Goal: Task Accomplishment & Management: Manage account settings

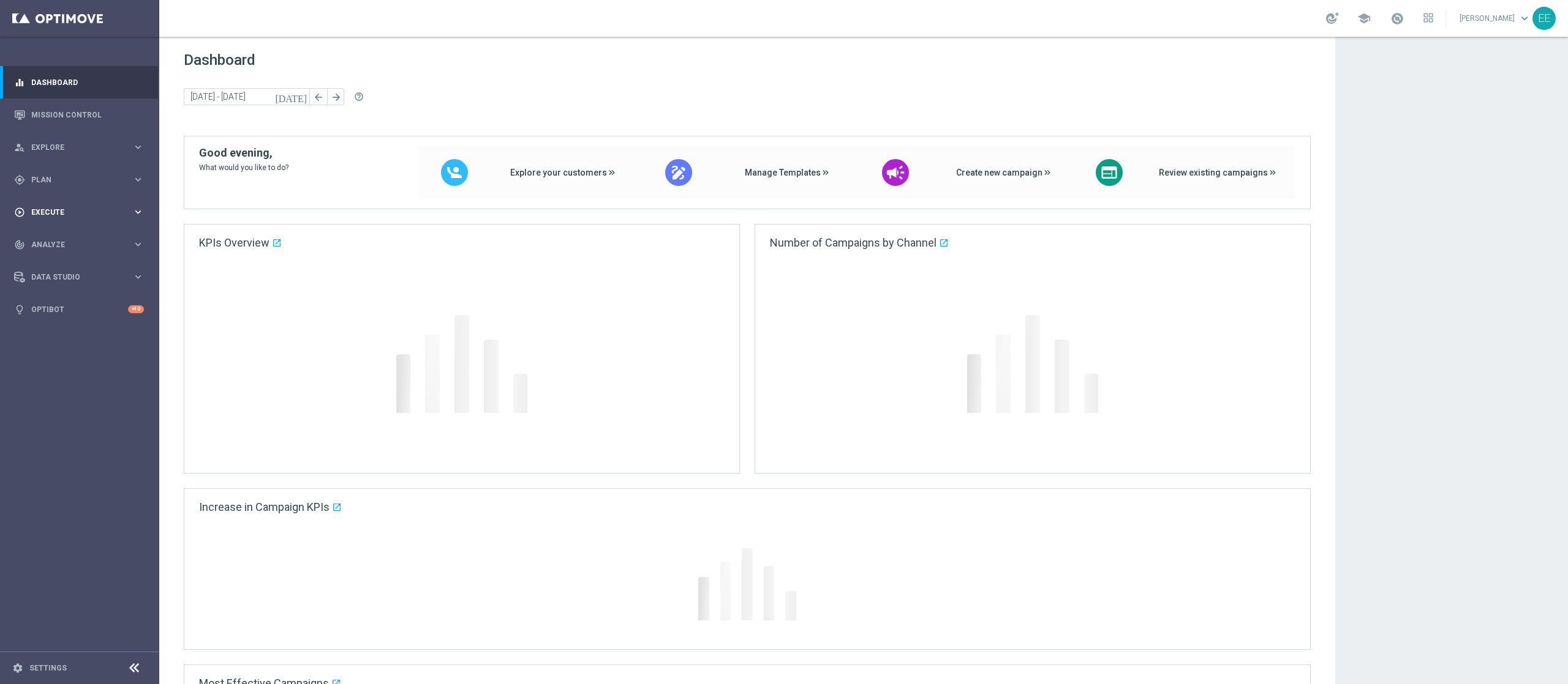
click at [42, 215] on span "Execute" at bounding box center [82, 212] width 101 height 7
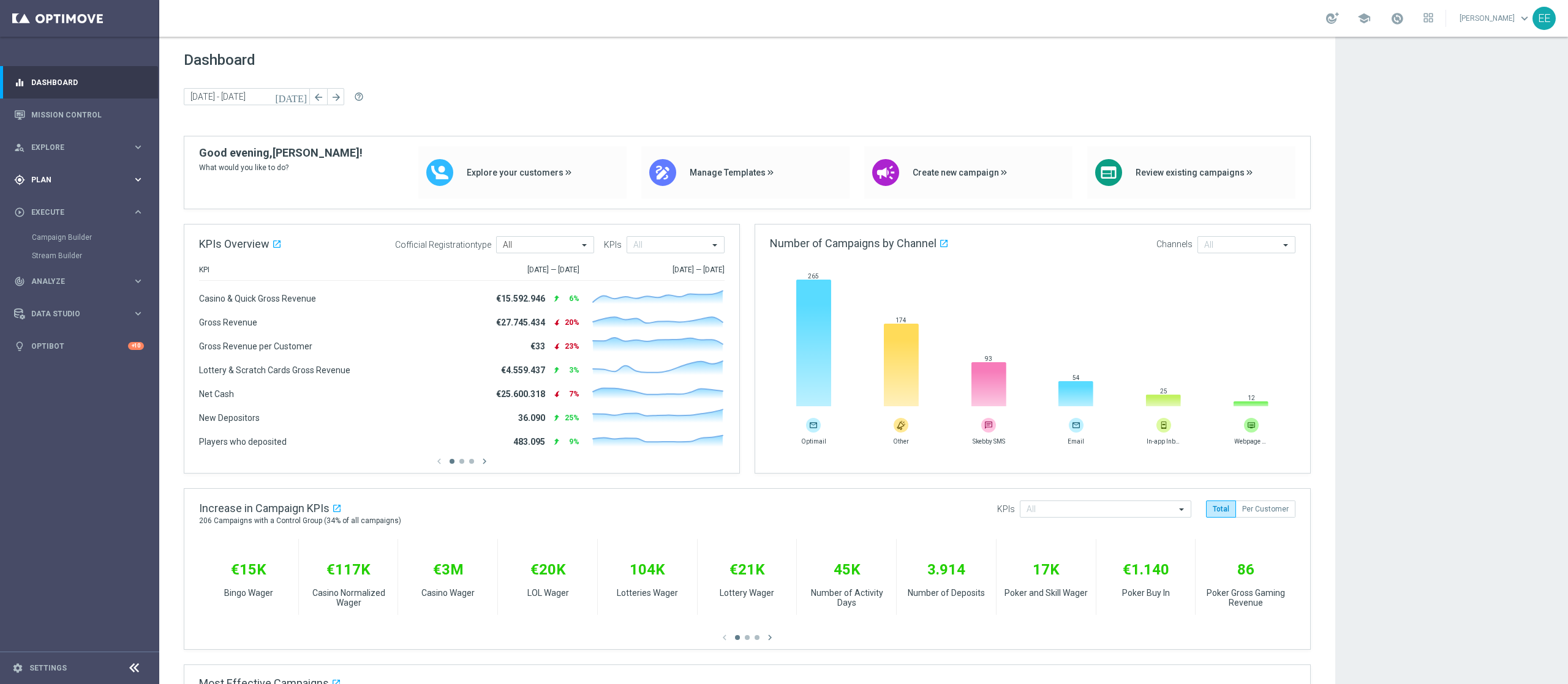
click at [33, 169] on div "gps_fixed Plan keyboard_arrow_right" at bounding box center [78, 179] width 158 height 33
click at [48, 244] on span "Templates" at bounding box center [76, 242] width 87 height 7
click at [55, 258] on link "Optimail" at bounding box center [82, 260] width 90 height 10
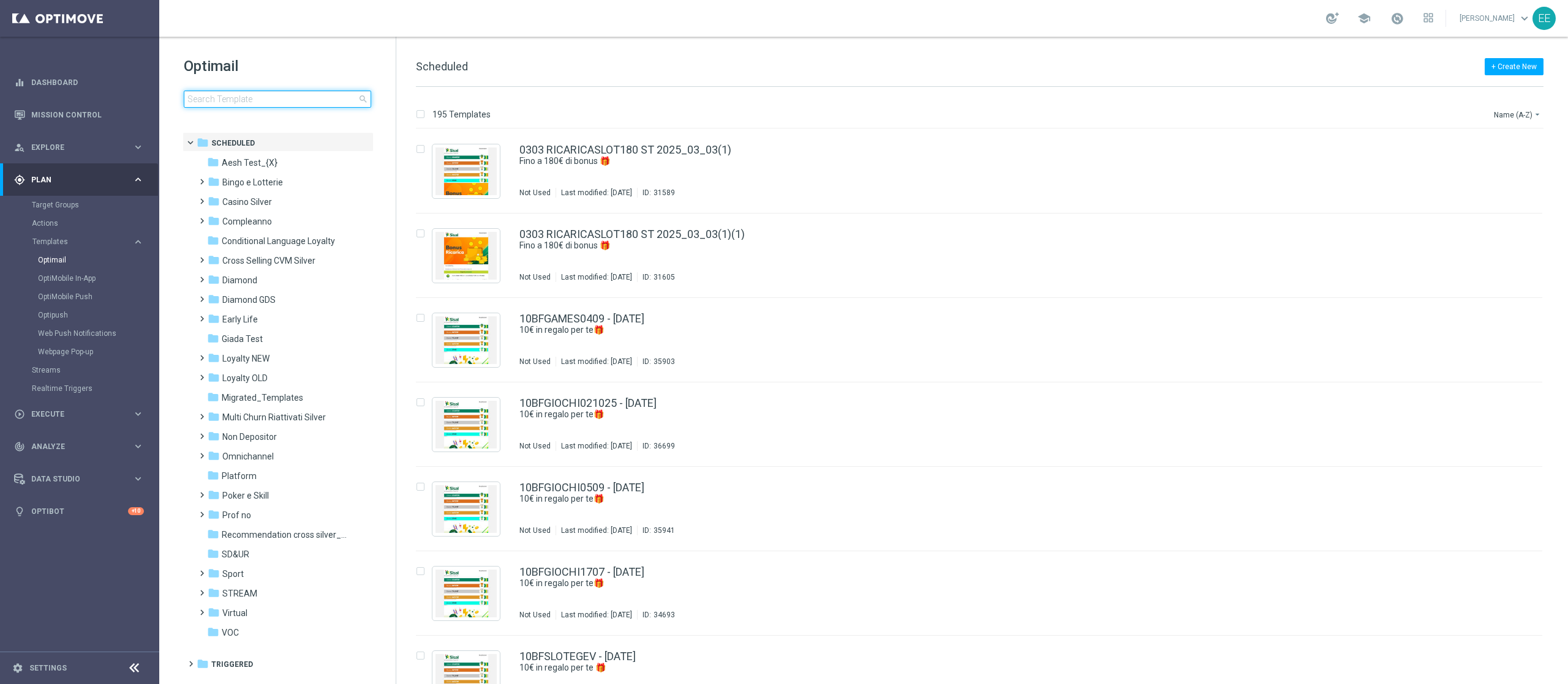
click at [227, 100] on input at bounding box center [278, 98] width 187 height 17
type input "r"
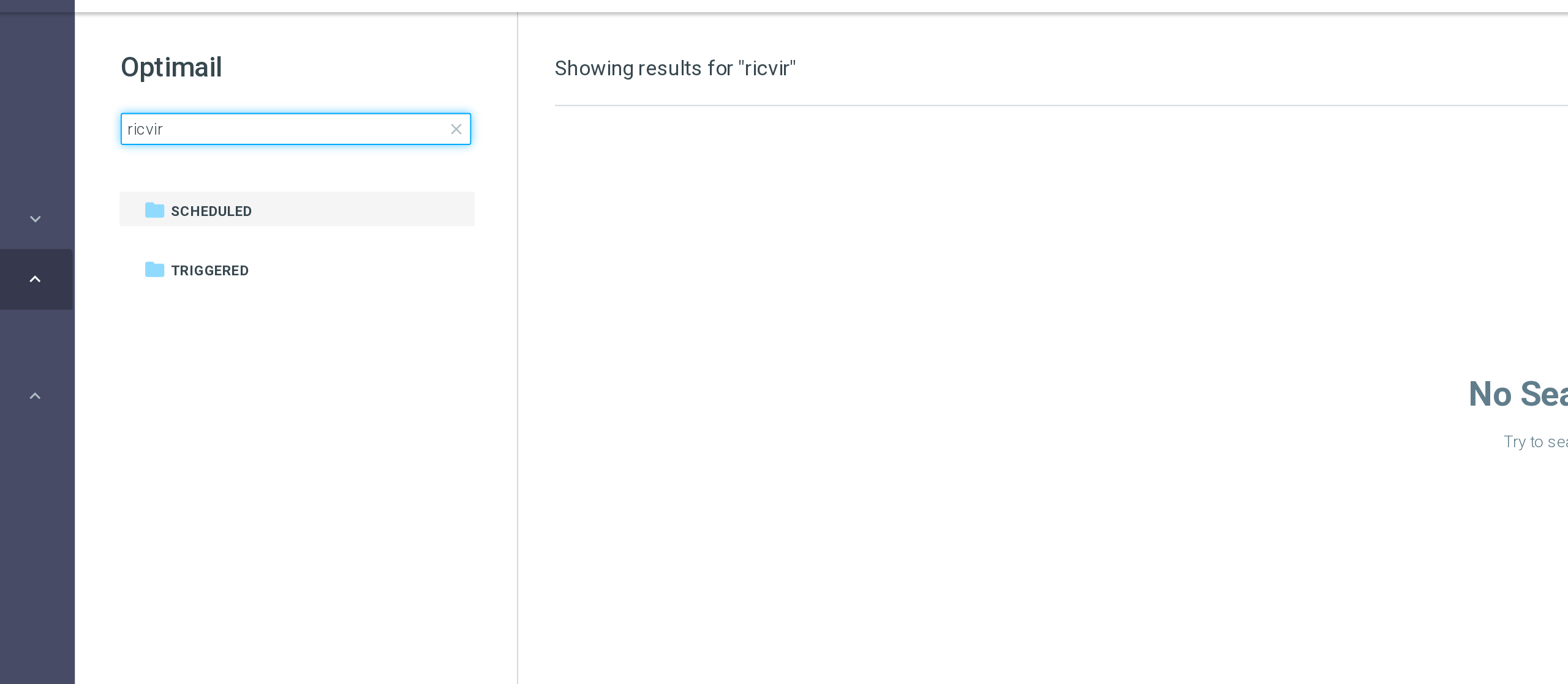
click at [195, 97] on input "ricvir" at bounding box center [278, 98] width 187 height 17
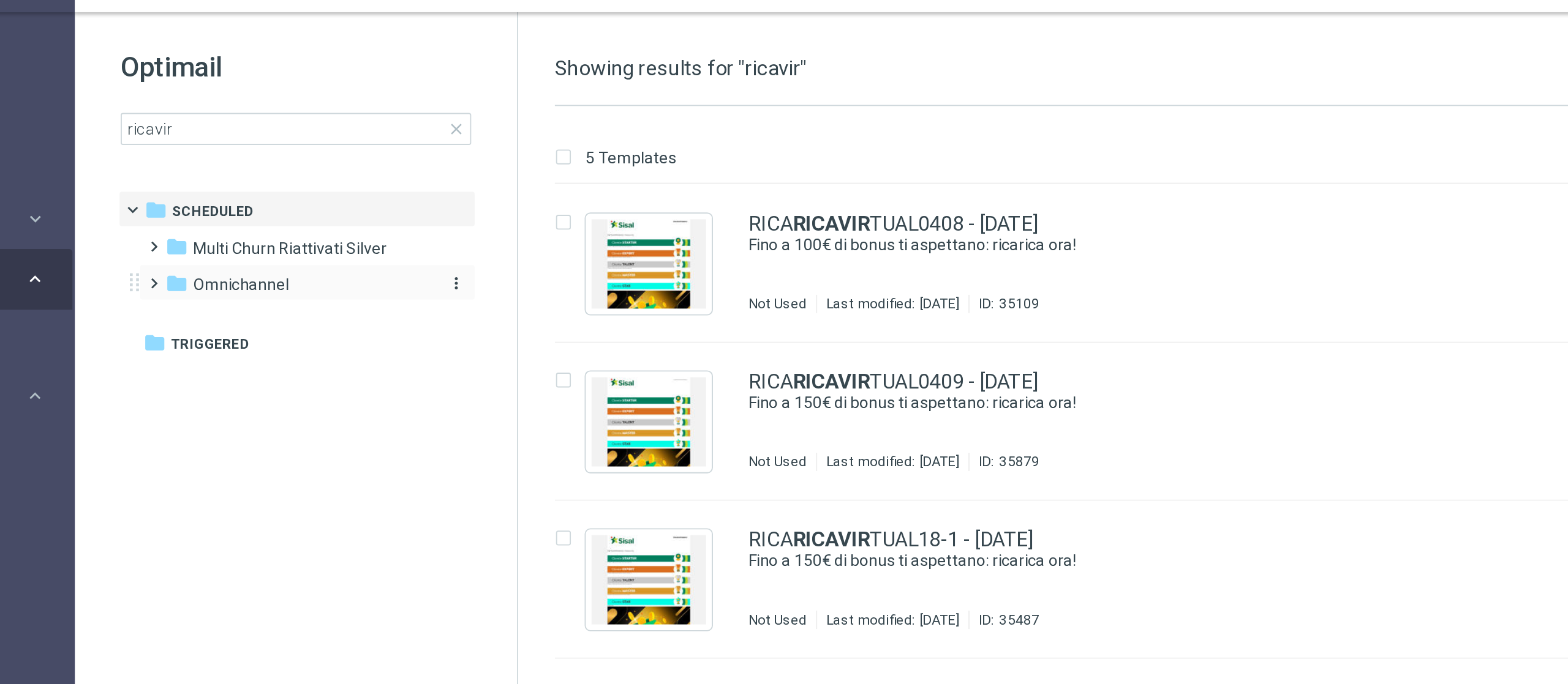
click at [270, 179] on span "Omnichannel" at bounding box center [248, 182] width 51 height 11
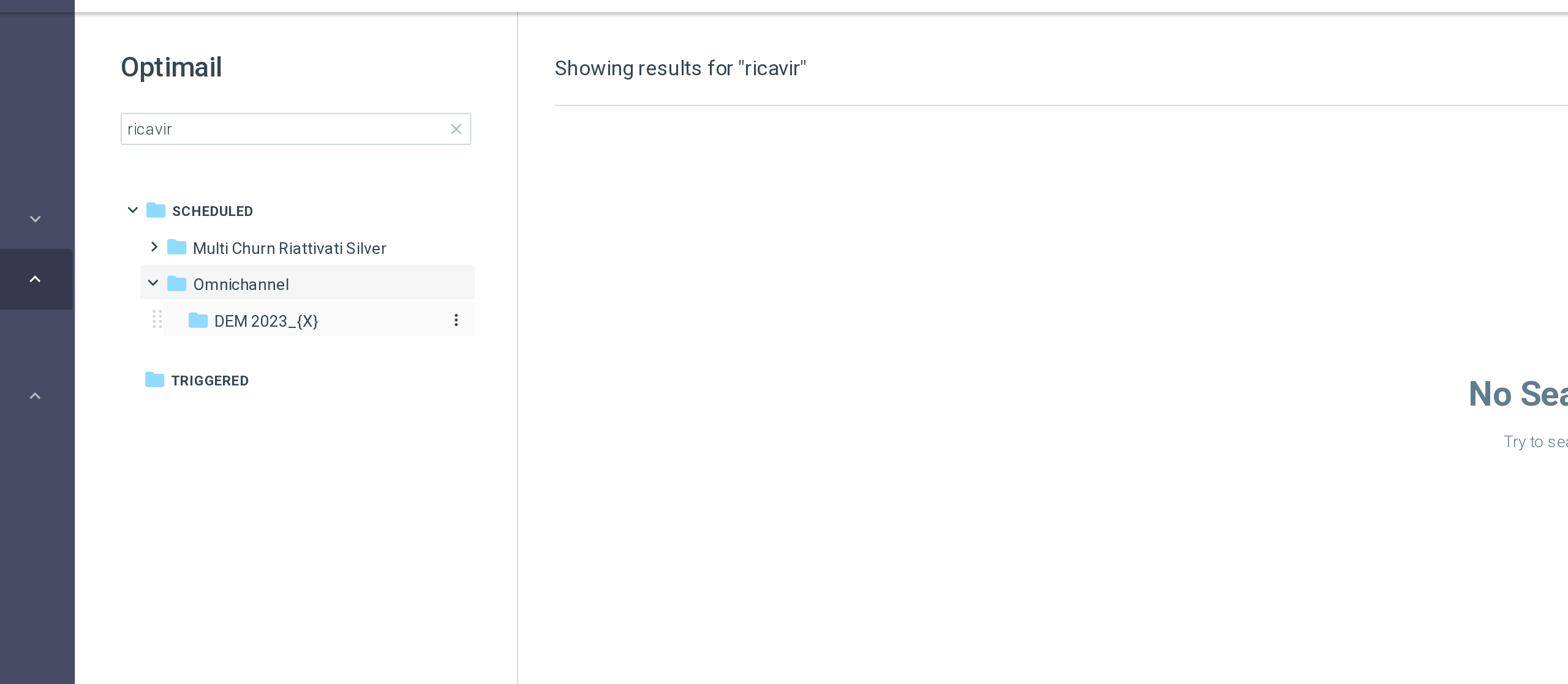
click at [279, 197] on span "DEM 2023_{X}" at bounding box center [262, 202] width 56 height 11
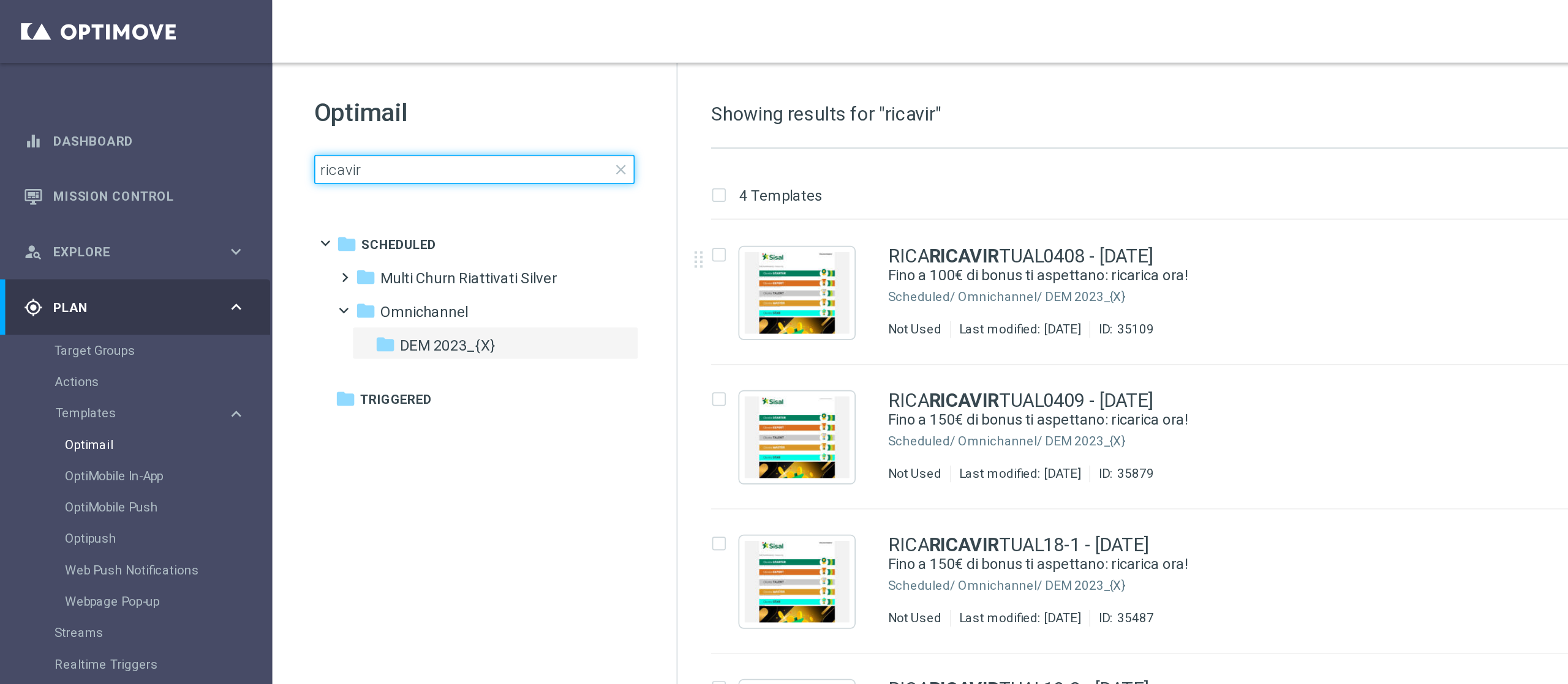
drag, startPoint x: 227, startPoint y: 96, endPoint x: 166, endPoint y: 92, distance: 61.1
click at [166, 92] on div "Optimail ricavir close folder 1 Folder folder Scheduled more_vert folder Multi …" at bounding box center [277, 113] width 236 height 152
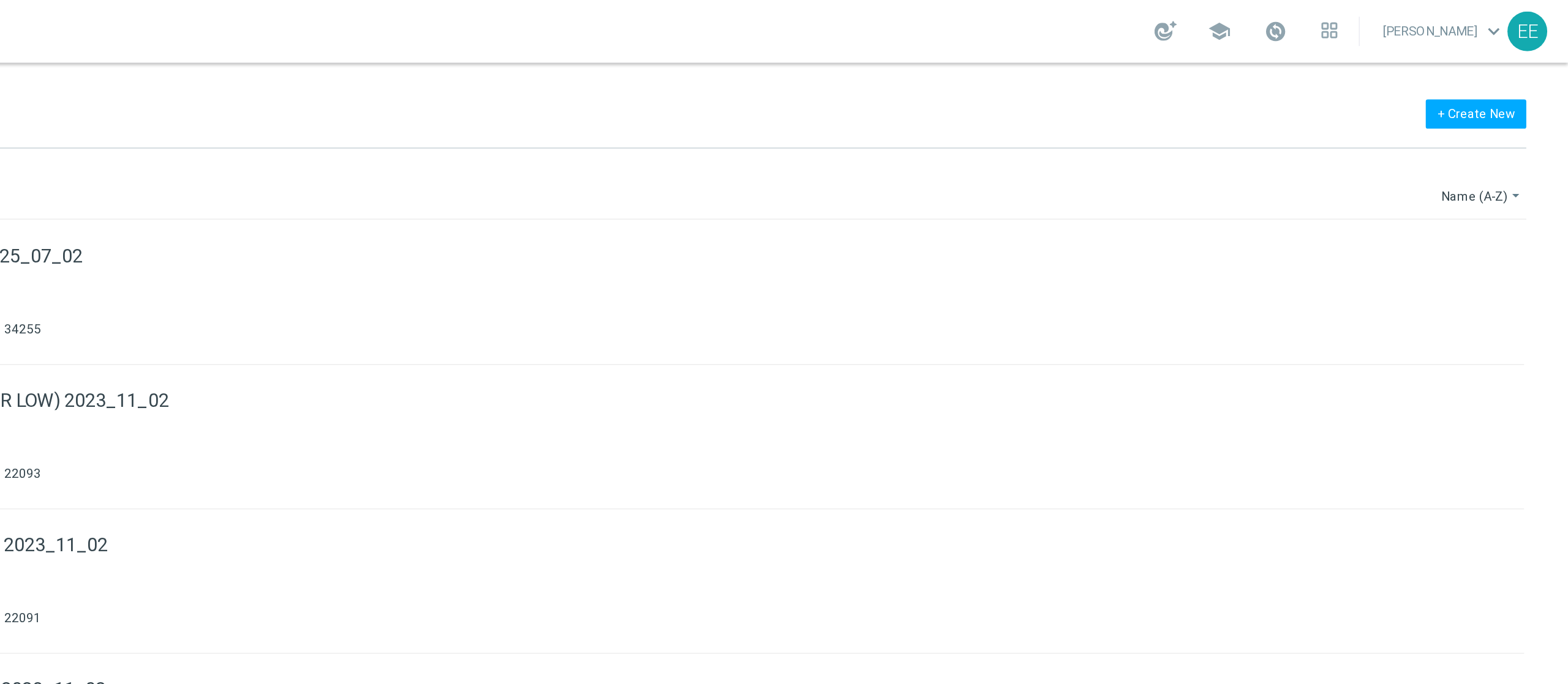
type input "rica"
click at [1511, 125] on div "907 Templates info 6 invalid templates Name (A-Z) arrow_drop_down" at bounding box center [980, 118] width 1128 height 22
click at [1521, 118] on button "Name (A-Z) arrow_drop_down" at bounding box center [1518, 114] width 51 height 14
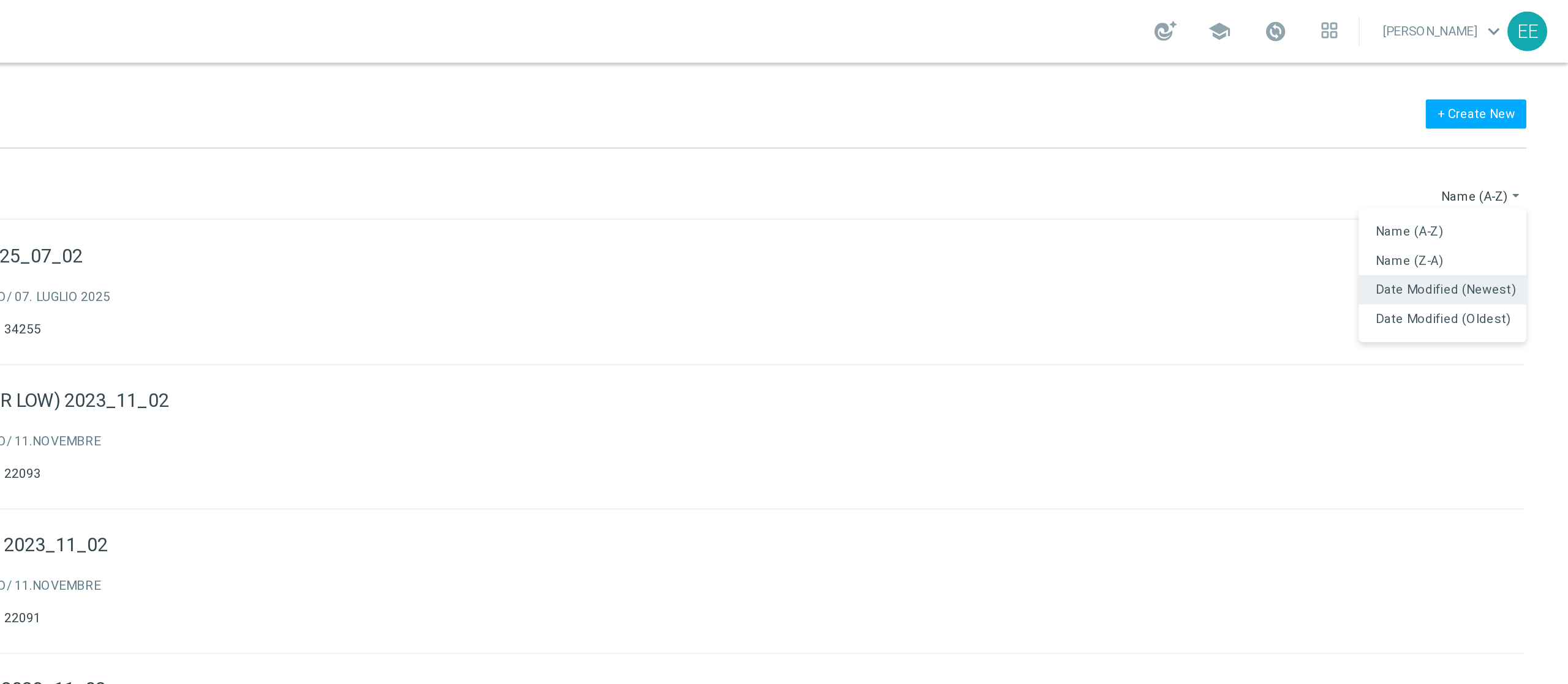
click at [1502, 167] on span "Date Modified (Newest)" at bounding box center [1496, 170] width 82 height 9
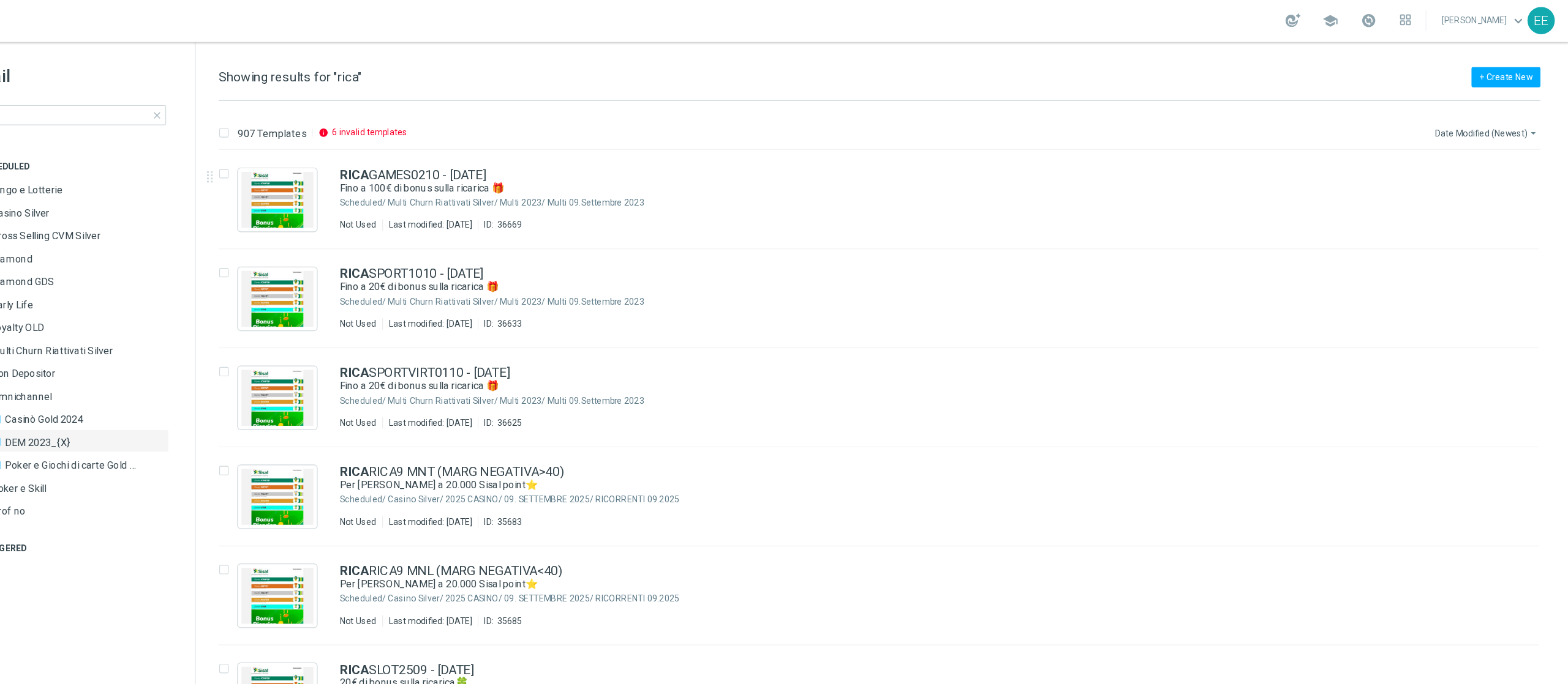
click at [1506, 115] on button "Date Modified (Newest) arrow_drop_down" at bounding box center [1498, 114] width 91 height 14
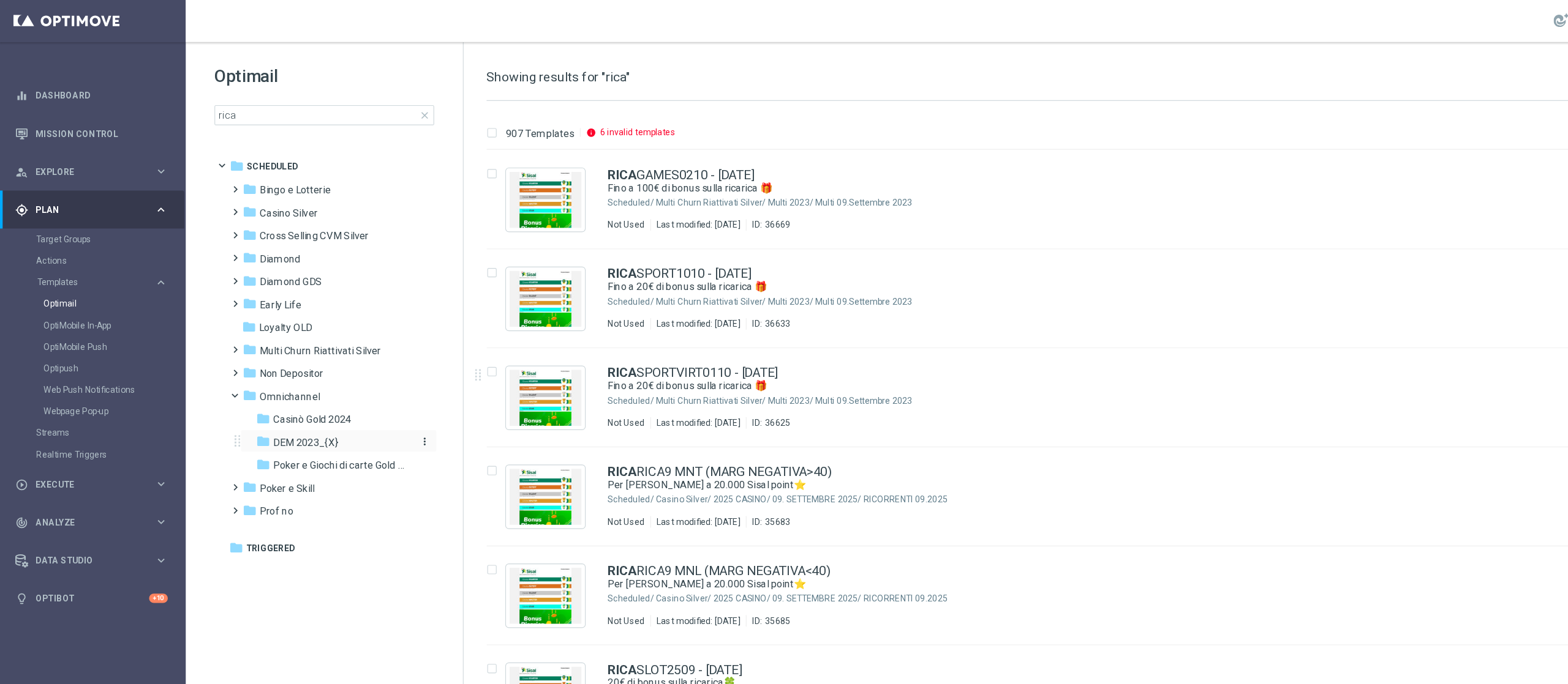
click at [271, 381] on span "DEM 2023_{X}" at bounding box center [262, 378] width 56 height 11
click at [276, 374] on span "DEM 2023_{X}" at bounding box center [262, 378] width 56 height 11
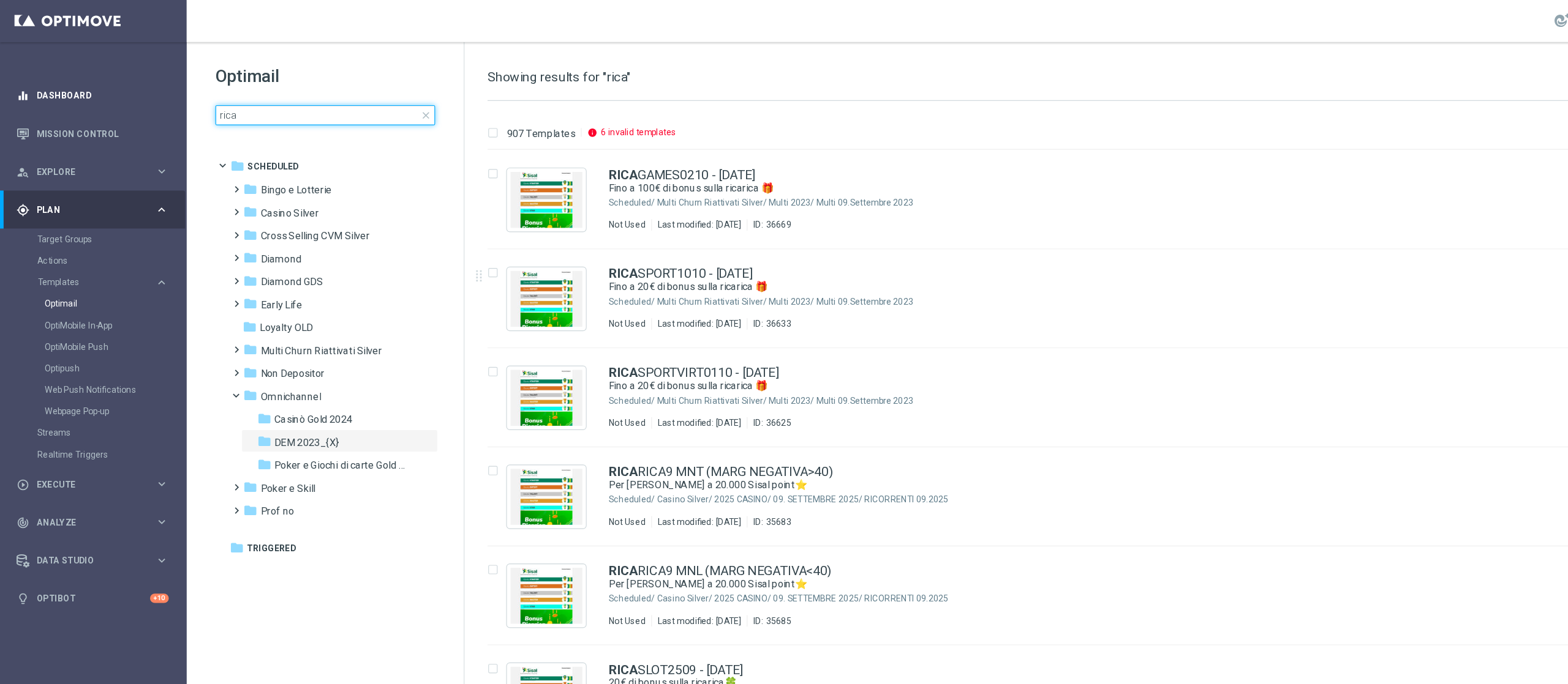
drag, startPoint x: 262, startPoint y: 94, endPoint x: 93, endPoint y: 81, distance: 169.5
click at [93, 81] on main "equalizer Dashboard Mission Control" at bounding box center [784, 342] width 1568 height 684
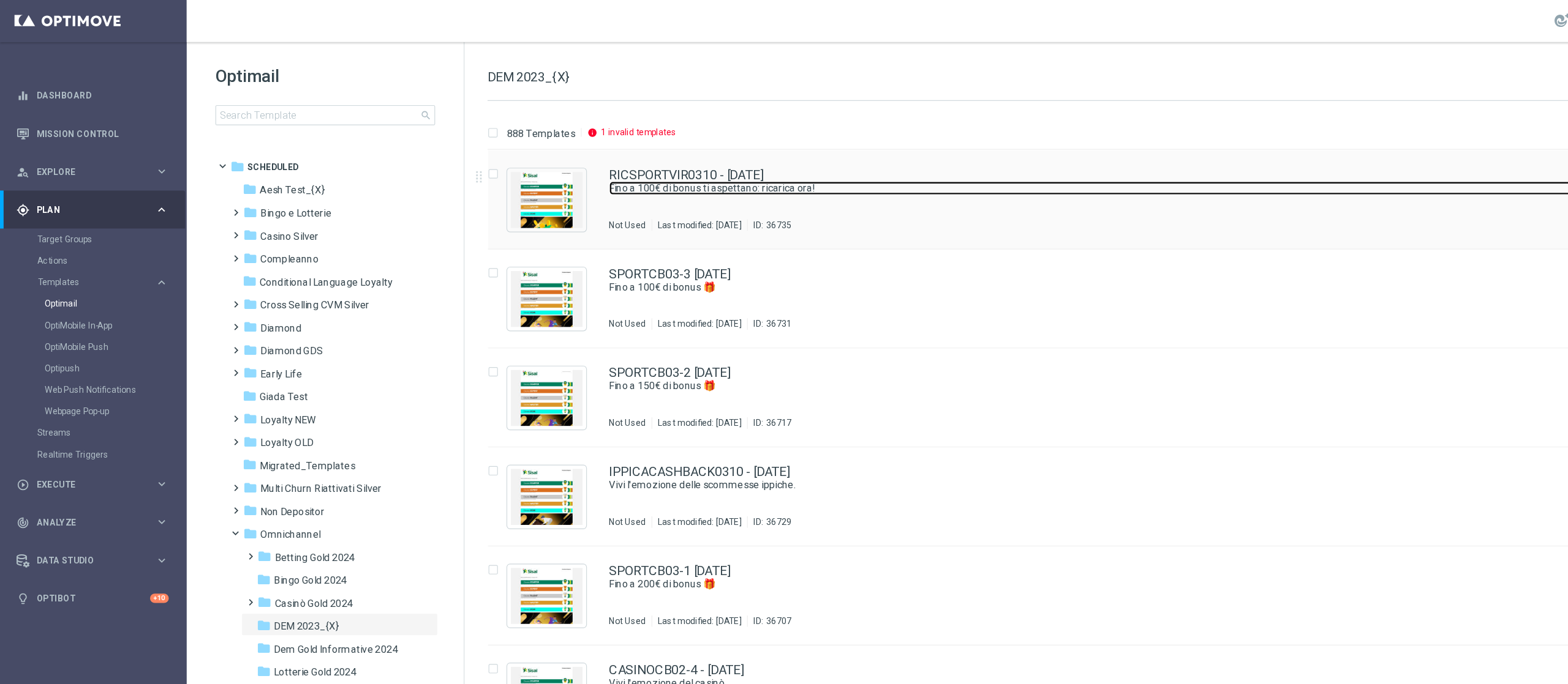
click at [768, 165] on link "Fino a 100€ di bonus ti aspettano: ricarica ora!" at bounding box center [991, 161] width 943 height 12
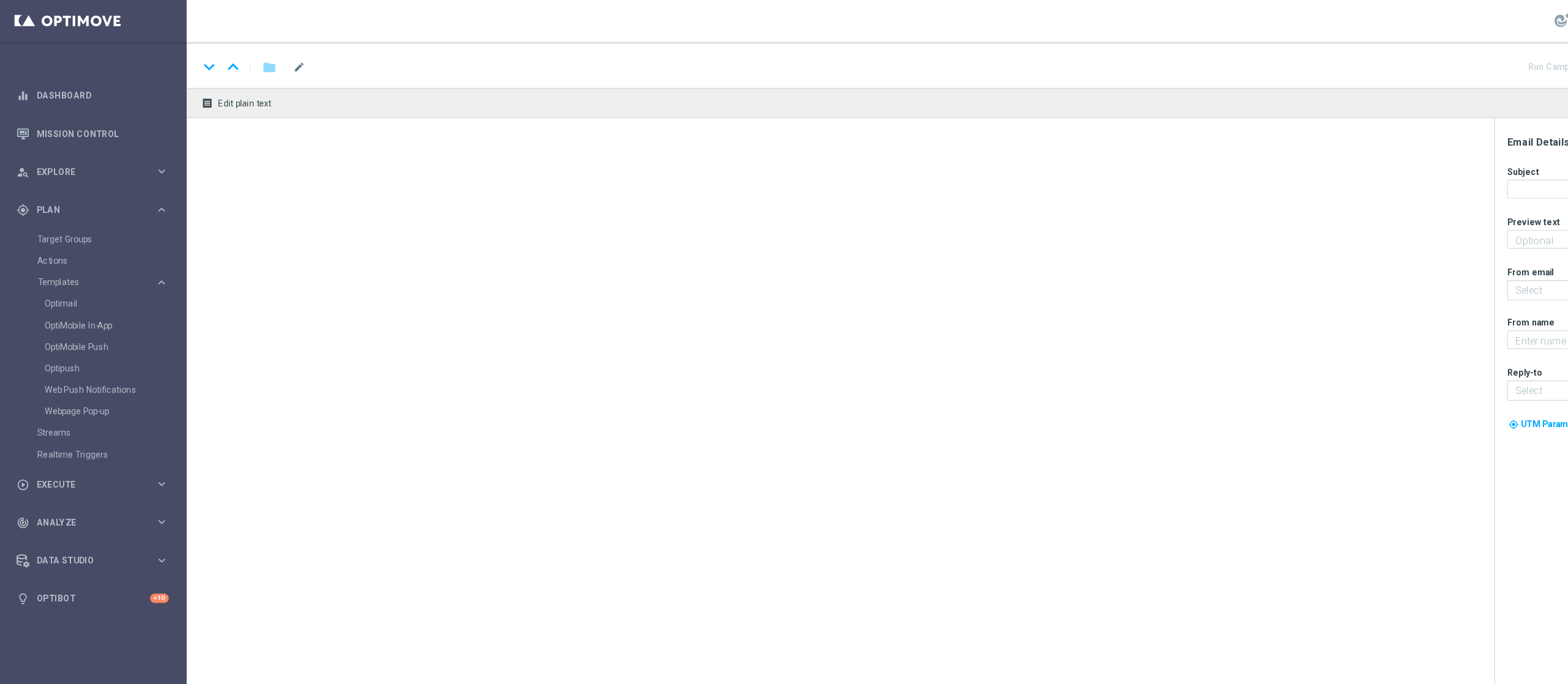
type textarea "Non perderti la promozione!✨"
type textarea "Sisal"
type input "newsletter@comunicazioni.sisal.it"
type input "info@sisal.it"
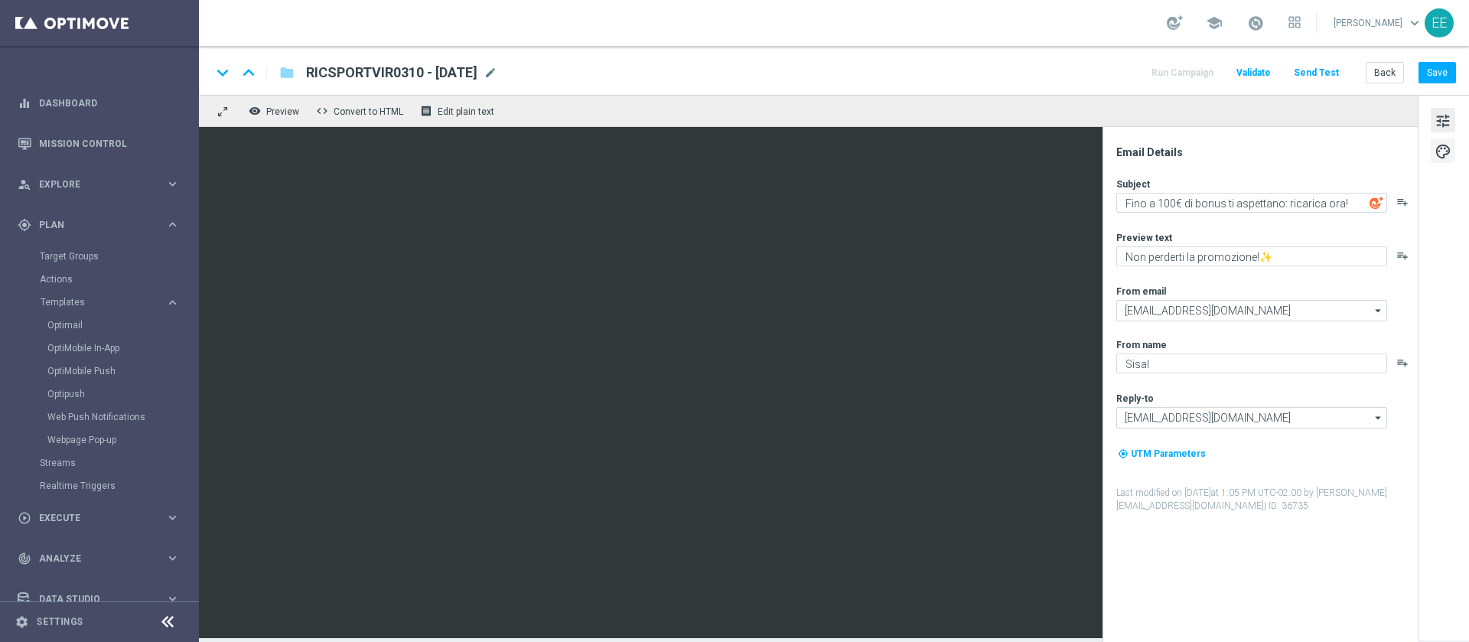
click at [1447, 154] on span "palette" at bounding box center [1443, 152] width 17 height 20
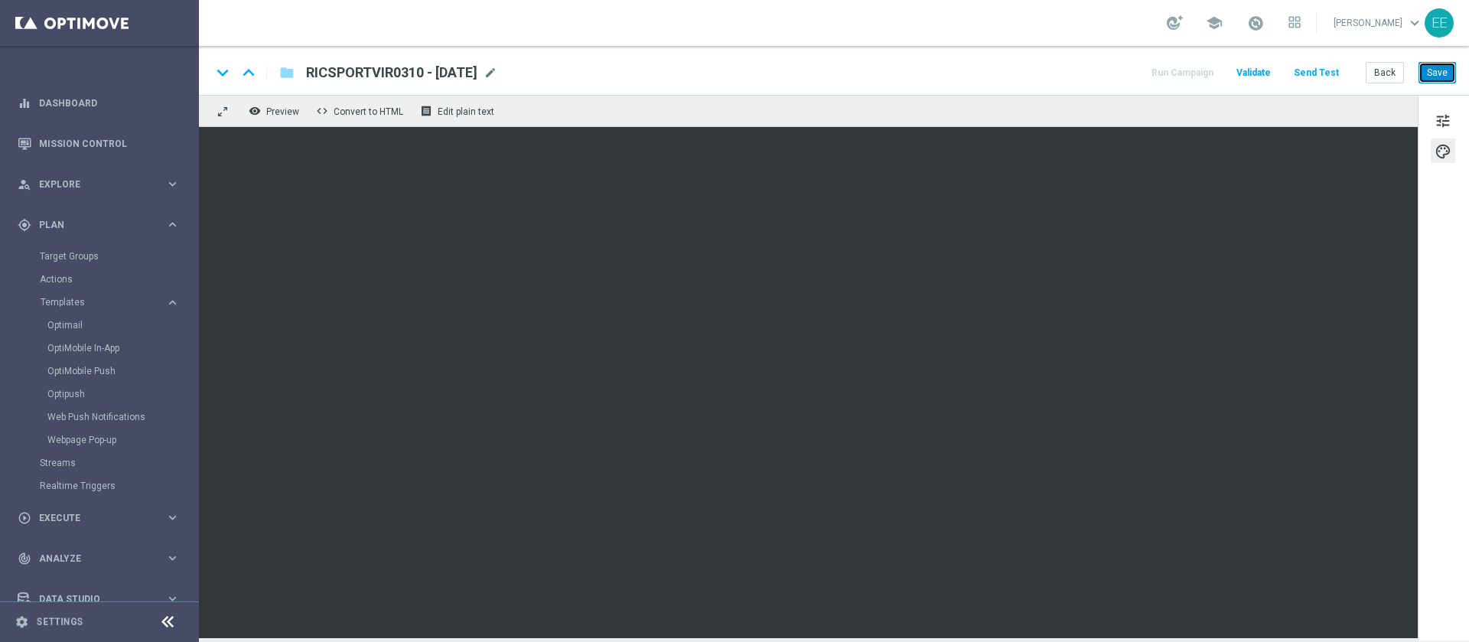
click at [1448, 74] on button "Save" at bounding box center [1437, 72] width 37 height 21
click at [83, 256] on link "Target Groups" at bounding box center [99, 256] width 119 height 12
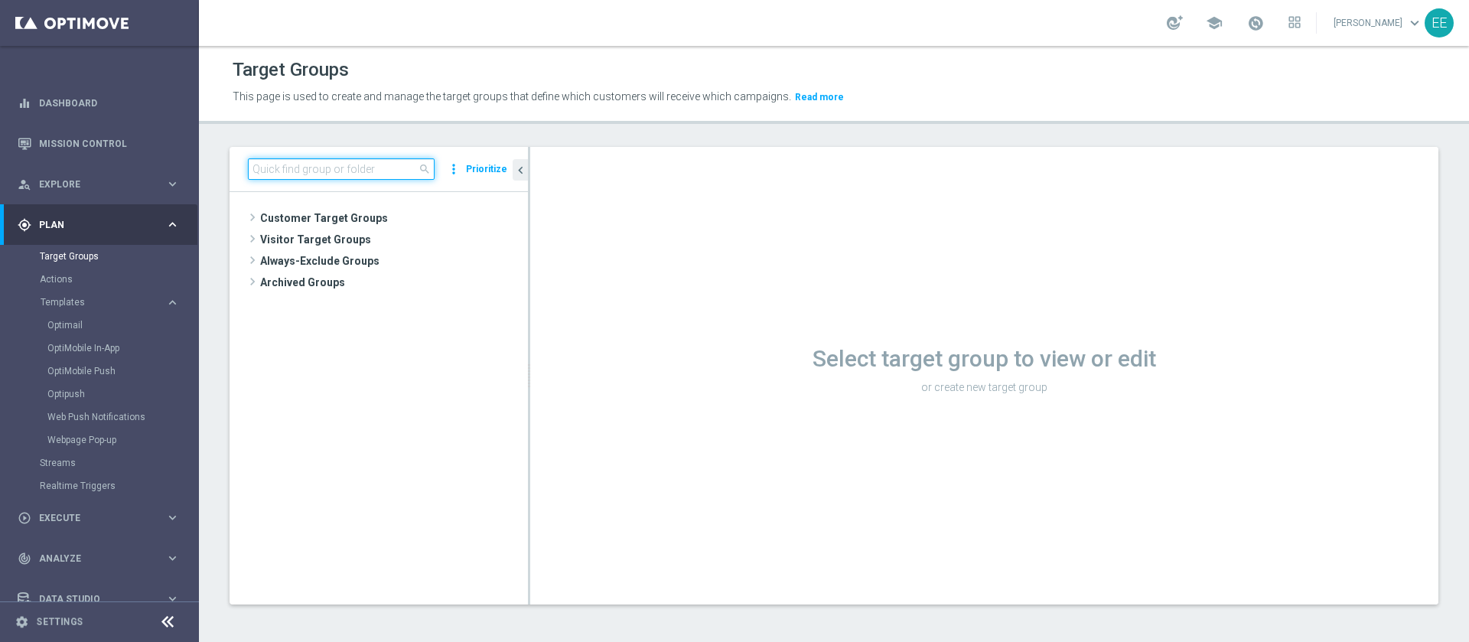
click at [371, 178] on input at bounding box center [341, 168] width 187 height 21
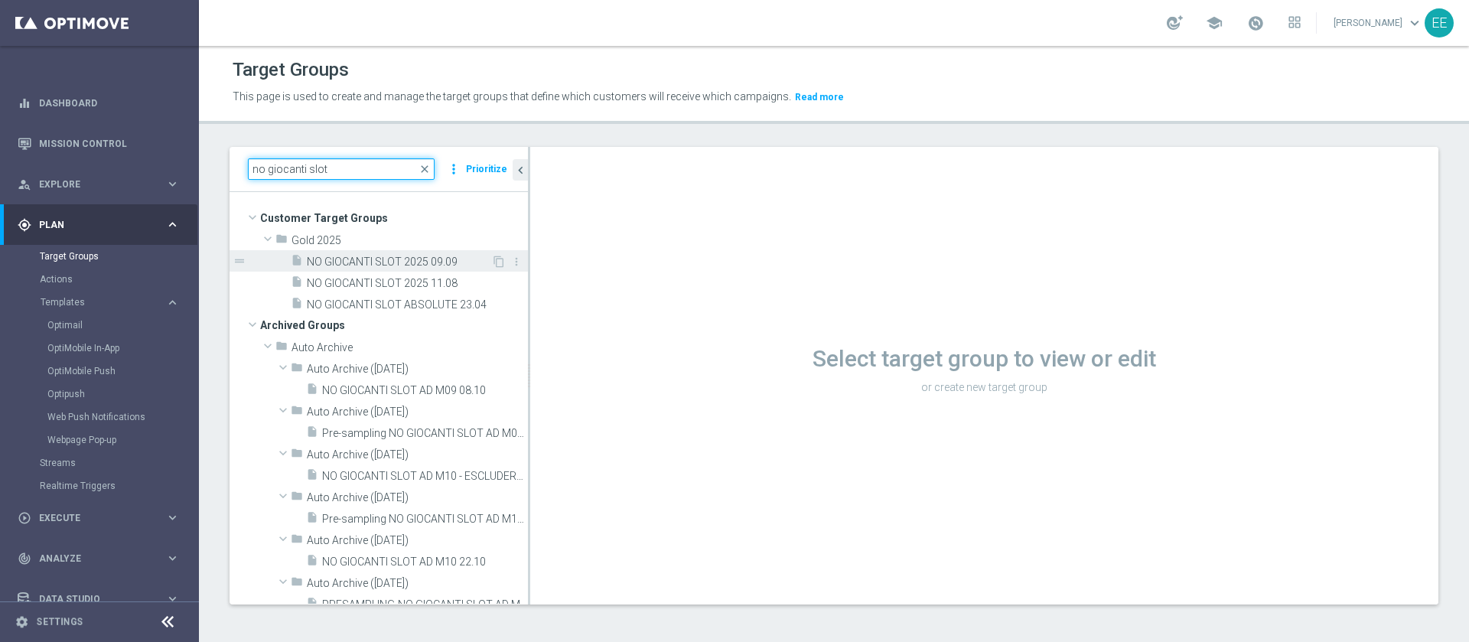
type input "no giocanti slot"
click at [392, 264] on span "NO GIOCANTI SLOT 2025 09.09" at bounding box center [399, 262] width 184 height 13
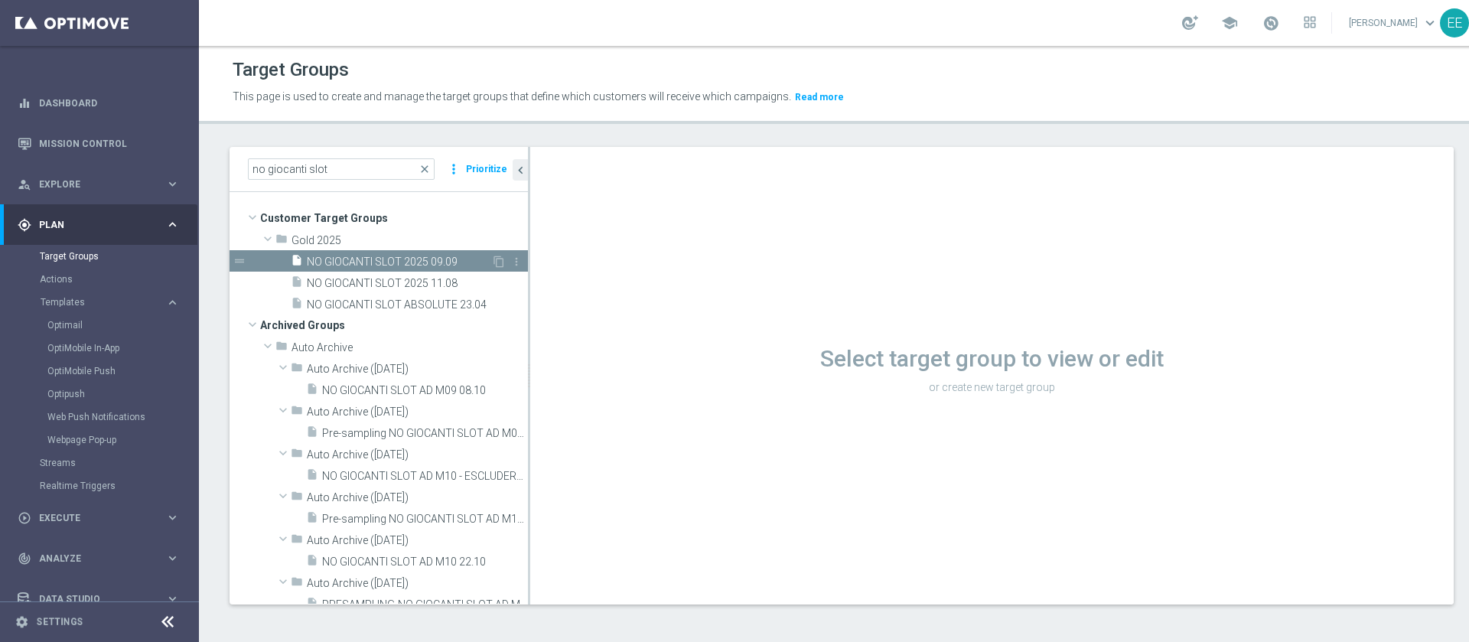
click at [380, 261] on span "NO GIOCANTI SLOT 2025 09.09" at bounding box center [399, 262] width 184 height 13
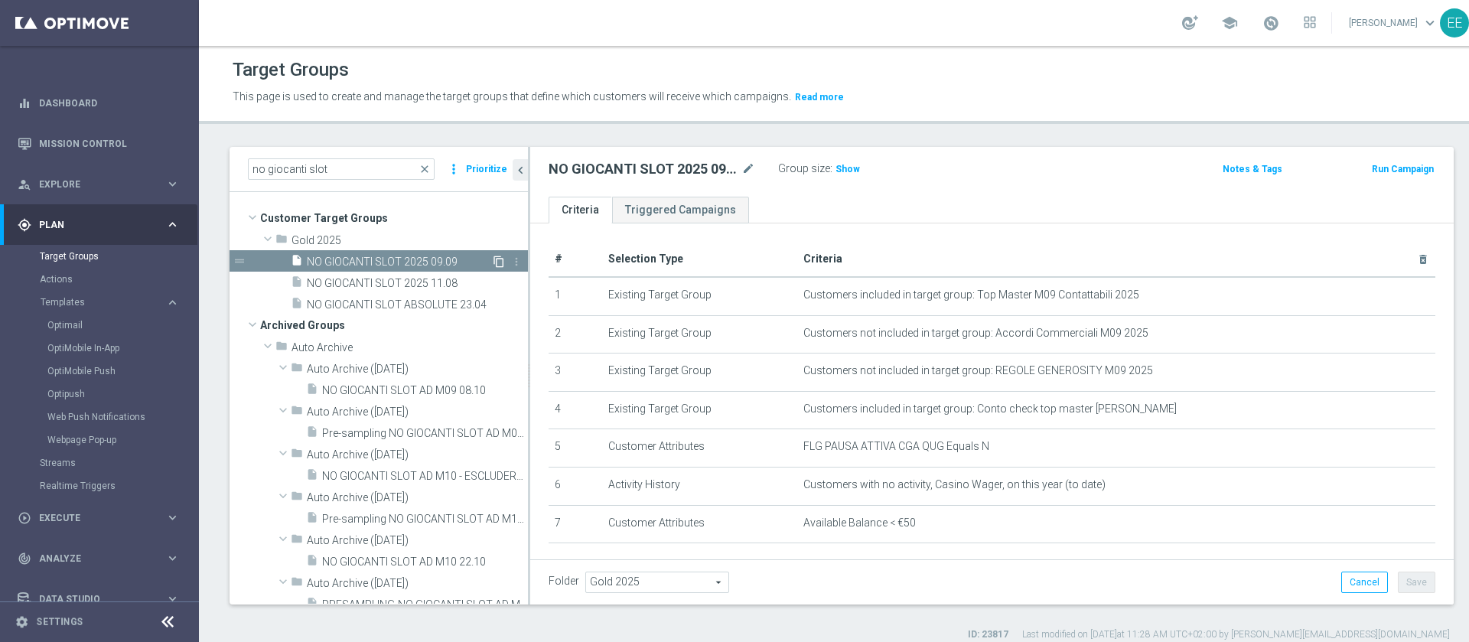
click at [493, 264] on icon "content_copy" at bounding box center [499, 262] width 12 height 12
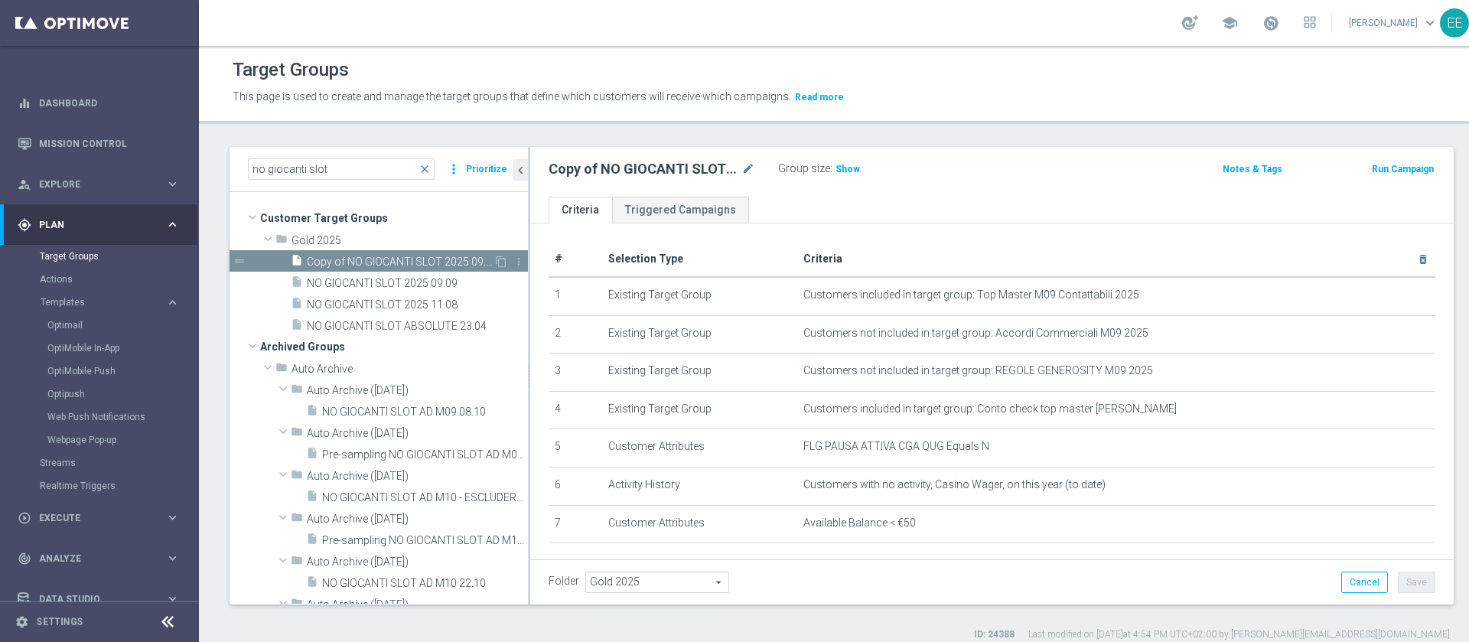
click at [411, 259] on span "Copy of NO GIOCANTI SLOT 2025 09.09" at bounding box center [400, 262] width 187 height 13
click at [754, 165] on icon "mode_edit" at bounding box center [748, 169] width 14 height 18
click at [727, 169] on input "Copy of NO GIOCANTI SLOT 2025 09.09" at bounding box center [652, 170] width 207 height 21
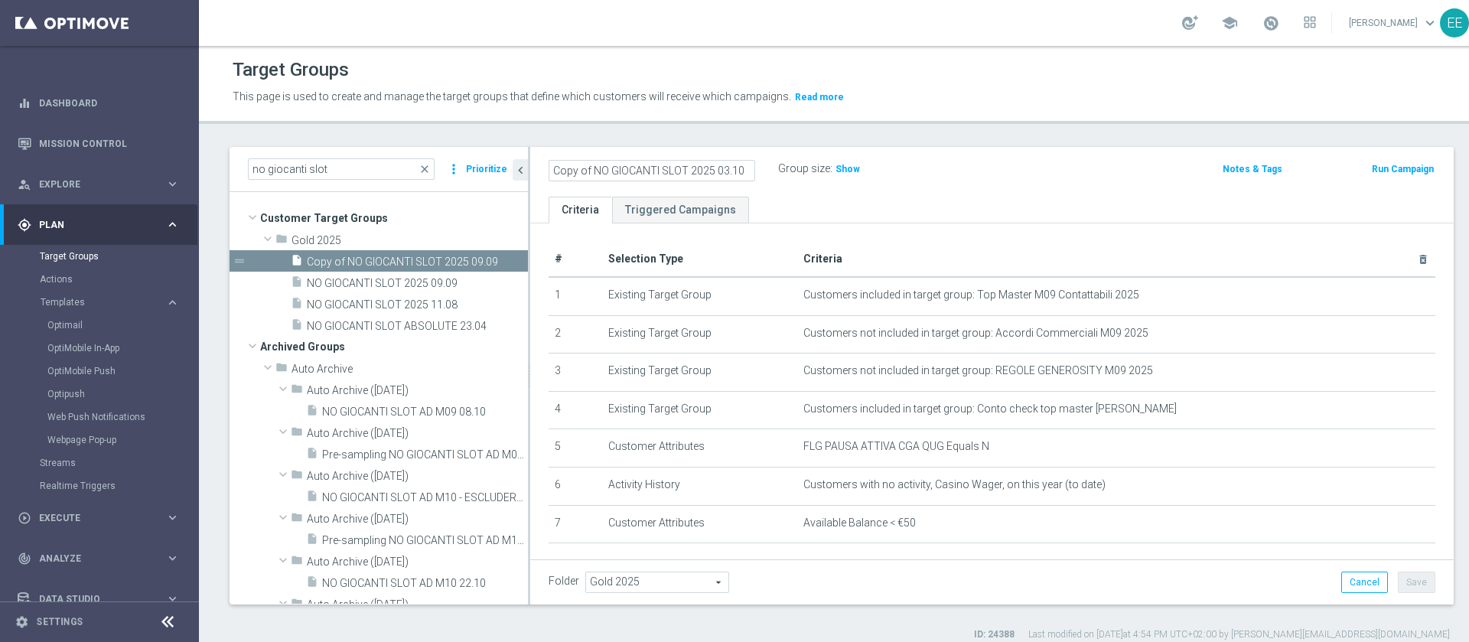
click at [693, 169] on input "Copy of NO GIOCANTI SLOT 2025 03.10" at bounding box center [652, 170] width 207 height 21
drag, startPoint x: 592, startPoint y: 166, endPoint x: 509, endPoint y: 160, distance: 83.6
click at [509, 160] on as-split "no giocanti slot close more_vert Prioritize Customer Target Groups library_add …" at bounding box center [842, 376] width 1224 height 458
click at [647, 168] on input "NO GIOCANTI SLOT 03.10" at bounding box center [652, 170] width 207 height 21
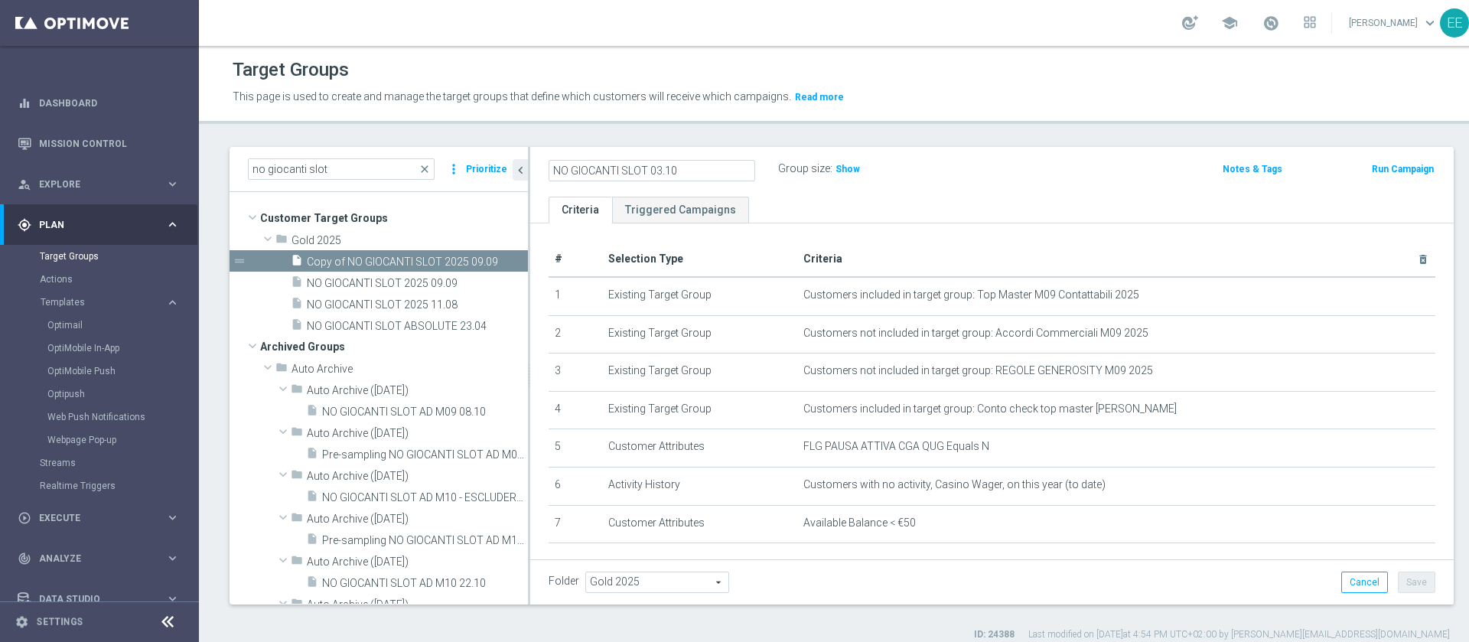
type input "NO GIOCANTI SLOT 03.10"
click at [722, 167] on icon "mode_edit" at bounding box center [722, 169] width 14 height 18
click at [648, 168] on input "NO GIOCANTI SLOT 03.10" at bounding box center [652, 170] width 207 height 21
type input "NO GIOCANTI SLOT M09 03.10"
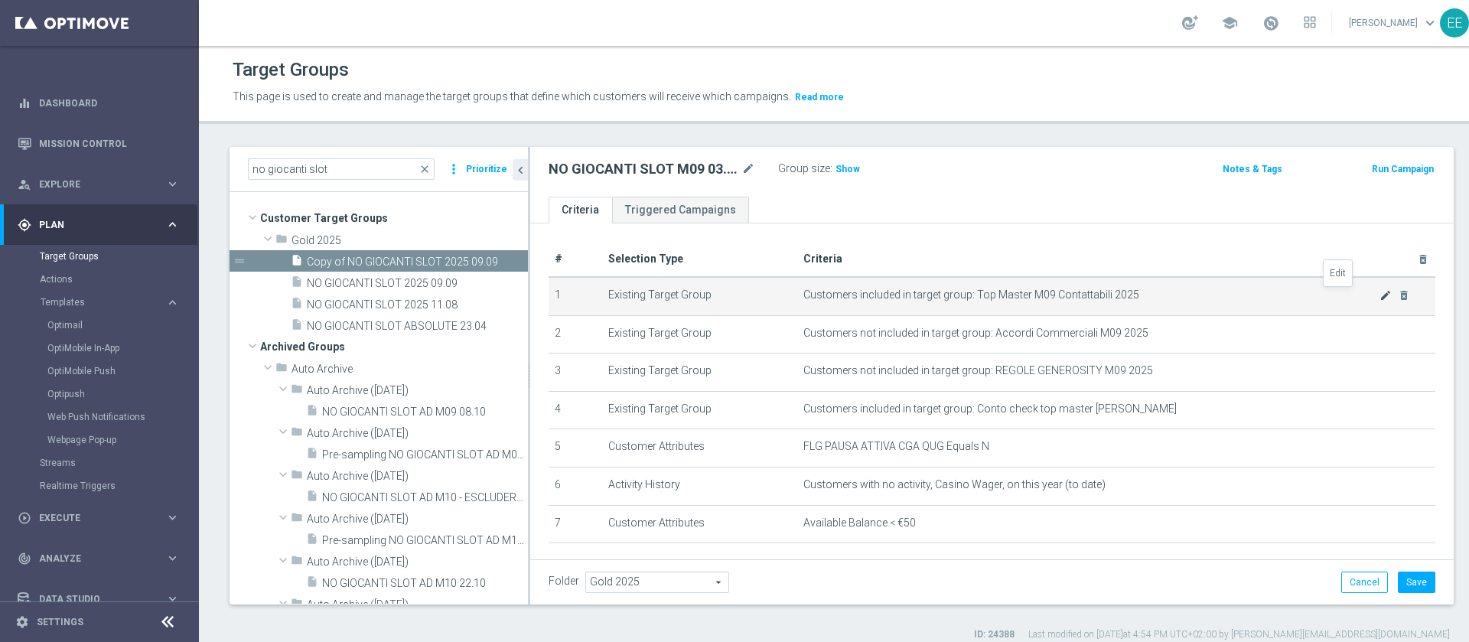
click at [1380, 297] on icon "mode_edit" at bounding box center [1386, 295] width 12 height 12
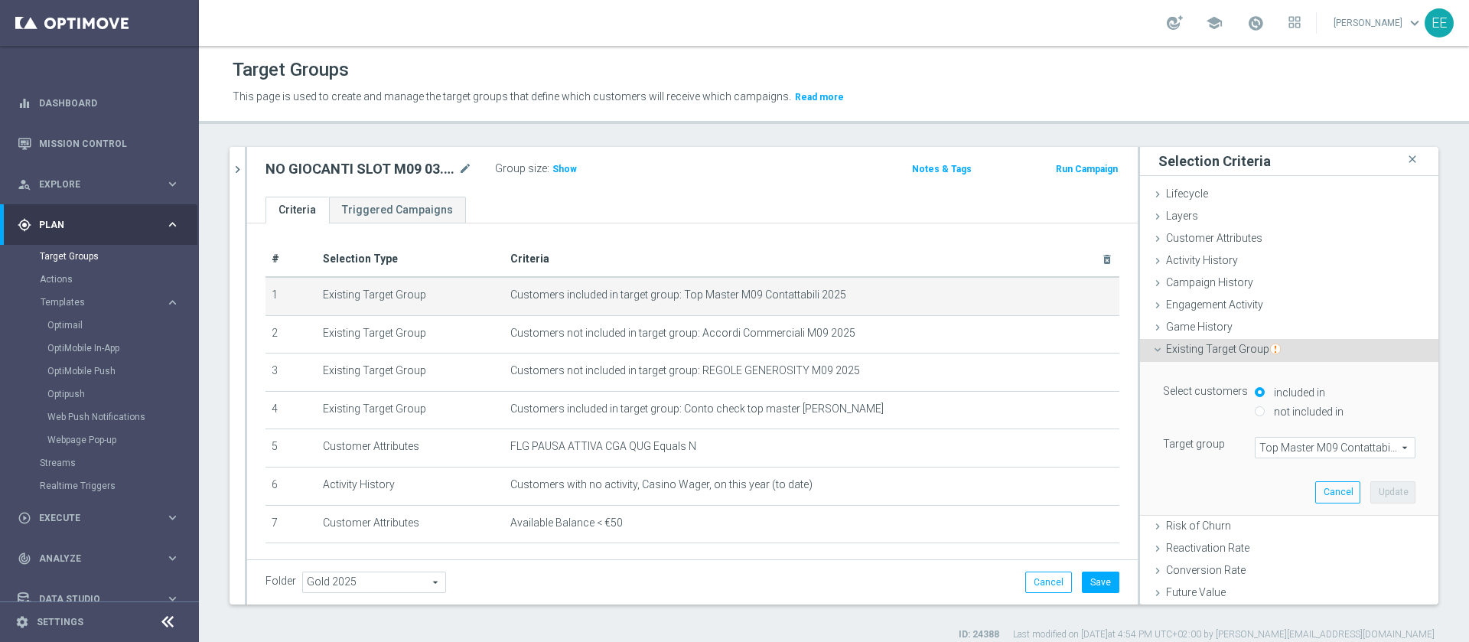
click at [1291, 448] on span "Top Master M09 Contattabili 2025" at bounding box center [1335, 448] width 159 height 20
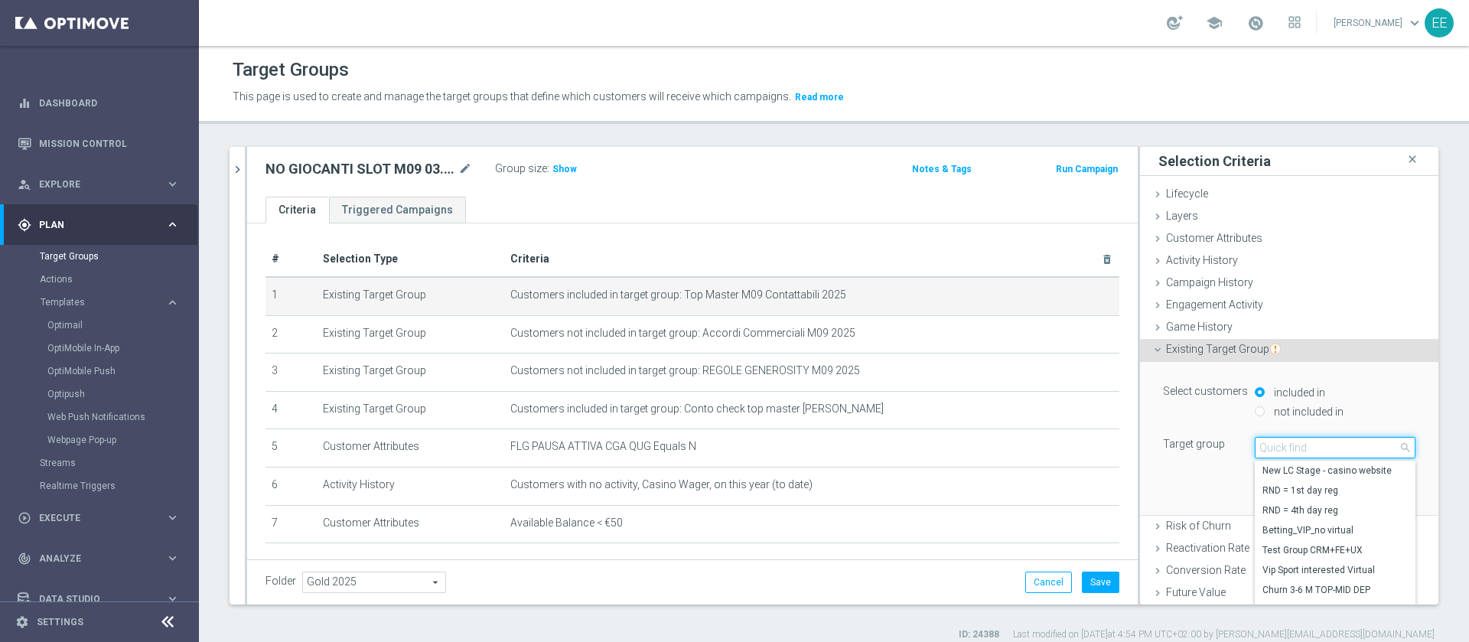
click at [1291, 448] on input "search" at bounding box center [1335, 447] width 161 height 21
type input "Top master"
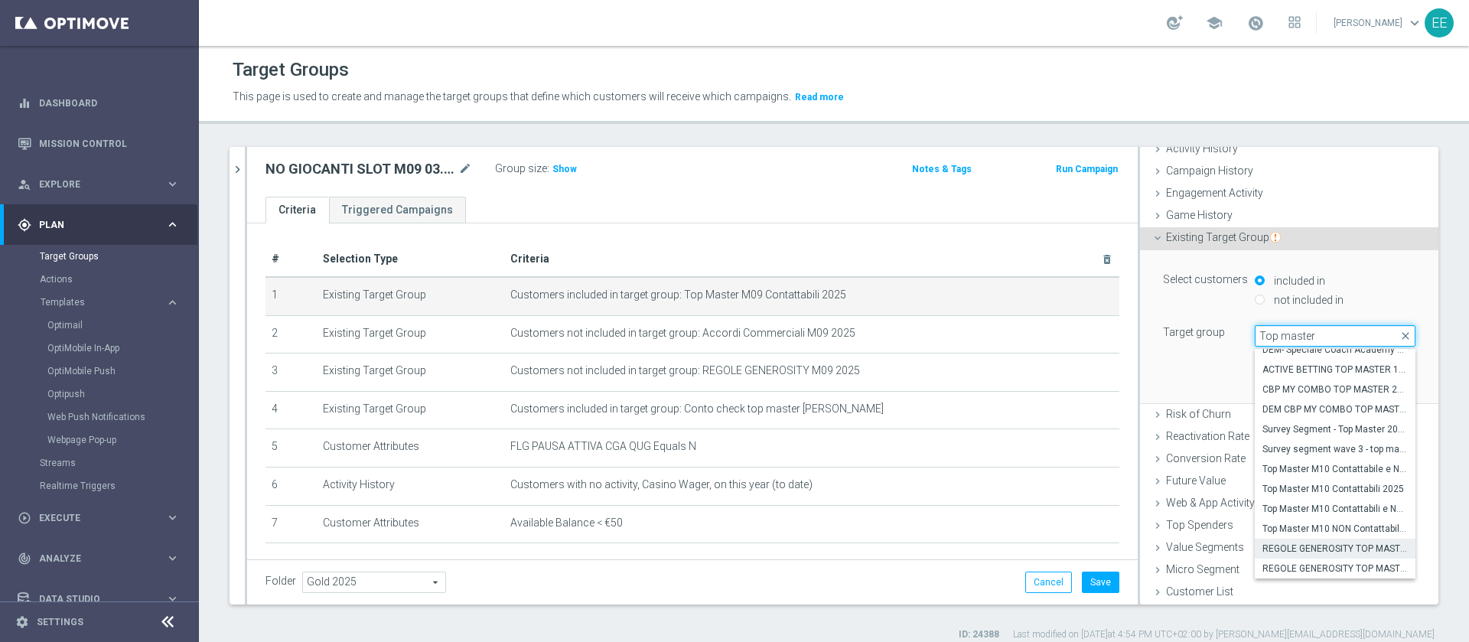
scroll to position [14, 0]
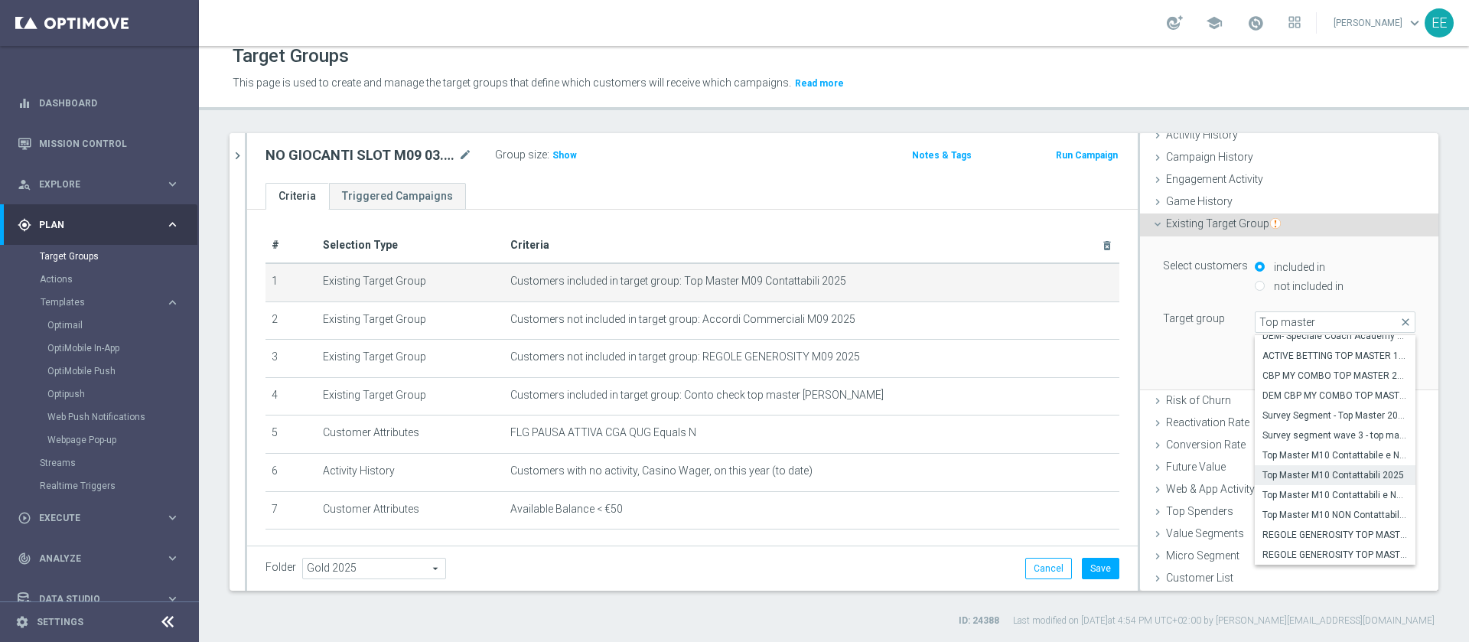
click at [1311, 472] on span "Top Master M10 Contattabili 2025" at bounding box center [1335, 475] width 145 height 12
type input "Top Master M10 Contattabili 2025"
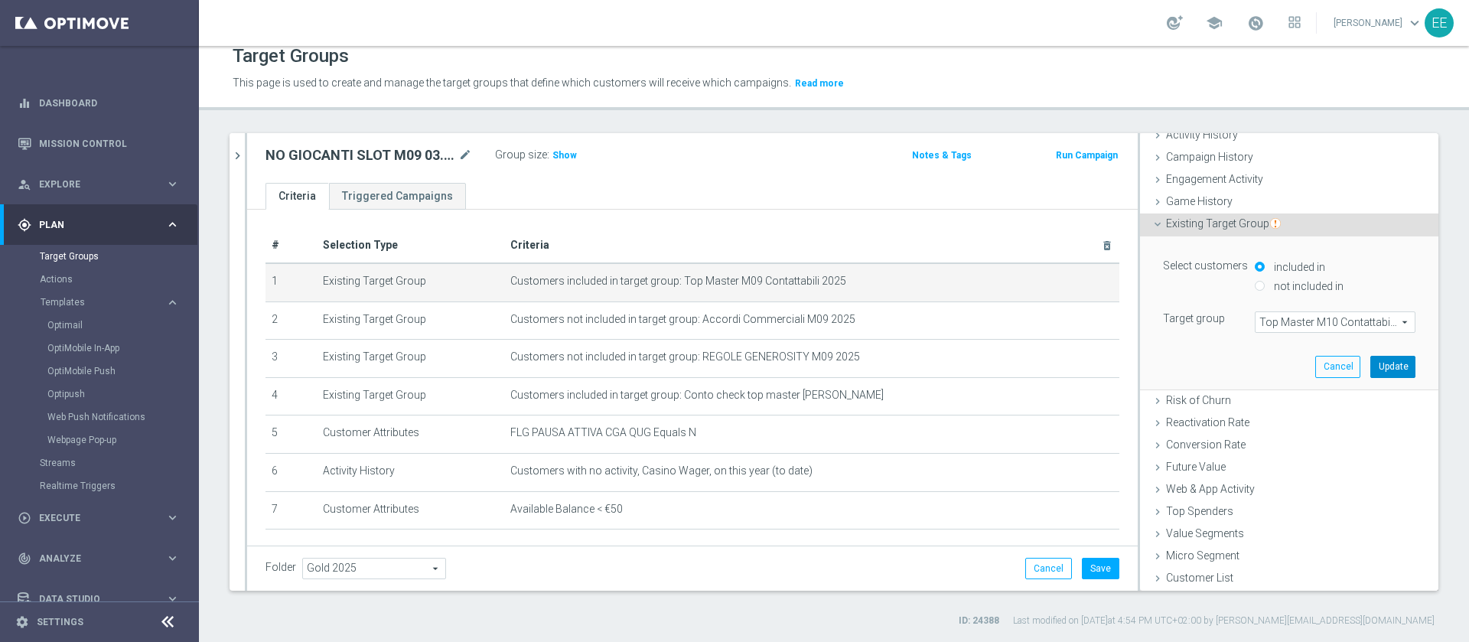
click at [1370, 364] on button "Update" at bounding box center [1392, 366] width 45 height 21
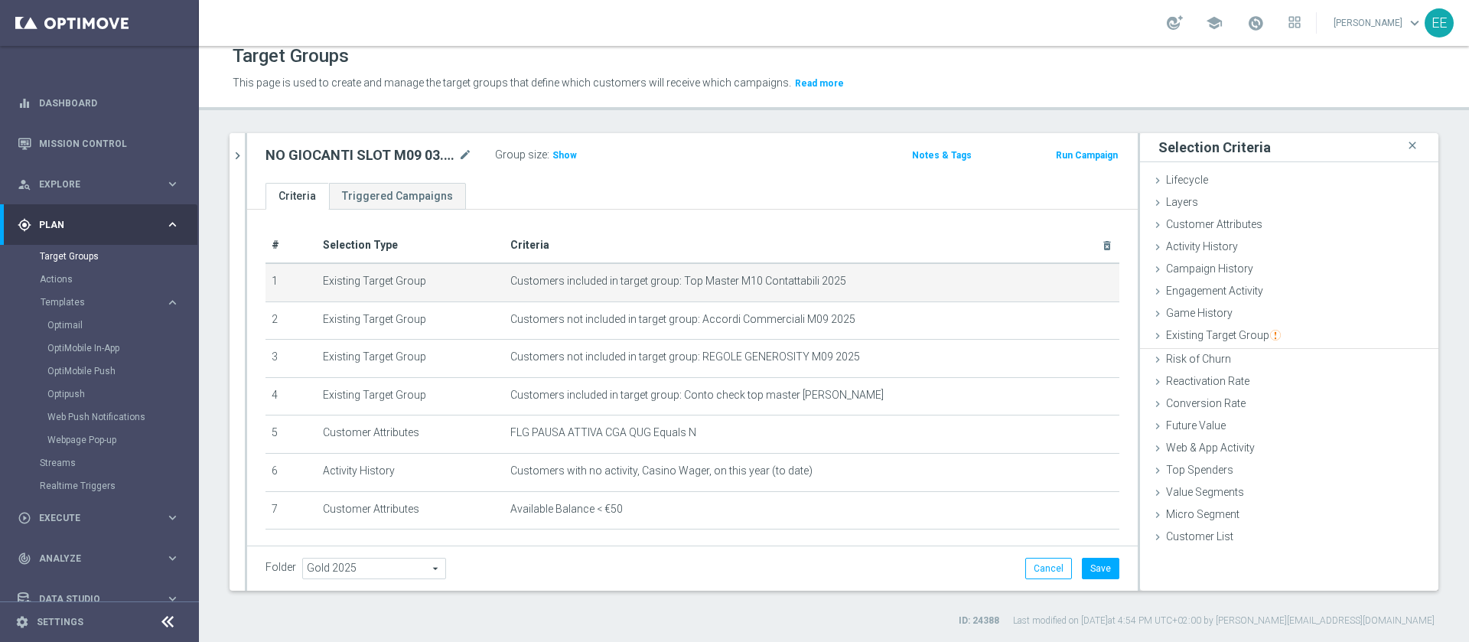
scroll to position [0, 0]
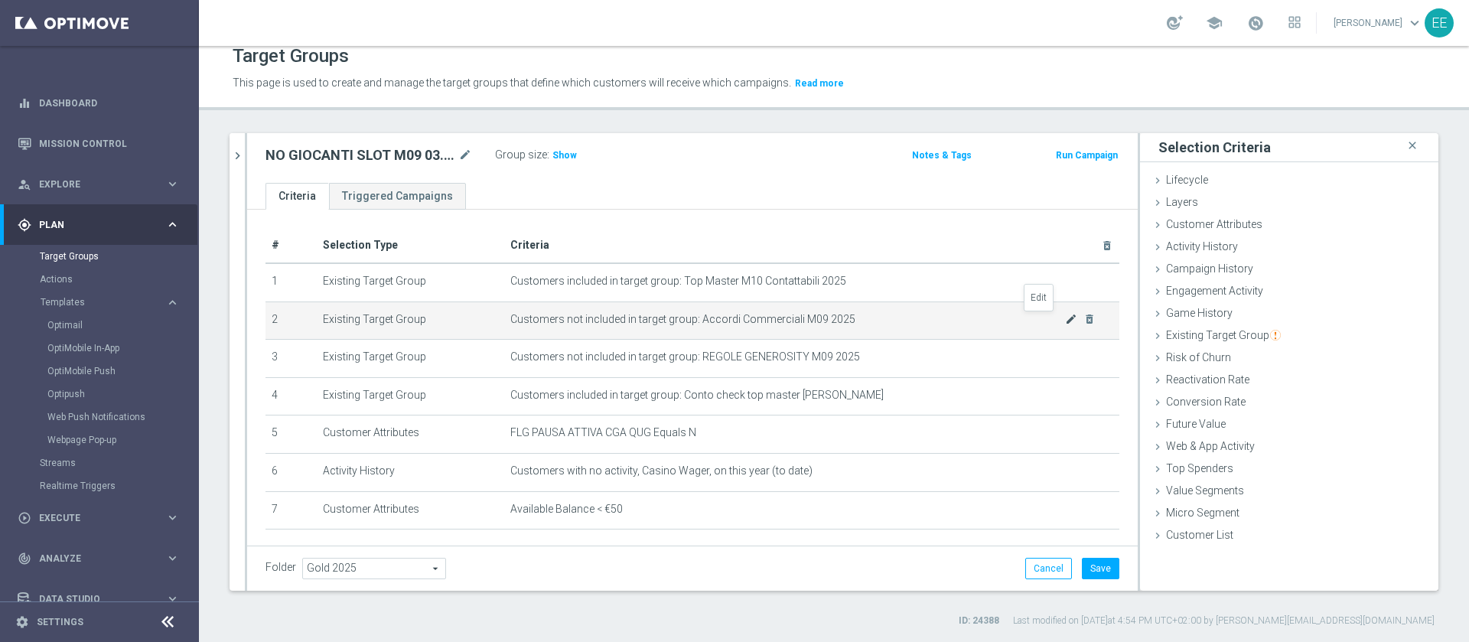
click at [1065, 318] on icon "mode_edit" at bounding box center [1071, 319] width 12 height 12
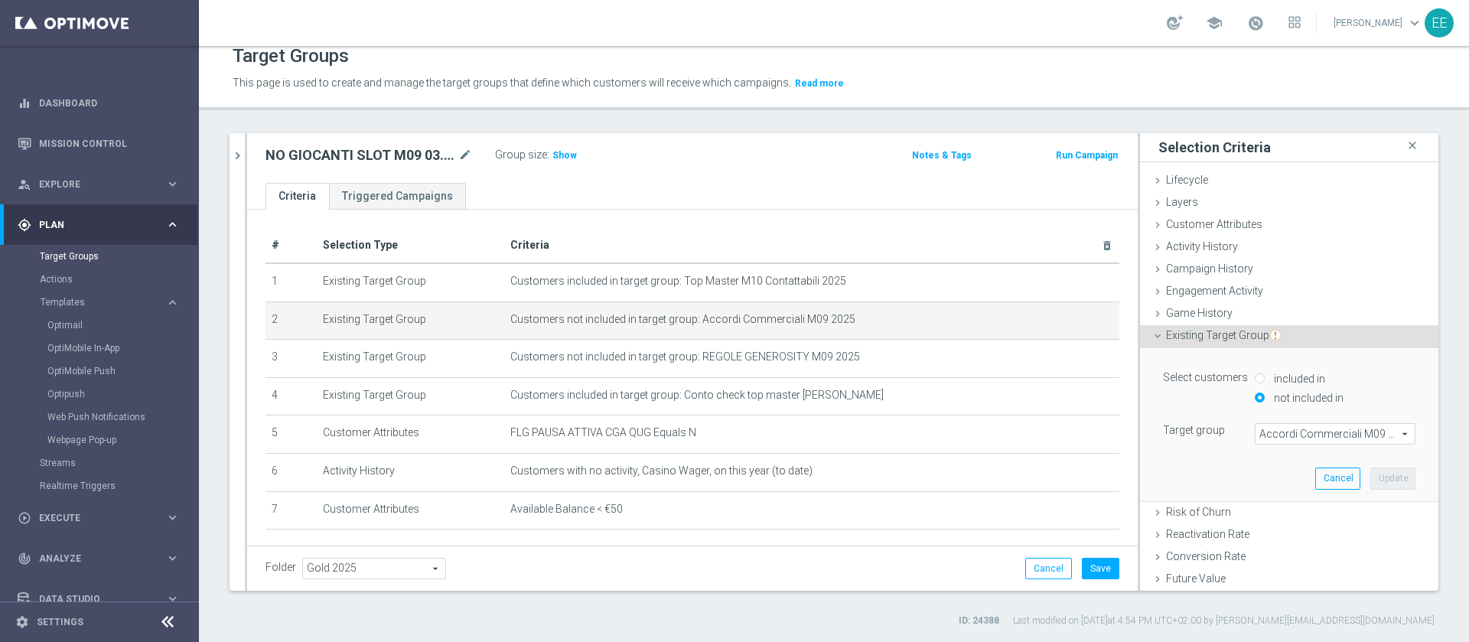
click at [1295, 436] on span "Accordi Commerciali M09 2025" at bounding box center [1335, 434] width 159 height 20
click at [0, 0] on input "search" at bounding box center [0, 0] width 0 height 0
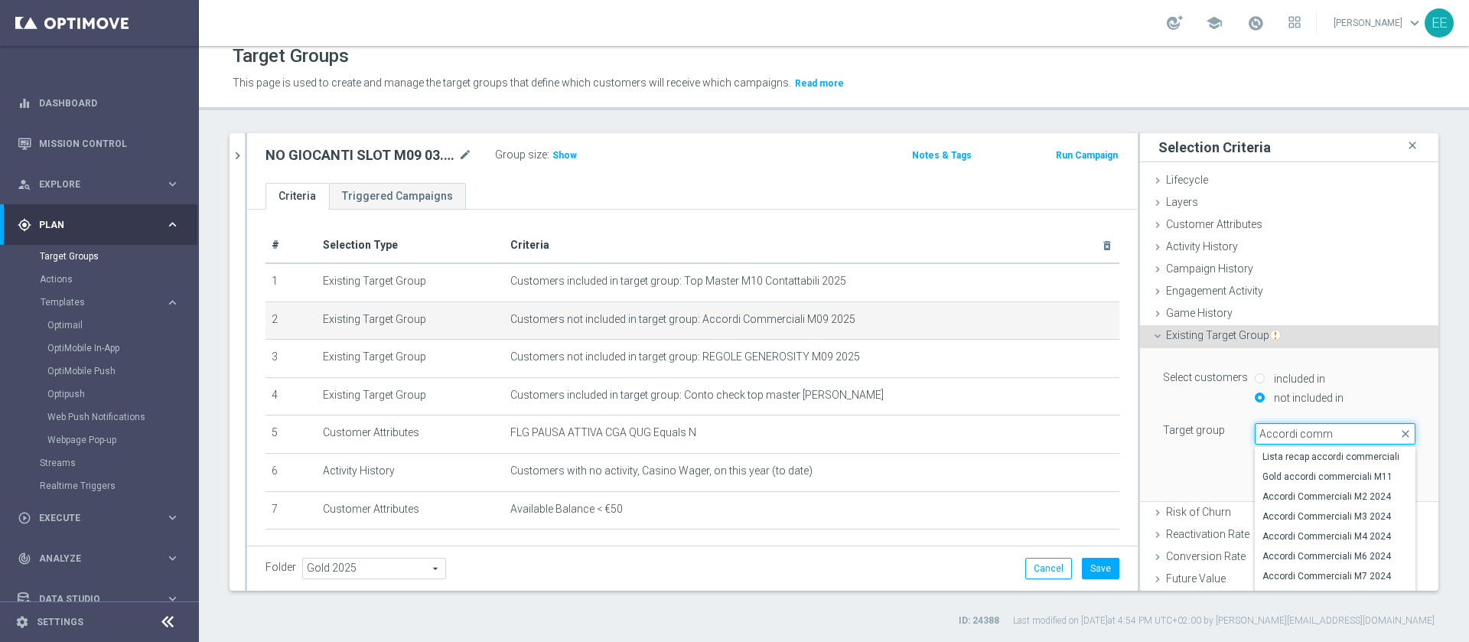
type input "Accordi comme"
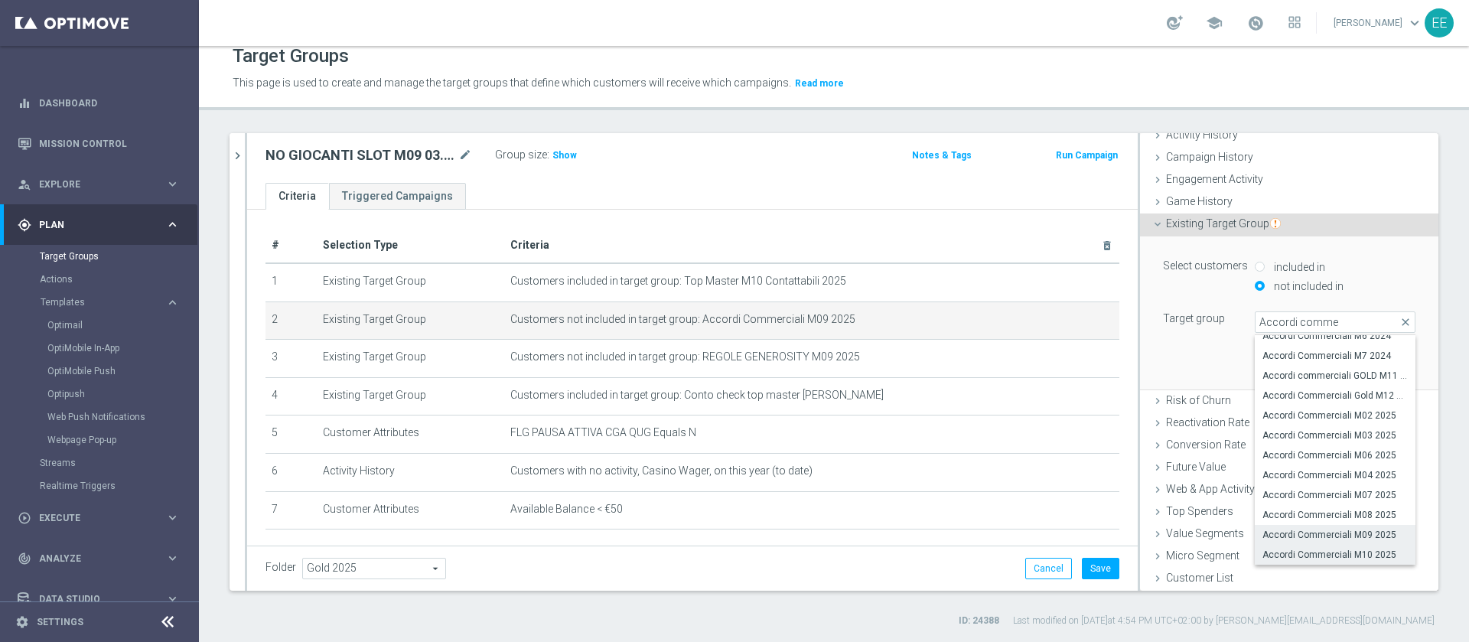
click at [1332, 560] on span "Accordi Commerciali M10 2025" at bounding box center [1335, 555] width 145 height 12
type input "Accordi Commerciali M10 2025"
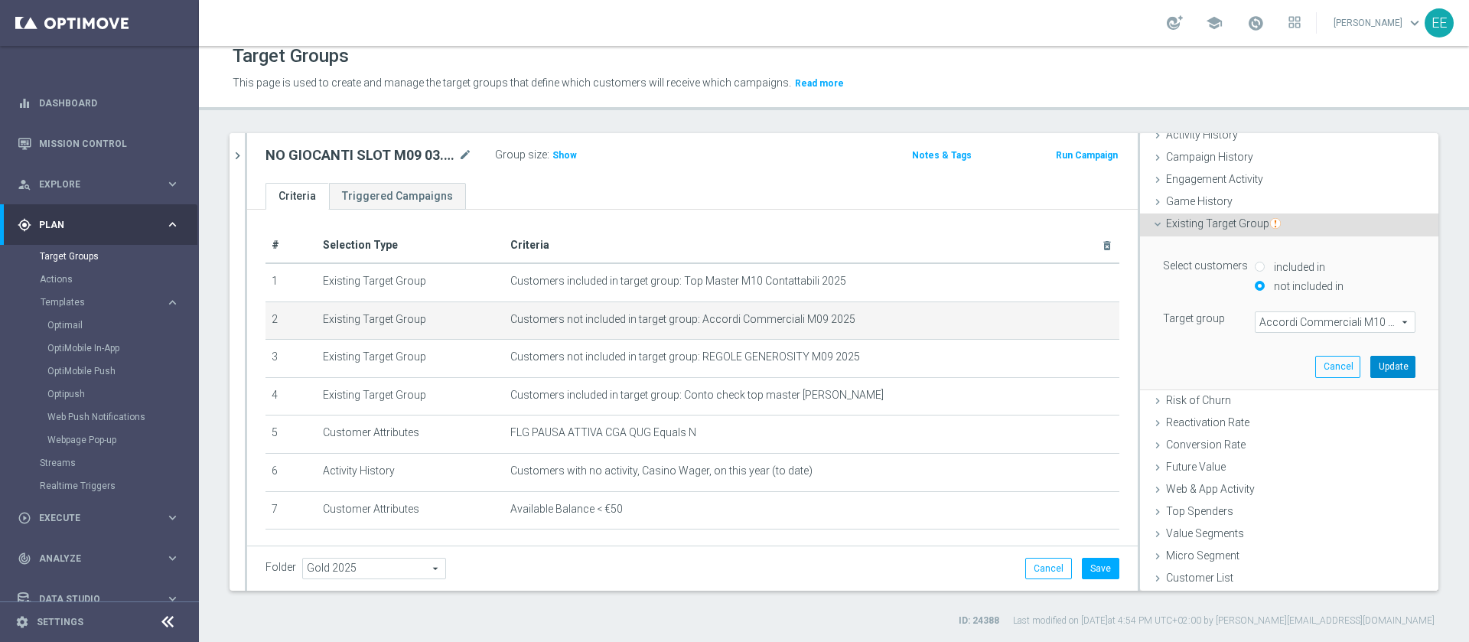
click at [1370, 368] on button "Update" at bounding box center [1392, 366] width 45 height 21
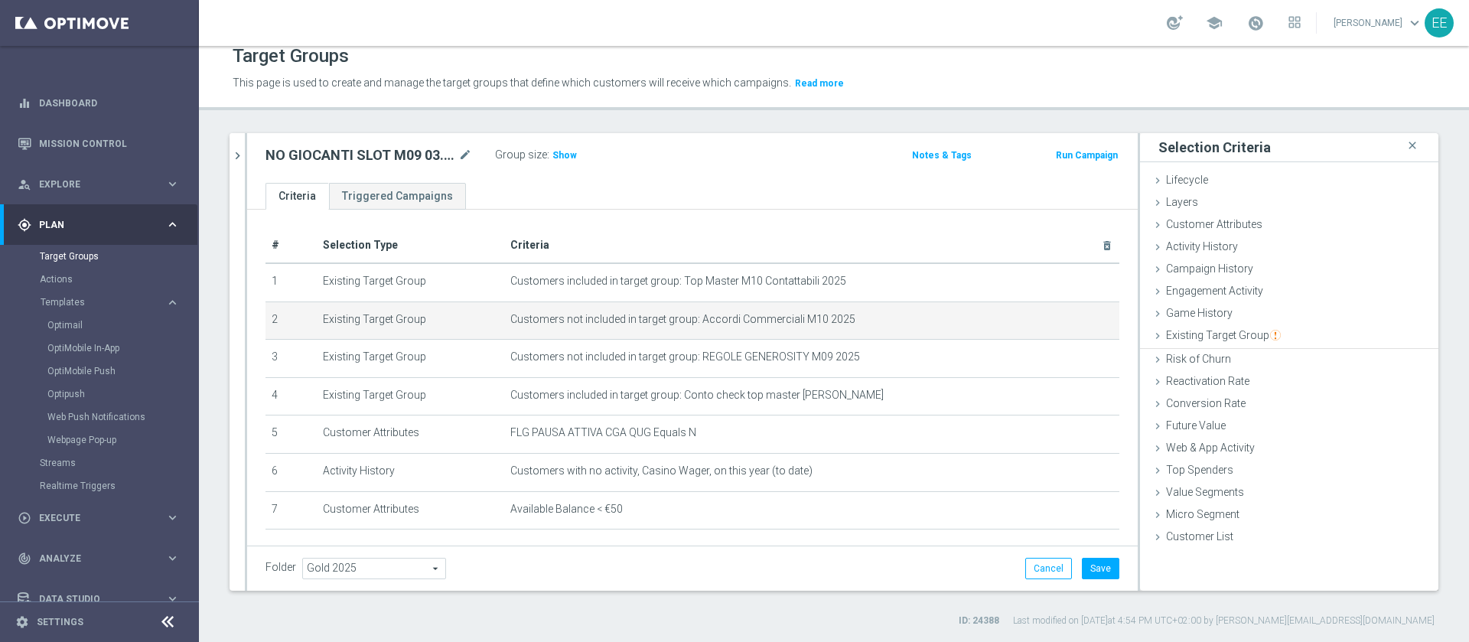
scroll to position [0, 0]
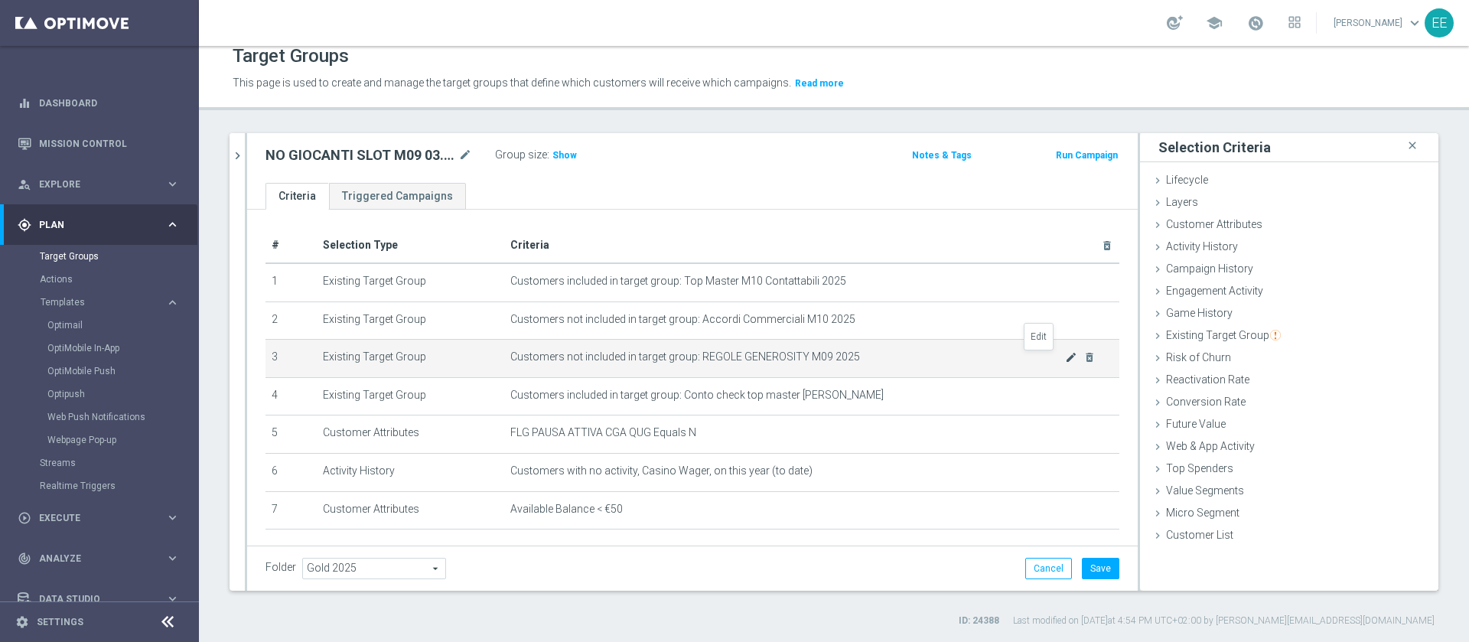
click at [1065, 356] on icon "mode_edit" at bounding box center [1071, 357] width 12 height 12
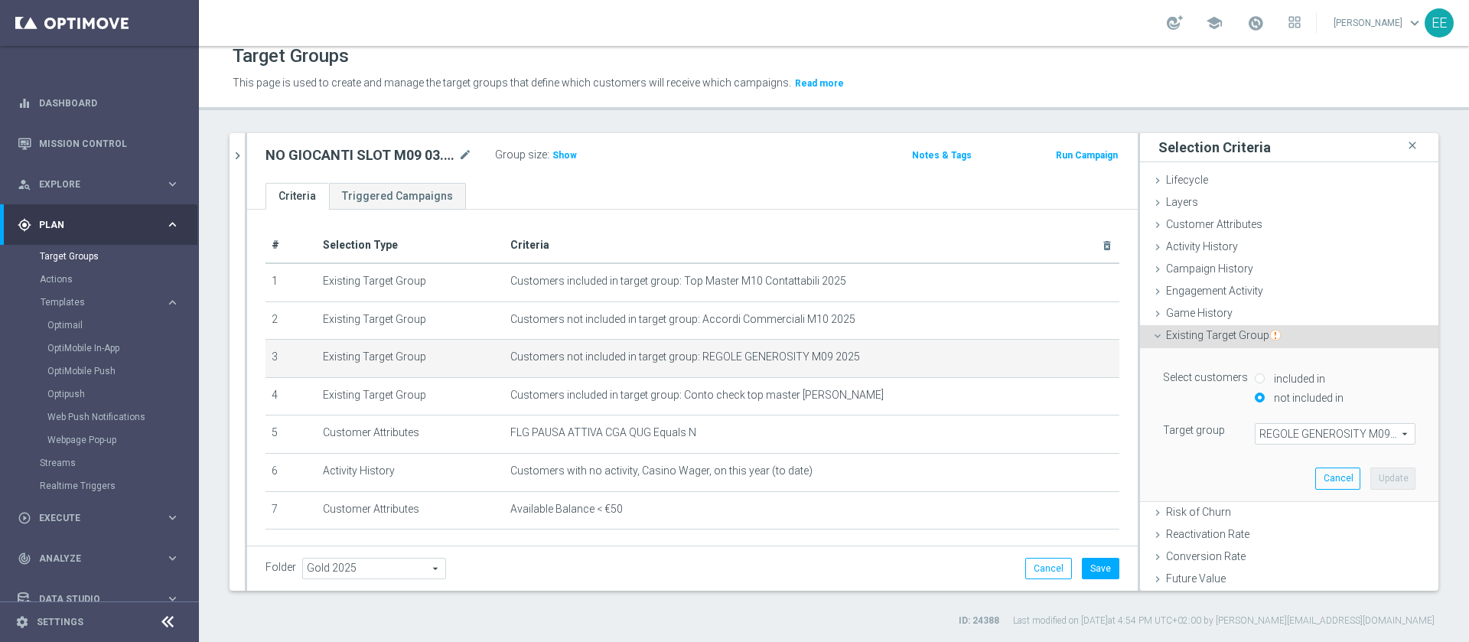
click at [1287, 439] on span "REGOLE GENEROSITY M09 2025" at bounding box center [1335, 434] width 159 height 20
click at [0, 0] on input "search" at bounding box center [0, 0] width 0 height 0
type input "Regole ge"
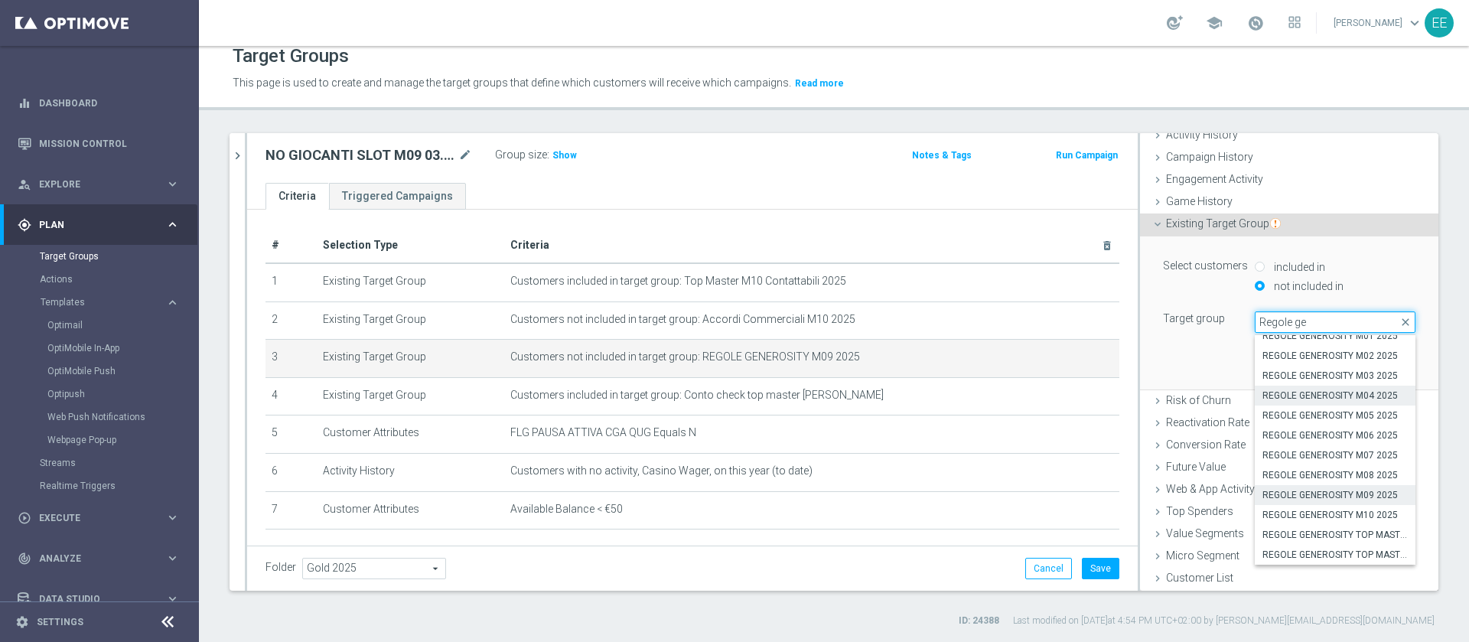
scroll to position [112, 0]
click at [1322, 513] on span "REGOLE GENEROSITY M10 2025" at bounding box center [1335, 515] width 145 height 12
type input "REGOLE GENEROSITY M10 2025"
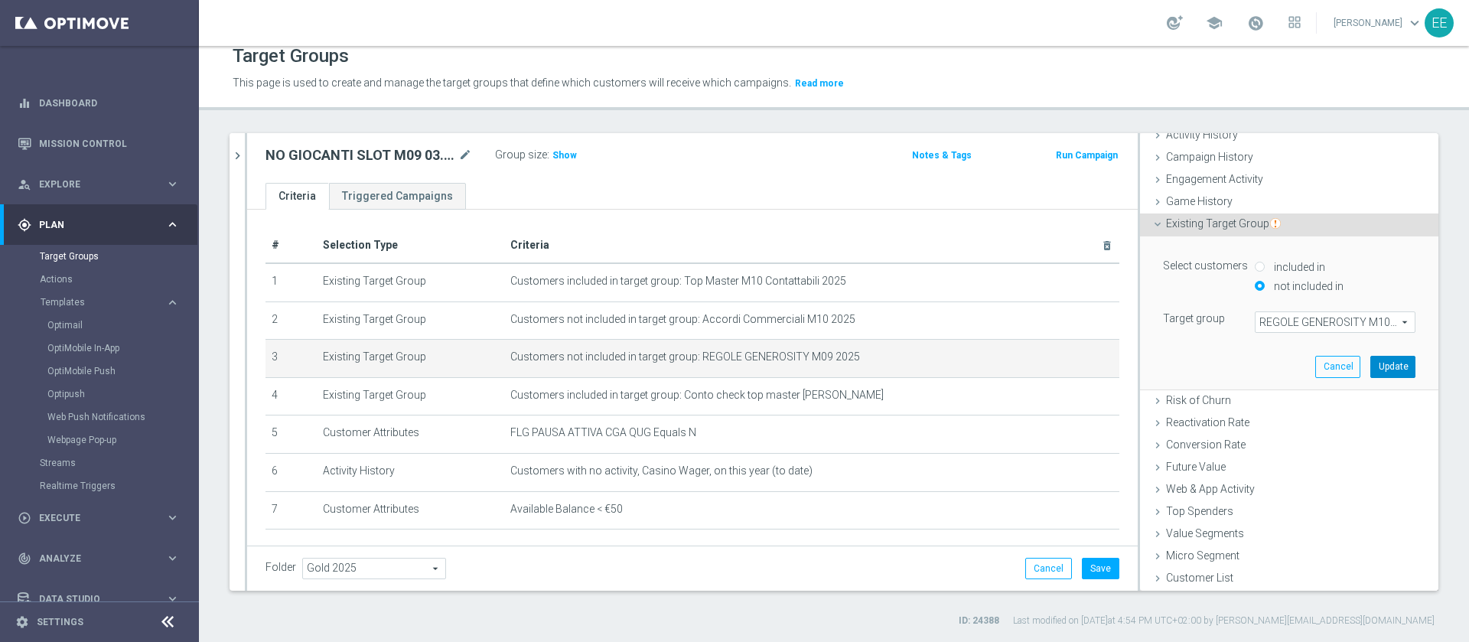
click at [1370, 359] on button "Update" at bounding box center [1392, 366] width 45 height 21
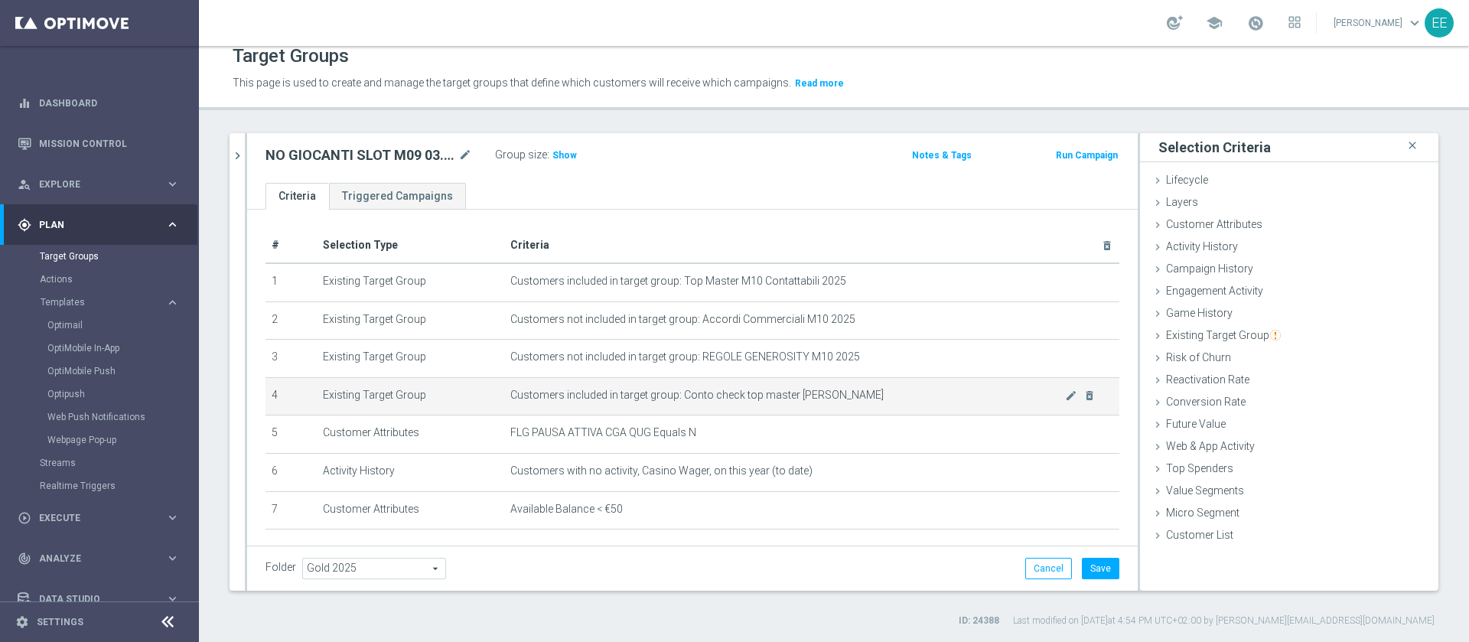
scroll to position [61, 0]
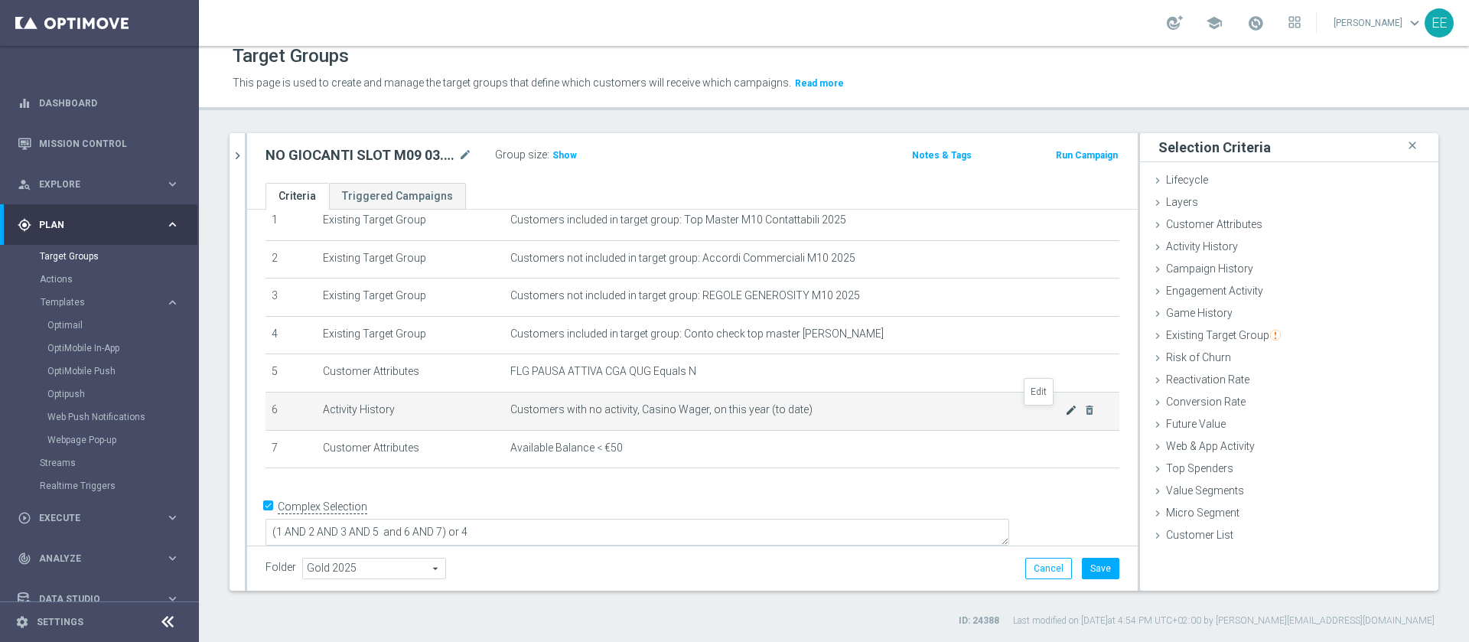
click at [1065, 412] on icon "mode_edit" at bounding box center [1071, 410] width 12 height 12
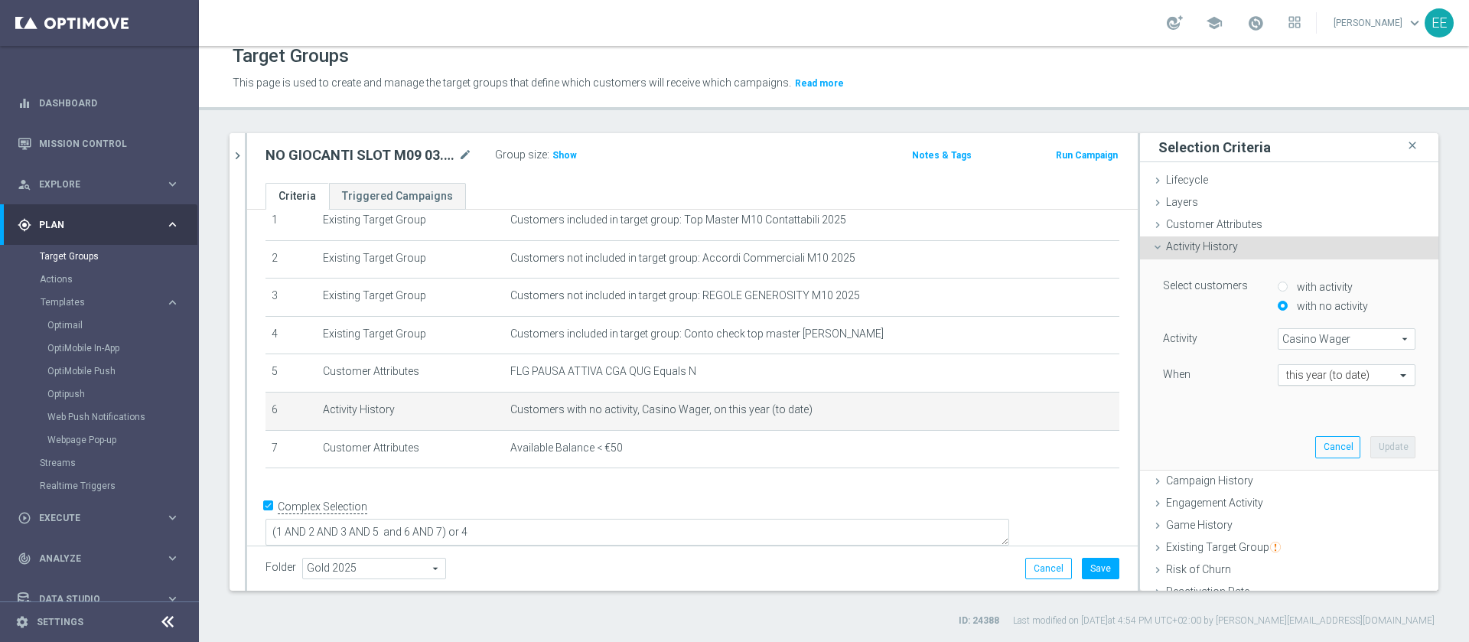
click at [1315, 380] on input "text" at bounding box center [1331, 376] width 90 height 14
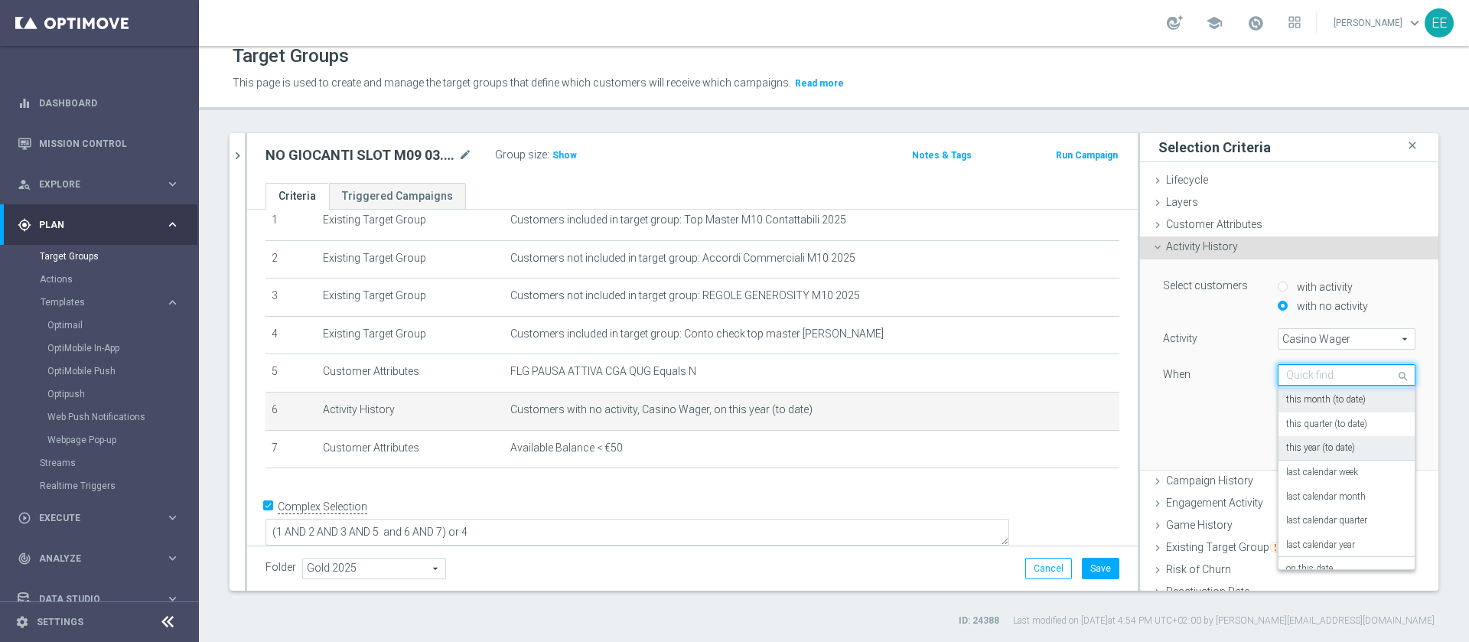
scroll to position [110, 0]
click at [1289, 556] on label "in this range" at bounding box center [1311, 554] width 50 height 12
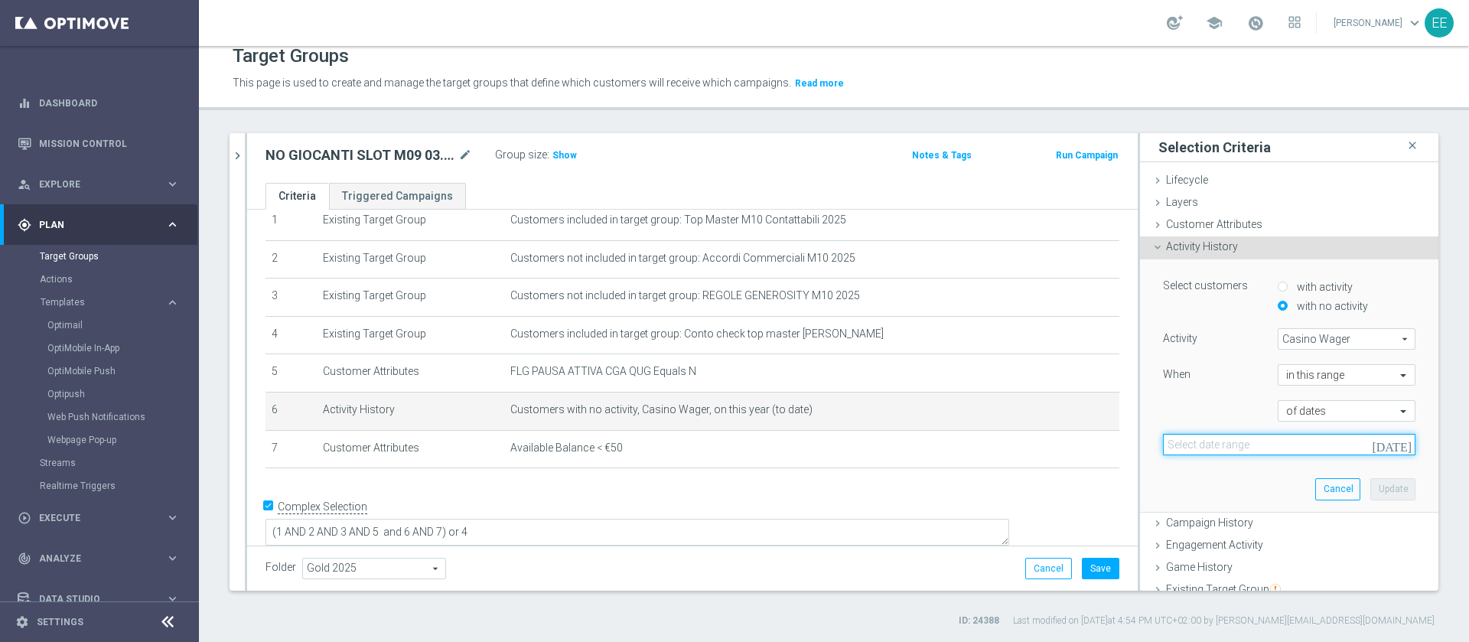
click at [1286, 451] on input at bounding box center [1289, 444] width 253 height 21
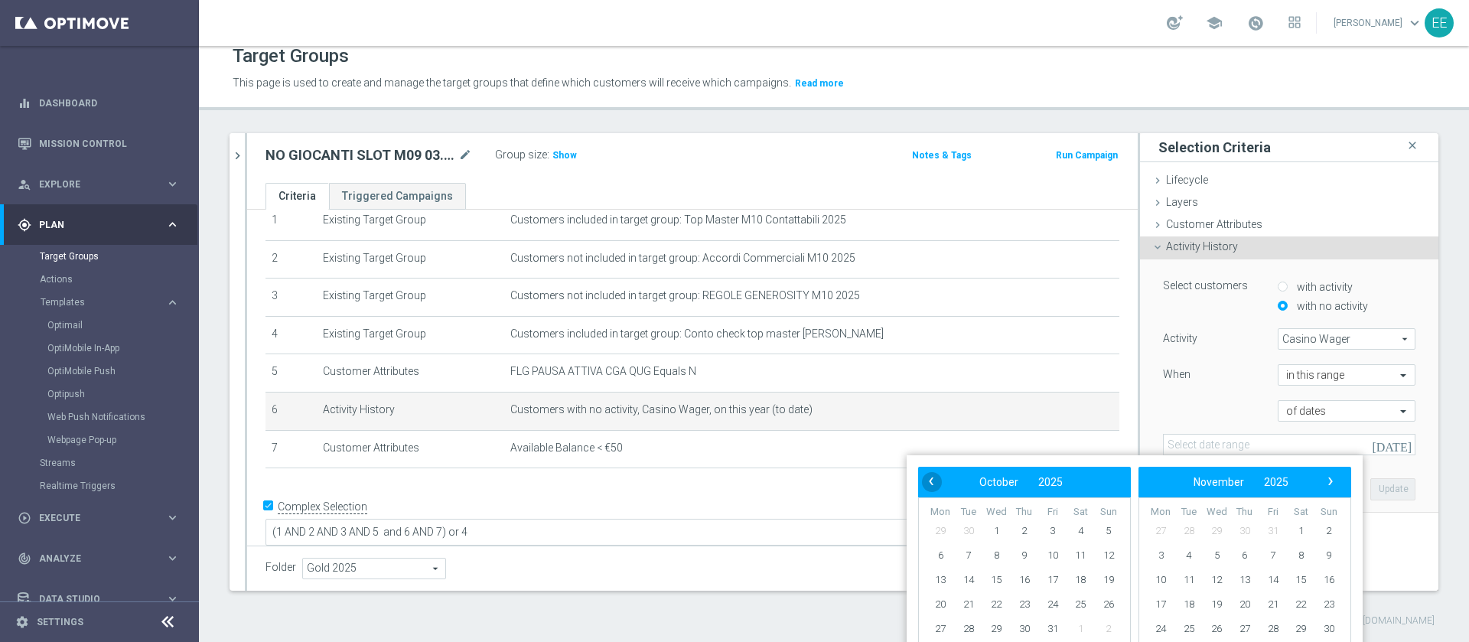
click at [926, 476] on span "‹" at bounding box center [931, 481] width 20 height 20
click at [941, 533] on span "1" at bounding box center [940, 531] width 24 height 24
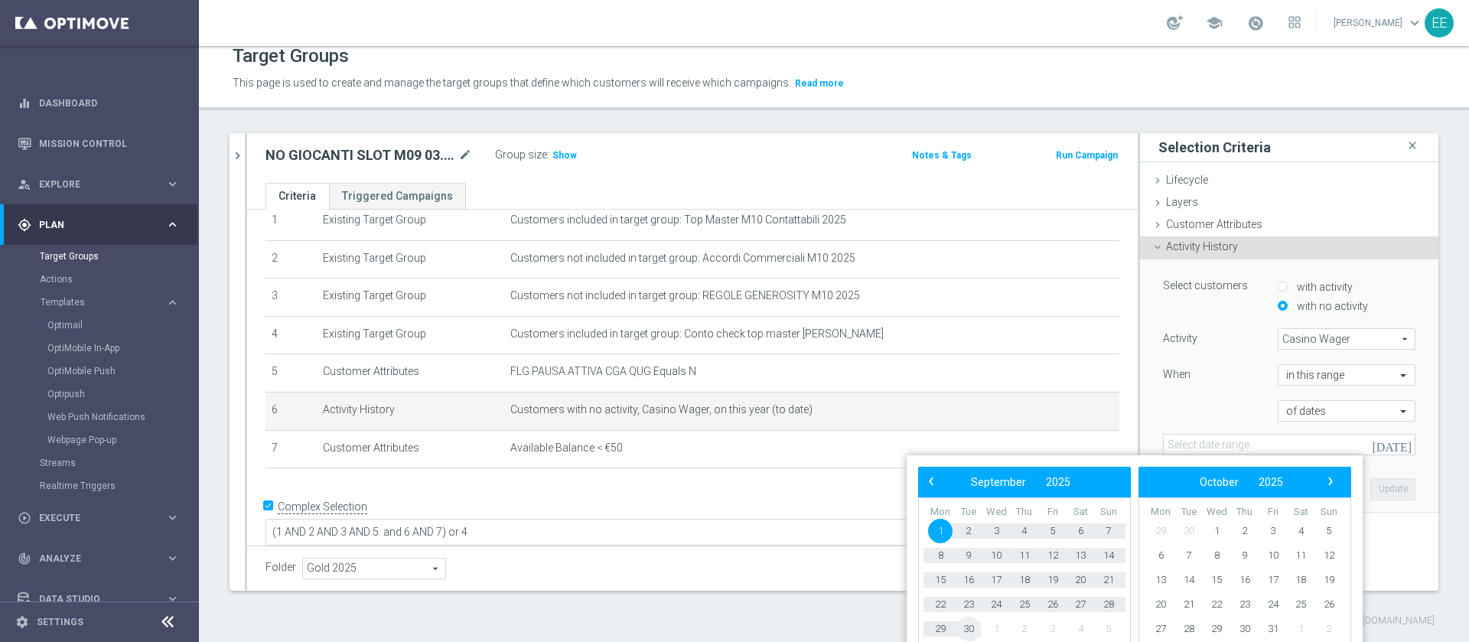
click at [965, 617] on span "30" at bounding box center [968, 629] width 24 height 24
type input "01 Sep 2025 - 30 Sep 2025"
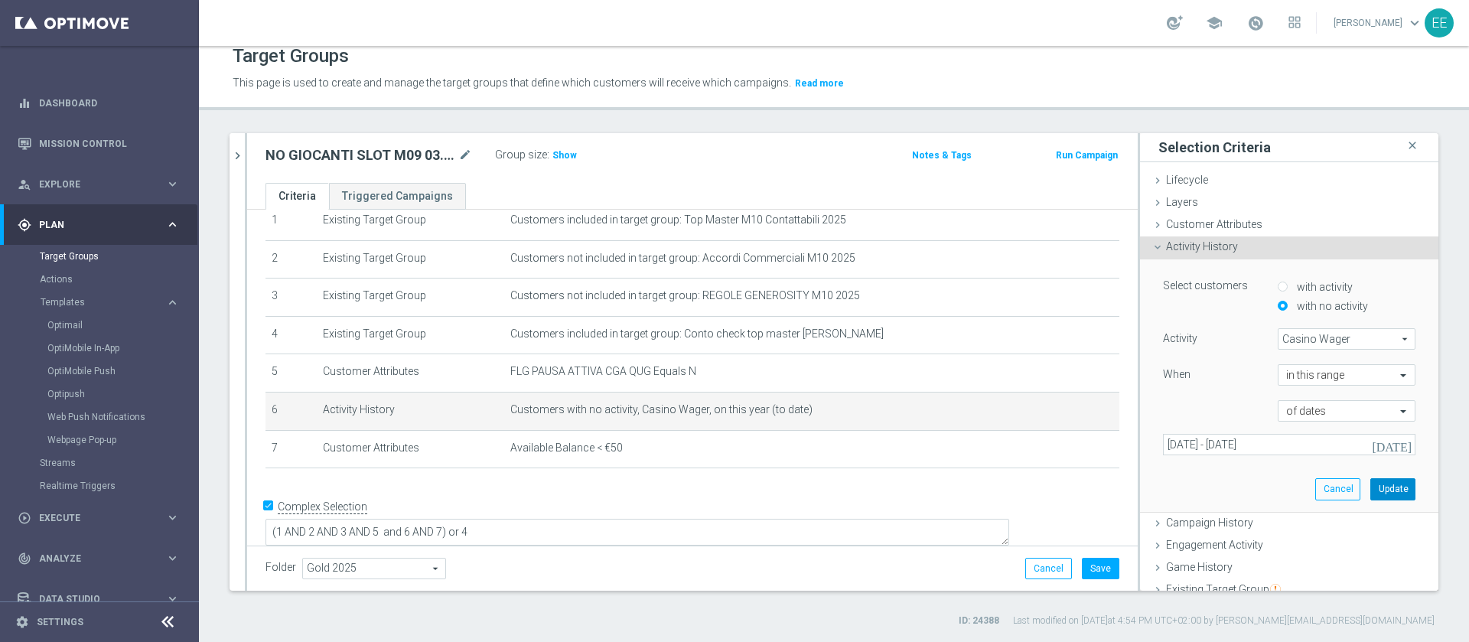
click at [1370, 491] on button "Update" at bounding box center [1392, 488] width 45 height 21
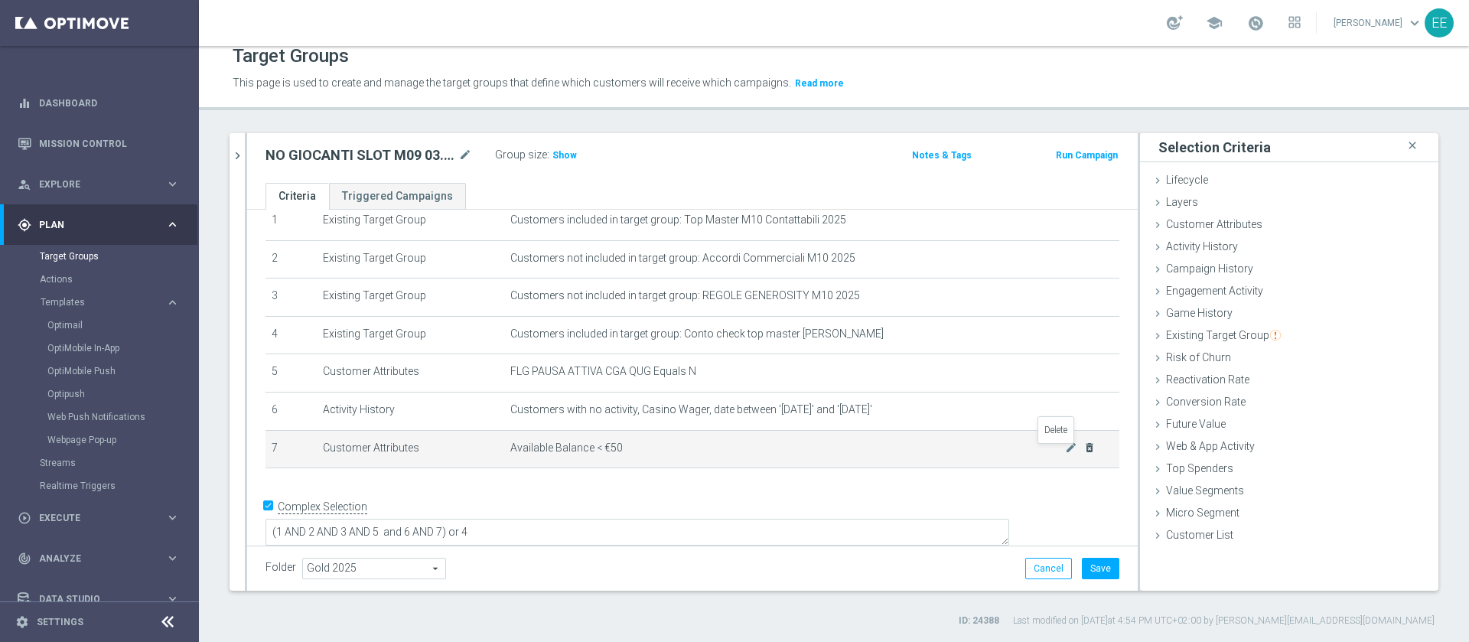
click at [1083, 454] on icon "delete_forever" at bounding box center [1089, 448] width 12 height 12
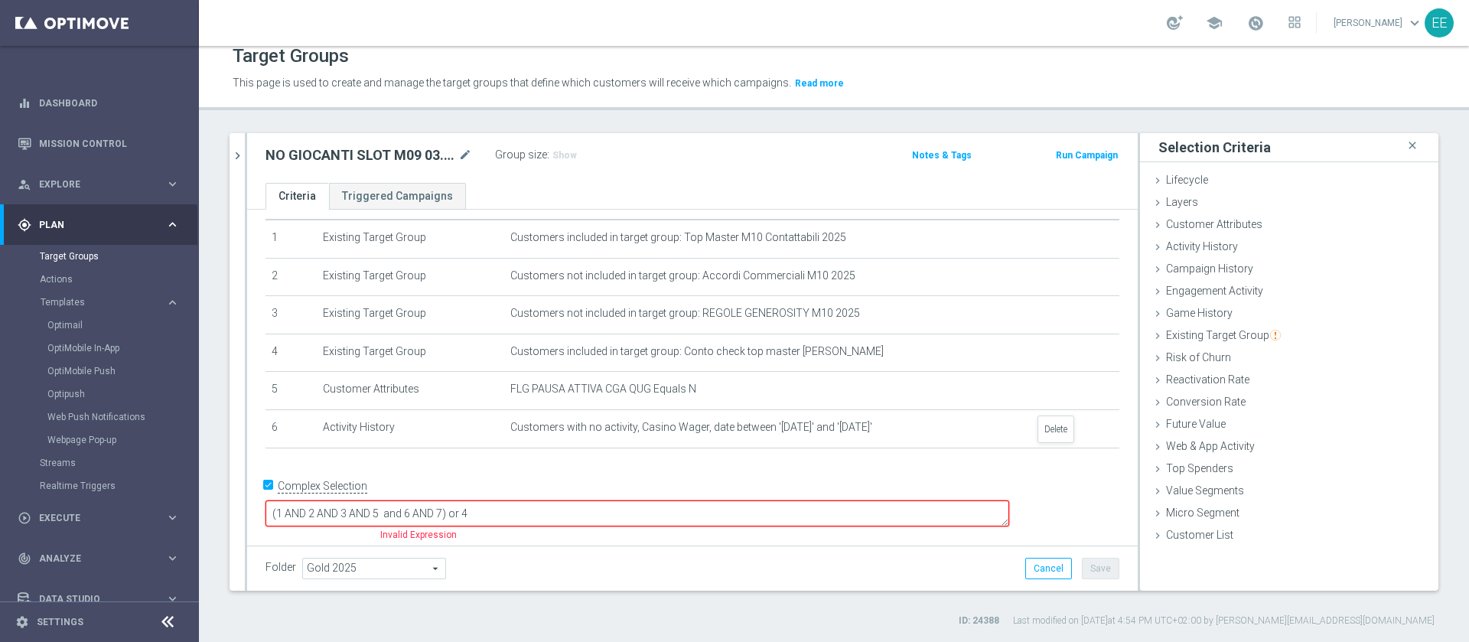
scroll to position [24, 0]
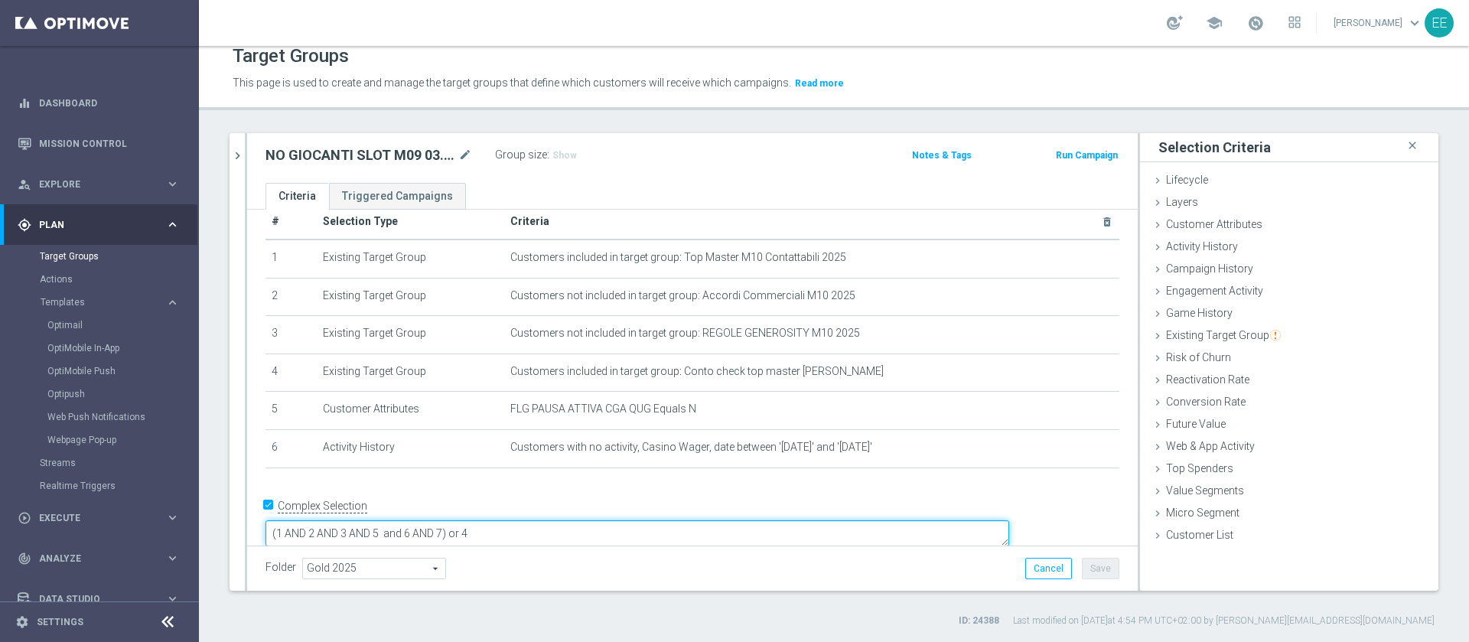
click at [549, 520] on textarea "(1 AND 2 AND 3 AND 5 and 6 AND 7) or 4" at bounding box center [638, 533] width 744 height 27
type textarea "(1 AND 2 AND 3 AND 5 and 6) or 4"
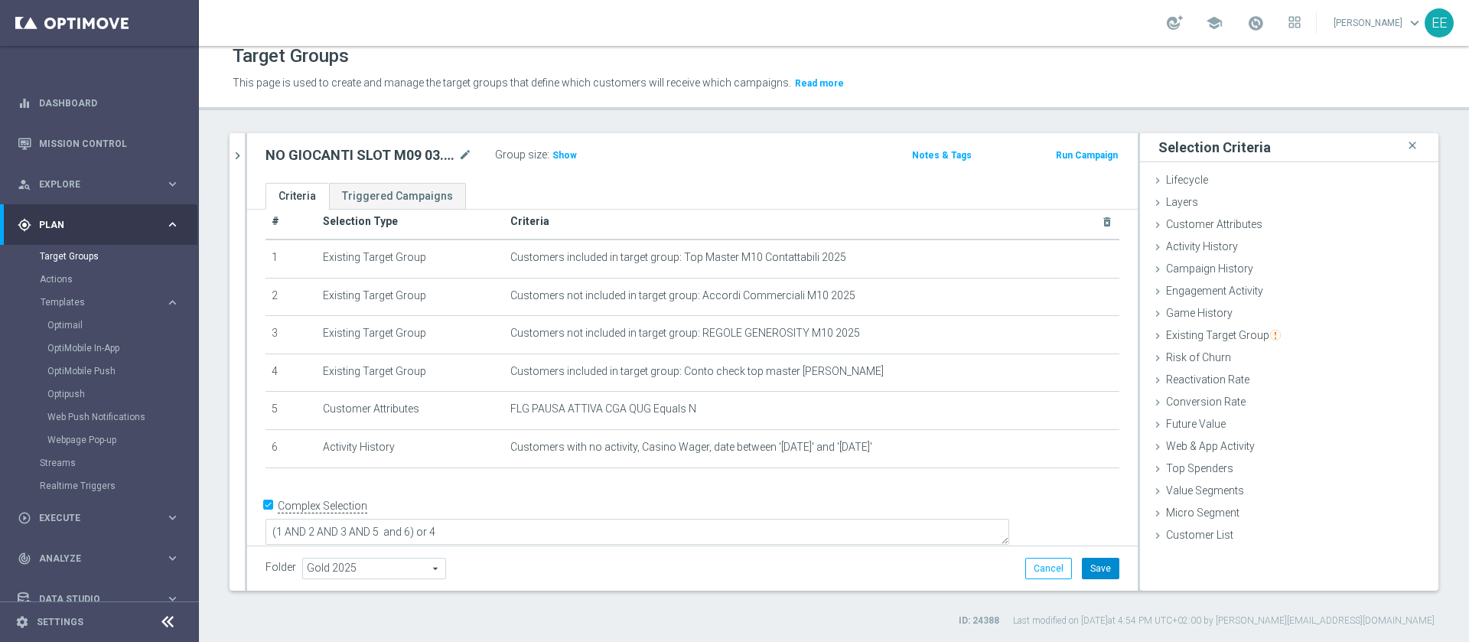
click at [1088, 558] on button "Save" at bounding box center [1100, 568] width 37 height 21
click at [559, 154] on span "Show" at bounding box center [564, 155] width 24 height 11
click at [1235, 223] on span "Customer Attributes" at bounding box center [1214, 224] width 96 height 12
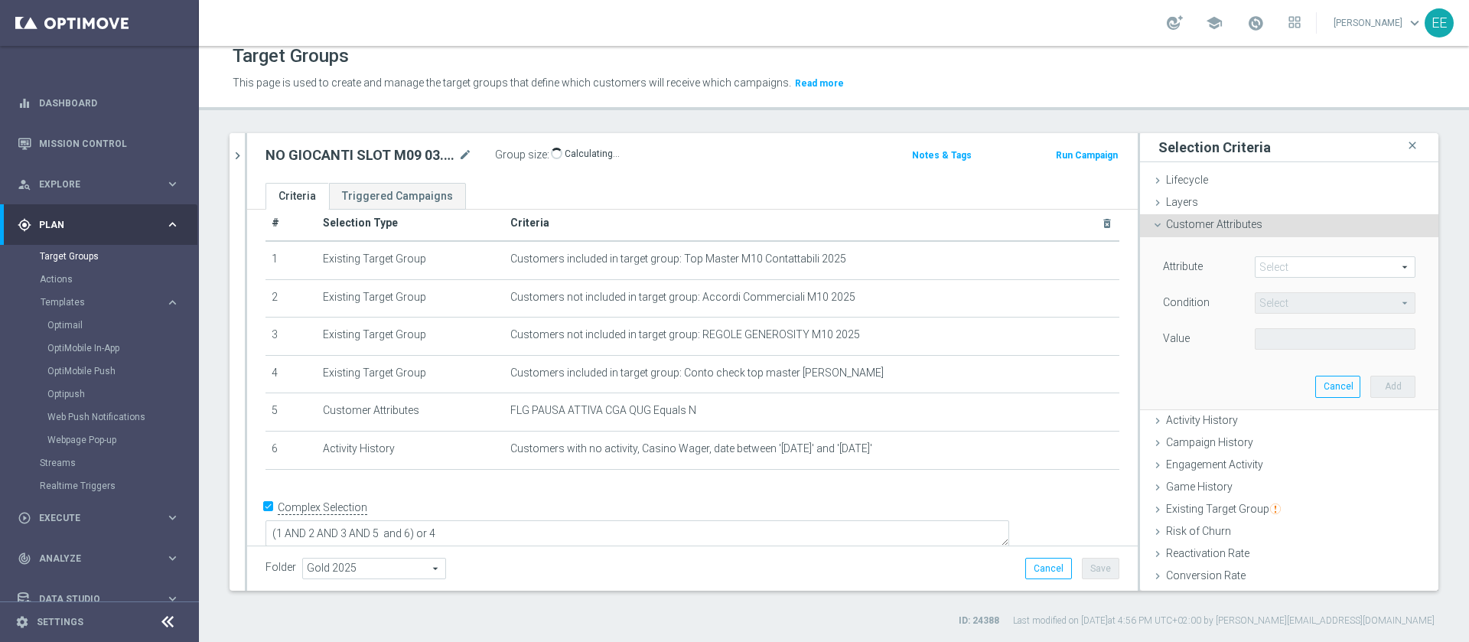
click at [1298, 272] on span at bounding box center [1335, 267] width 159 height 20
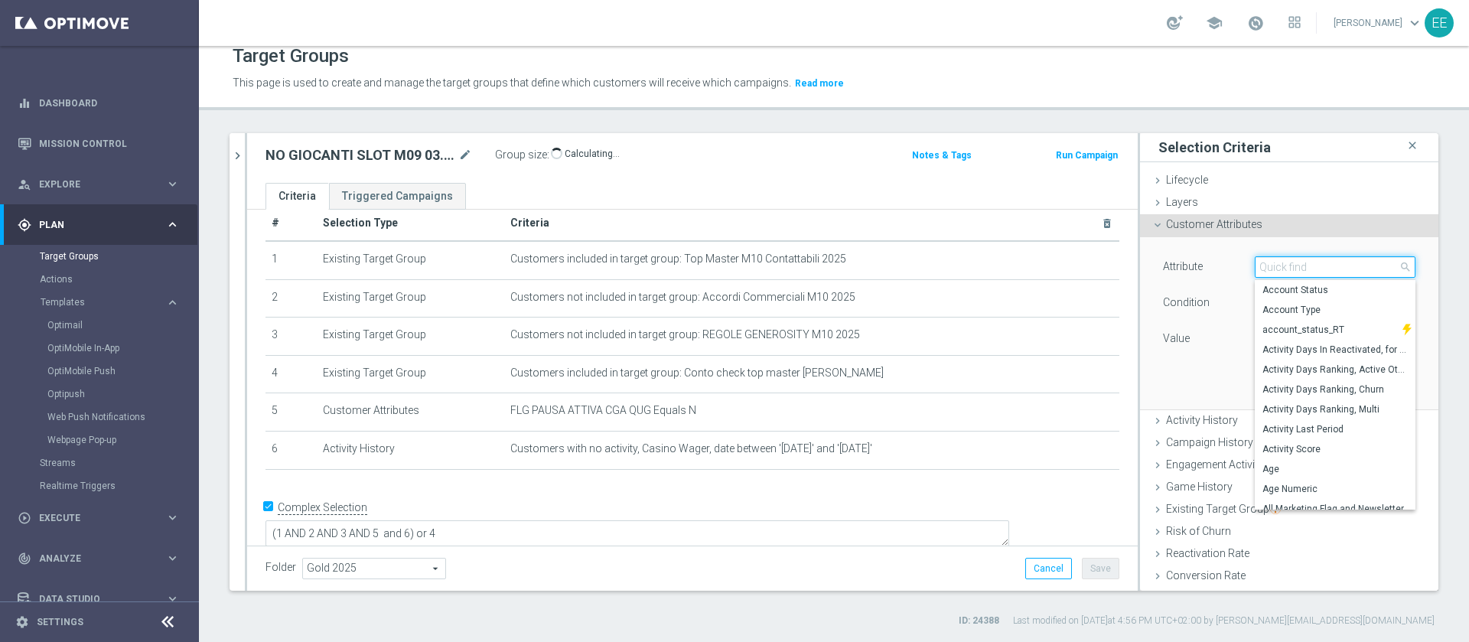
click at [1298, 272] on input "search" at bounding box center [1335, 266] width 161 height 21
type input "availa"
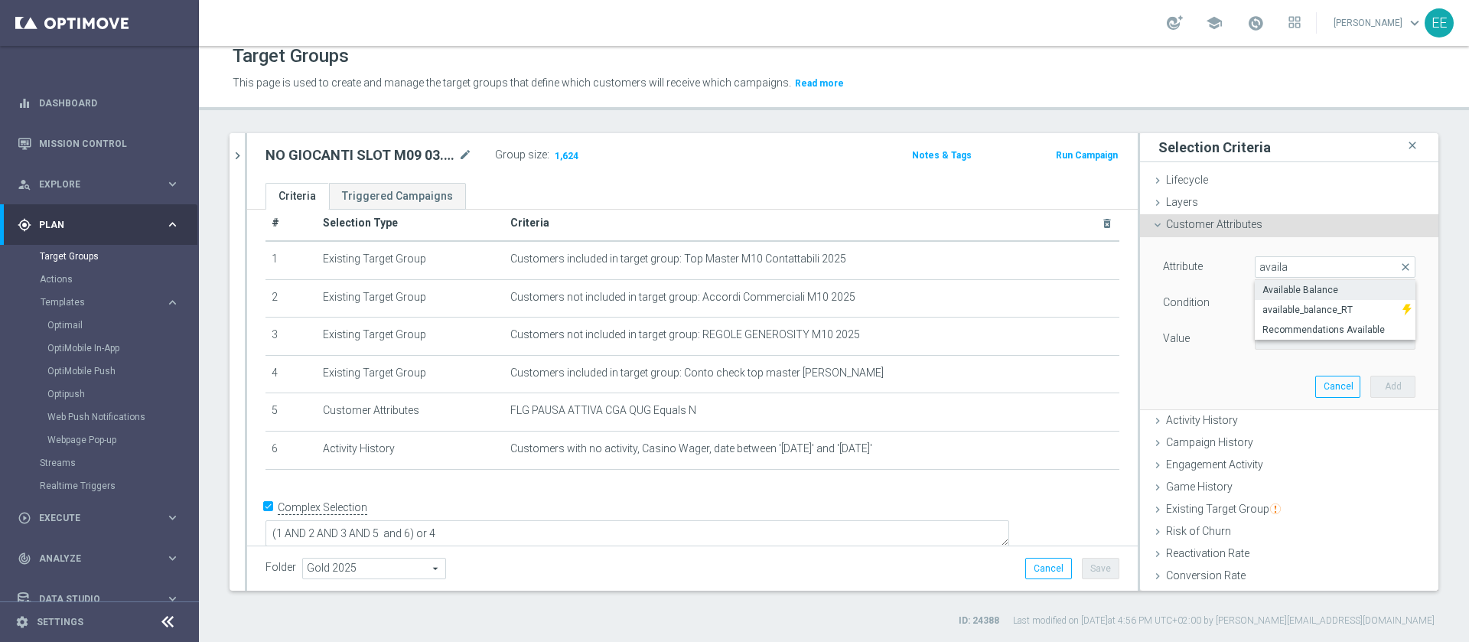
click at [1318, 292] on span "Available Balance" at bounding box center [1335, 290] width 145 height 12
type input "Available Balance"
click at [1269, 307] on span "=" at bounding box center [1335, 303] width 159 height 20
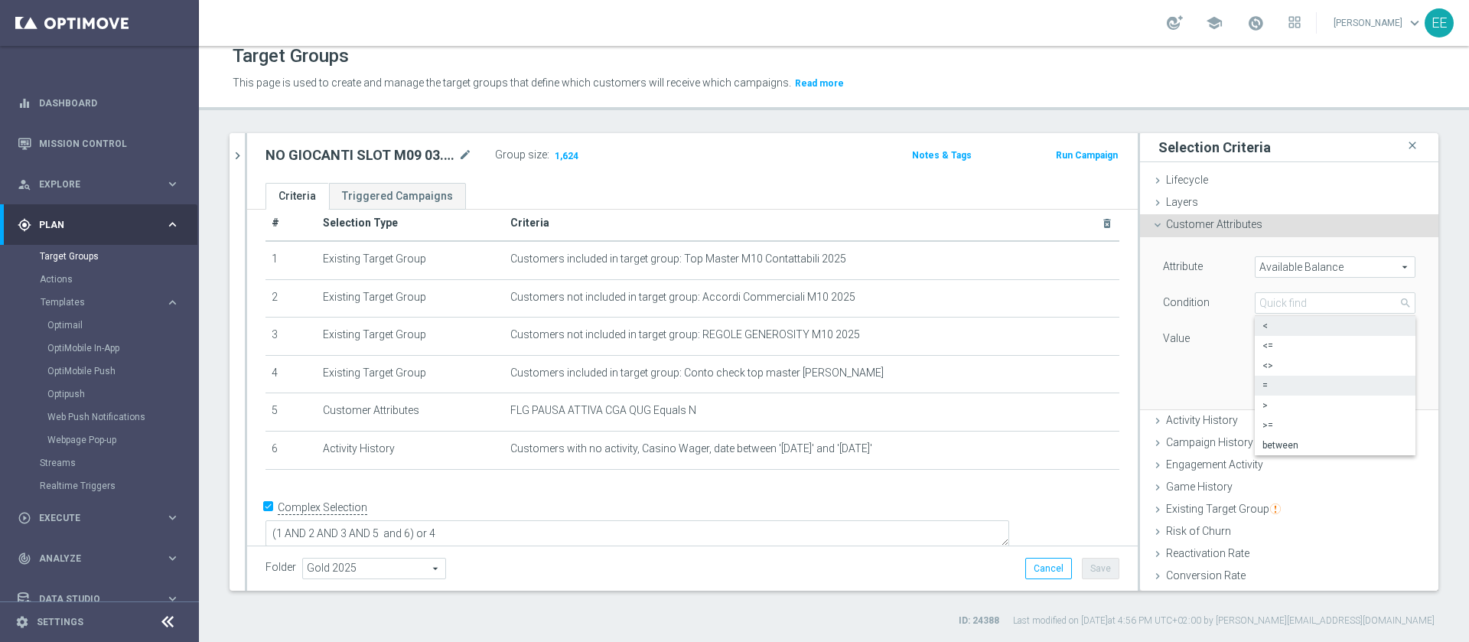
click at [1265, 325] on span "<" at bounding box center [1335, 326] width 145 height 12
type input "<"
click at [1257, 332] on input "€" at bounding box center [1289, 338] width 69 height 21
type input "50"
click at [1370, 376] on button "Add" at bounding box center [1392, 386] width 45 height 21
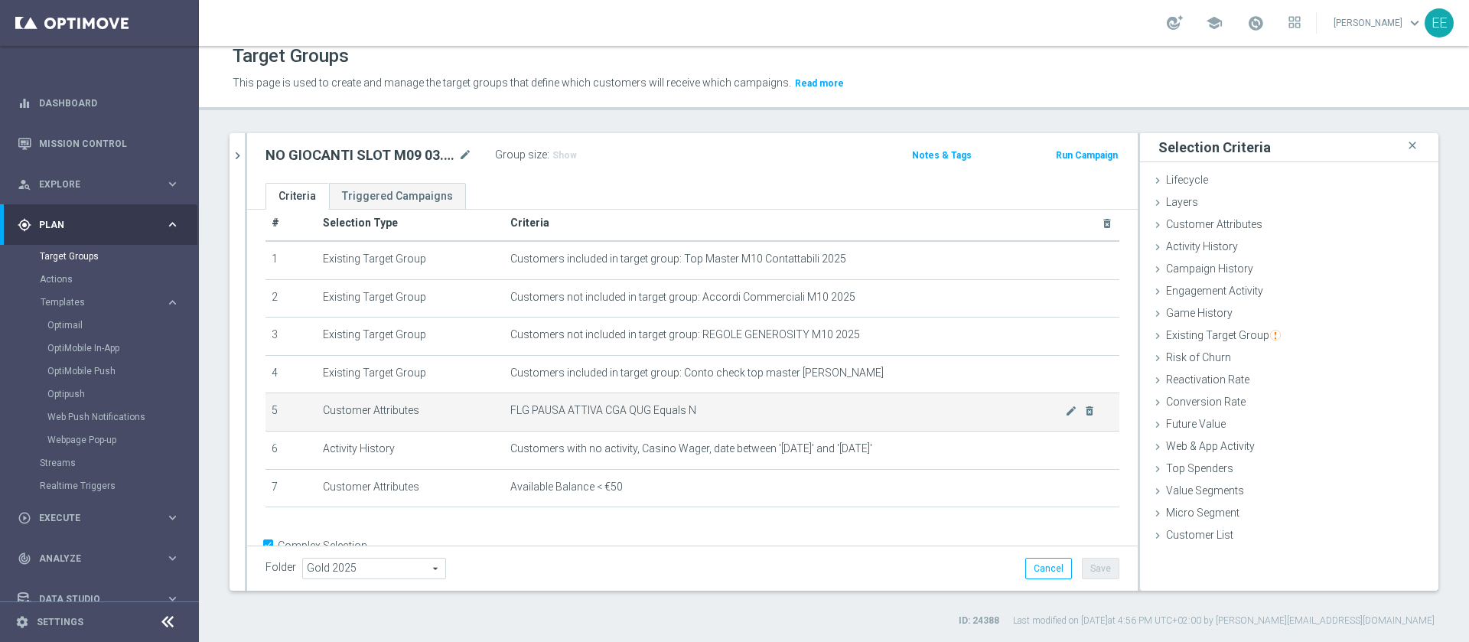
scroll to position [63, 0]
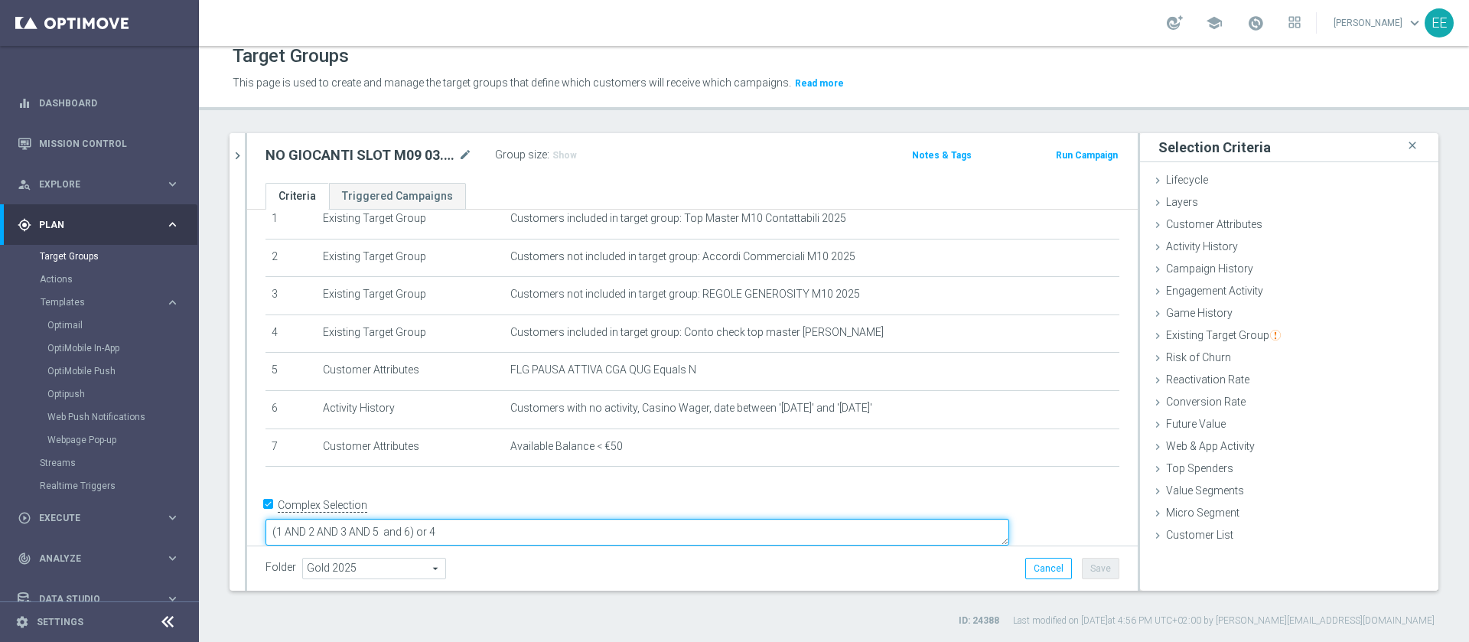
click at [520, 519] on textarea "(1 AND 2 AND 3 AND 5 and 6) or 4" at bounding box center [638, 532] width 744 height 27
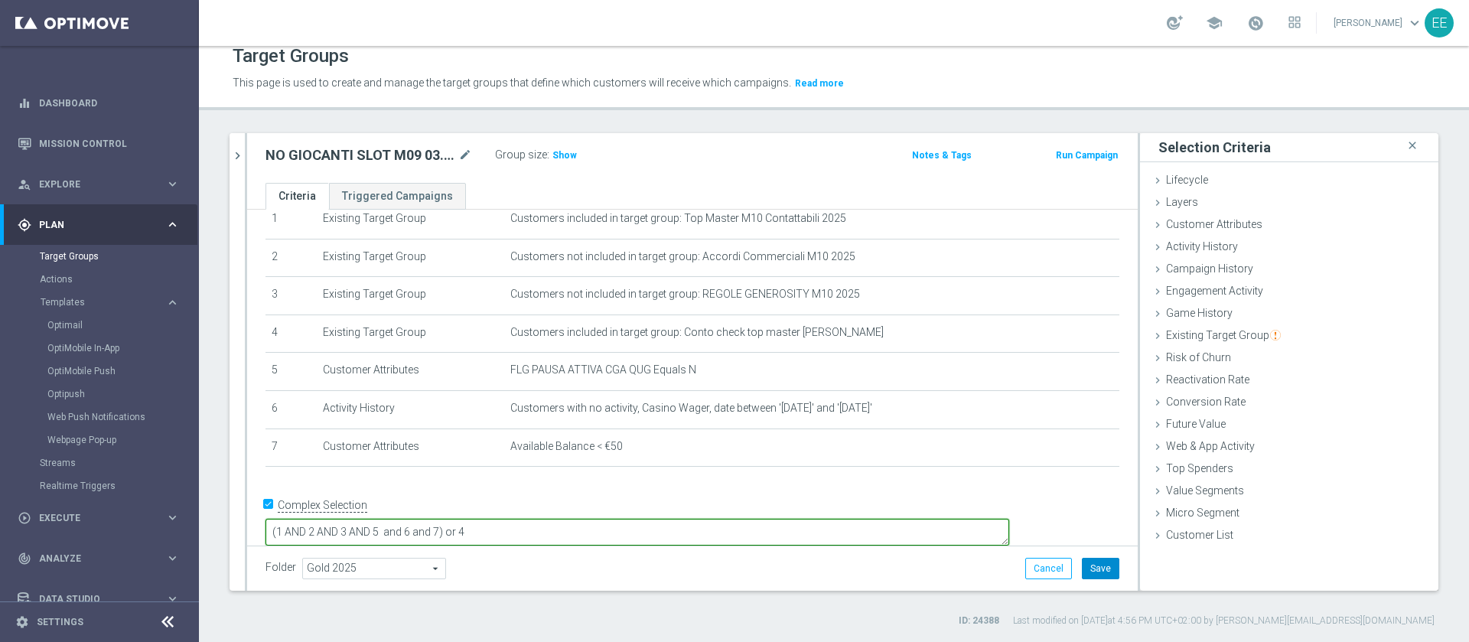
type textarea "(1 AND 2 AND 3 AND 5 and 6 and 7) or 4"
click at [1093, 568] on button "Save" at bounding box center [1100, 568] width 37 height 21
click at [565, 154] on span "Show" at bounding box center [564, 155] width 24 height 11
click at [231, 152] on icon "chevron_right" at bounding box center [237, 155] width 15 height 15
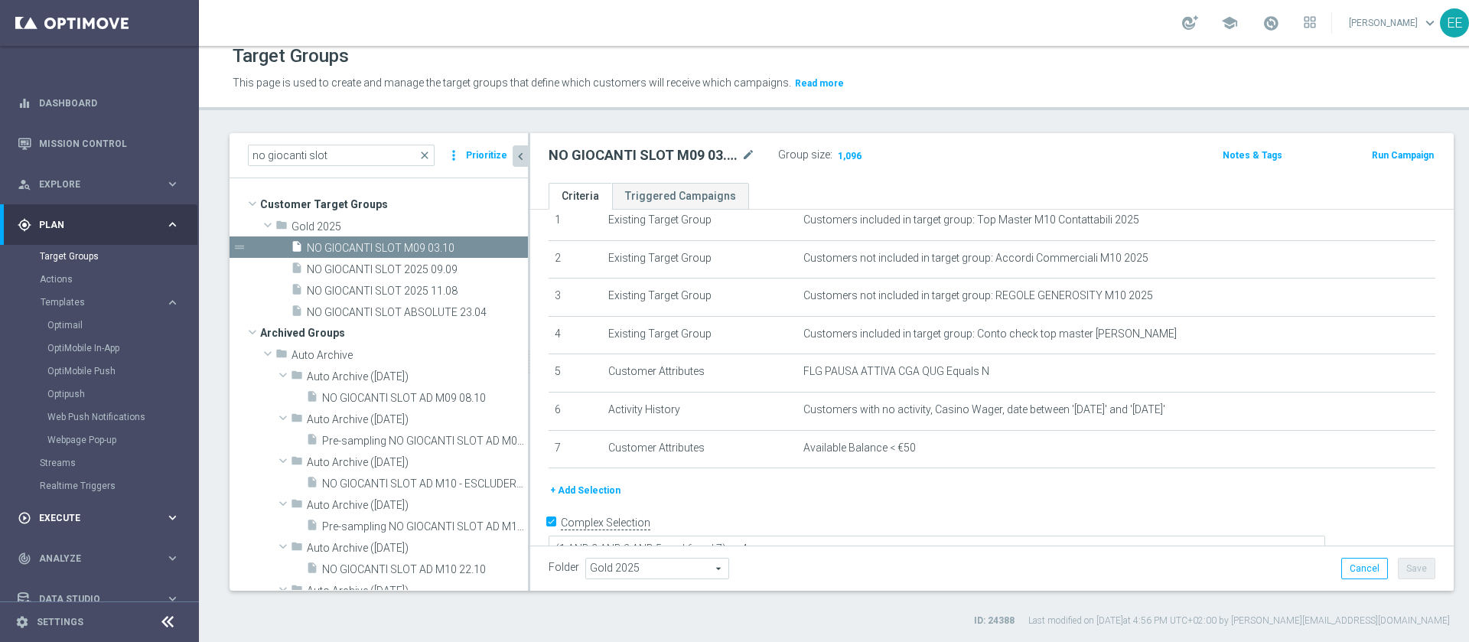
click at [54, 513] on span "Execute" at bounding box center [102, 517] width 126 height 9
click at [85, 288] on div "Campaign Builder" at bounding box center [119, 296] width 158 height 23
click at [83, 295] on link "Campaign Builder" at bounding box center [99, 297] width 119 height 12
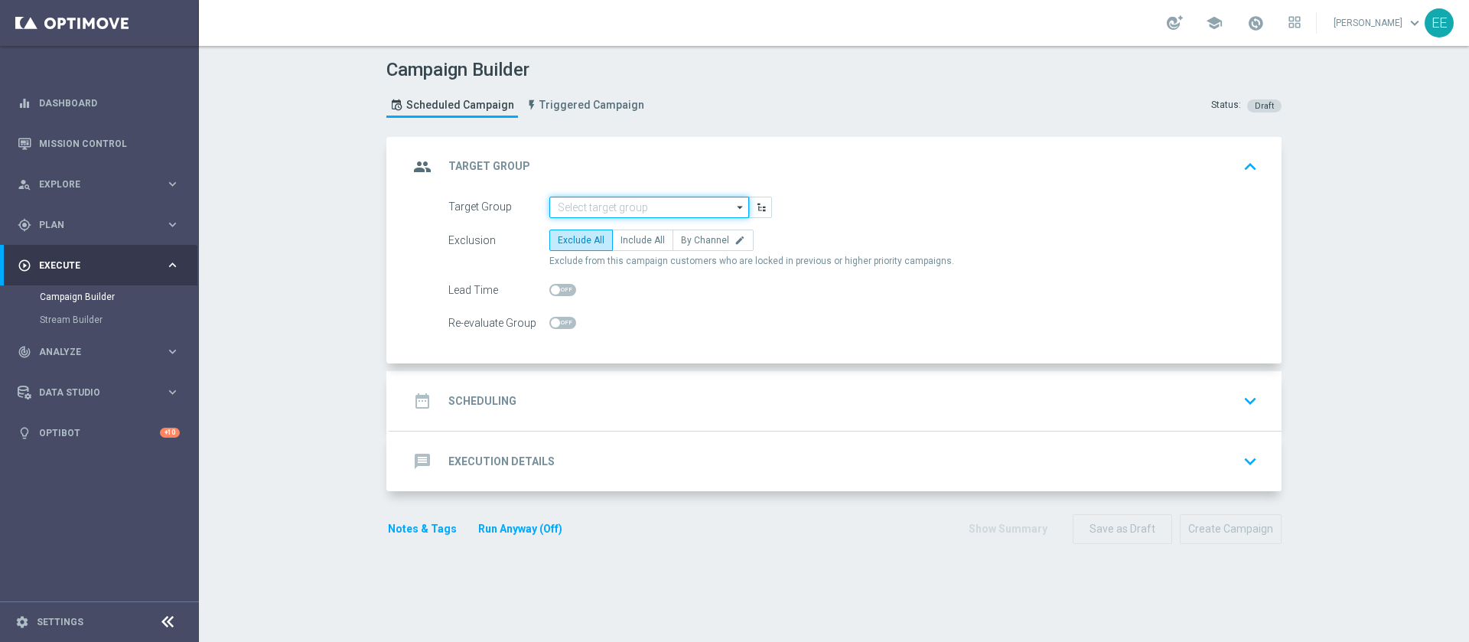
click at [629, 198] on input at bounding box center [649, 207] width 200 height 21
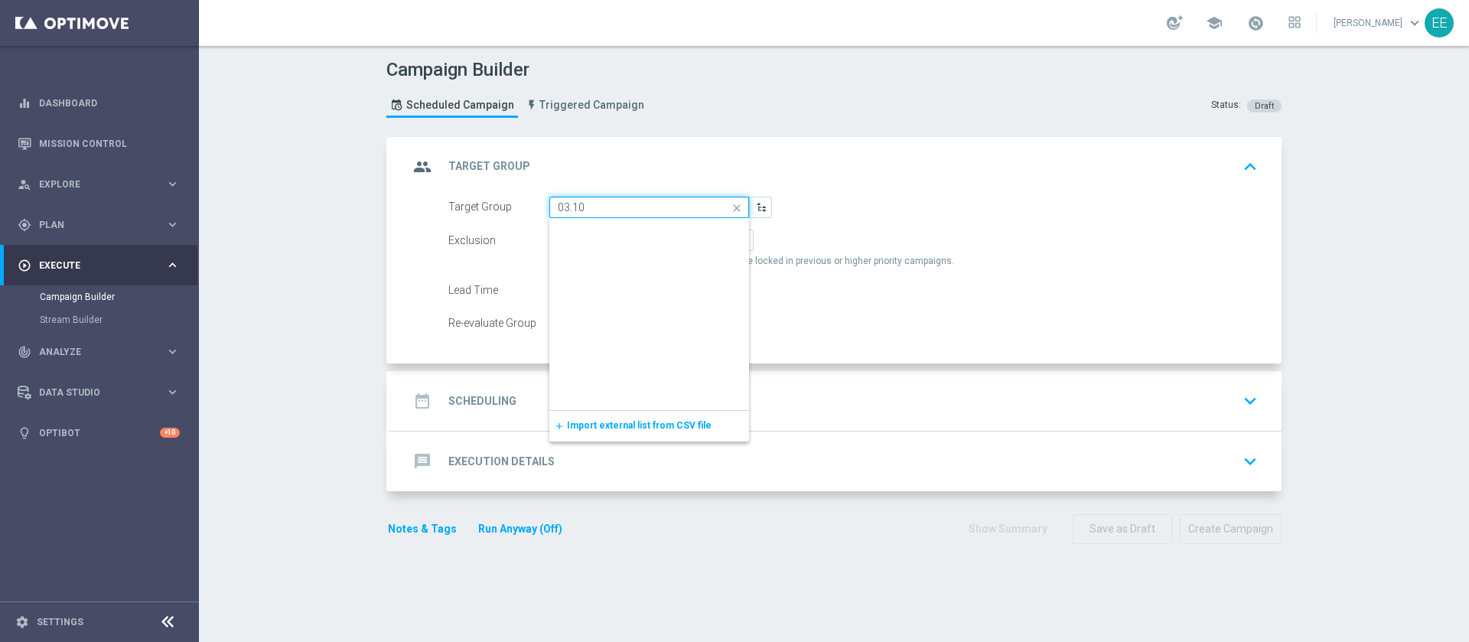
scroll to position [461, 0]
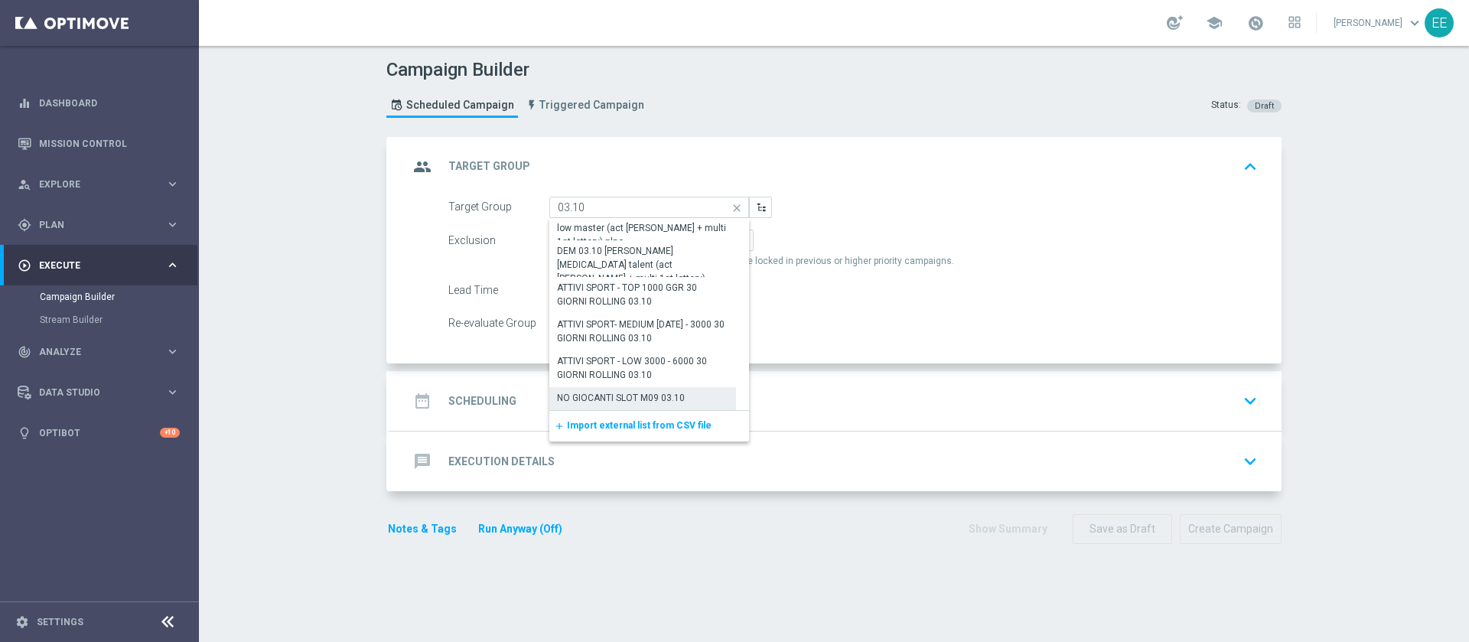
click at [644, 396] on div "NO GIOCANTI SLOT M09 03.10" at bounding box center [621, 398] width 128 height 14
type input "NO GIOCANTI SLOT M09 03.10"
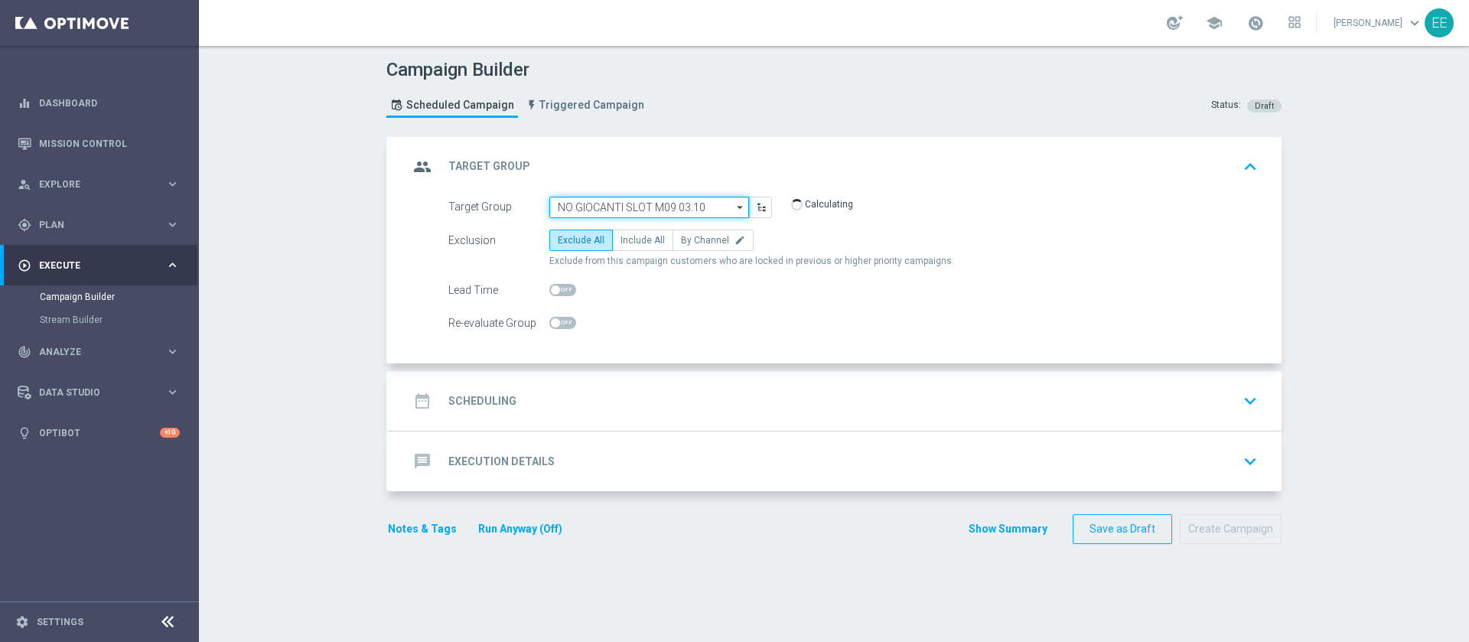
click at [643, 199] on input "NO GIOCANTI SLOT M09 03.10" at bounding box center [649, 207] width 200 height 21
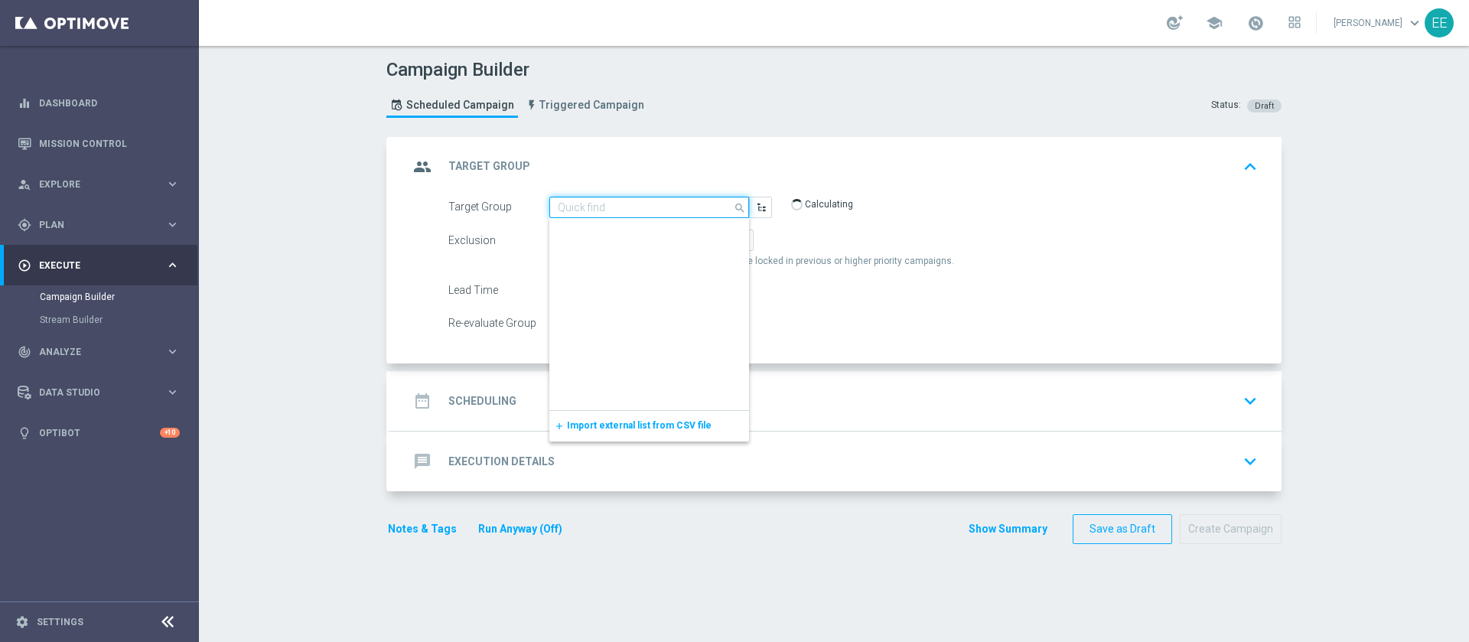
scroll to position [0, 0]
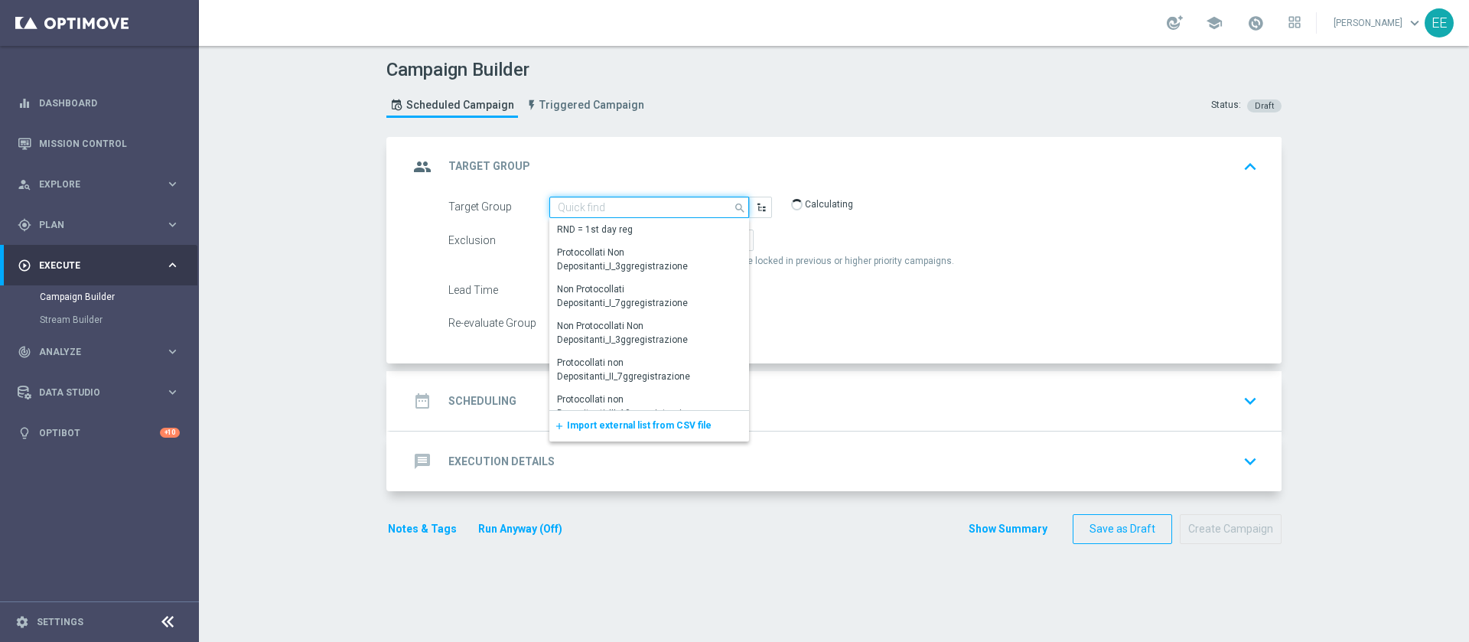
click at [643, 199] on input at bounding box center [649, 207] width 200 height 21
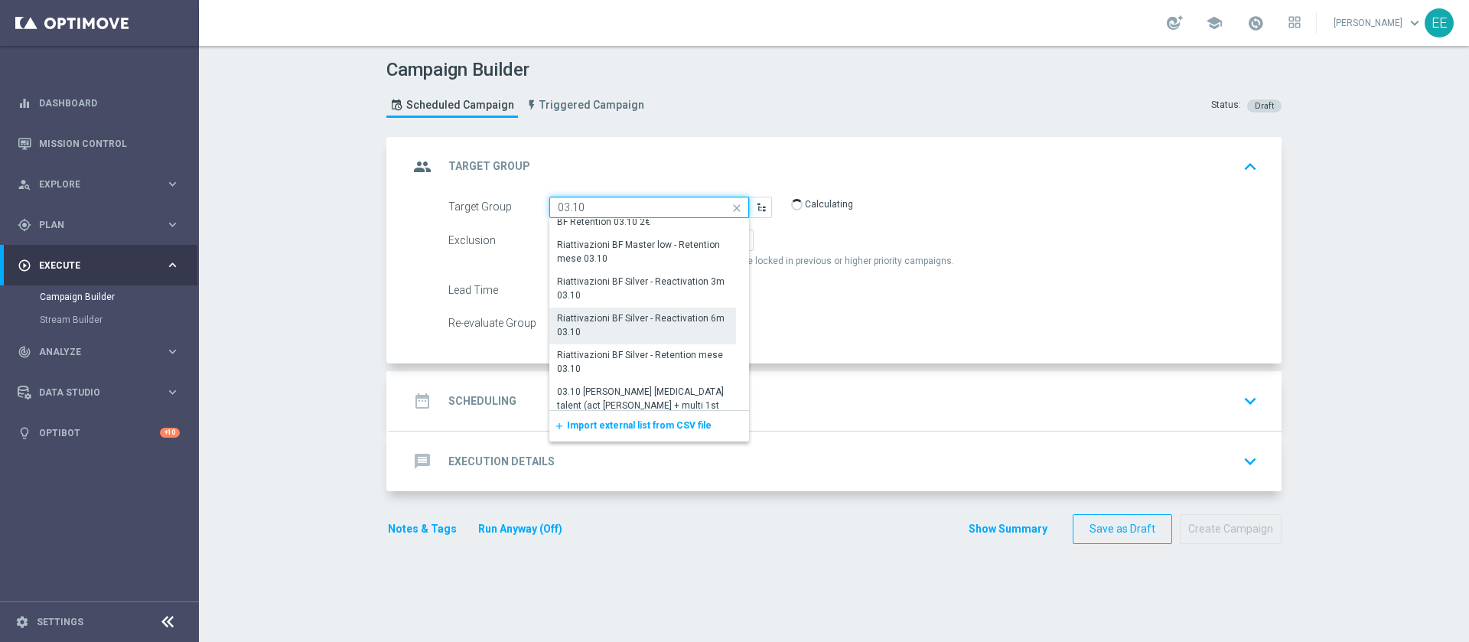
scroll to position [162, 0]
click at [595, 204] on input "03.10" at bounding box center [649, 207] width 200 height 21
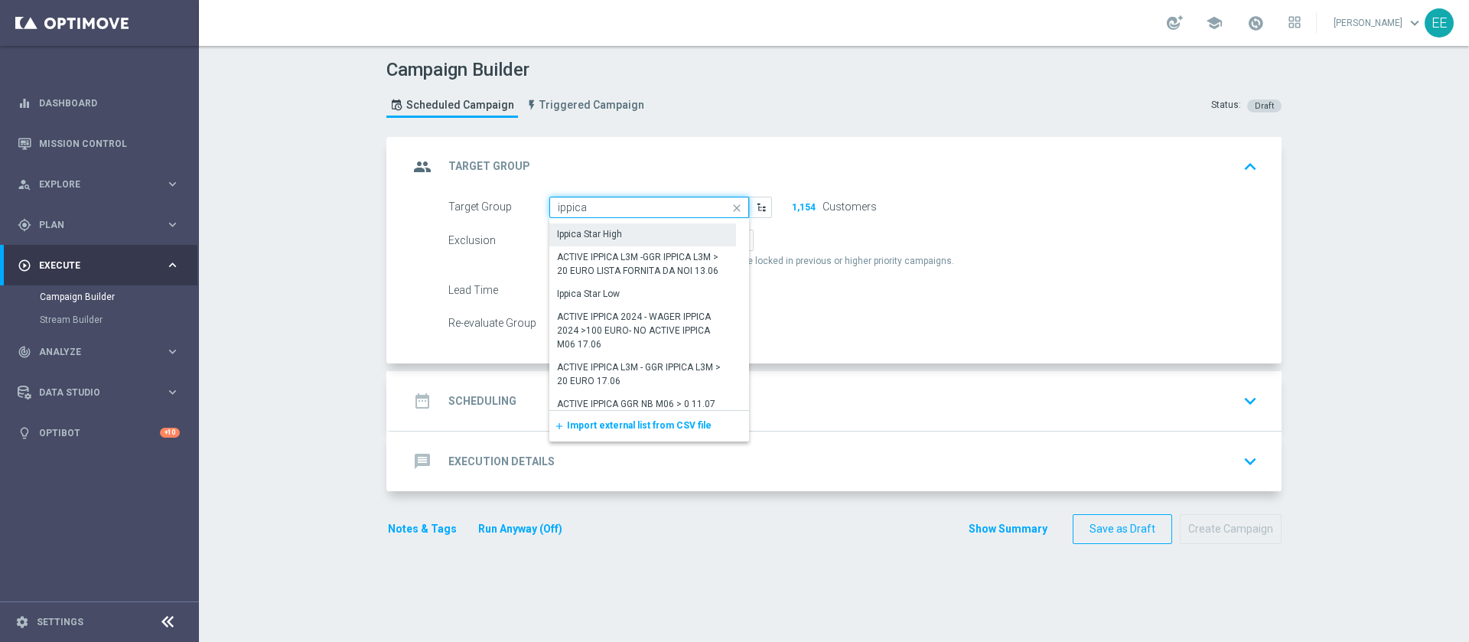
scroll to position [337, 0]
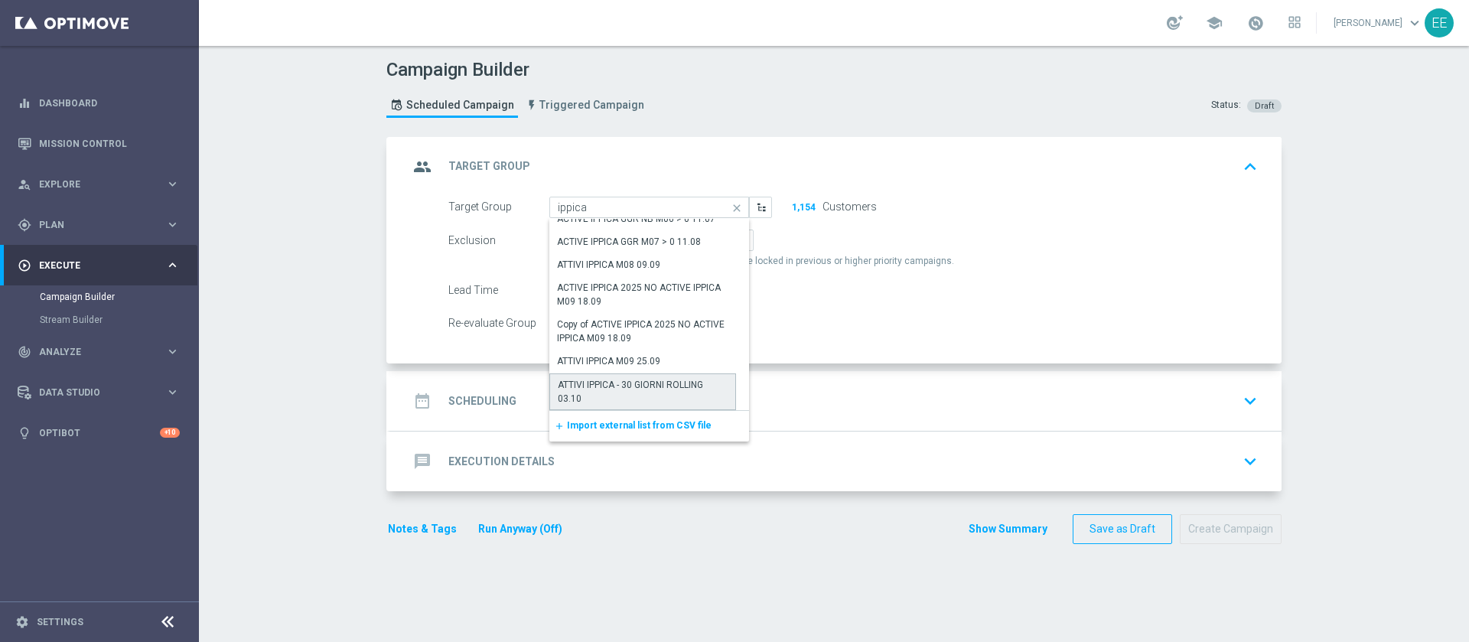
click at [656, 396] on div "ATTIVI IPPICA - 30 GIORNI ROLLING 03.10" at bounding box center [643, 392] width 170 height 28
type input "ATTIVI IPPICA - 30 GIORNI ROLLING 03.10"
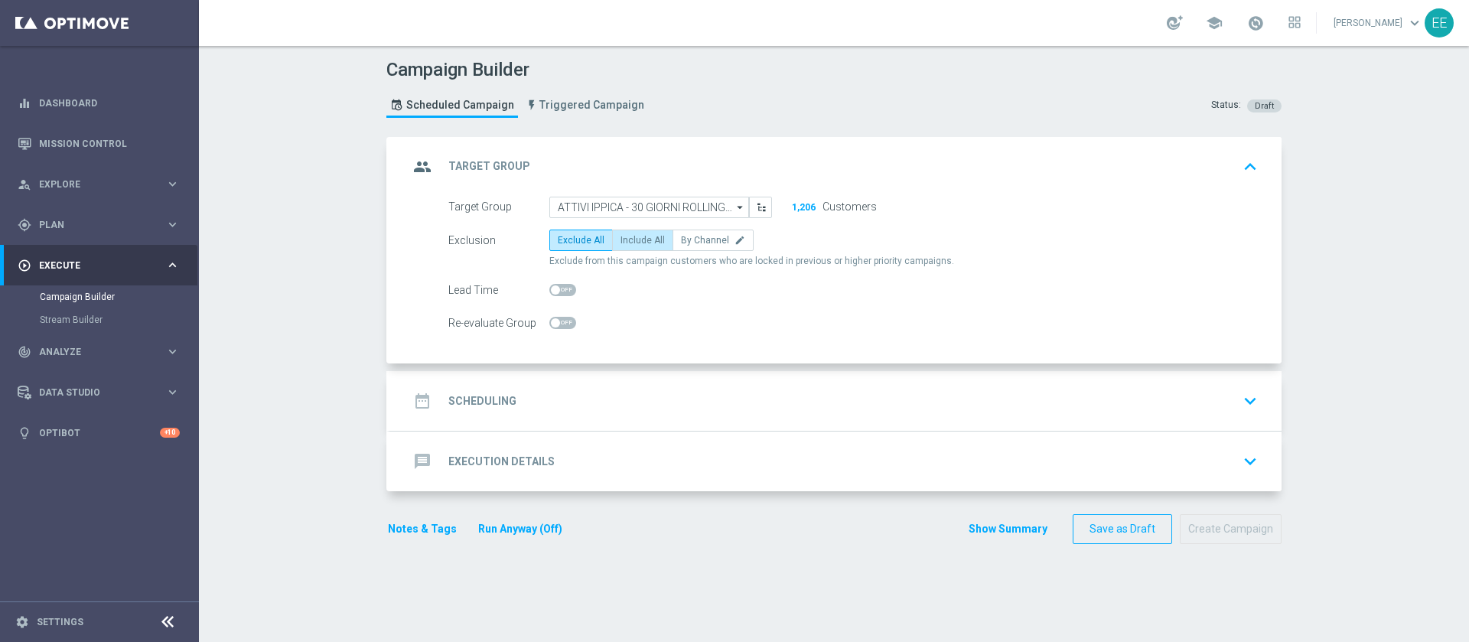
click at [652, 250] on label "Include All" at bounding box center [642, 240] width 61 height 21
click at [631, 248] on input "Include All" at bounding box center [626, 243] width 10 height 10
radio input "true"
click at [580, 394] on div "date_range Scheduling keyboard_arrow_down" at bounding box center [836, 400] width 855 height 29
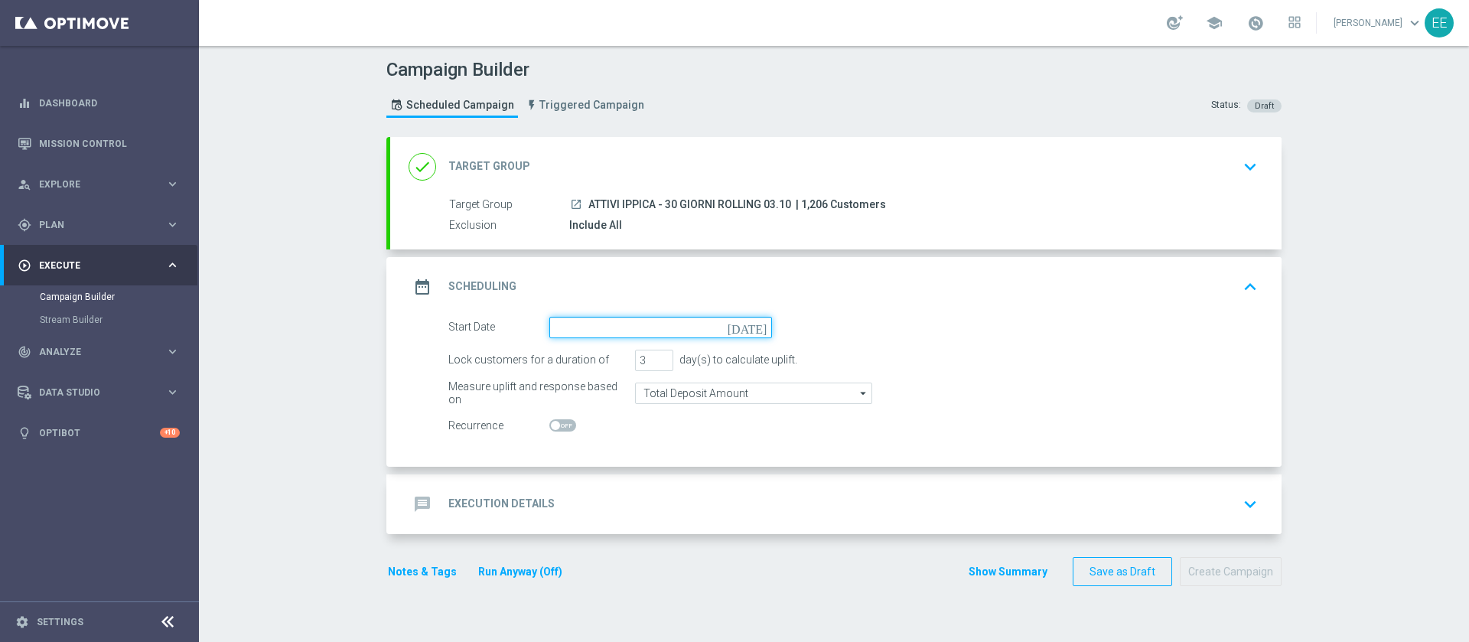
click at [663, 320] on input at bounding box center [660, 327] width 223 height 21
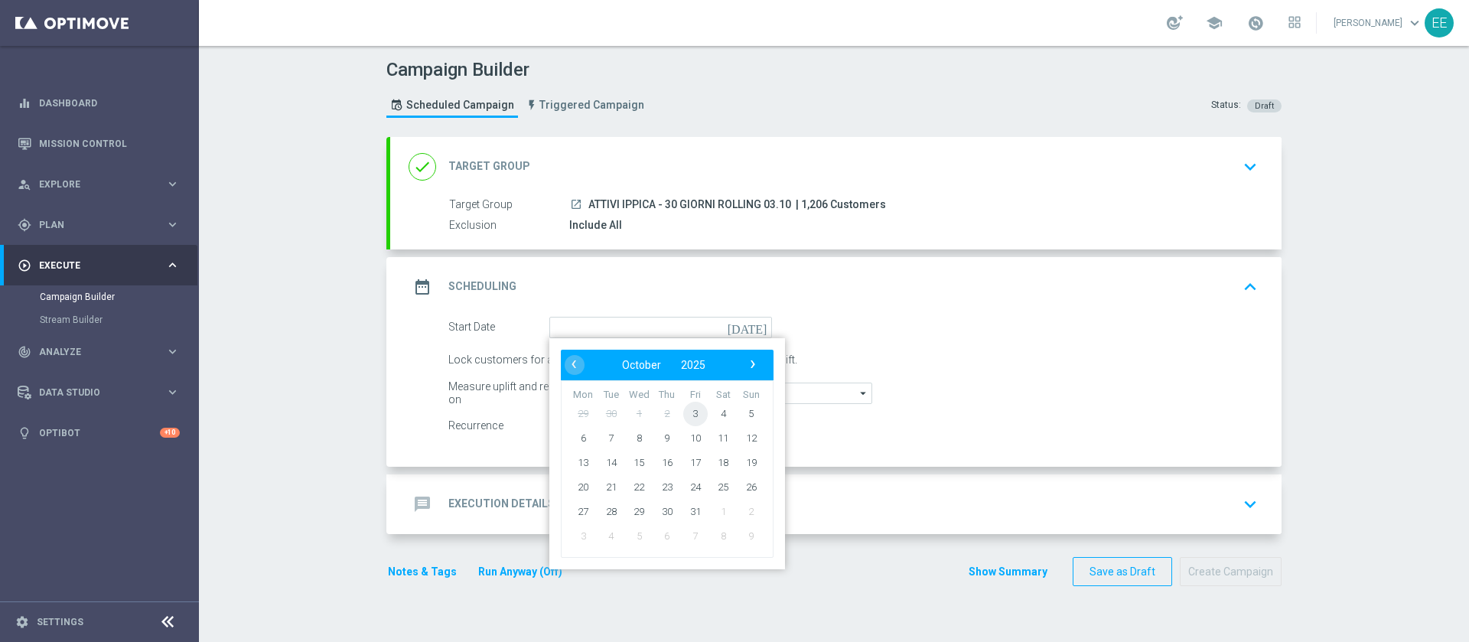
click at [686, 422] on span "3" at bounding box center [695, 413] width 24 height 24
type input "[DATE]"
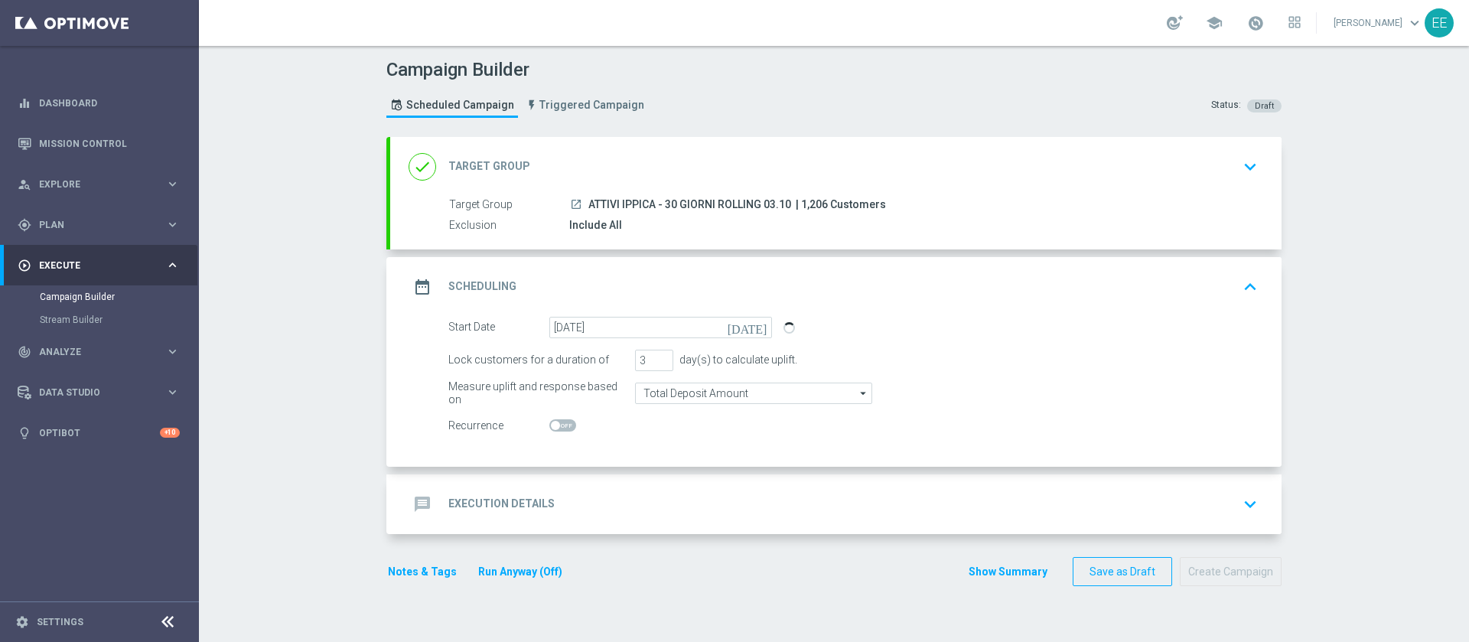
click at [589, 490] on div "message Execution Details keyboard_arrow_down" at bounding box center [836, 504] width 855 height 29
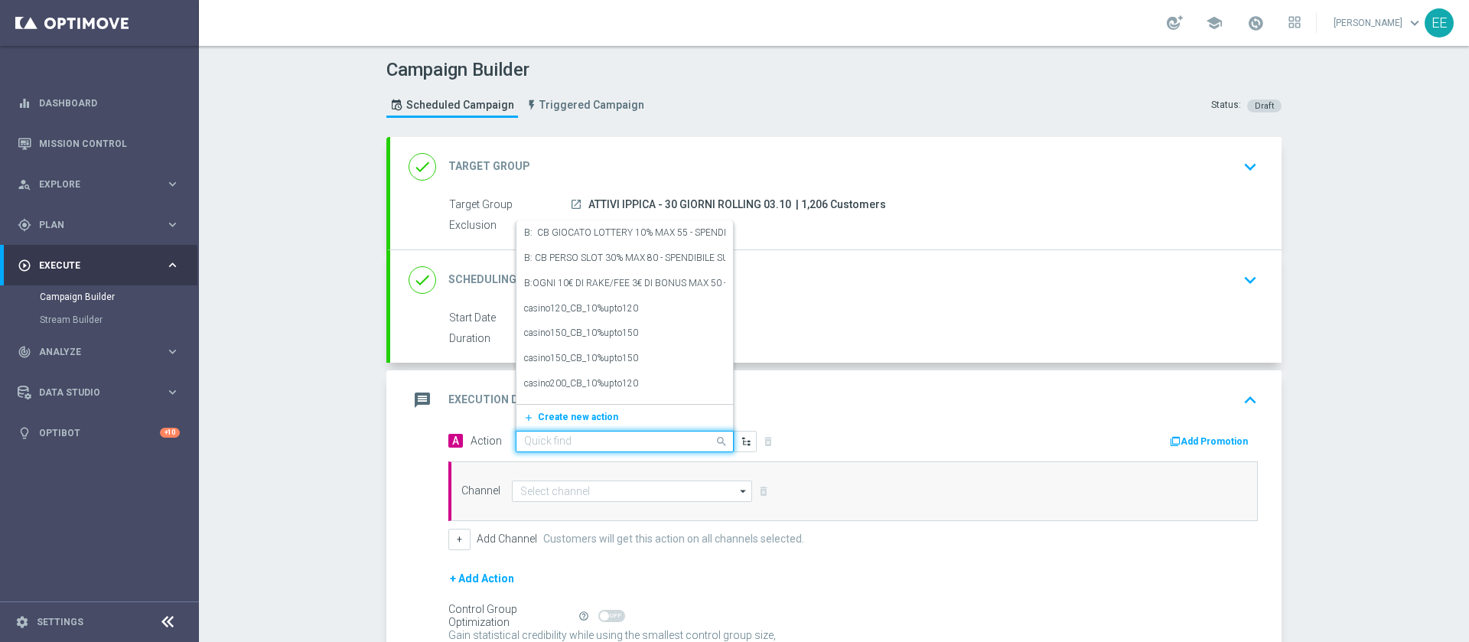
click at [601, 442] on input "text" at bounding box center [609, 441] width 171 height 13
paste input "[PERSON_NAME] IPPICA 25% MAX 100 EURO - SPENDIBILE IPPICA"
type input "[PERSON_NAME] IPPICA 25% MAX 100 EURO - SPENDIBILE IPPICA"
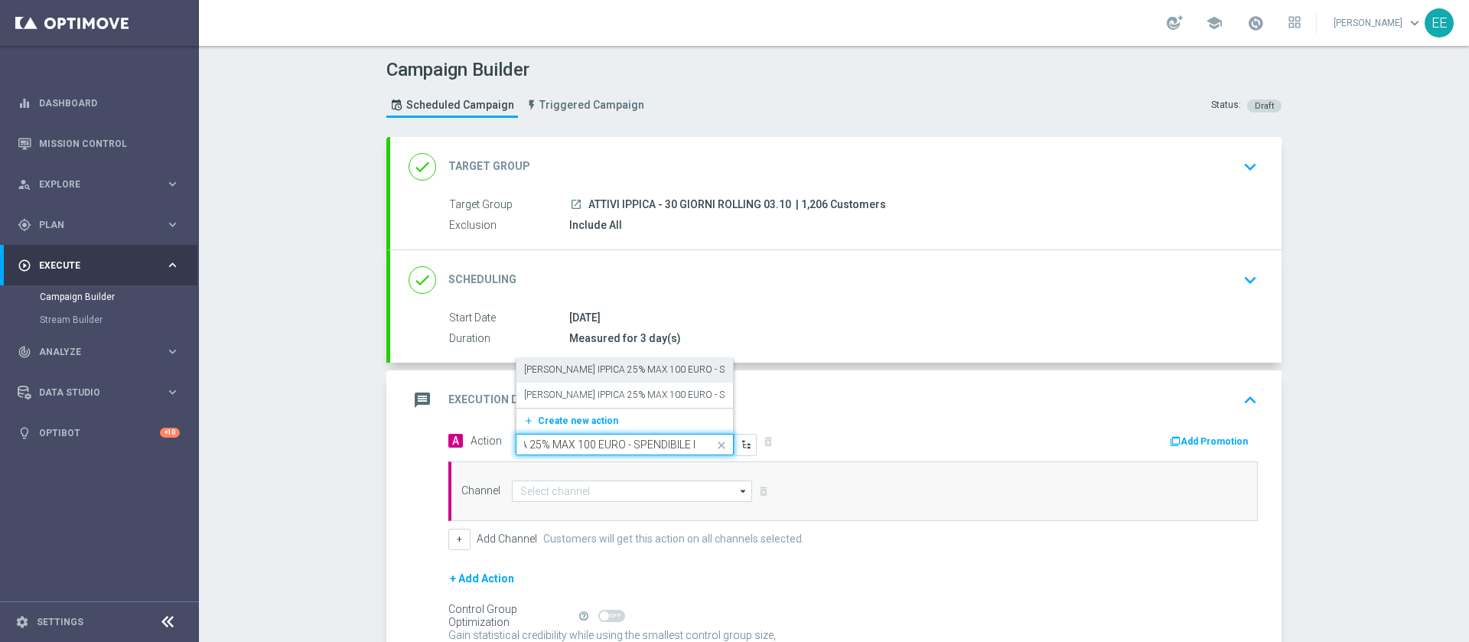
click at [659, 373] on label "[PERSON_NAME] IPPICA 25% MAX 100 EURO - SPENDIBILE IPPICA" at bounding box center [661, 369] width 275 height 13
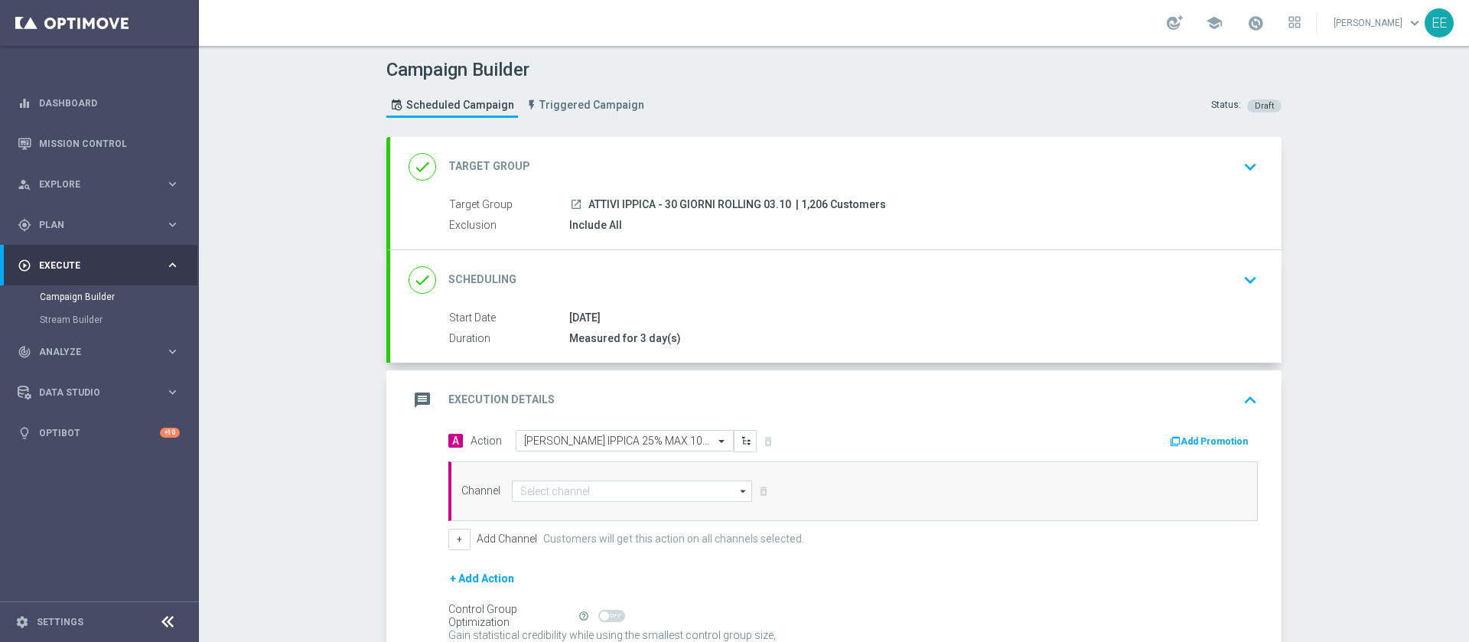
scroll to position [0, 0]
click at [1204, 433] on button "Add Promotion" at bounding box center [1210, 441] width 85 height 17
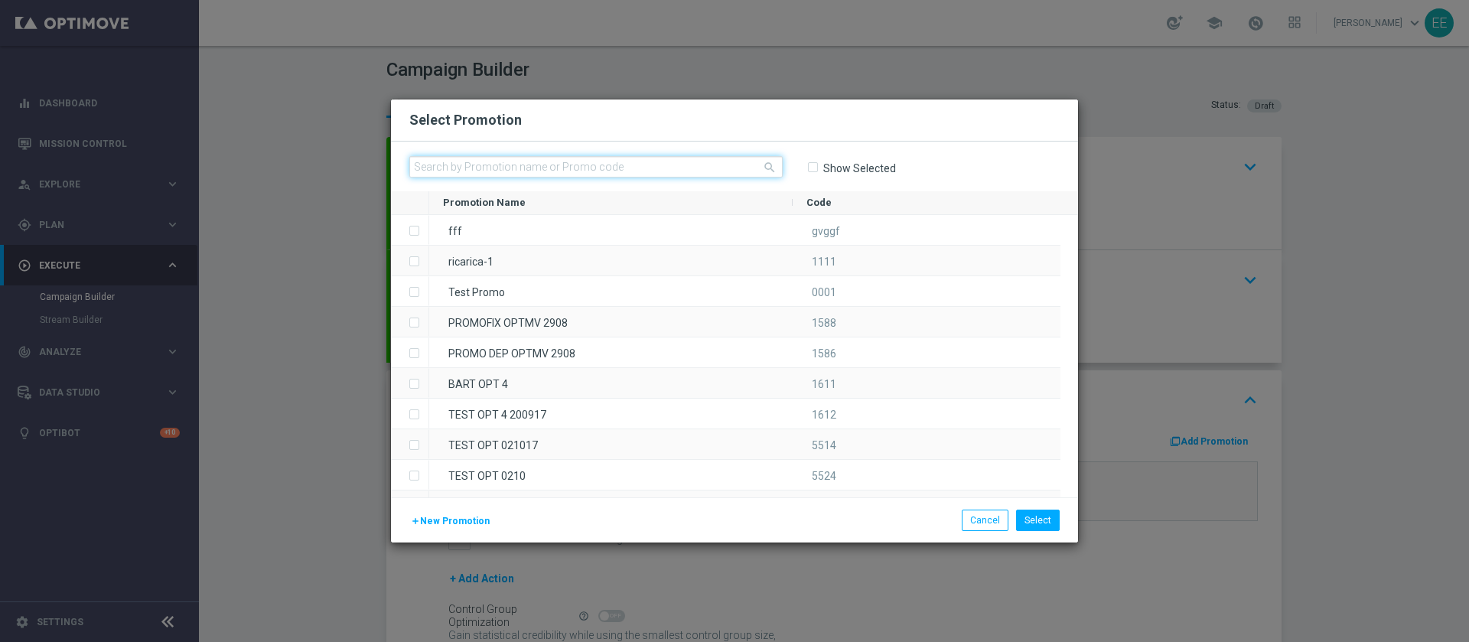
click at [474, 171] on input "text" at bounding box center [595, 166] width 373 height 21
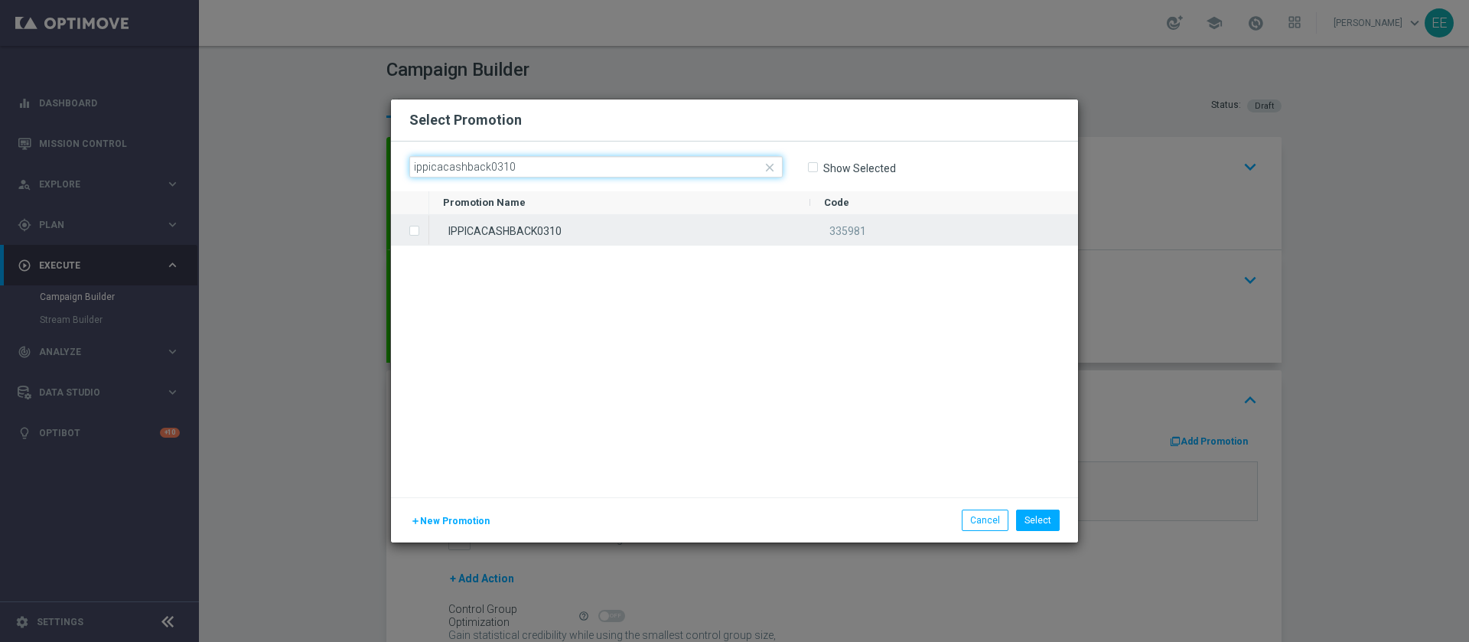
type input "ippicacashback0310"
click at [575, 241] on div "IPPICACASHBACK0310" at bounding box center [619, 230] width 381 height 30
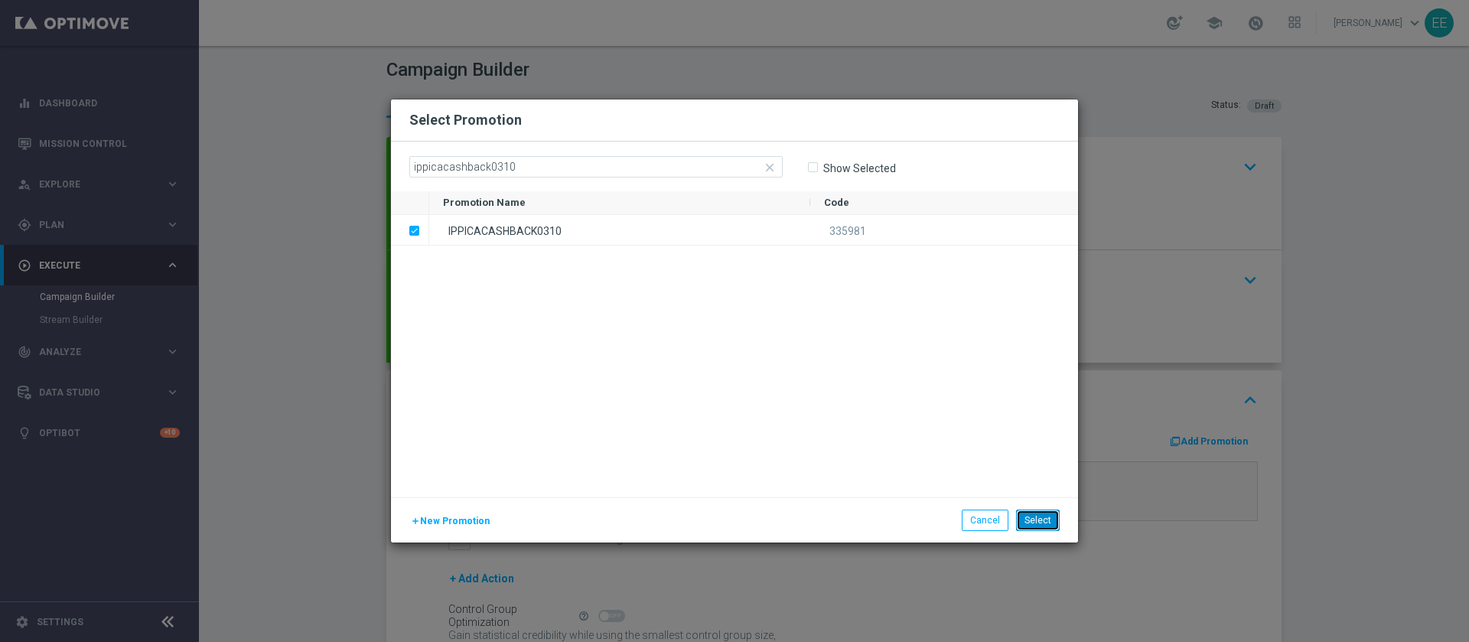
click at [1037, 511] on button "Select" at bounding box center [1038, 520] width 44 height 21
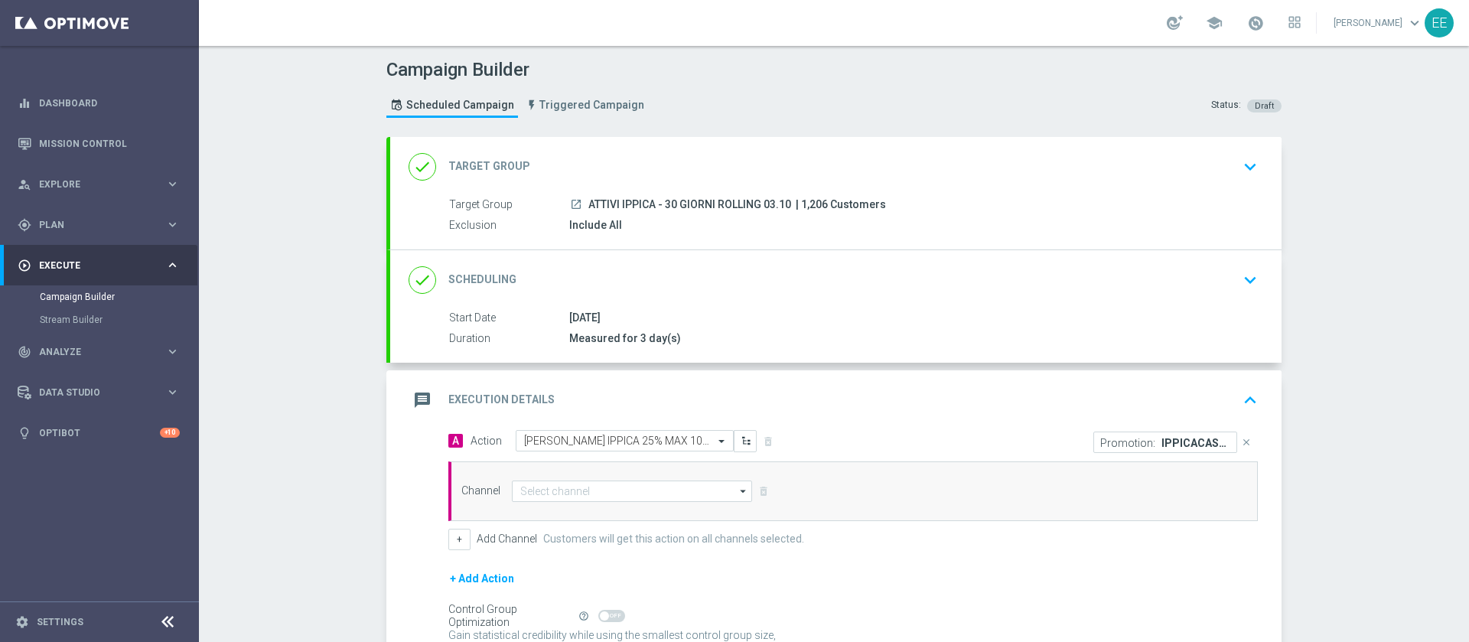
scroll to position [150, 0]
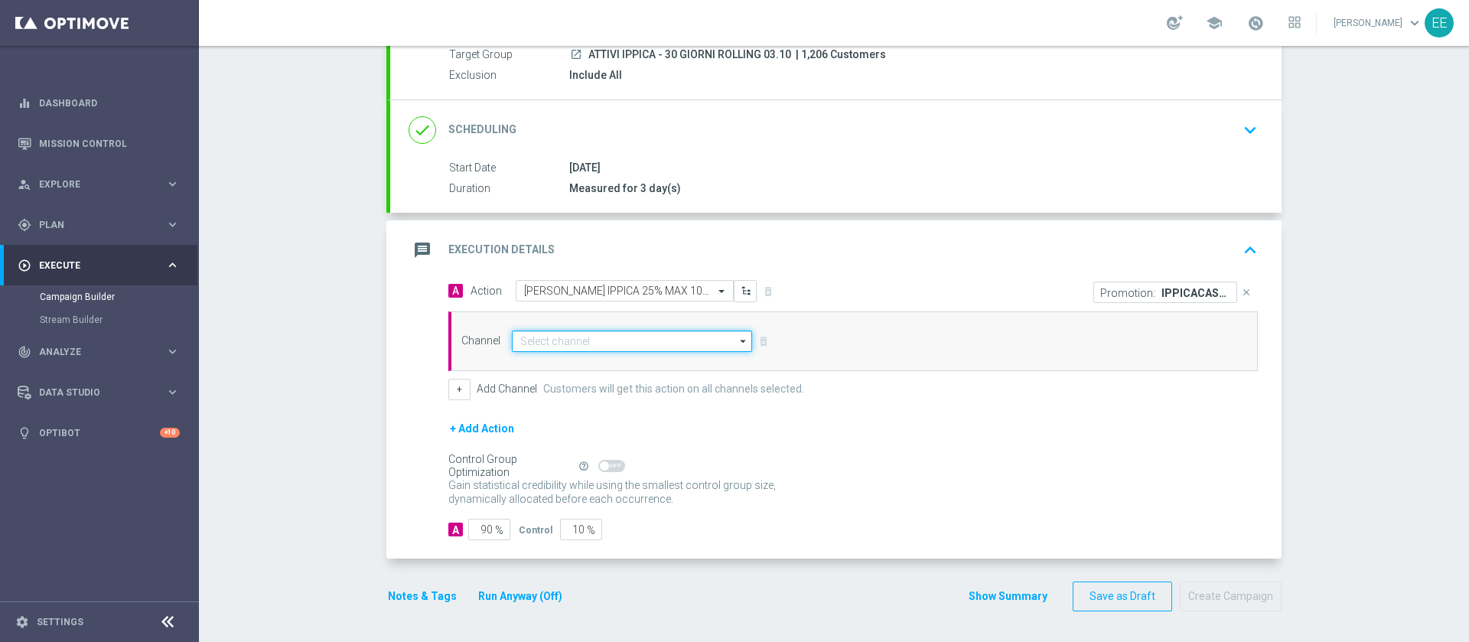
click at [595, 331] on input at bounding box center [632, 341] width 240 height 21
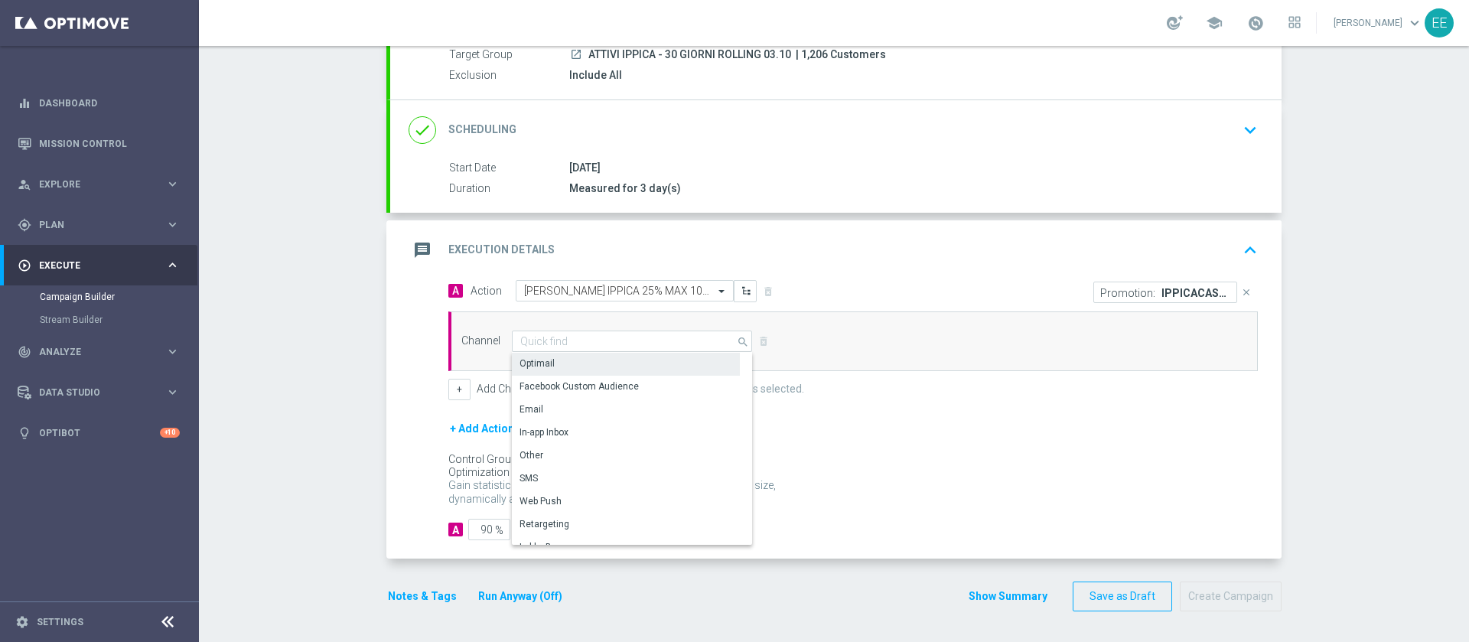
click at [602, 366] on div "Optimail" at bounding box center [626, 363] width 228 height 21
type input "Optimail"
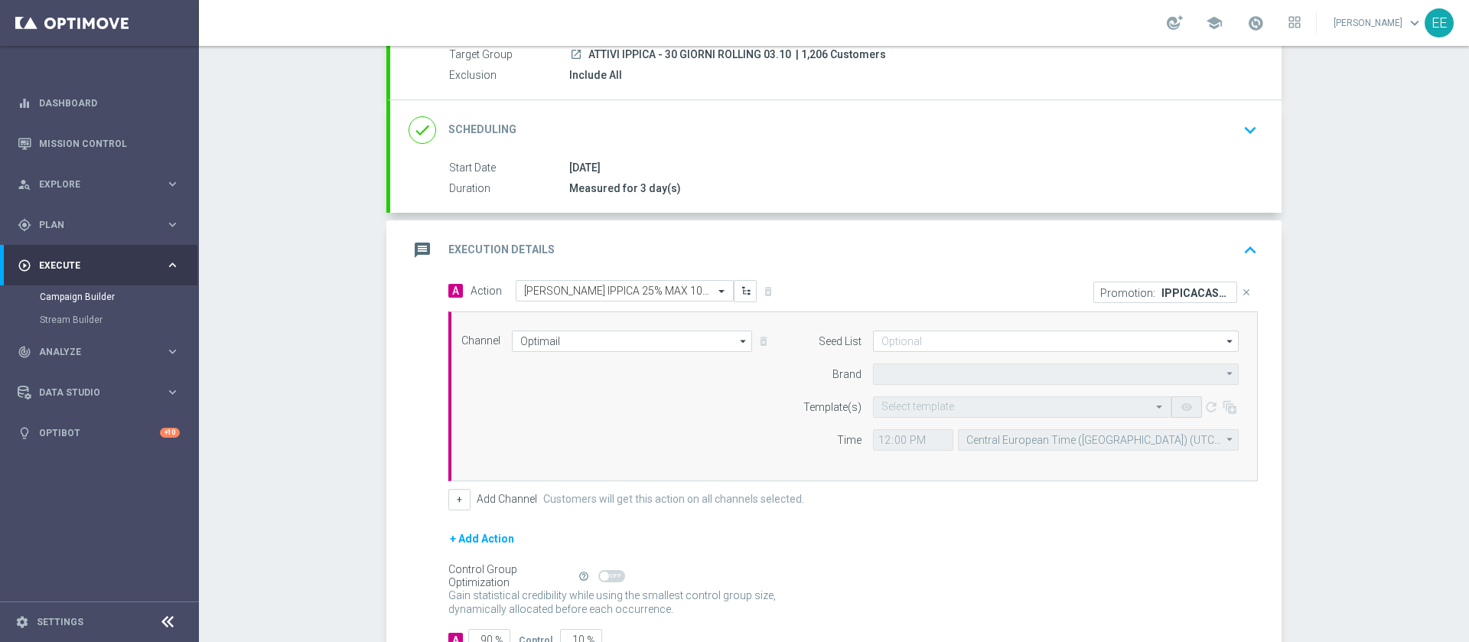
type input "Sisal Marketing"
click at [910, 412] on input "text" at bounding box center [1006, 407] width 251 height 13
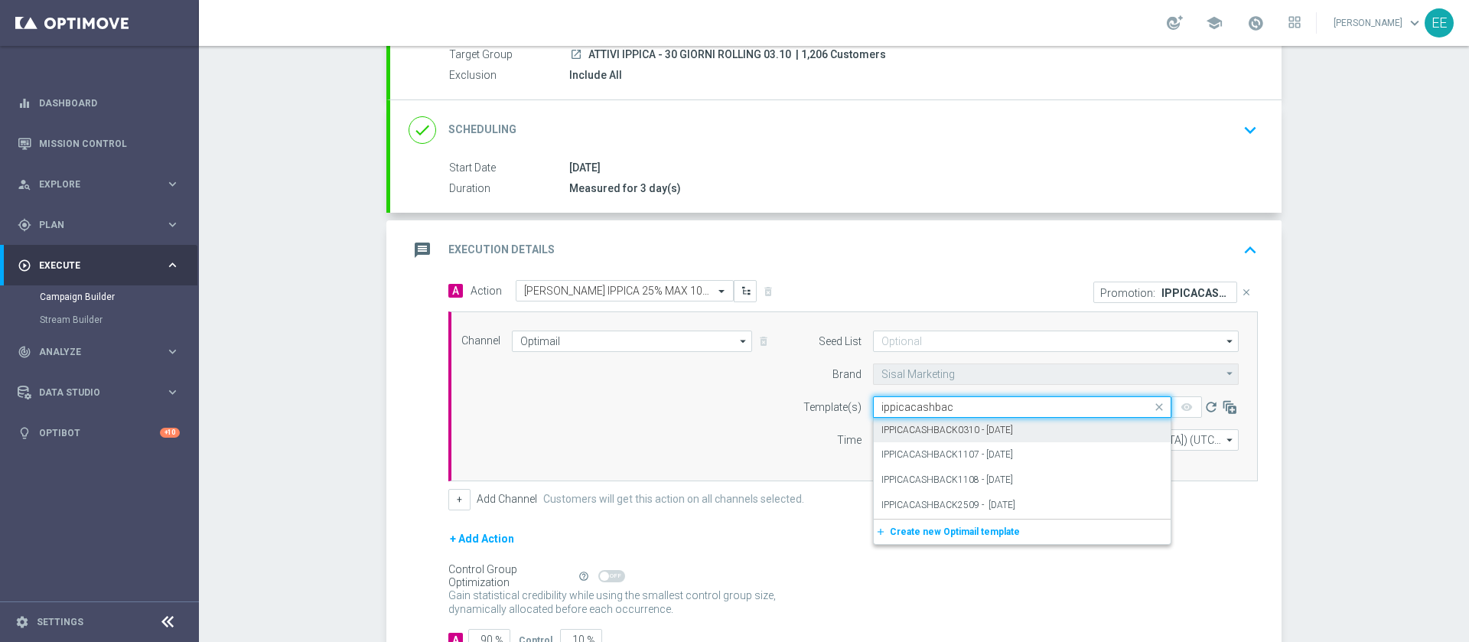
click at [947, 428] on label "IPPICACASHBACK0310 - [DATE]" at bounding box center [947, 430] width 132 height 13
type input "ippicacashbac"
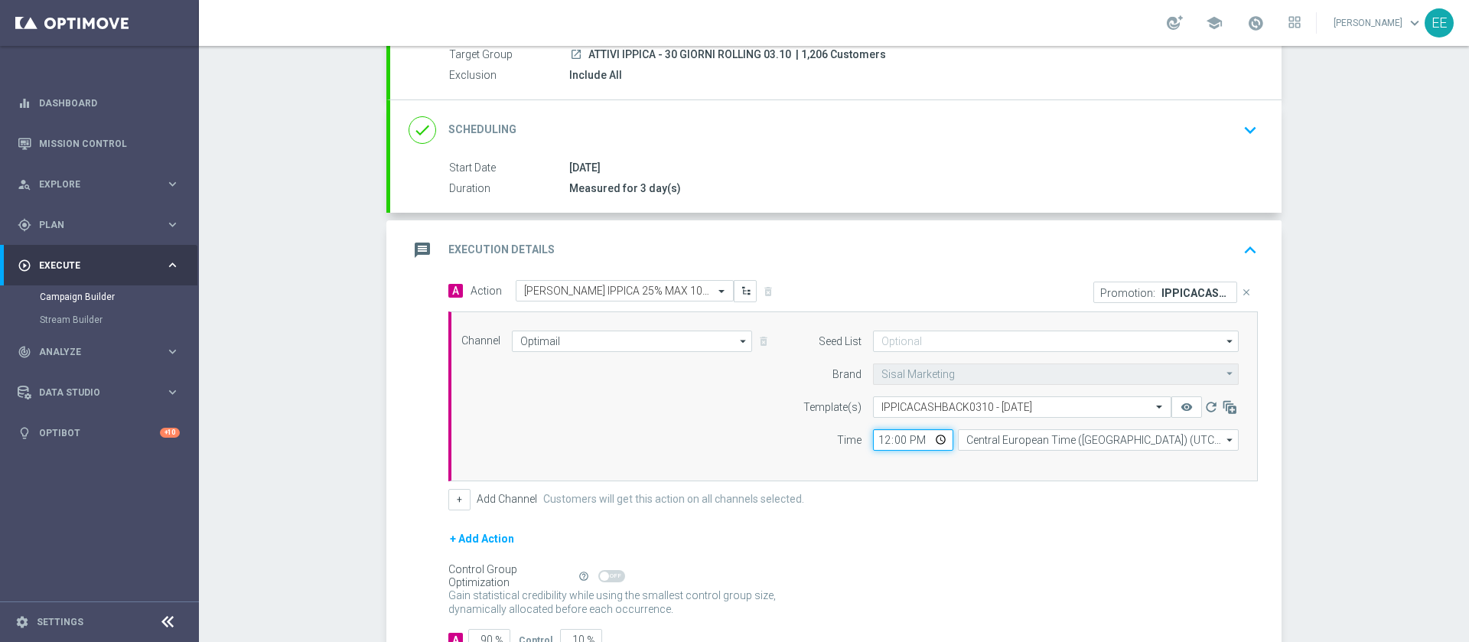
click at [875, 443] on input "12:00" at bounding box center [913, 439] width 80 height 21
type input "18:00"
click at [451, 497] on button "+" at bounding box center [459, 499] width 22 height 21
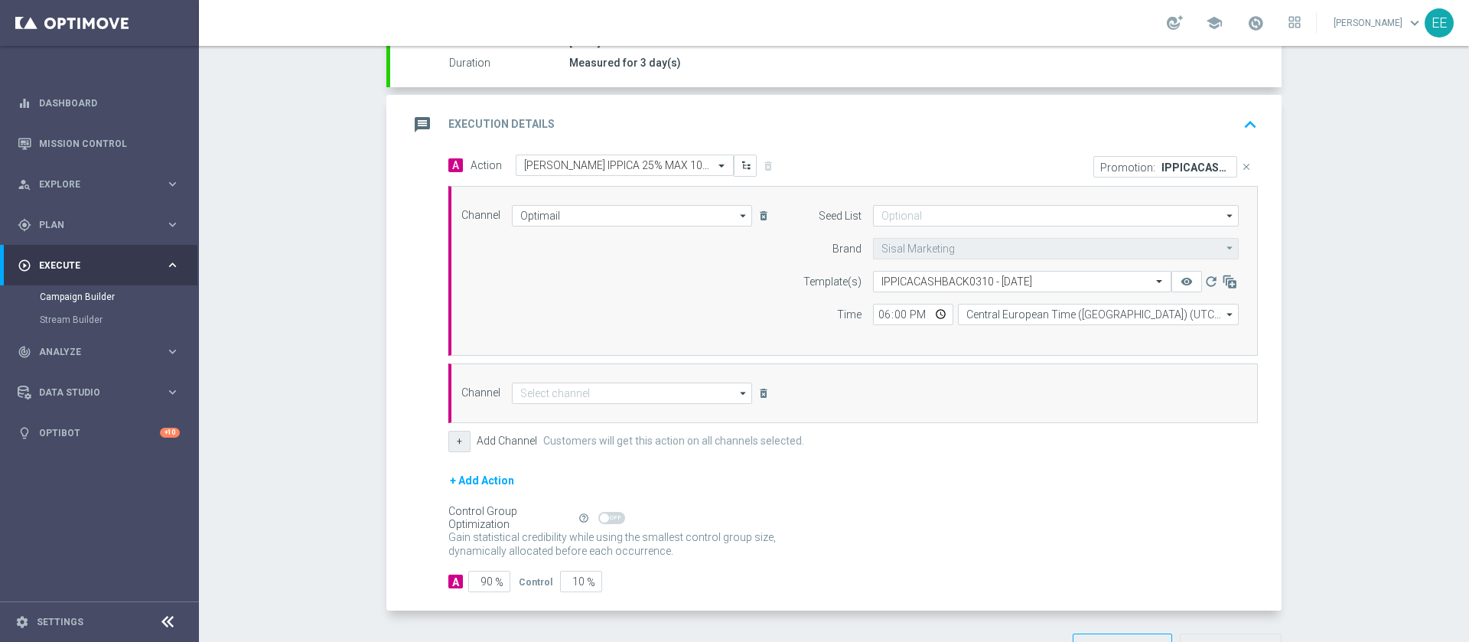
scroll to position [276, 0]
click at [588, 383] on input at bounding box center [632, 392] width 240 height 21
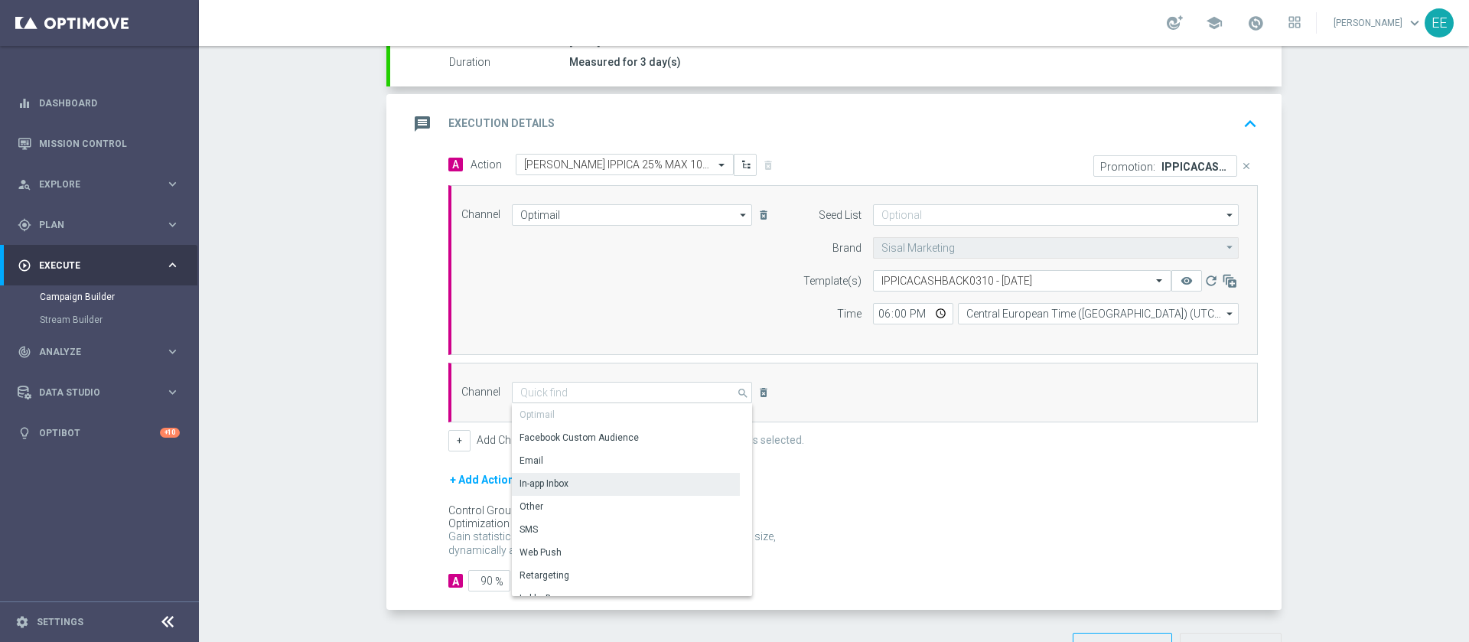
click at [598, 484] on div "In-app Inbox" at bounding box center [626, 483] width 228 height 21
type input "In-app Inbox"
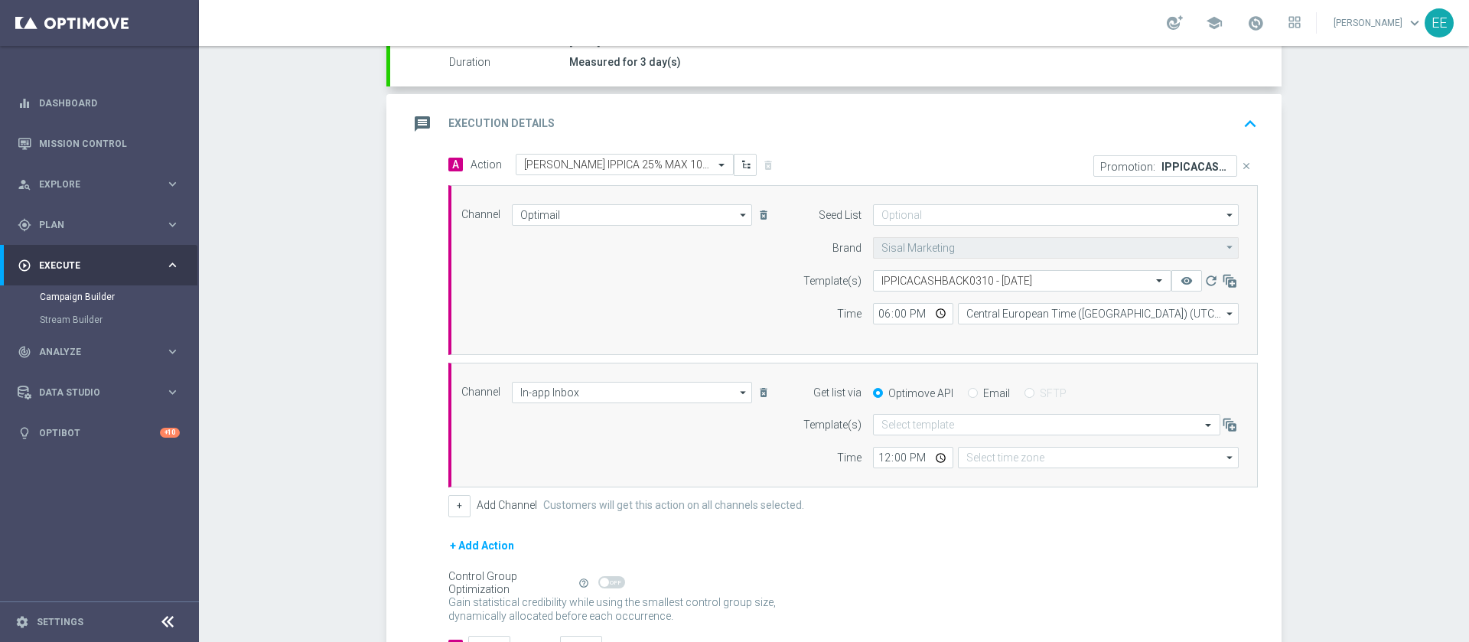
type input "Coordinated Universal Time (UTC 00:00)"
click at [968, 393] on input "Email" at bounding box center [973, 394] width 10 height 10
radio input "true"
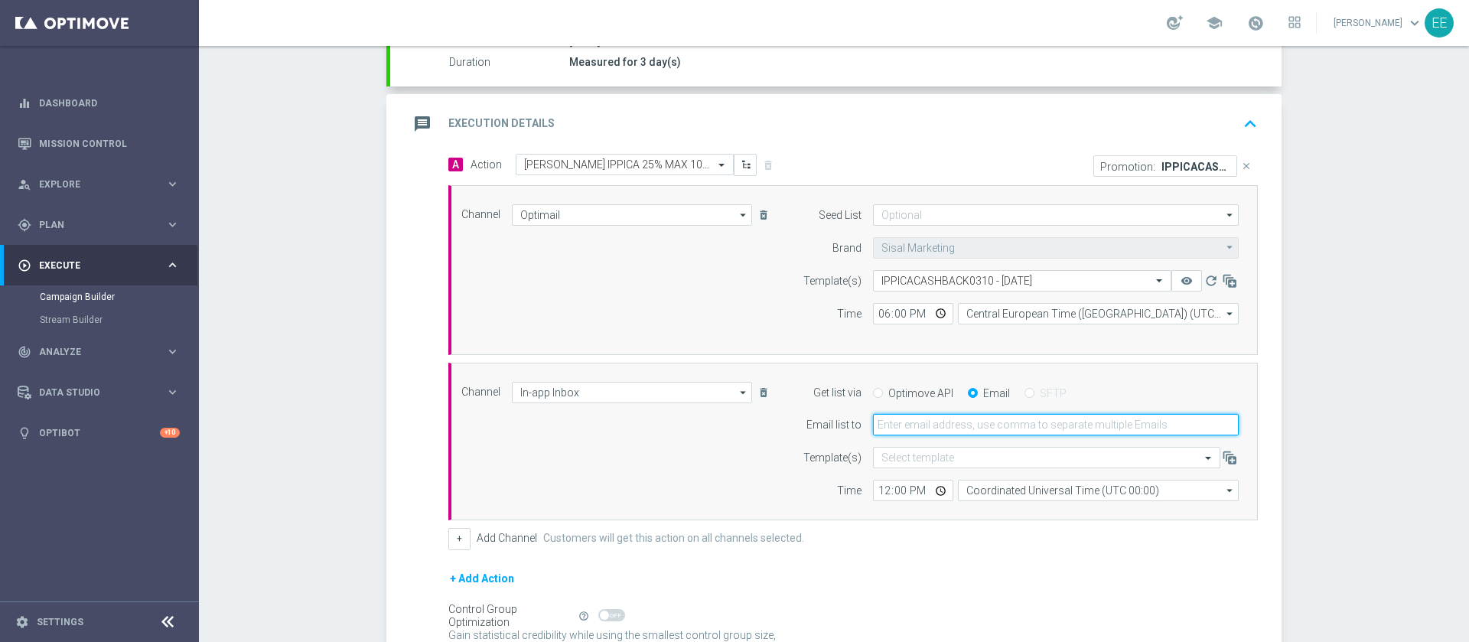
click at [953, 435] on input "email" at bounding box center [1056, 424] width 366 height 21
type input "[PERSON_NAME][EMAIL_ADDRESS][DOMAIN_NAME]"
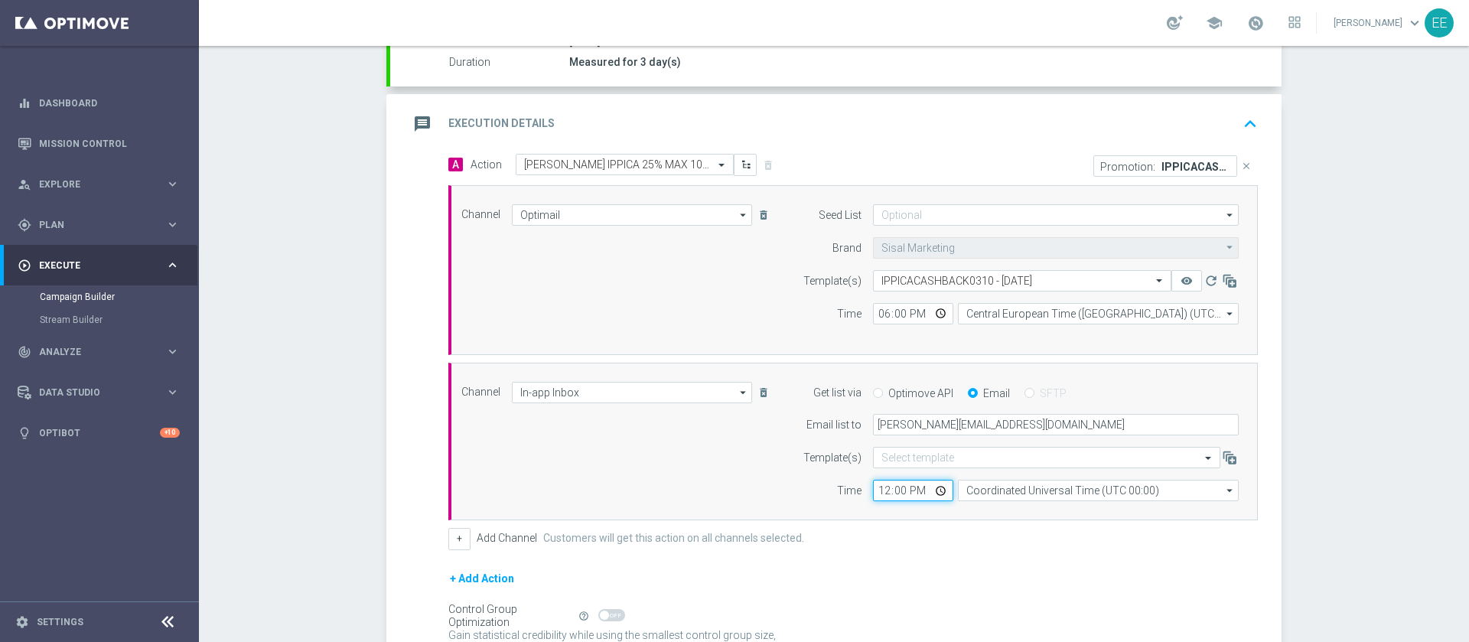
click at [873, 496] on input "12:00" at bounding box center [913, 490] width 80 height 21
type input "17:20"
click at [1097, 592] on div "+ Add Action" at bounding box center [853, 588] width 810 height 38
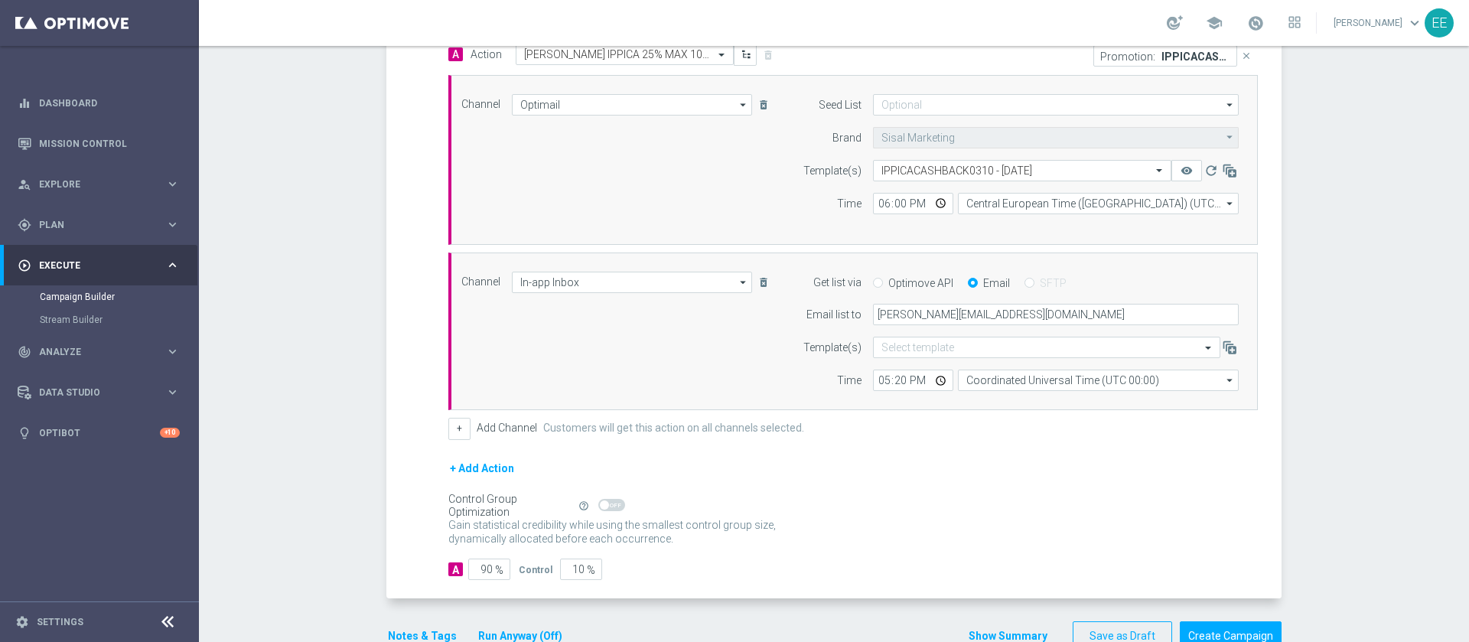
scroll to position [426, 0]
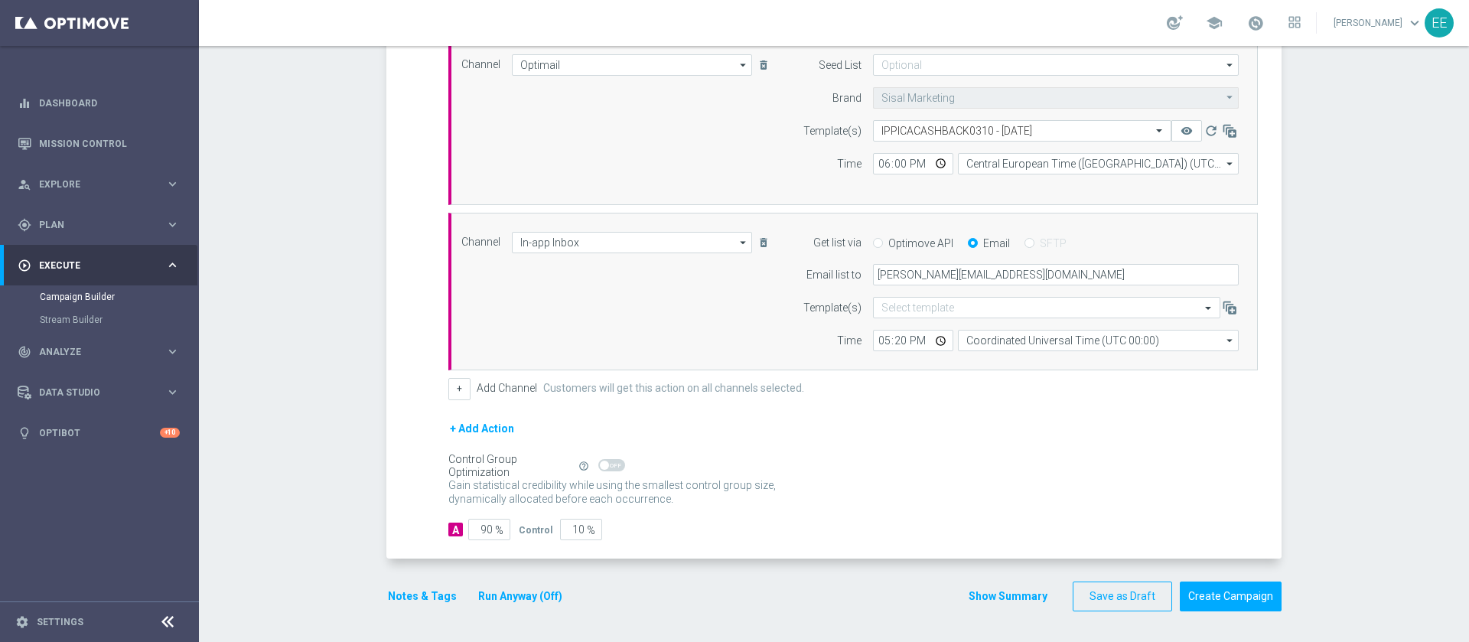
click at [428, 598] on button "Notes & Tags" at bounding box center [422, 596] width 72 height 19
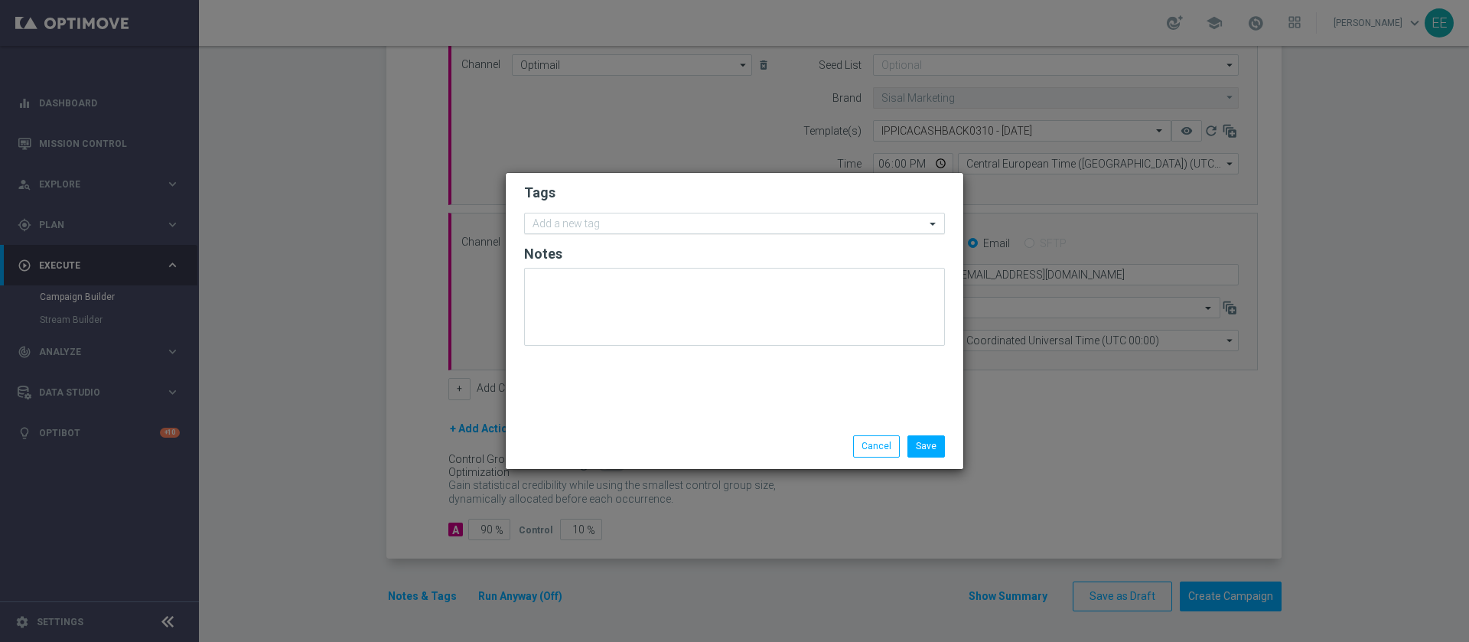
click at [631, 224] on input "text" at bounding box center [729, 224] width 393 height 13
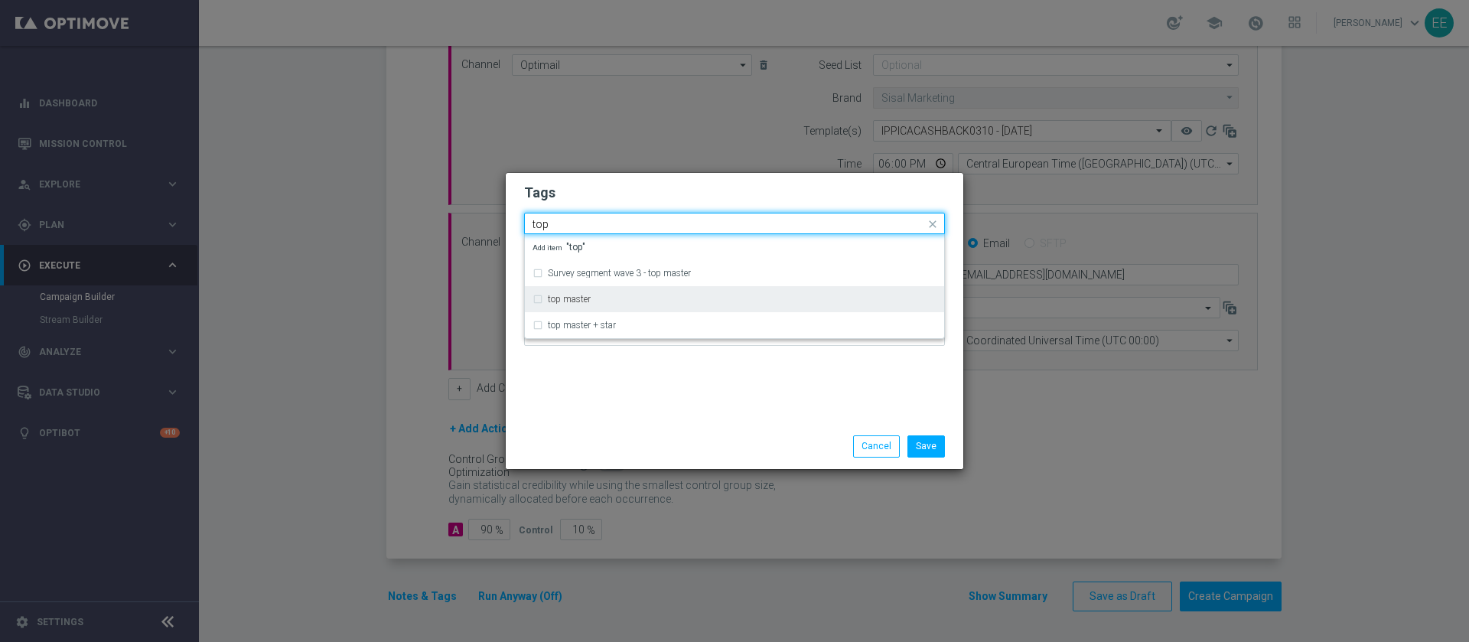
type input "top"
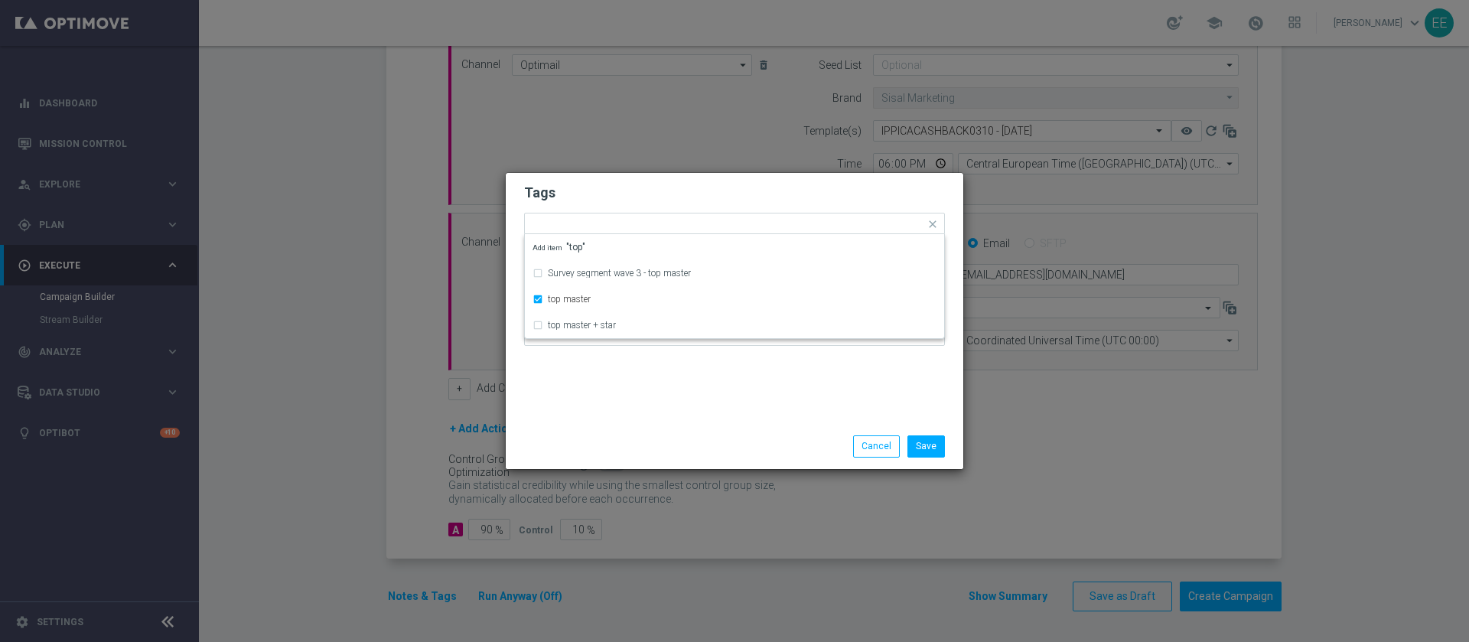
click at [650, 182] on form "Tags Quick find × top master Survey segment wave 3 - top master top master top …" at bounding box center [734, 269] width 421 height 178
click at [662, 229] on input "text" at bounding box center [768, 225] width 314 height 13
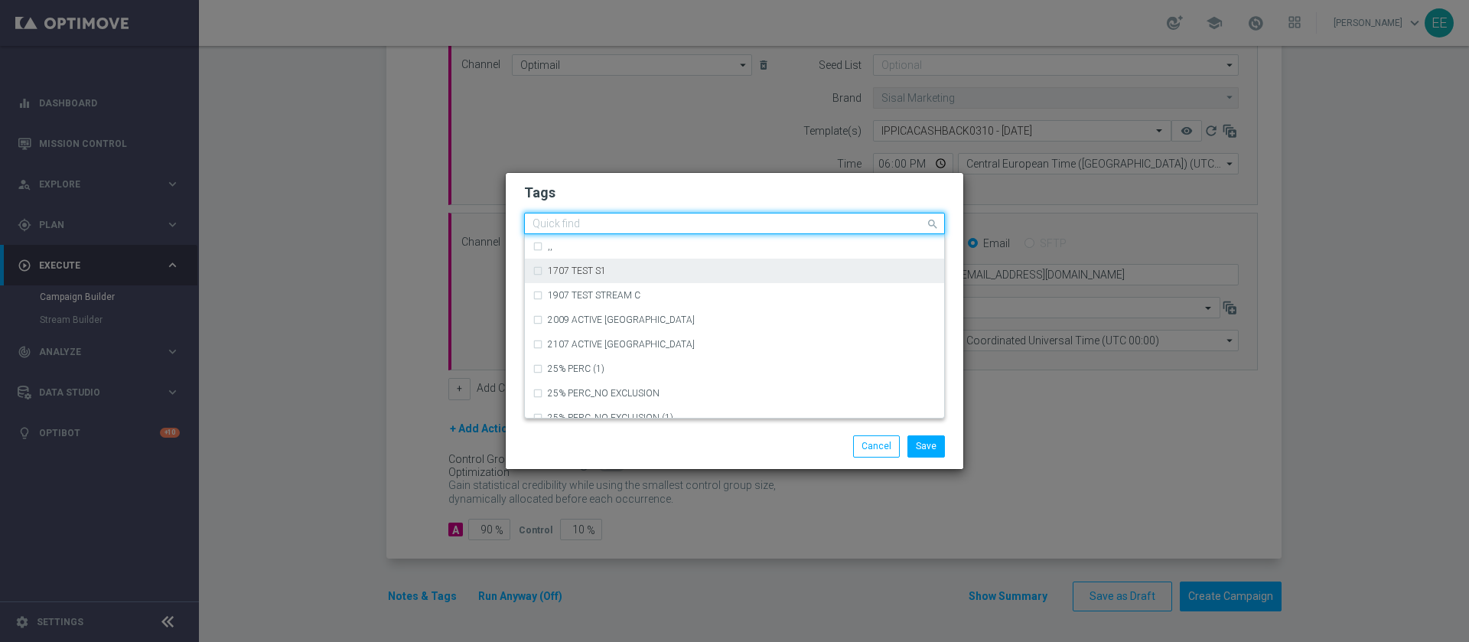
click at [689, 191] on h2 "Tags" at bounding box center [734, 193] width 421 height 18
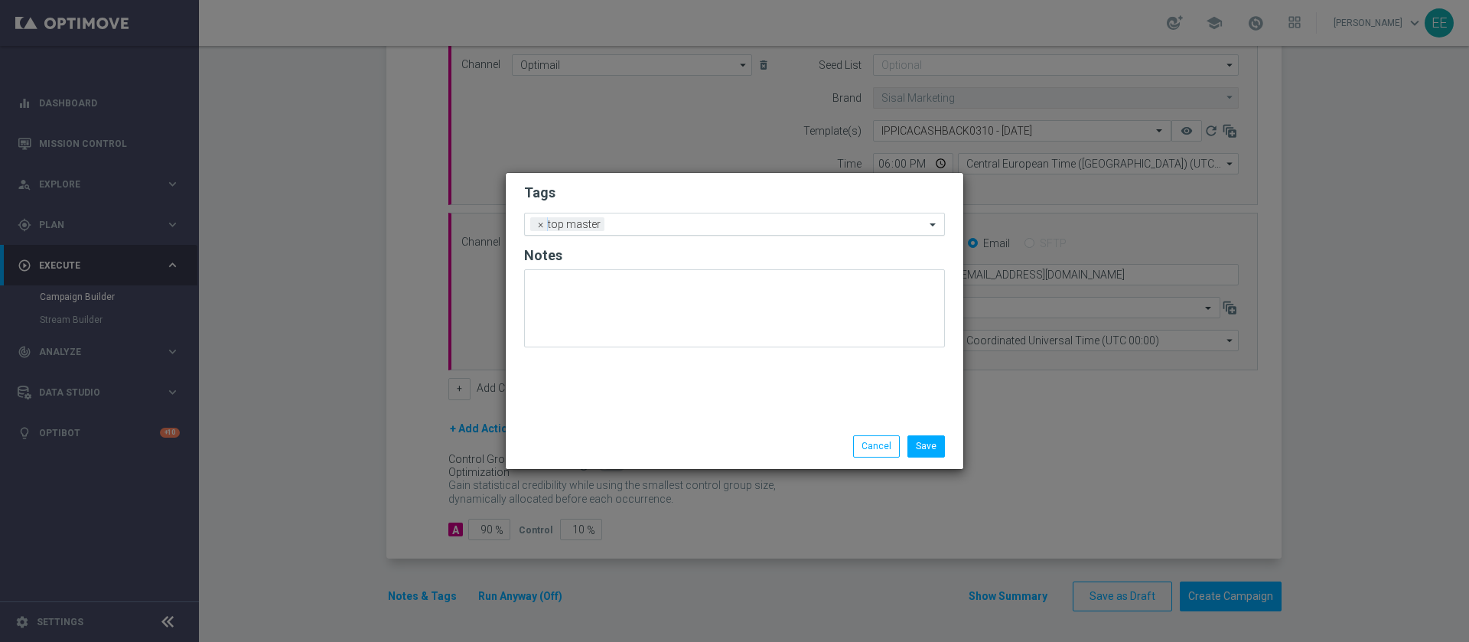
click at [678, 233] on div at bounding box center [766, 226] width 317 height 15
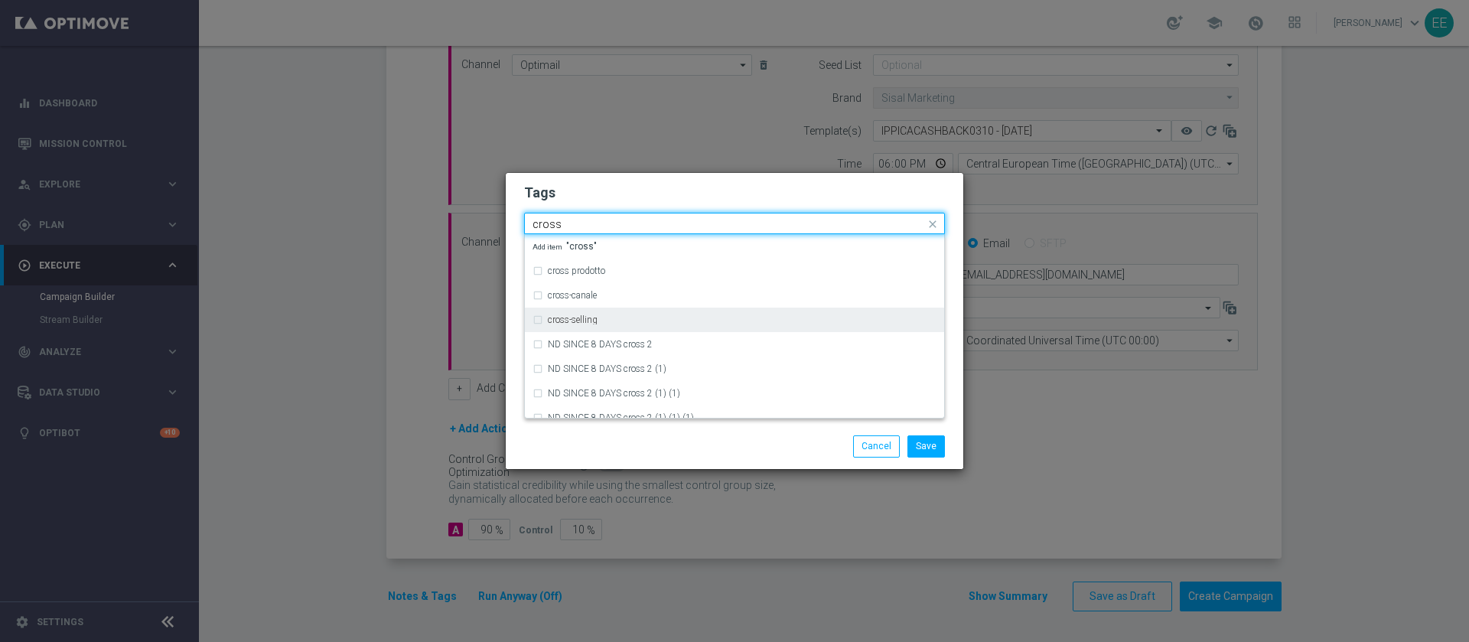
click at [618, 311] on div "cross-selling" at bounding box center [735, 320] width 404 height 24
type input "cross"
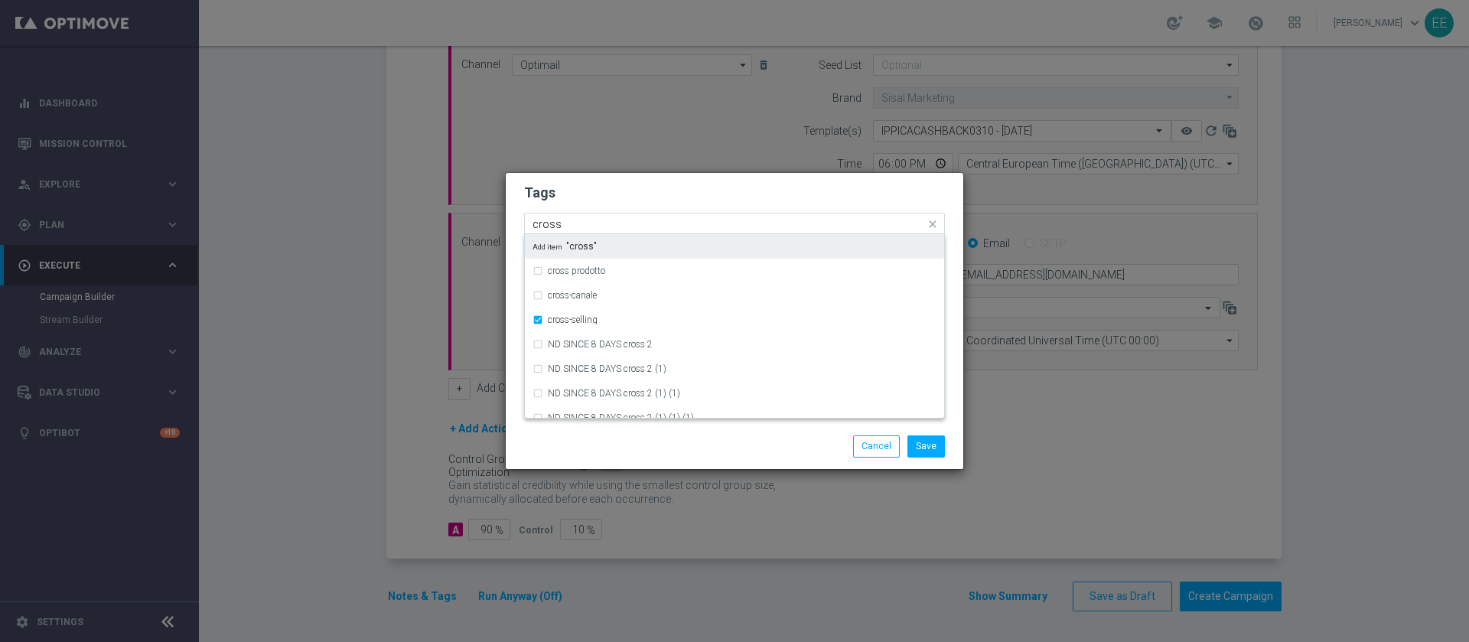
click at [716, 221] on input "cross" at bounding box center [729, 224] width 393 height 13
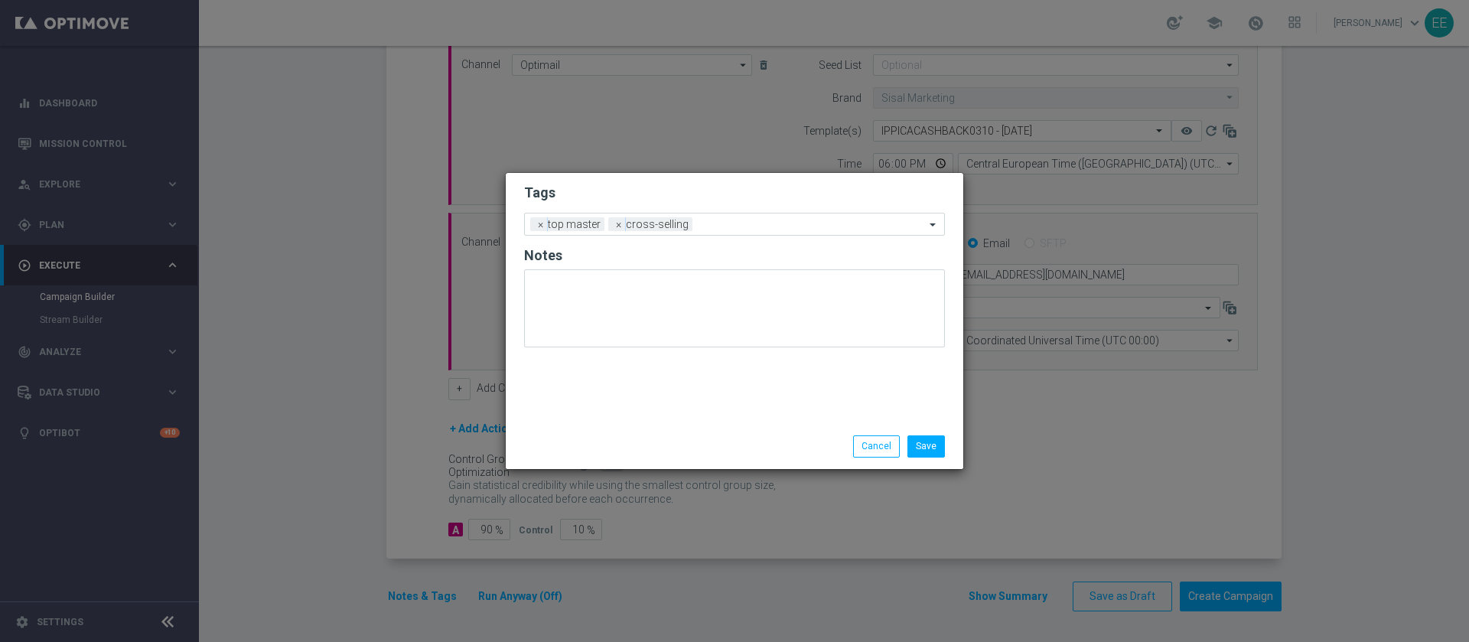
click at [757, 209] on form "Tags Add a new tag × top master × cross-selling Notes" at bounding box center [734, 269] width 421 height 179
click at [745, 233] on div "Add a new tag × top master × cross-selling" at bounding box center [734, 224] width 421 height 23
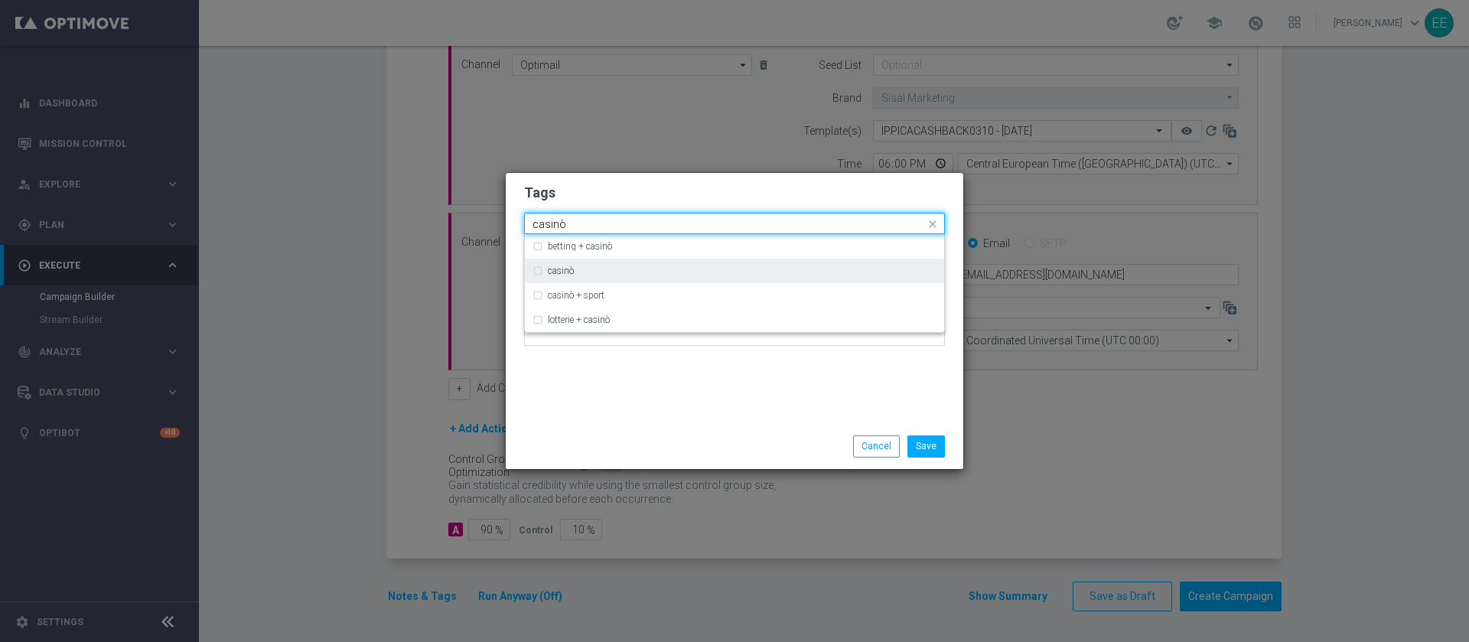
click at [674, 262] on div "casinò" at bounding box center [735, 271] width 404 height 24
type input "casinò"
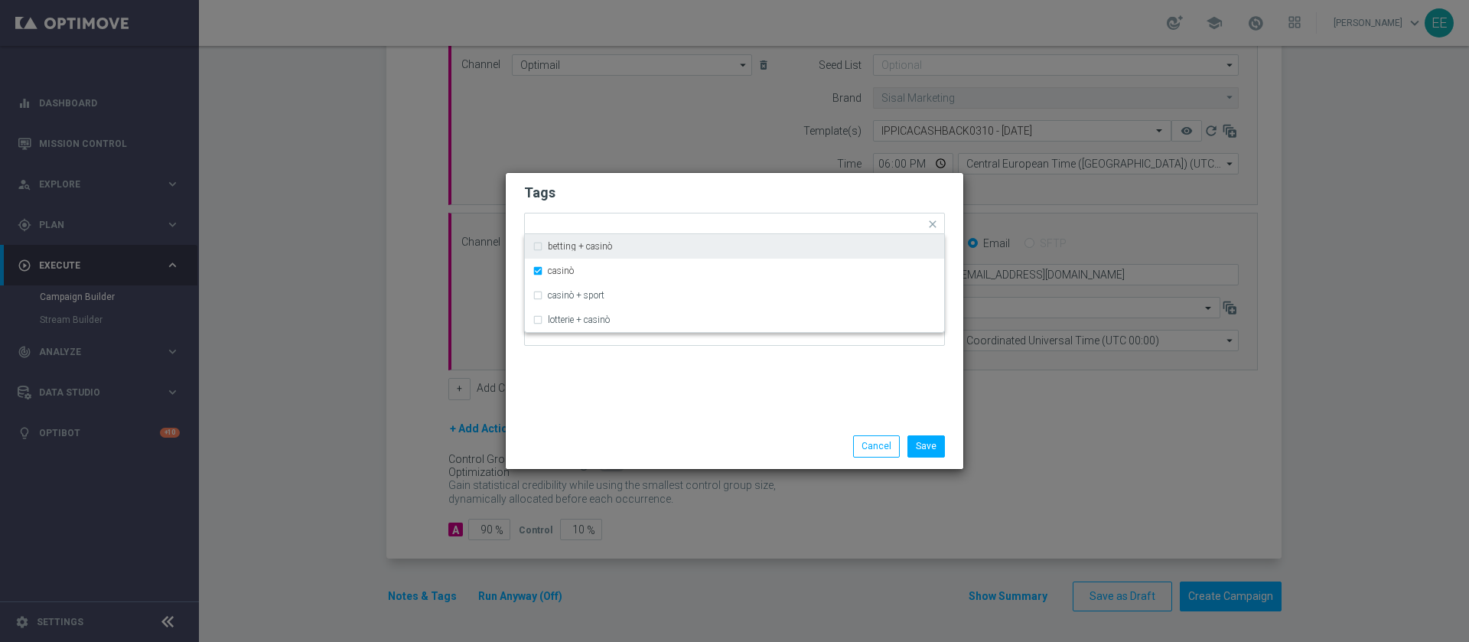
click at [750, 193] on h2 "Tags" at bounding box center [734, 193] width 421 height 18
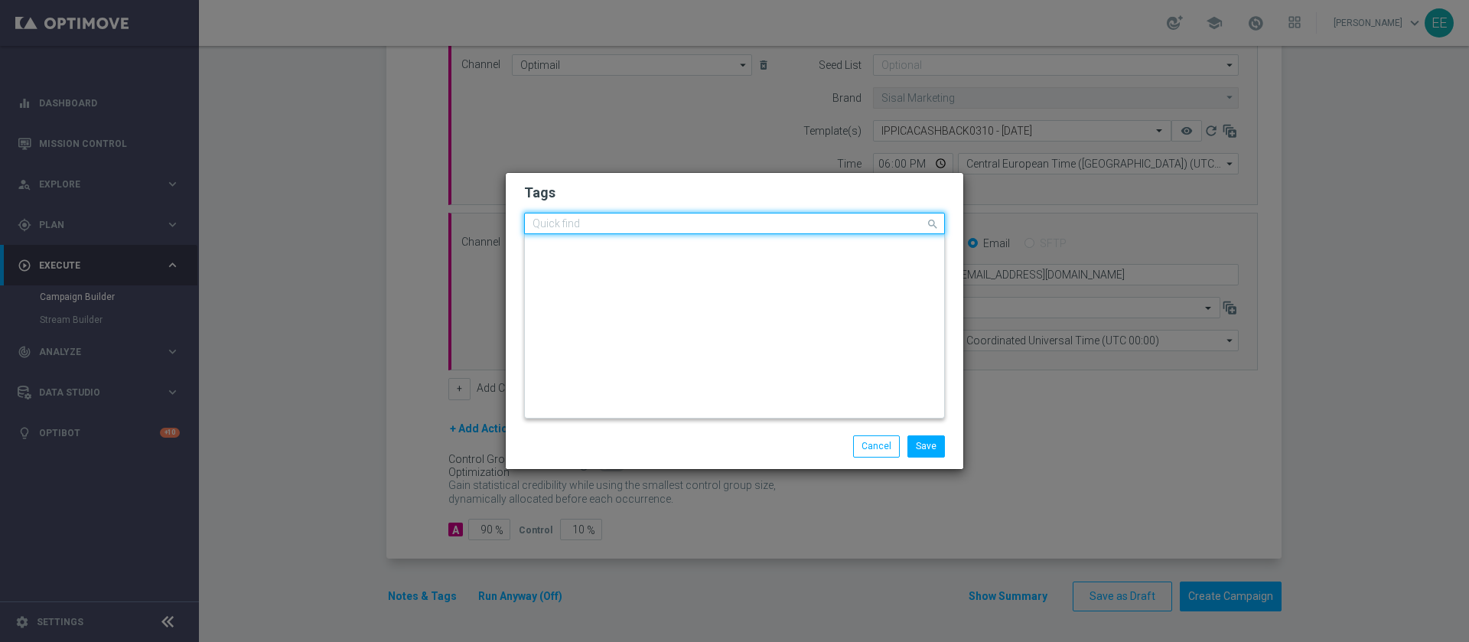
click at [773, 213] on div "Quick find × top master × cross-selling × casinò" at bounding box center [734, 223] width 421 height 21
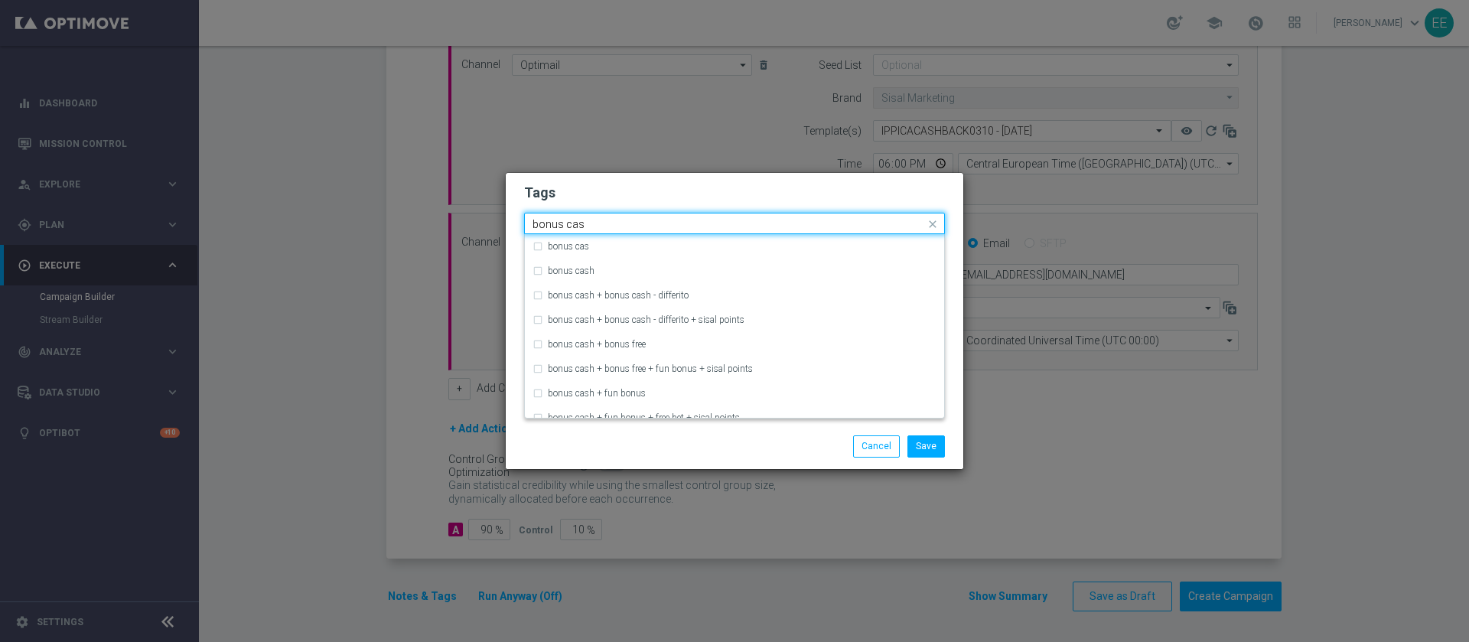
type input "bonus cash"
click at [754, 202] on form "Tags Quick find × top master × cross-selling × casinò ,, 1707 TEST S1 1907 TEST…" at bounding box center [734, 269] width 421 height 178
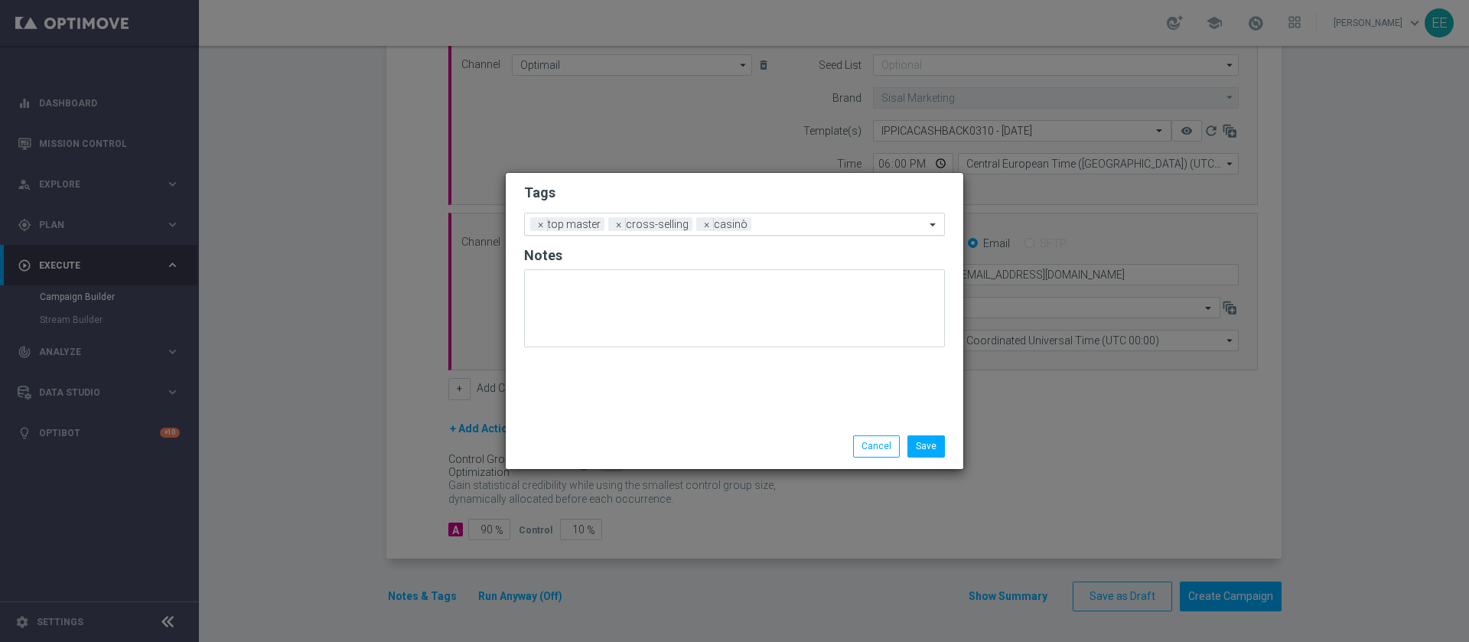
click at [767, 217] on div "Add a new tag × top master × cross-selling × casinò" at bounding box center [725, 223] width 400 height 21
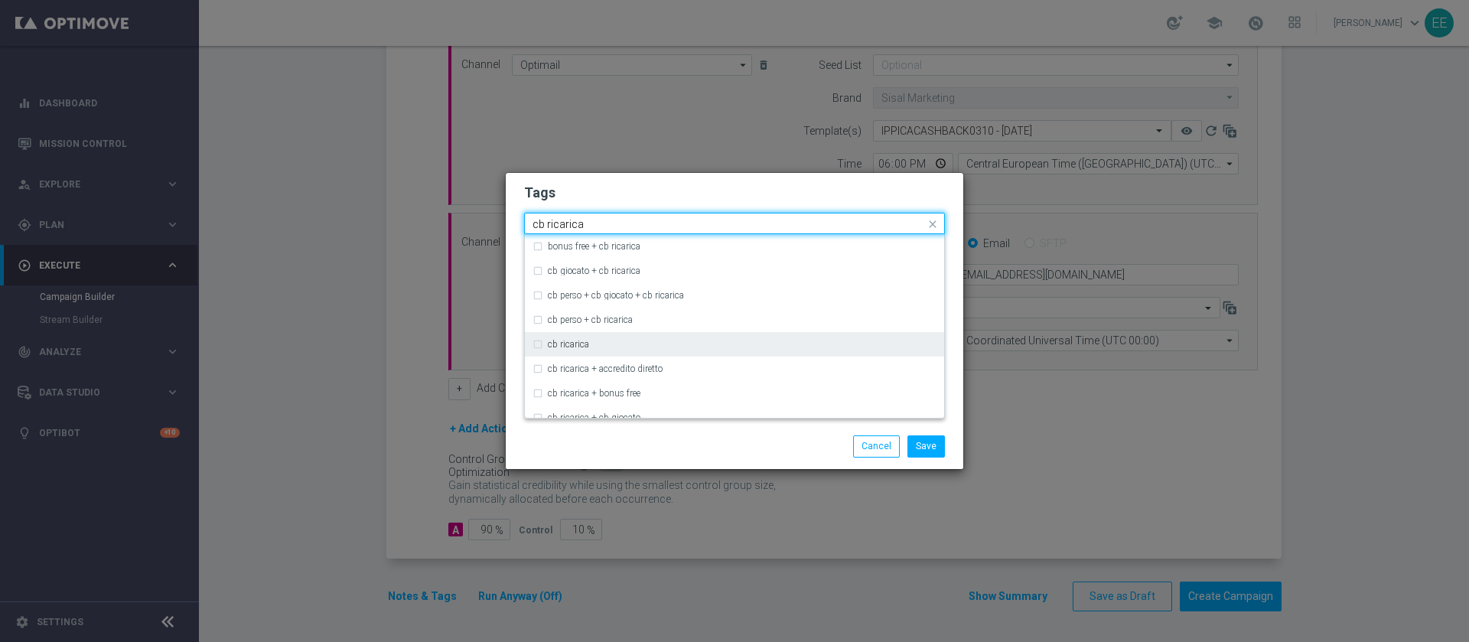
click at [618, 337] on div "cb ricarica" at bounding box center [735, 344] width 404 height 24
type input "cb ricarica"
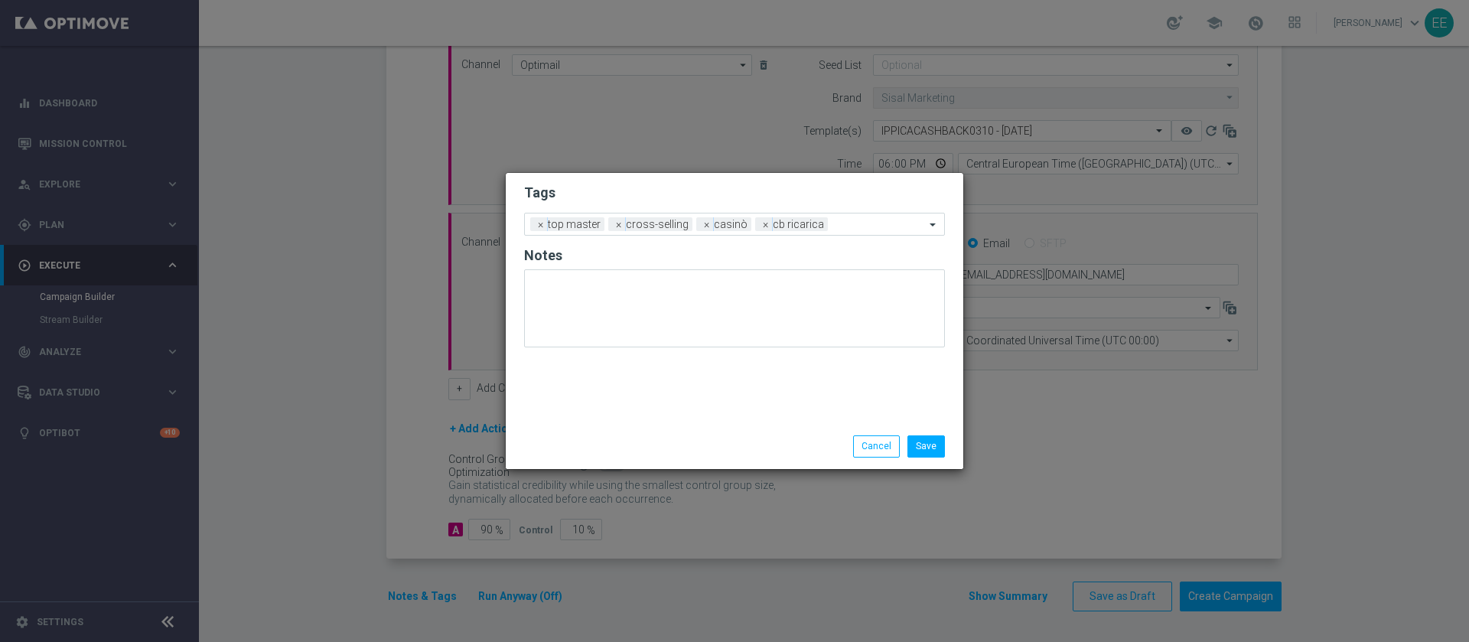
click at [796, 195] on h2 "Tags" at bounding box center [734, 193] width 421 height 18
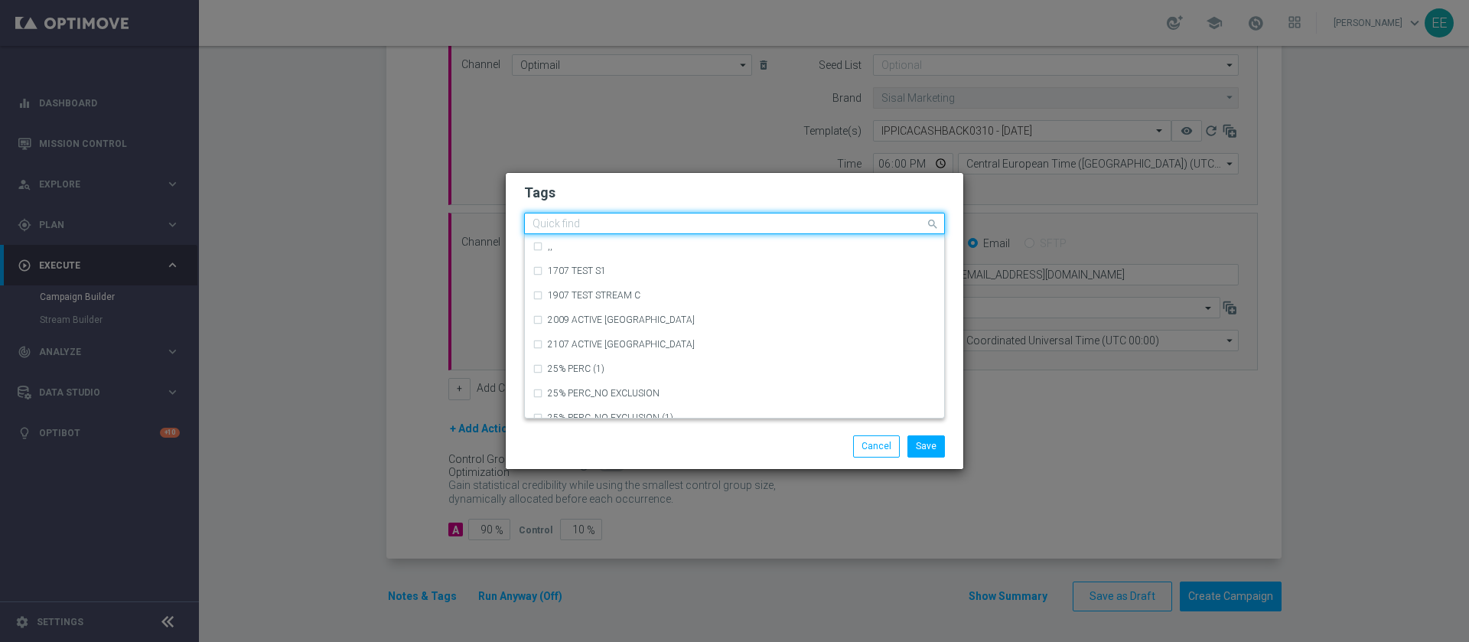
click at [836, 215] on div "Quick find × top master × cross-selling × casinò × cb ricarica" at bounding box center [725, 223] width 400 height 19
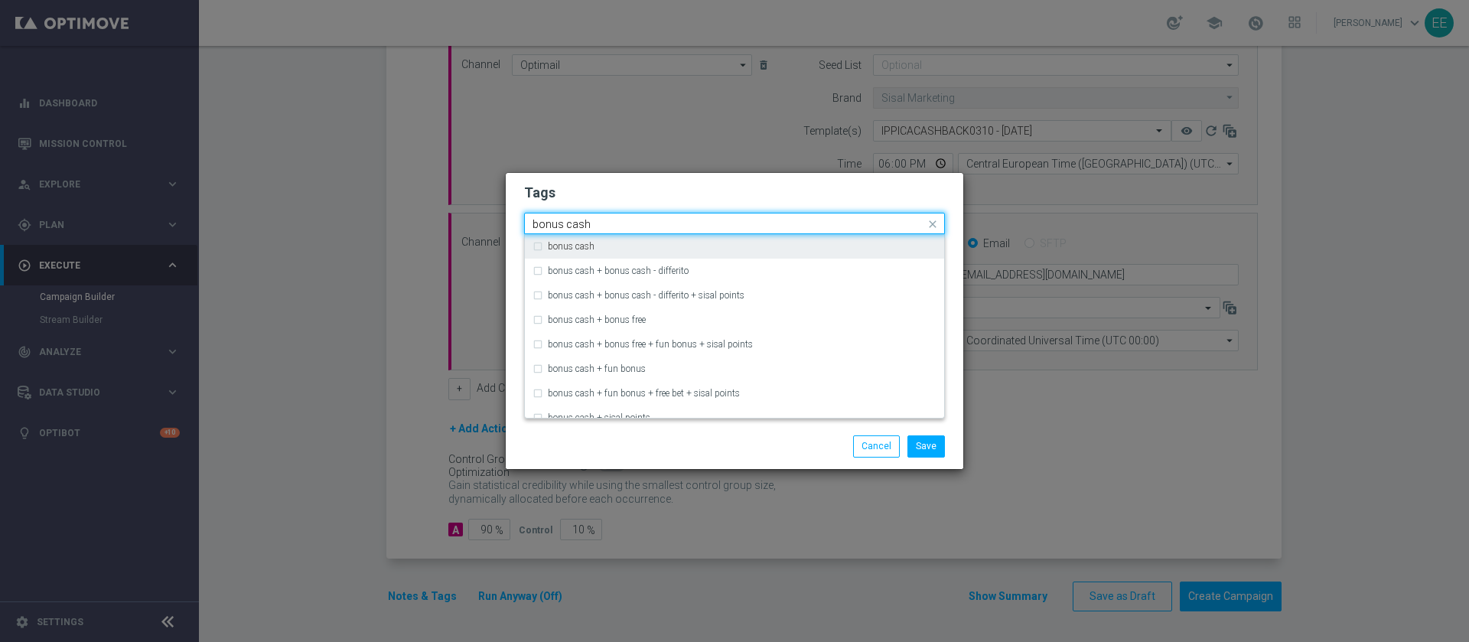
click at [785, 237] on div "bonus cash" at bounding box center [735, 246] width 404 height 24
type input "bonus cash"
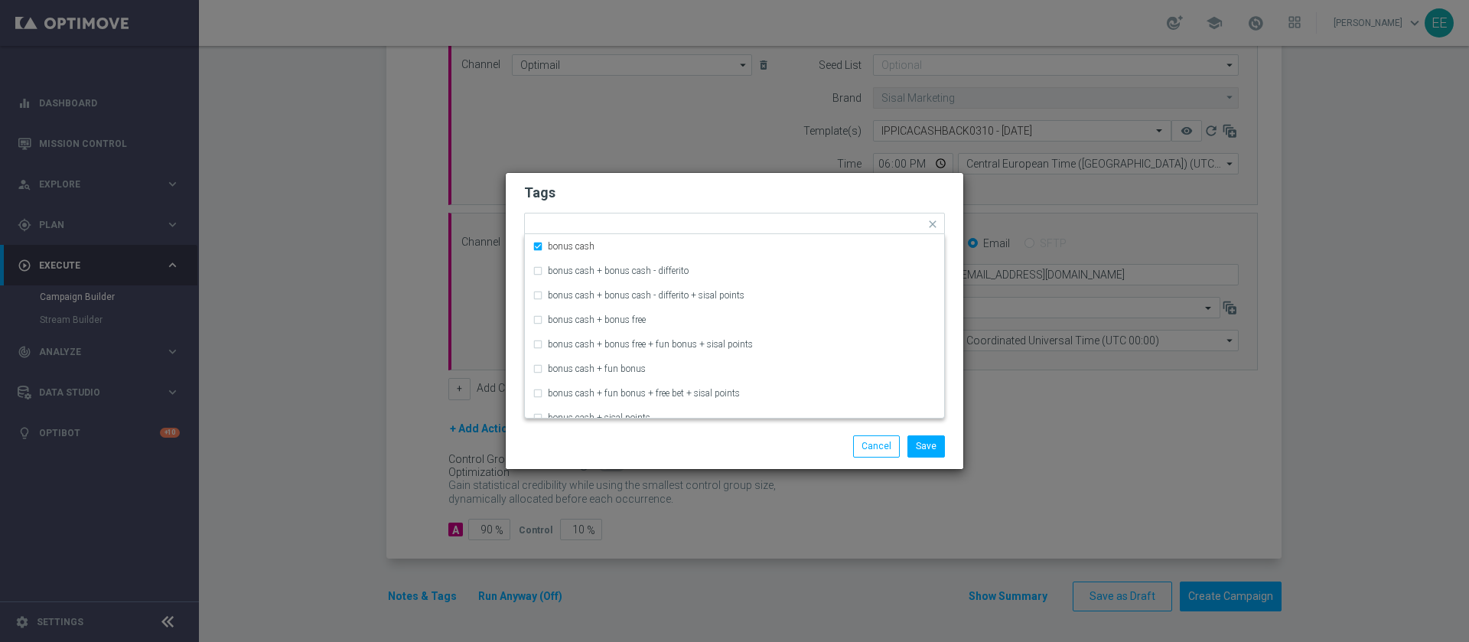
click at [813, 209] on form "Tags Quick find × top master × cross-selling × casinò × cb ricarica × bonus cas…" at bounding box center [734, 269] width 421 height 178
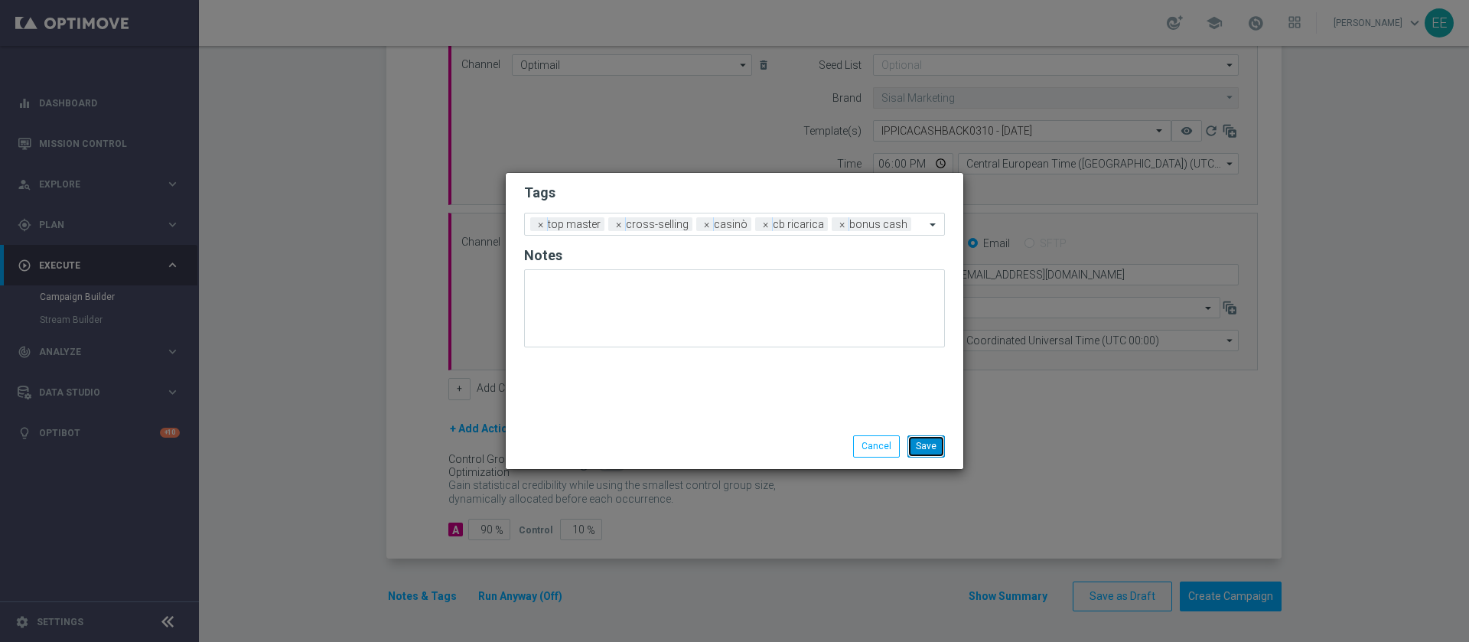
click at [926, 441] on button "Save" at bounding box center [925, 445] width 37 height 21
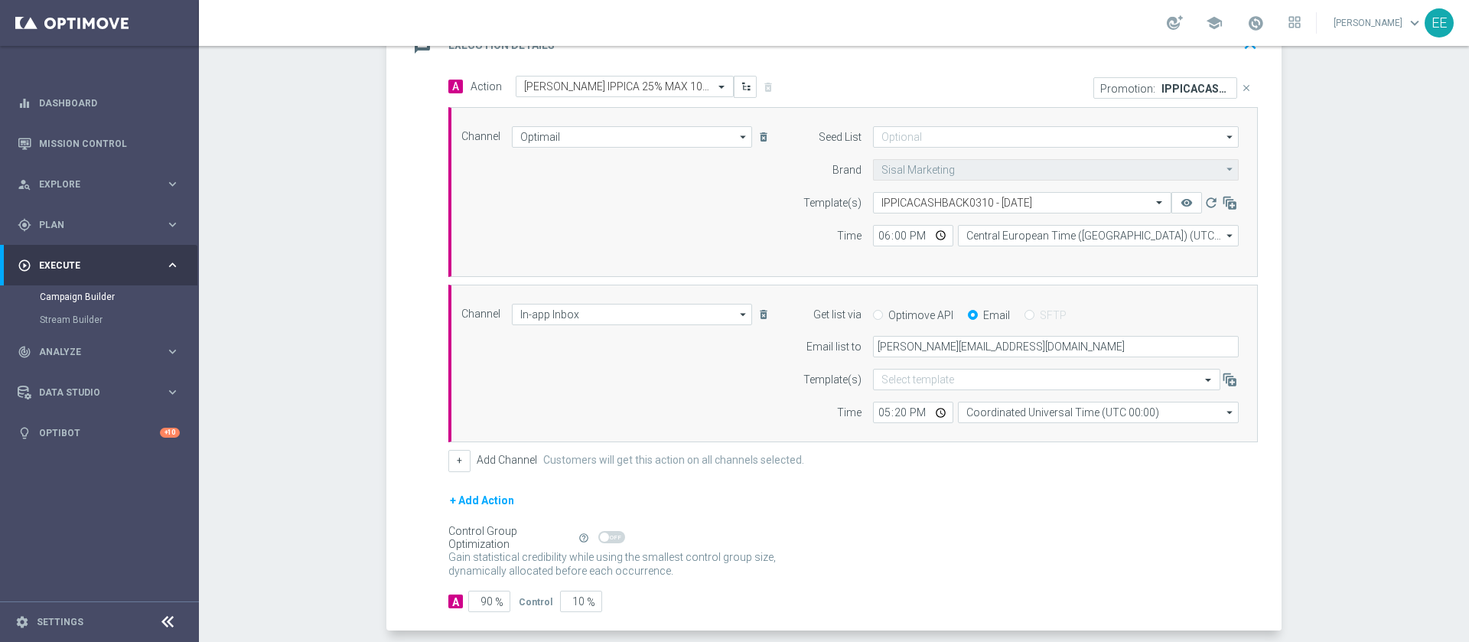
scroll to position [353, 0]
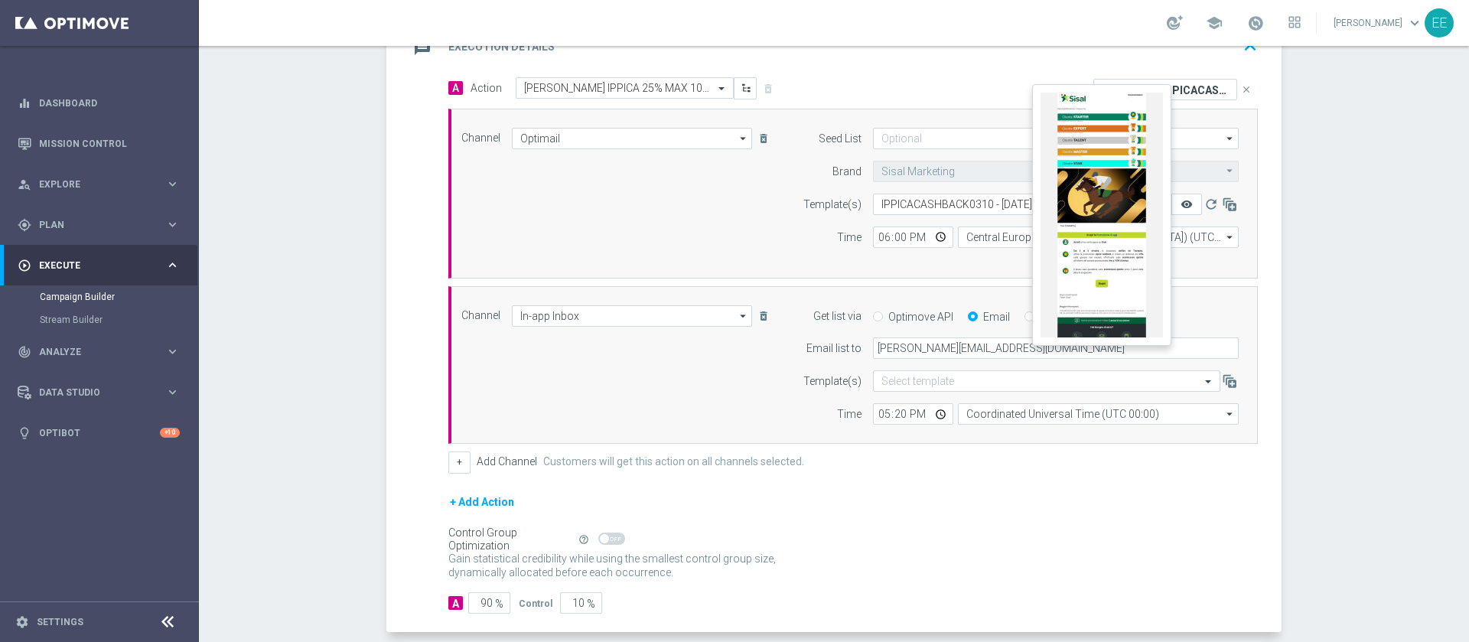
click at [1181, 205] on icon "remove_red_eye" at bounding box center [1187, 204] width 12 height 12
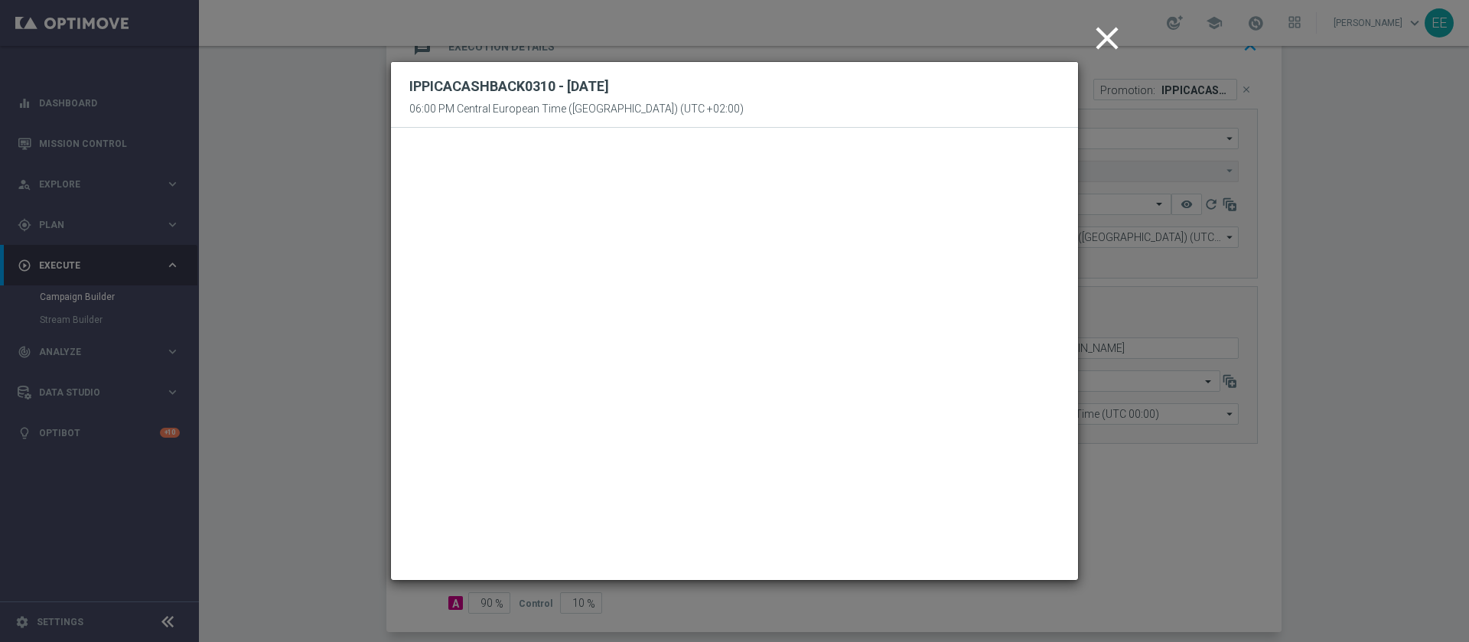
click at [1112, 31] on icon "close" at bounding box center [1107, 38] width 38 height 38
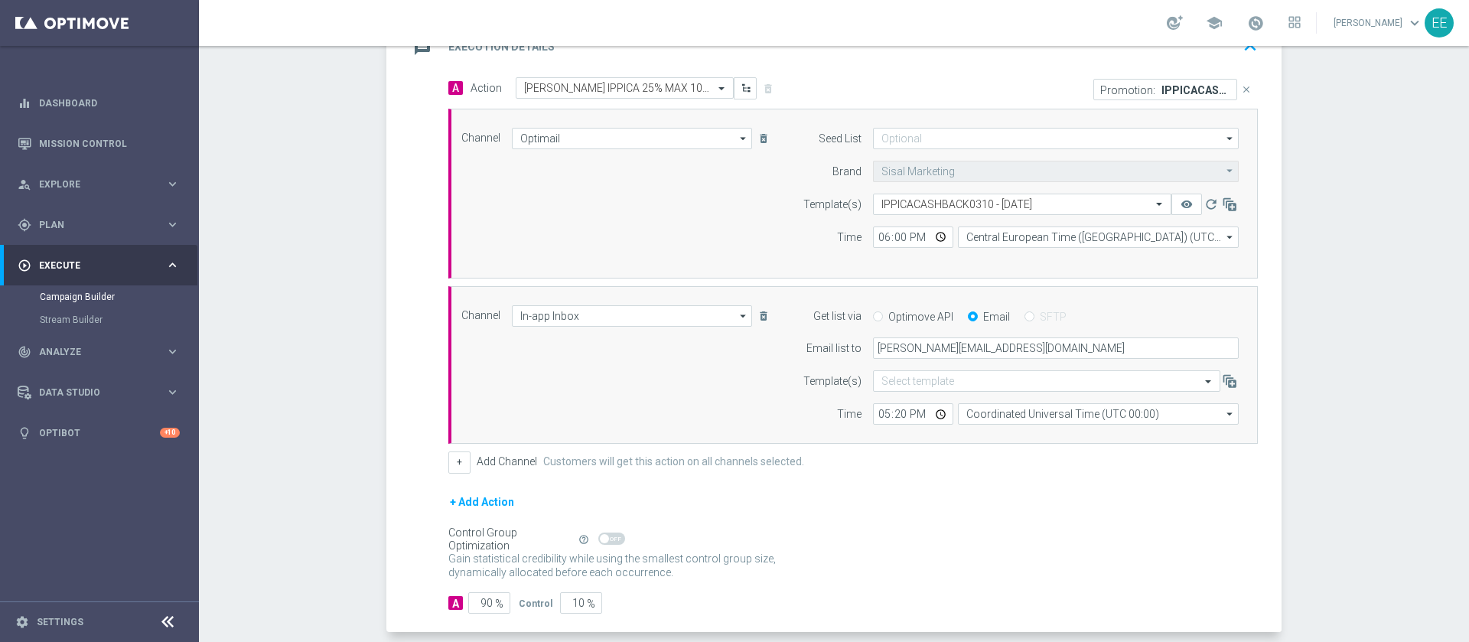
scroll to position [426, 0]
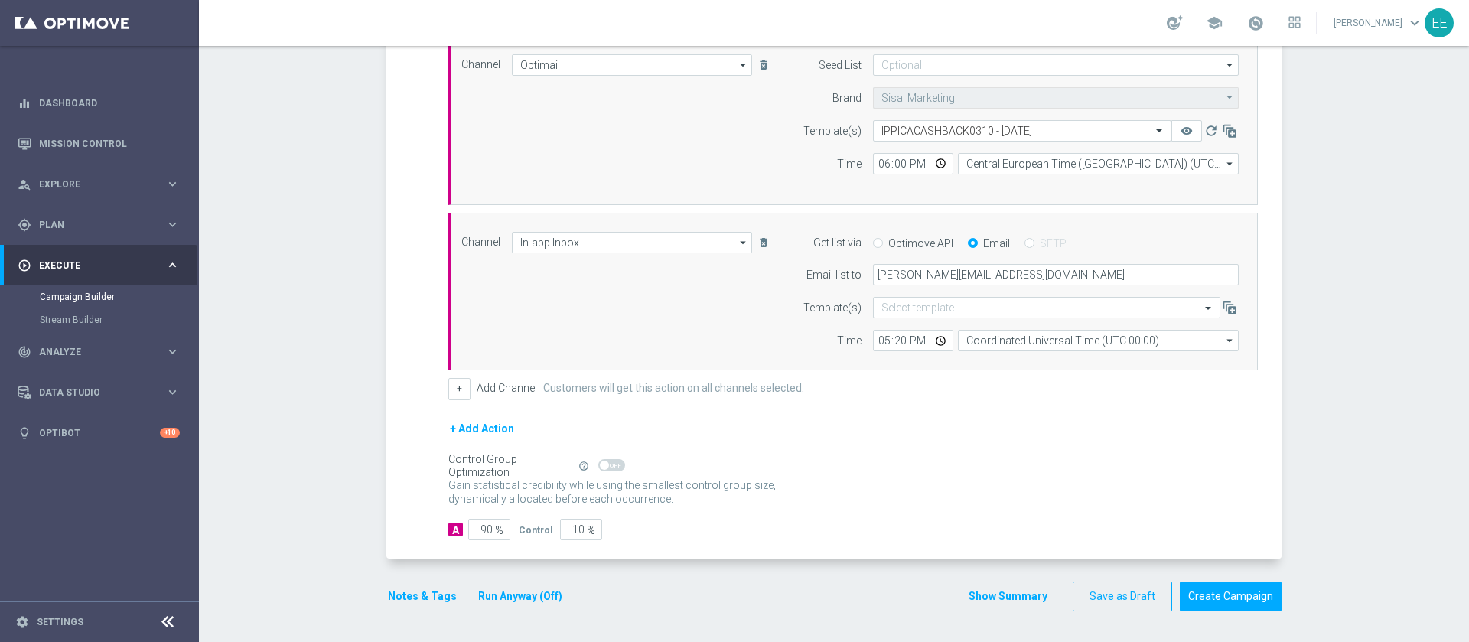
click at [409, 592] on button "Notes & Tags" at bounding box center [422, 596] width 72 height 19
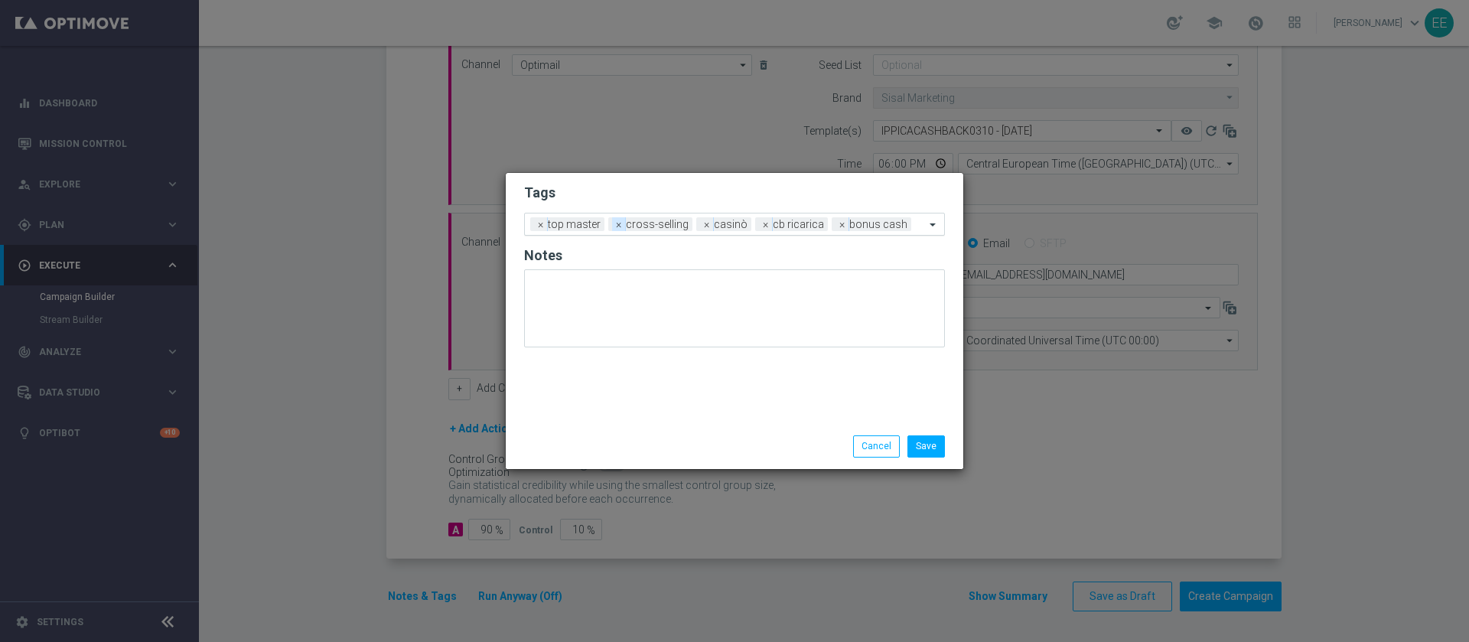
click at [616, 225] on span "×" at bounding box center [619, 224] width 14 height 14
click at [640, 228] on input "text" at bounding box center [768, 225] width 314 height 13
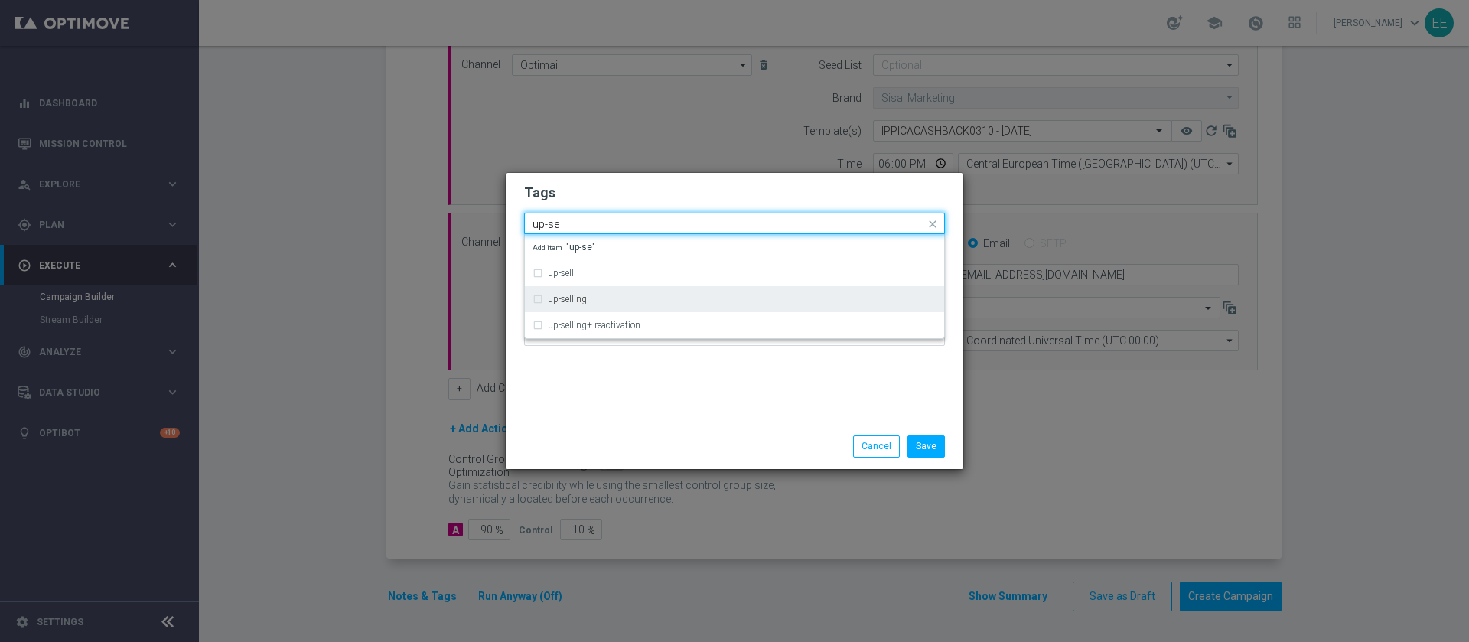
click at [591, 302] on div "up-selling" at bounding box center [742, 299] width 389 height 9
type input "up-se"
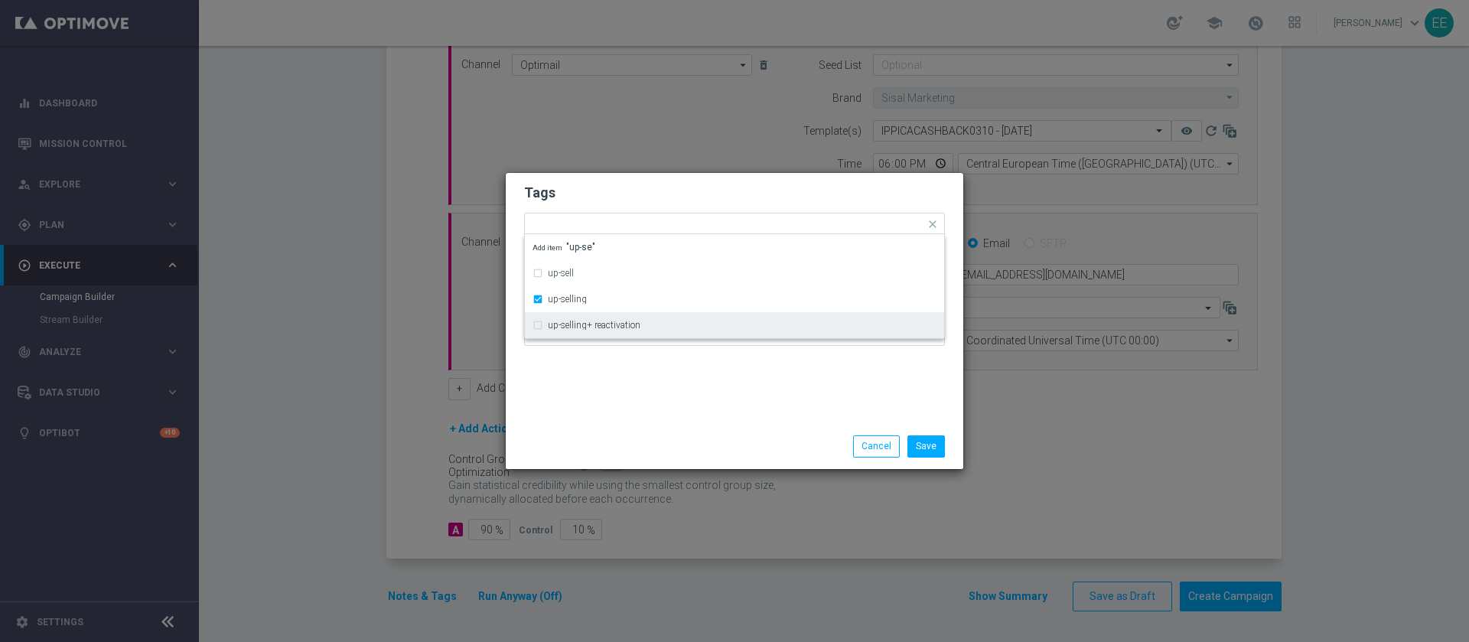
click at [615, 407] on div "Tags Quick find × top master × up-selling up-sell up-selling up-selling+ reacti…" at bounding box center [735, 298] width 458 height 251
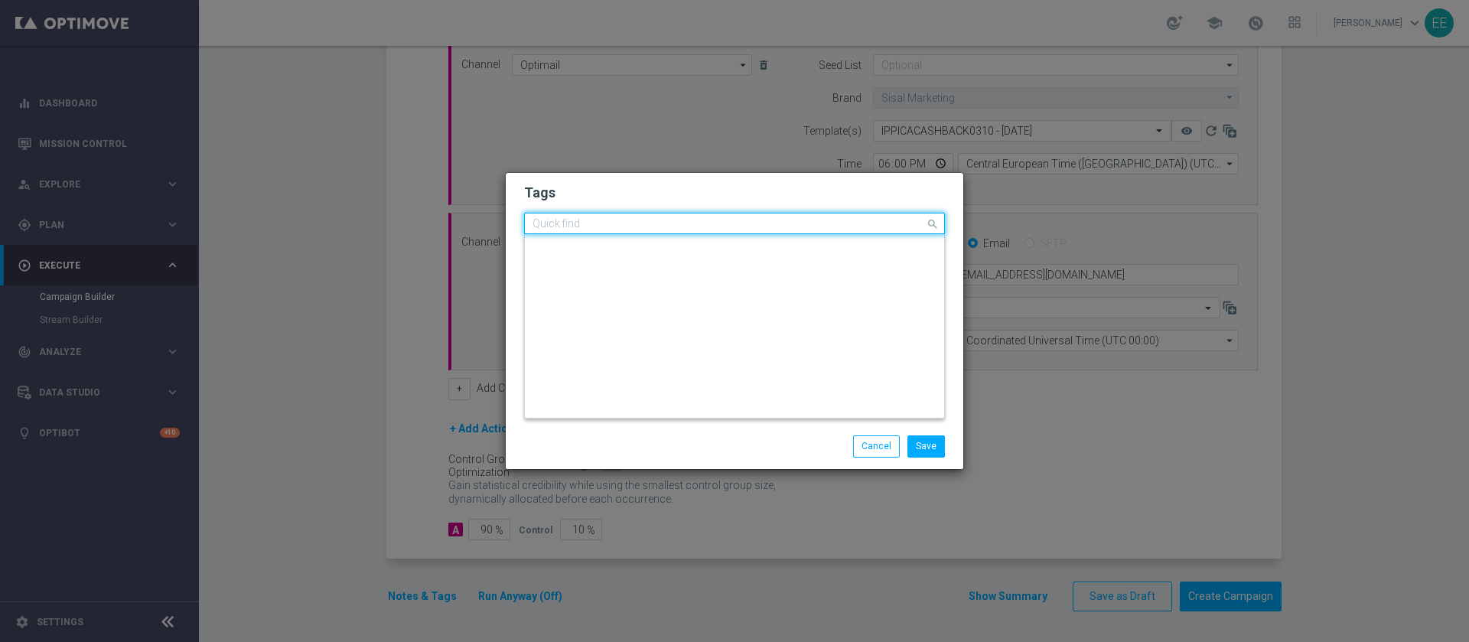
click at [738, 223] on input "text" at bounding box center [729, 224] width 393 height 13
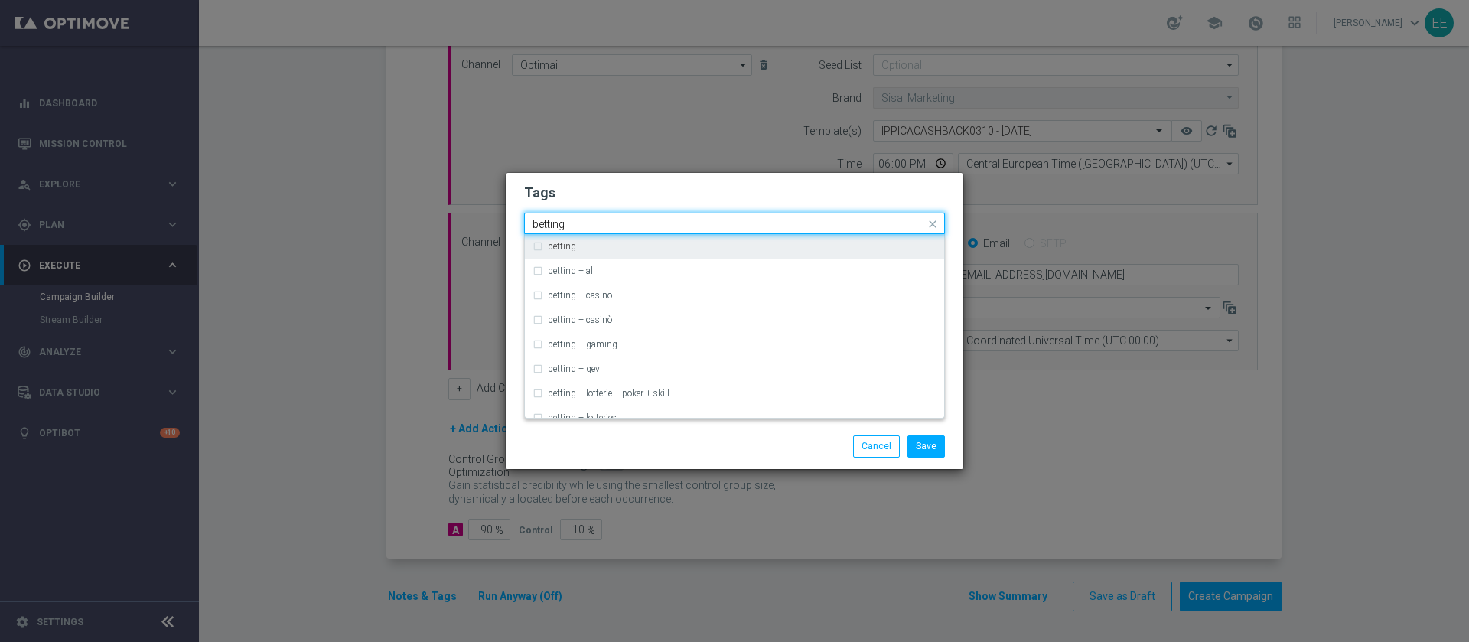
click at [686, 239] on div "betting" at bounding box center [735, 246] width 404 height 24
type input "betting"
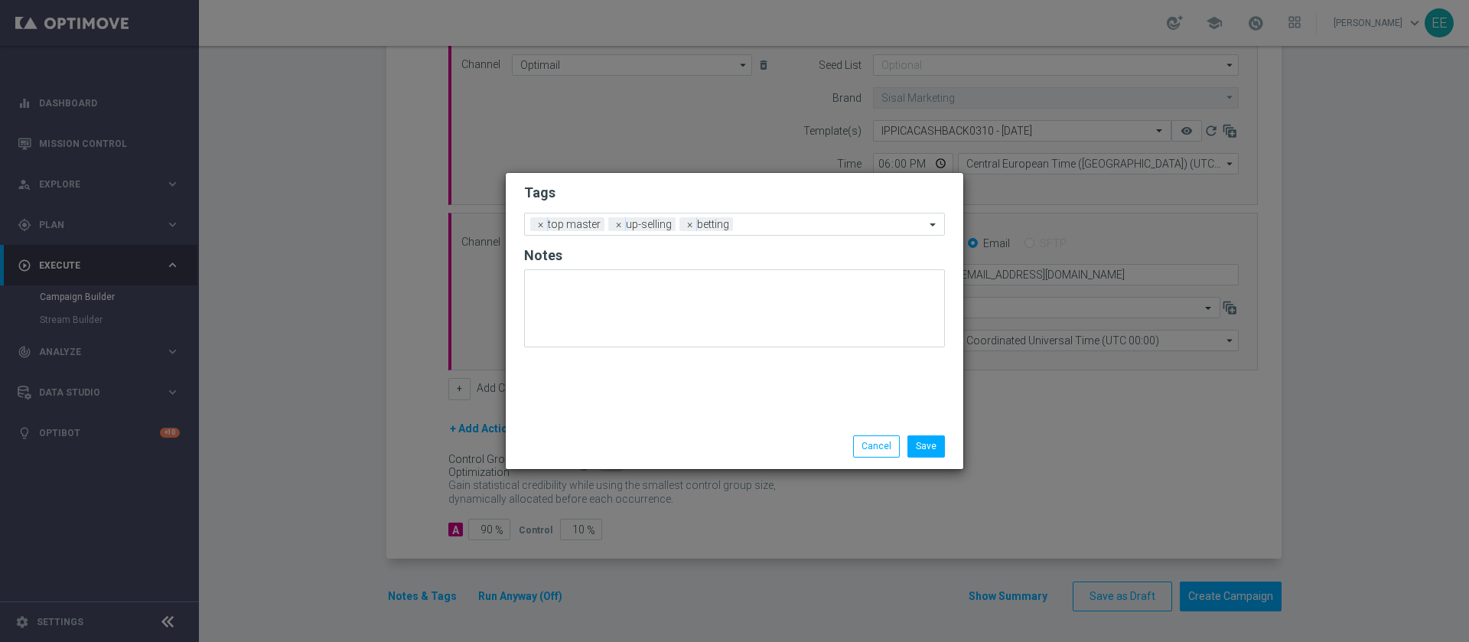
click at [738, 206] on form "Tags Add a new tag × top master × up-selling × betting Notes" at bounding box center [734, 269] width 421 height 179
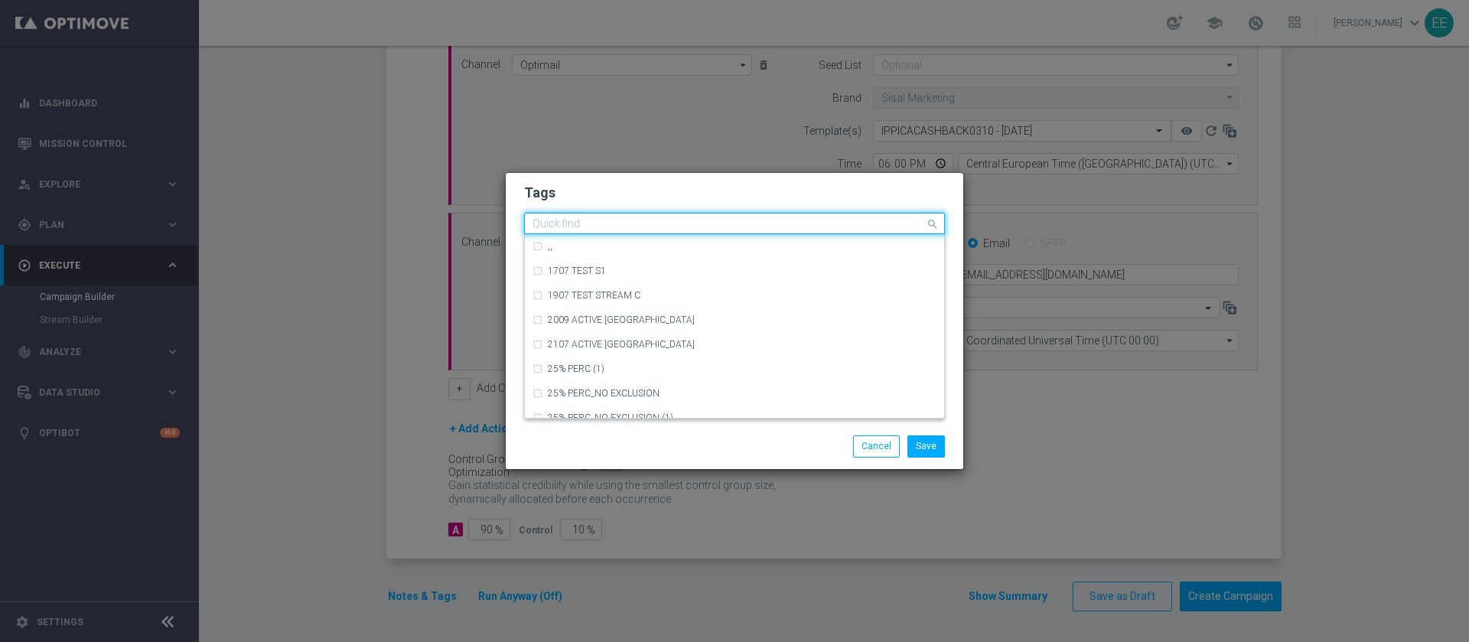
click at [803, 223] on input "text" at bounding box center [729, 224] width 393 height 13
type input "b"
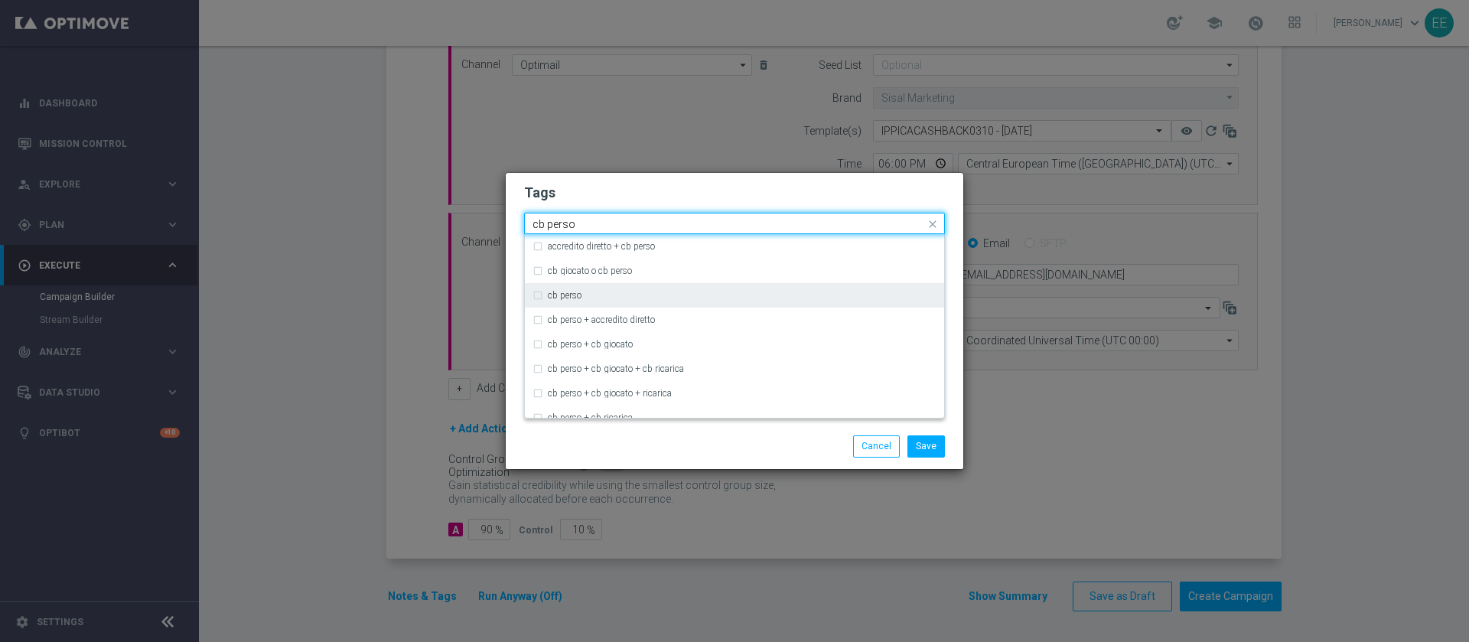
click at [679, 285] on div "cb perso" at bounding box center [735, 295] width 404 height 24
type input "cb perso"
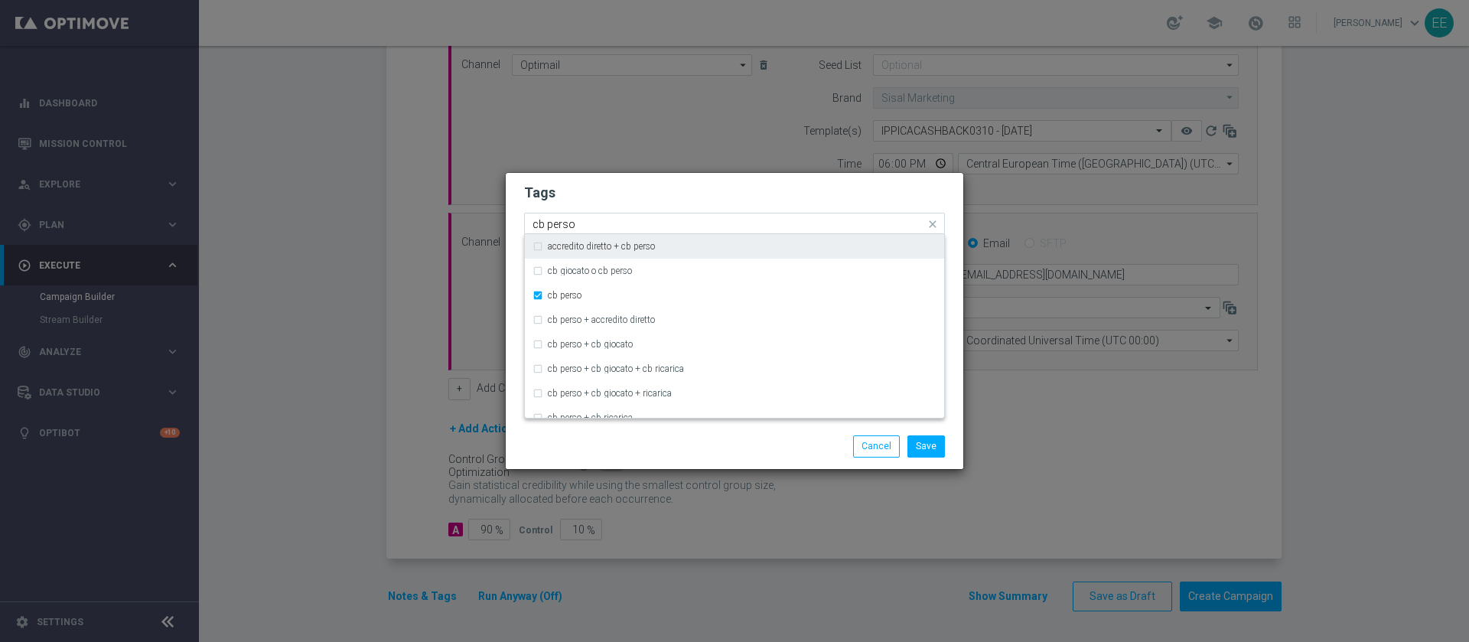
click at [744, 229] on input "cb perso" at bounding box center [729, 224] width 393 height 13
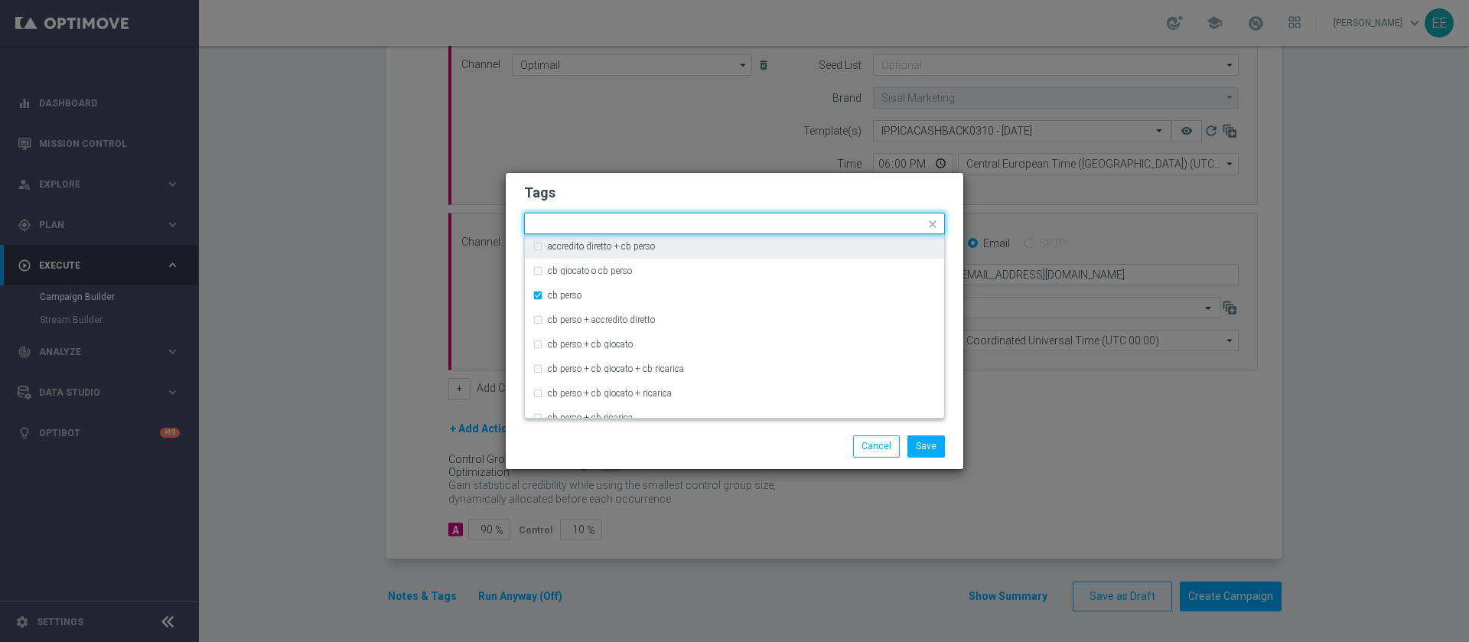
click at [803, 193] on h2 "Tags" at bounding box center [734, 193] width 421 height 18
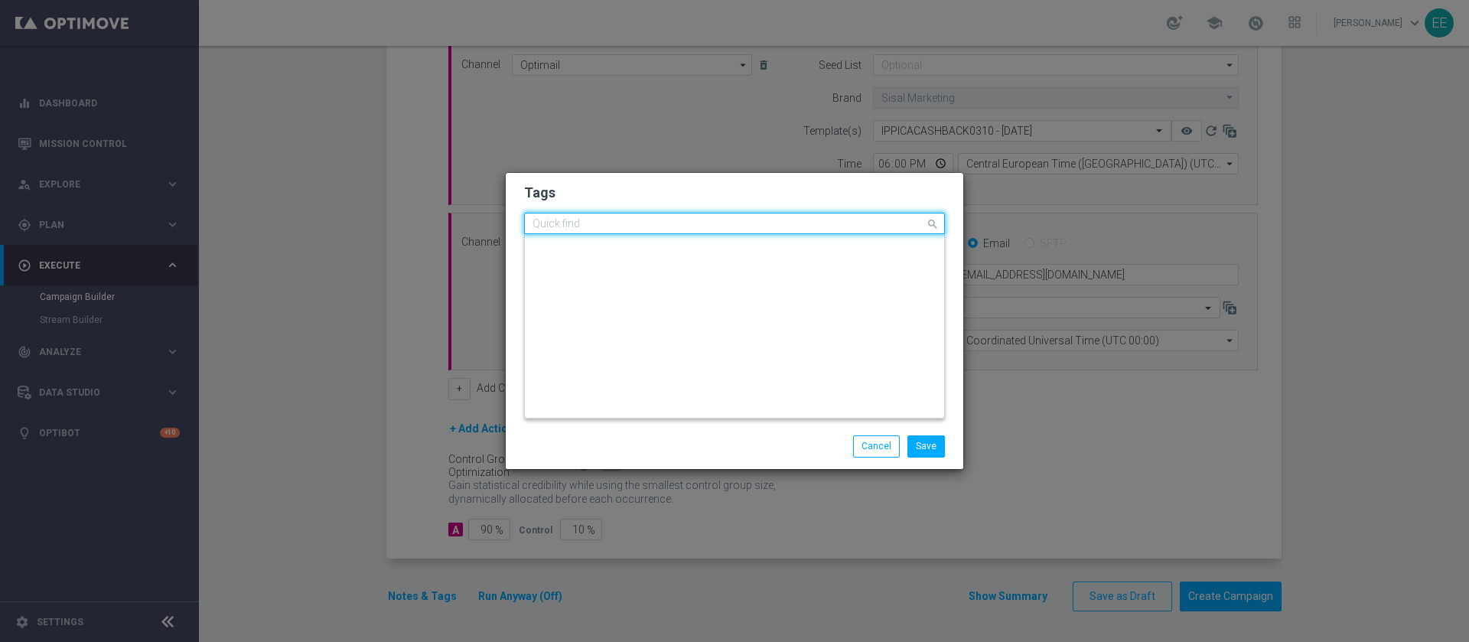
click at [819, 225] on input "text" at bounding box center [729, 224] width 393 height 13
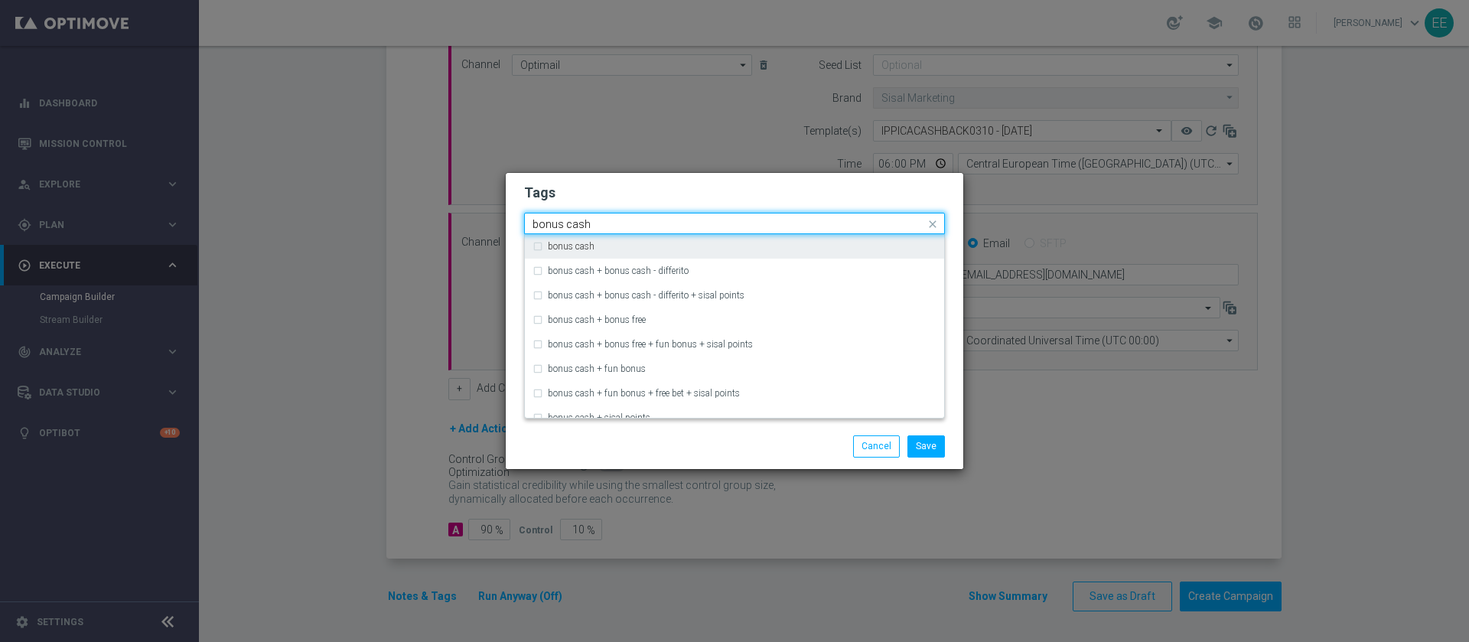
click at [777, 243] on div "bonus cash" at bounding box center [742, 246] width 389 height 9
type input "bonus cash"
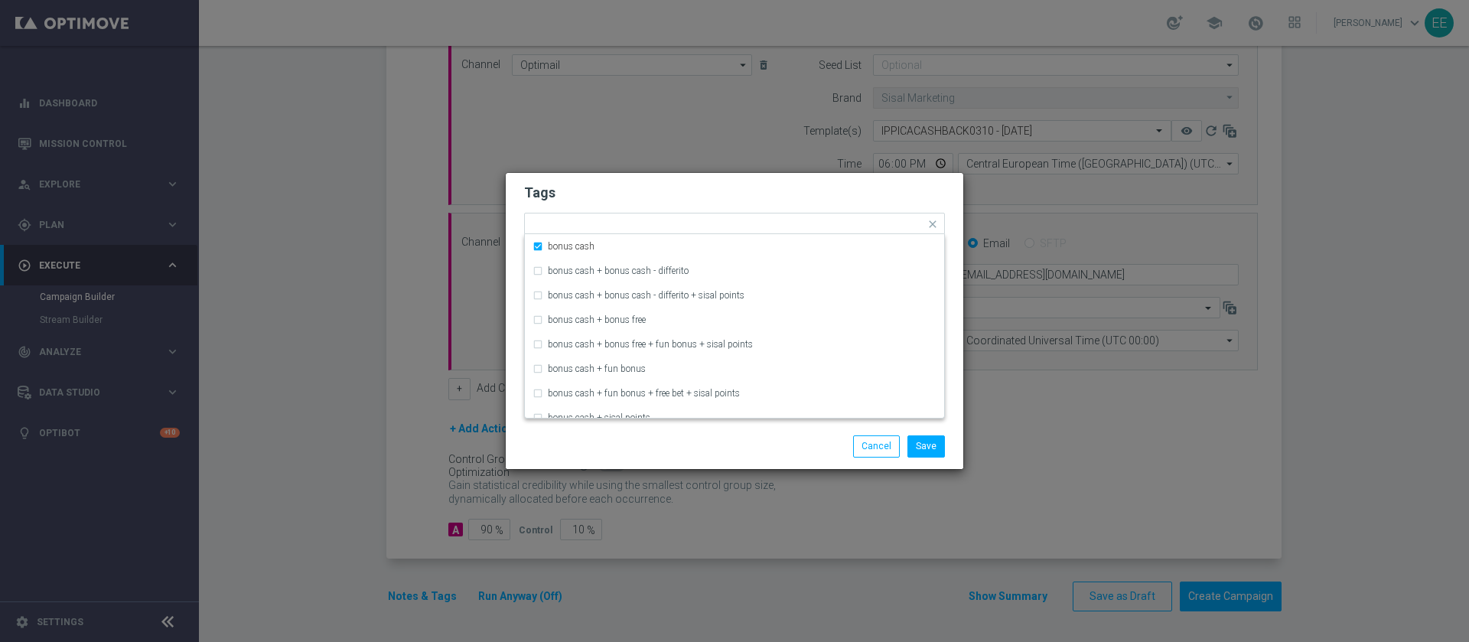
click at [849, 184] on h2 "Tags" at bounding box center [734, 193] width 421 height 18
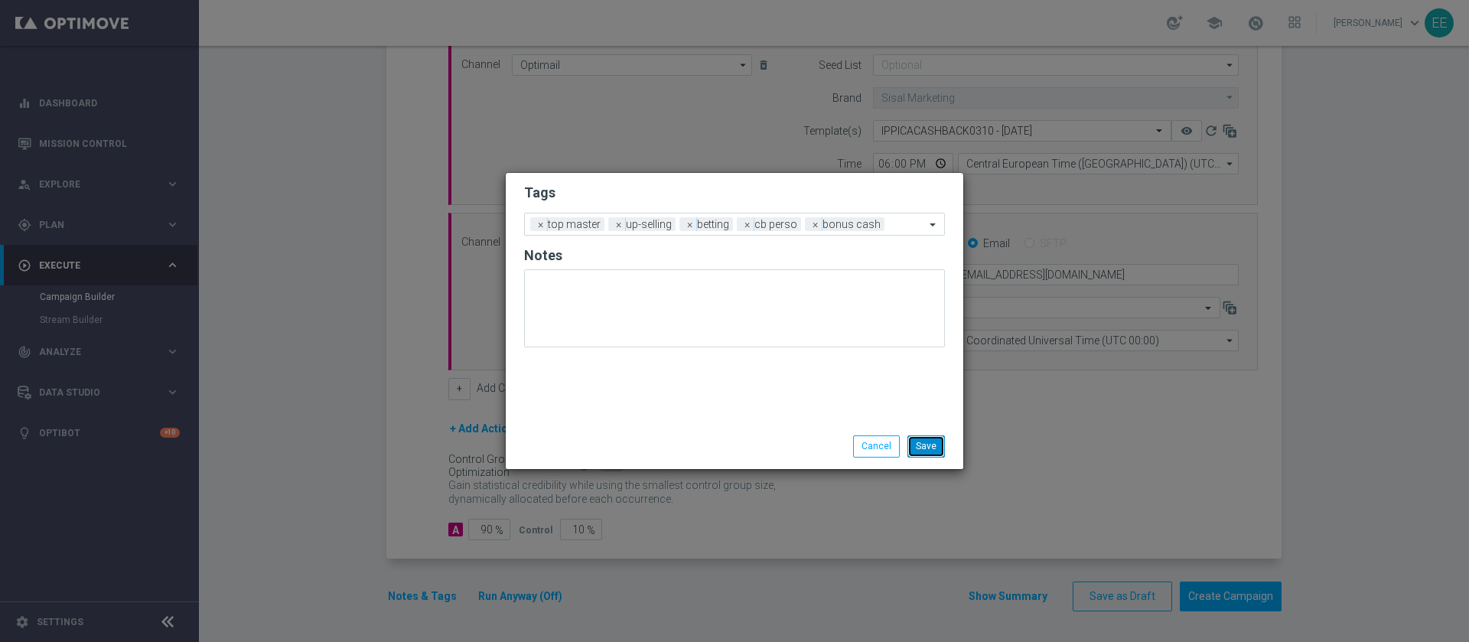
click at [927, 438] on button "Save" at bounding box center [925, 445] width 37 height 21
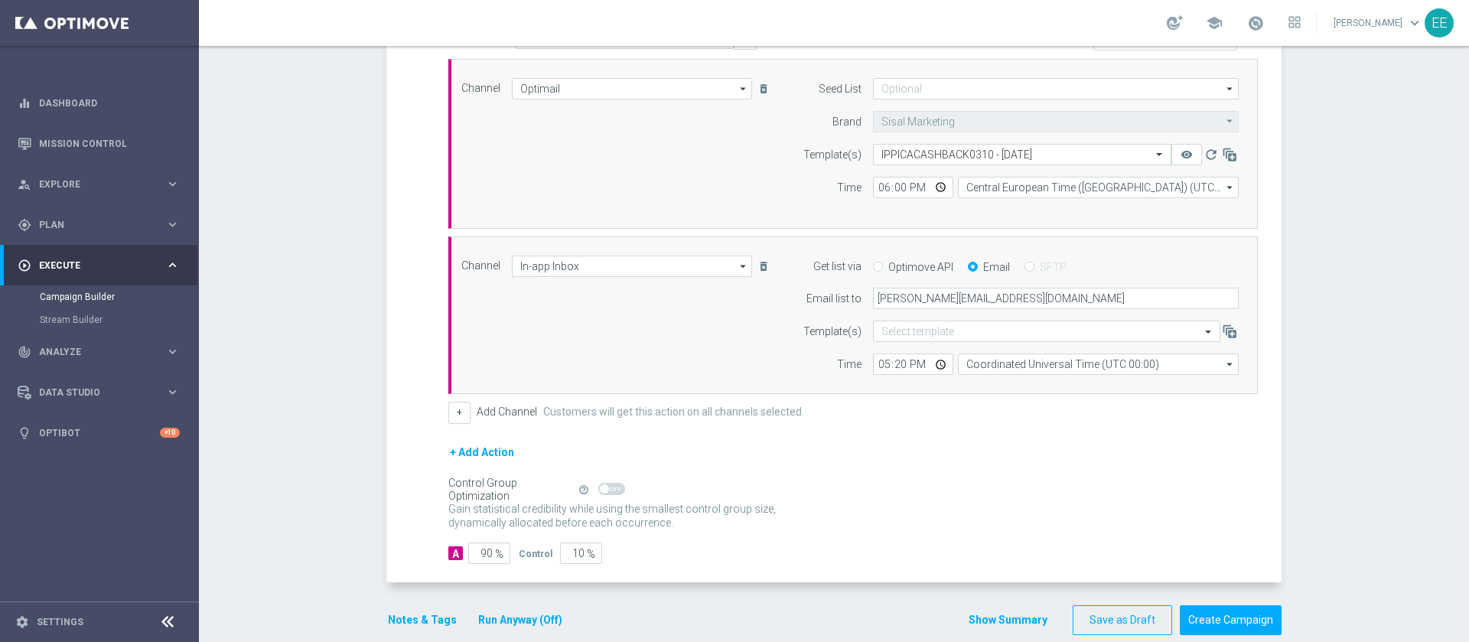
scroll to position [366, 0]
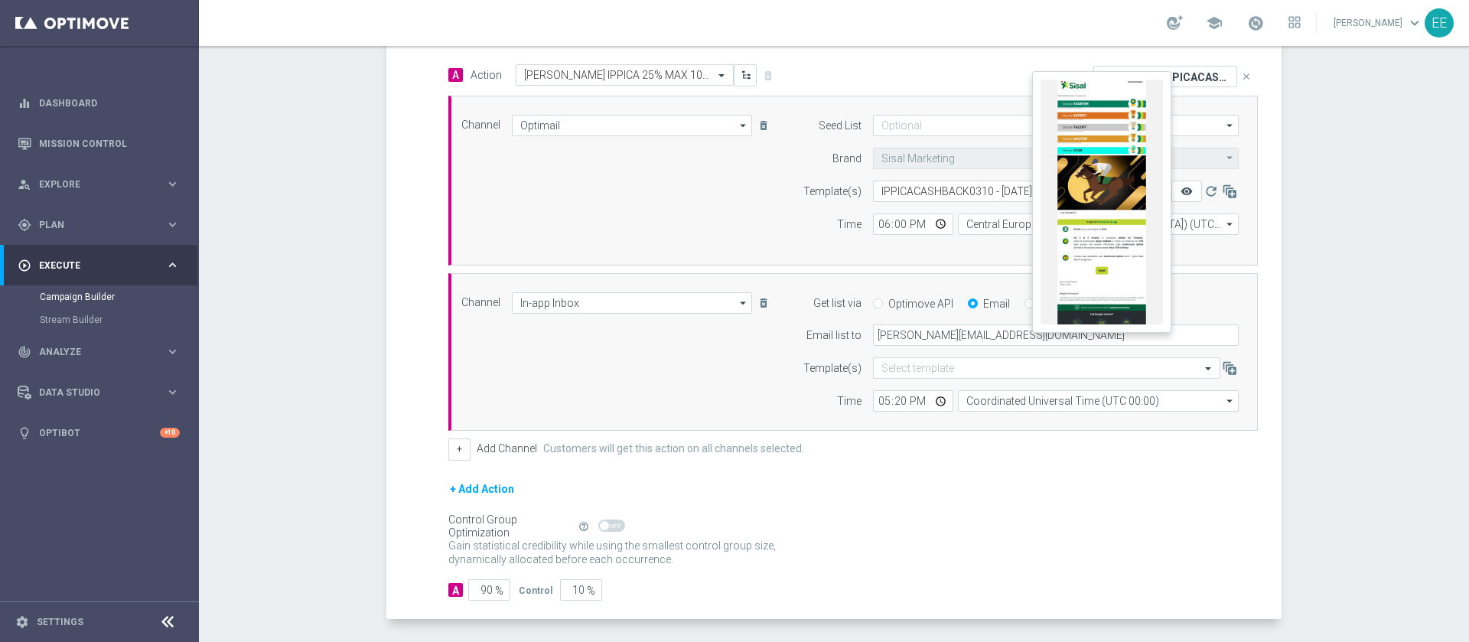
click at [1181, 187] on icon "remove_red_eye" at bounding box center [1187, 191] width 12 height 12
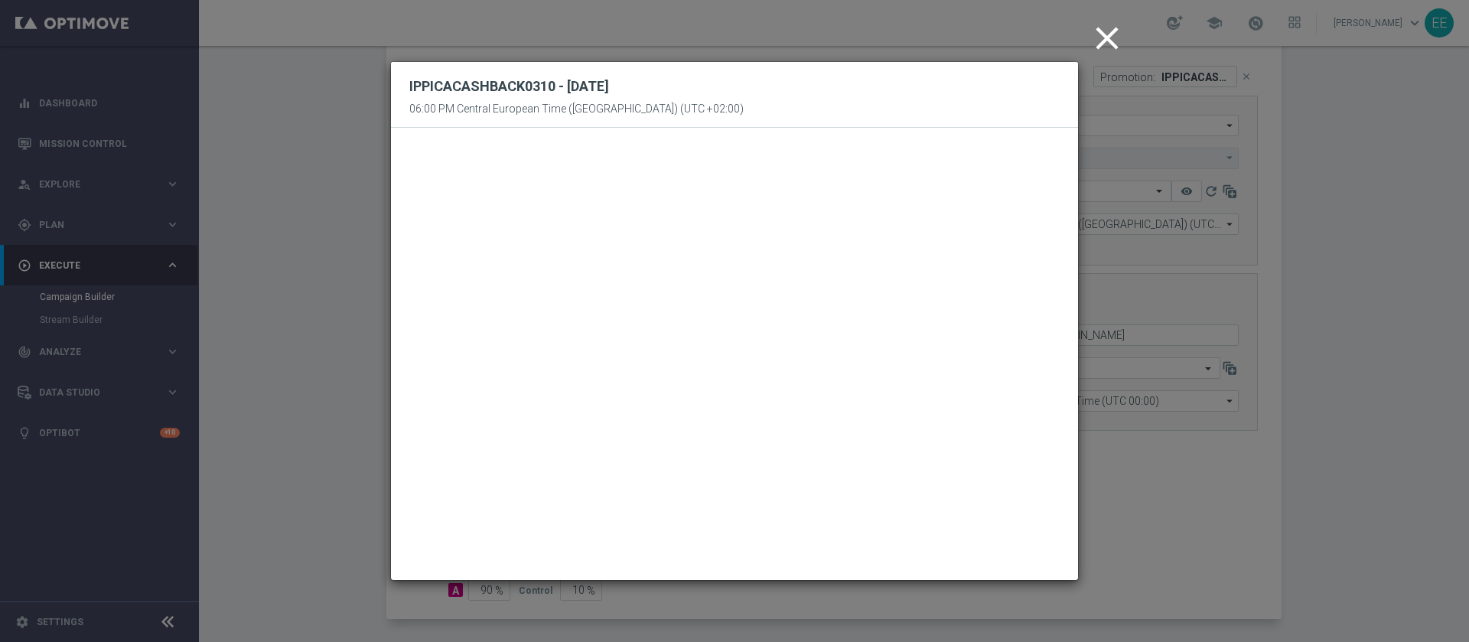
click at [1106, 37] on icon "close" at bounding box center [1107, 38] width 38 height 38
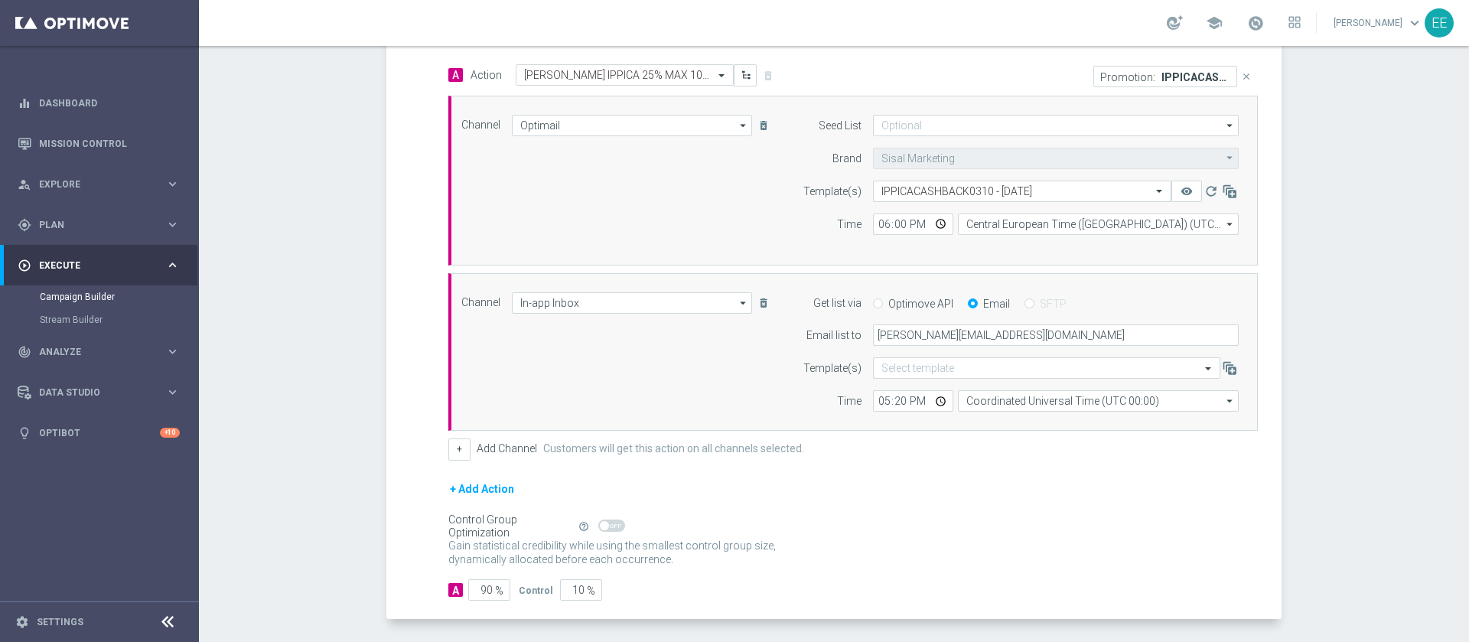
scroll to position [426, 0]
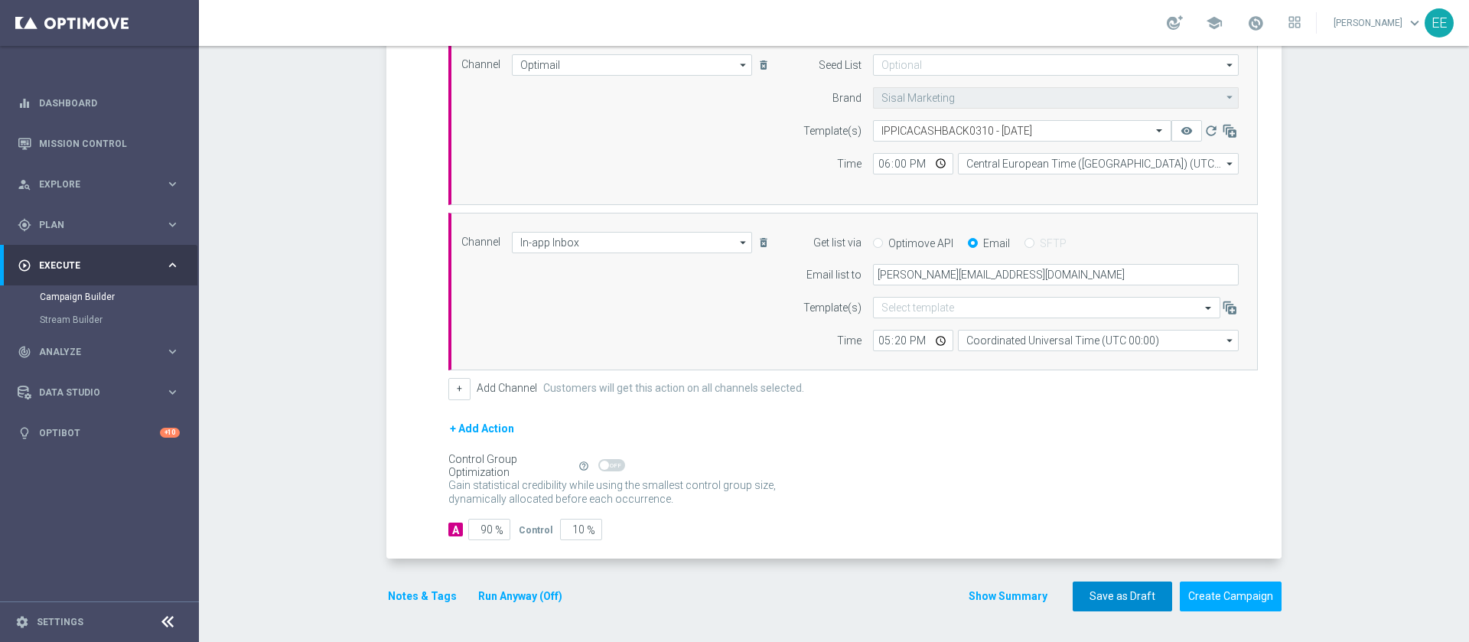
click at [1102, 589] on button "Save as Draft" at bounding box center [1122, 597] width 99 height 30
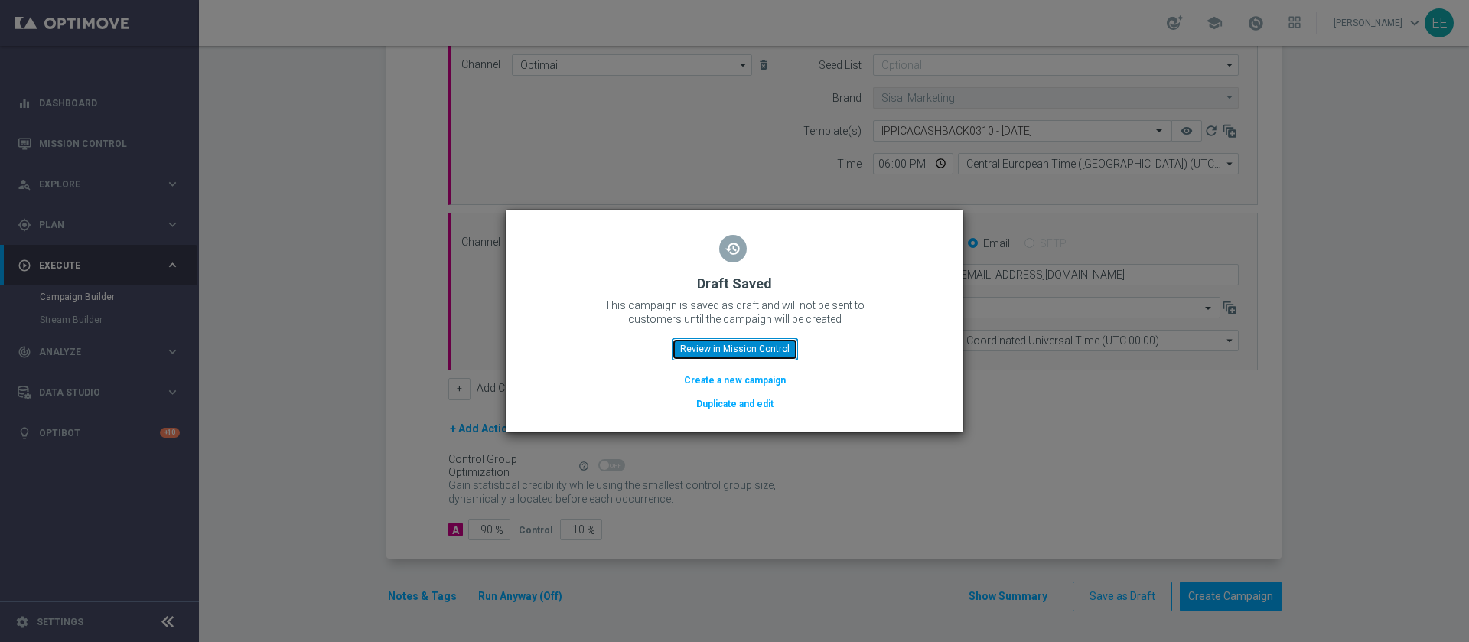
click at [769, 348] on button "Review in Mission Control" at bounding box center [735, 348] width 126 height 21
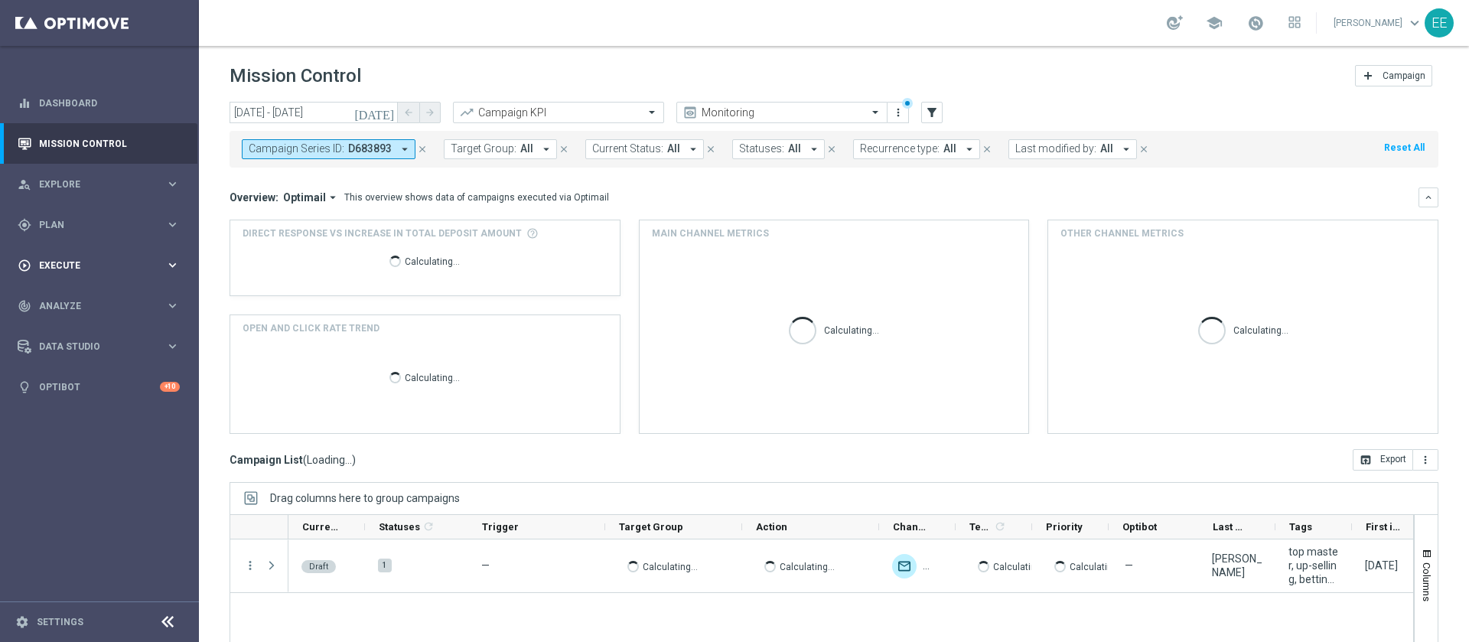
click at [83, 268] on span "Execute" at bounding box center [102, 265] width 126 height 9
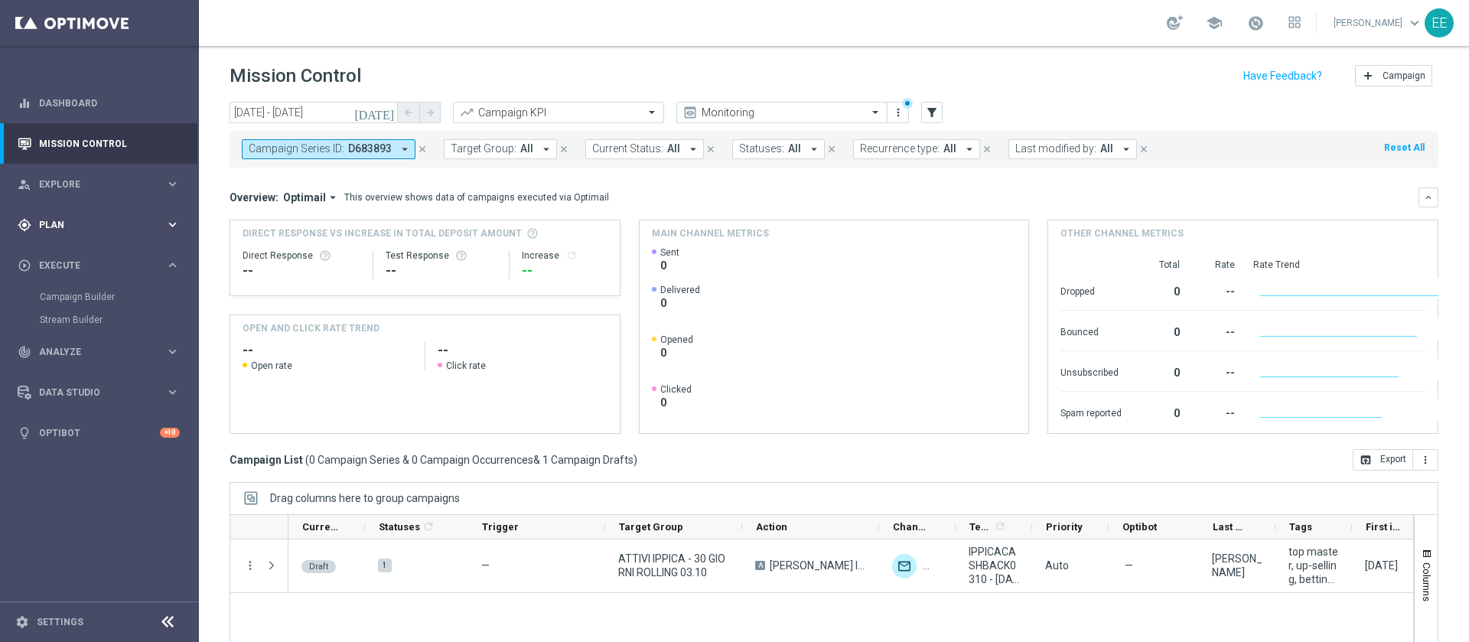
click at [67, 228] on span "Plan" at bounding box center [102, 224] width 126 height 9
click at [70, 324] on link "Optimail" at bounding box center [103, 325] width 112 height 12
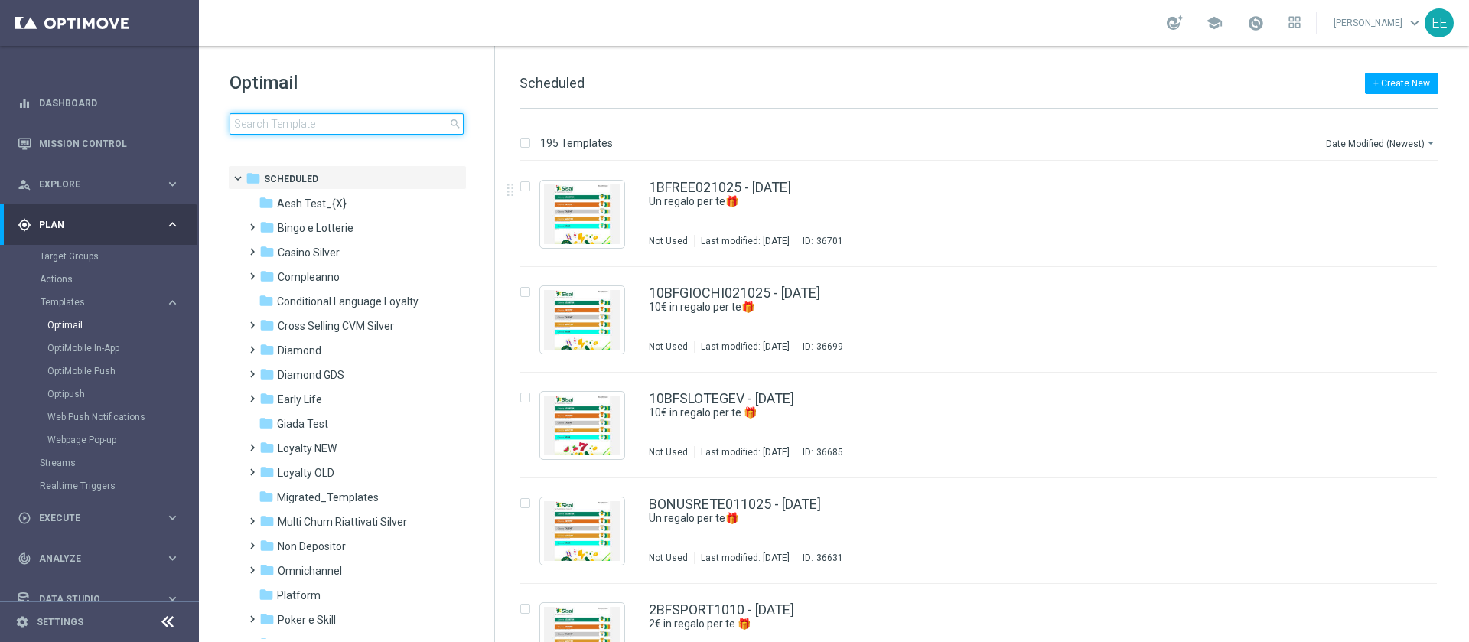
click at [374, 125] on input at bounding box center [347, 123] width 234 height 21
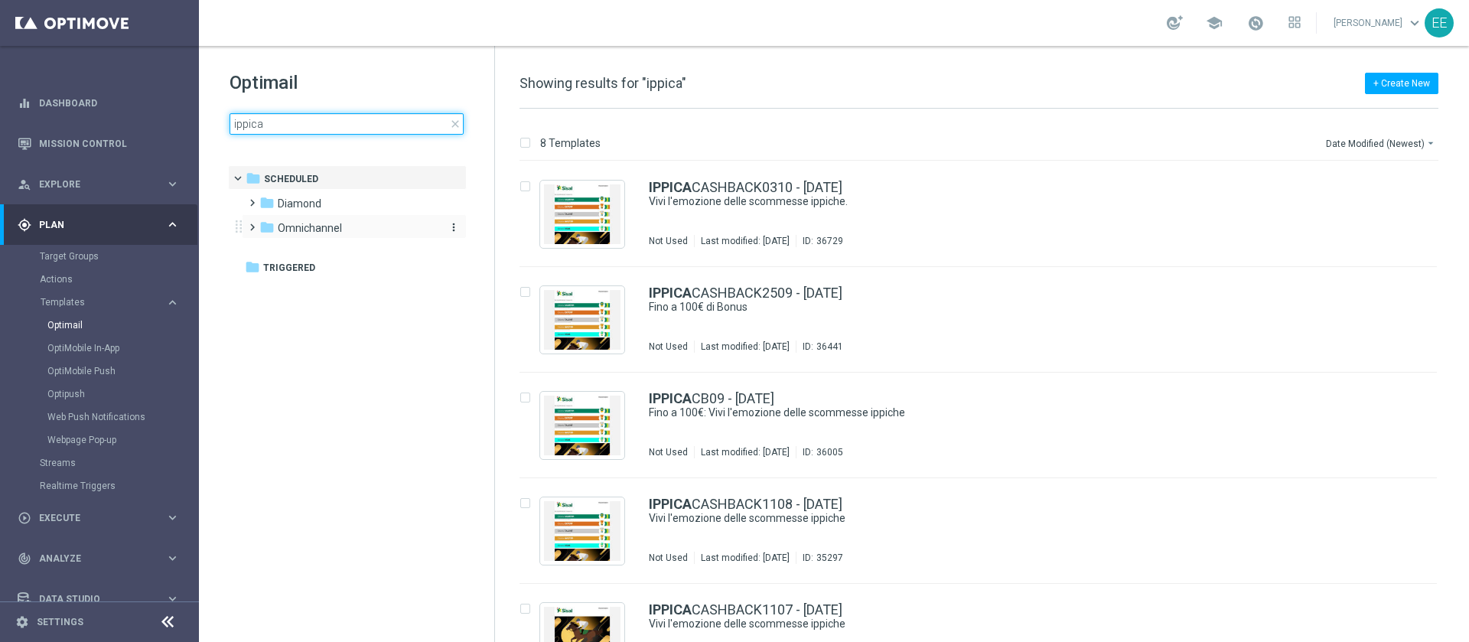
type input "ippica"
click at [322, 227] on span "Omnichannel" at bounding box center [310, 228] width 64 height 14
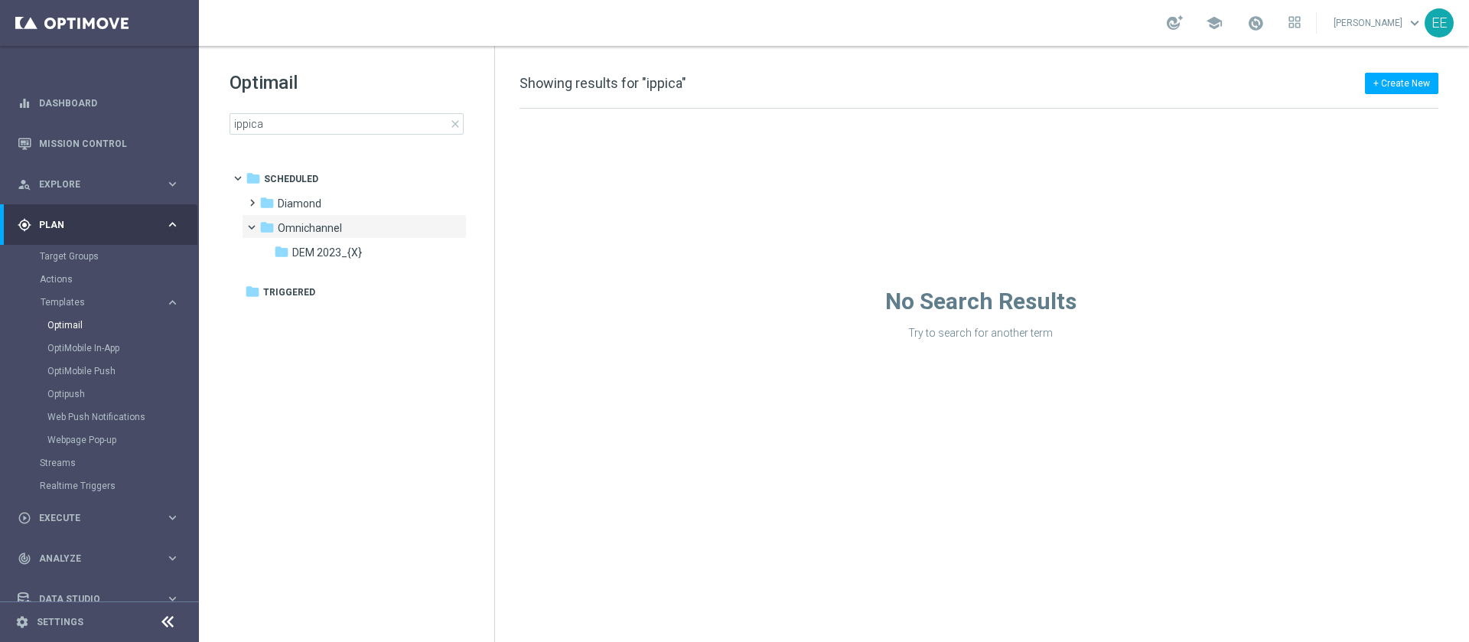
click at [336, 265] on div "folder Scheduled more_vert folder Diamond more_vert" at bounding box center [347, 234] width 239 height 138
click at [337, 256] on span "DEM 2023_{X}" at bounding box center [327, 253] width 70 height 14
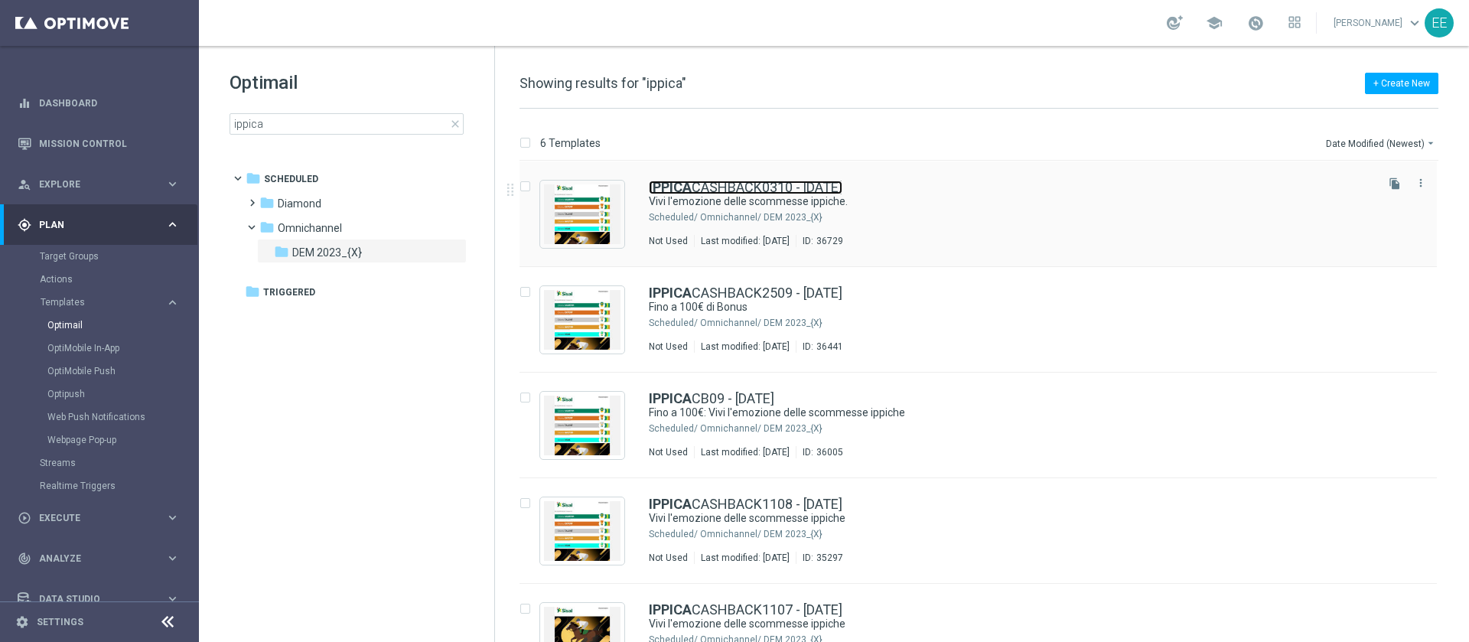
click at [788, 182] on link "IPPICA CASHBACK0310 - 03.10.2025" at bounding box center [746, 188] width 194 height 14
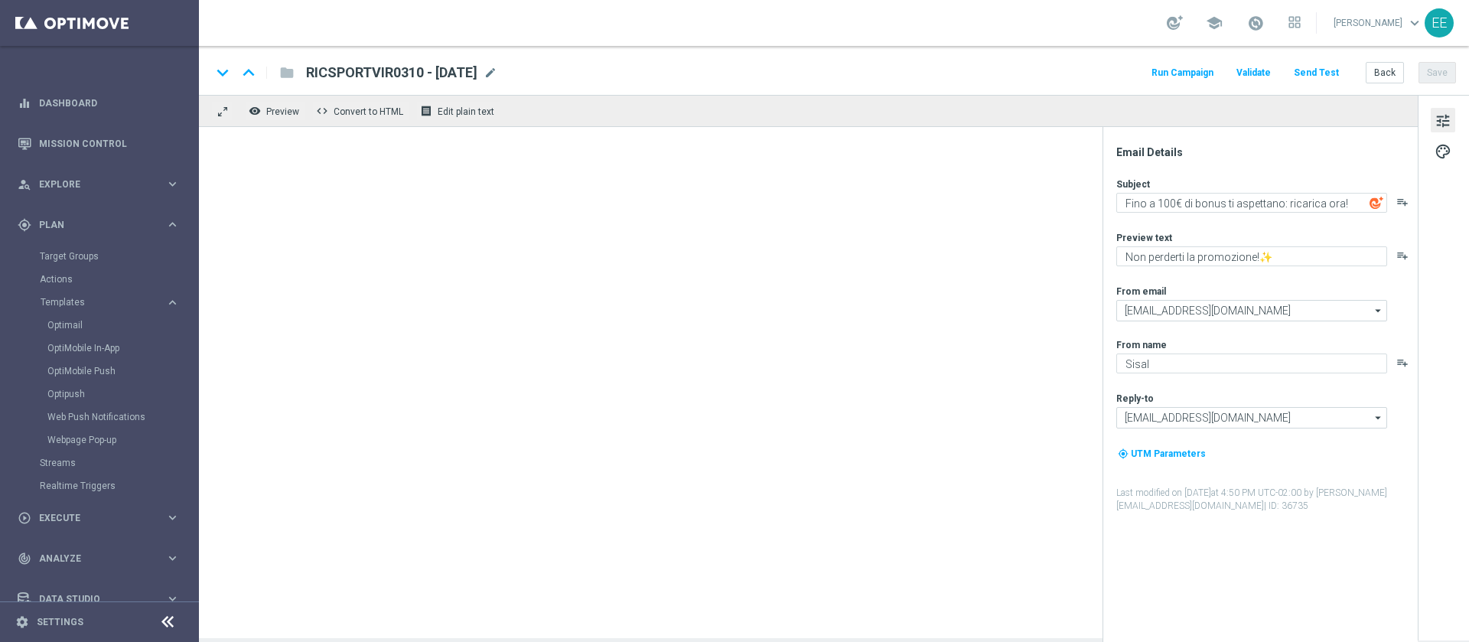
type textarea "Vivi l'emozione delle scommesse ippiche."
type textarea "Fino a 100€ di bonus."
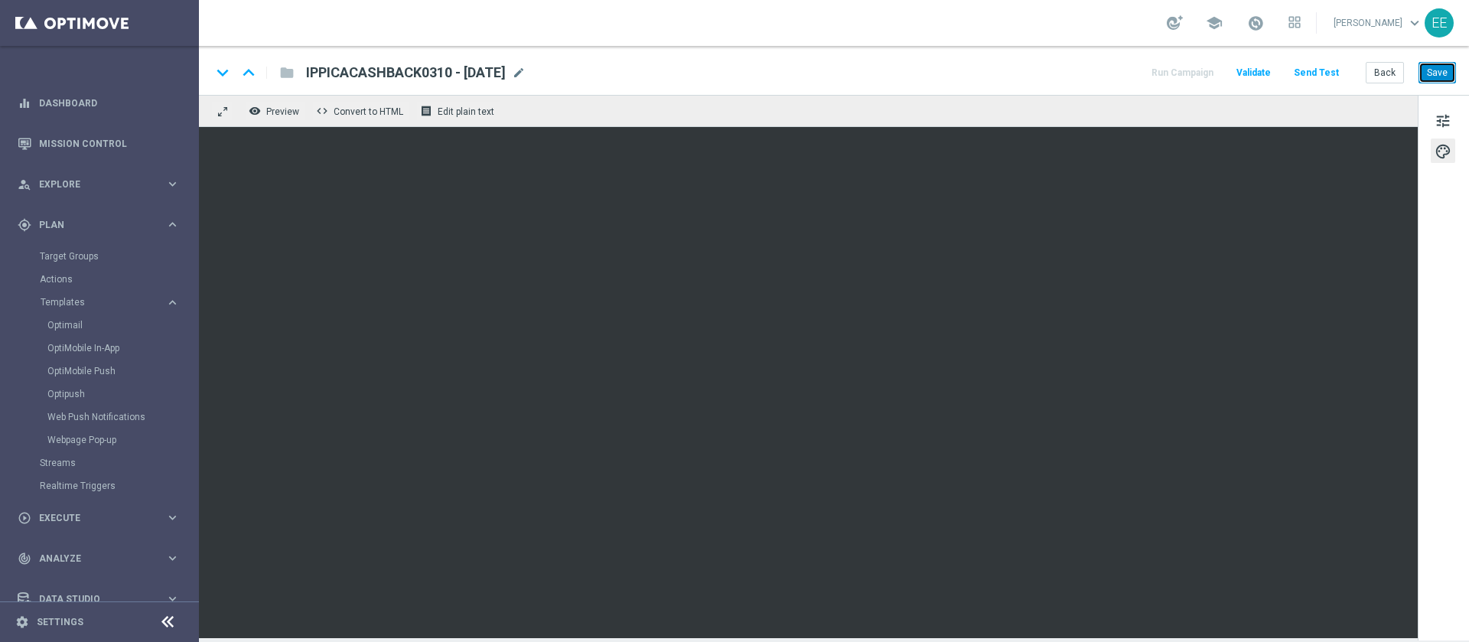
click at [1439, 70] on button "Save" at bounding box center [1437, 72] width 37 height 21
click at [1402, 73] on button "Back" at bounding box center [1385, 72] width 38 height 21
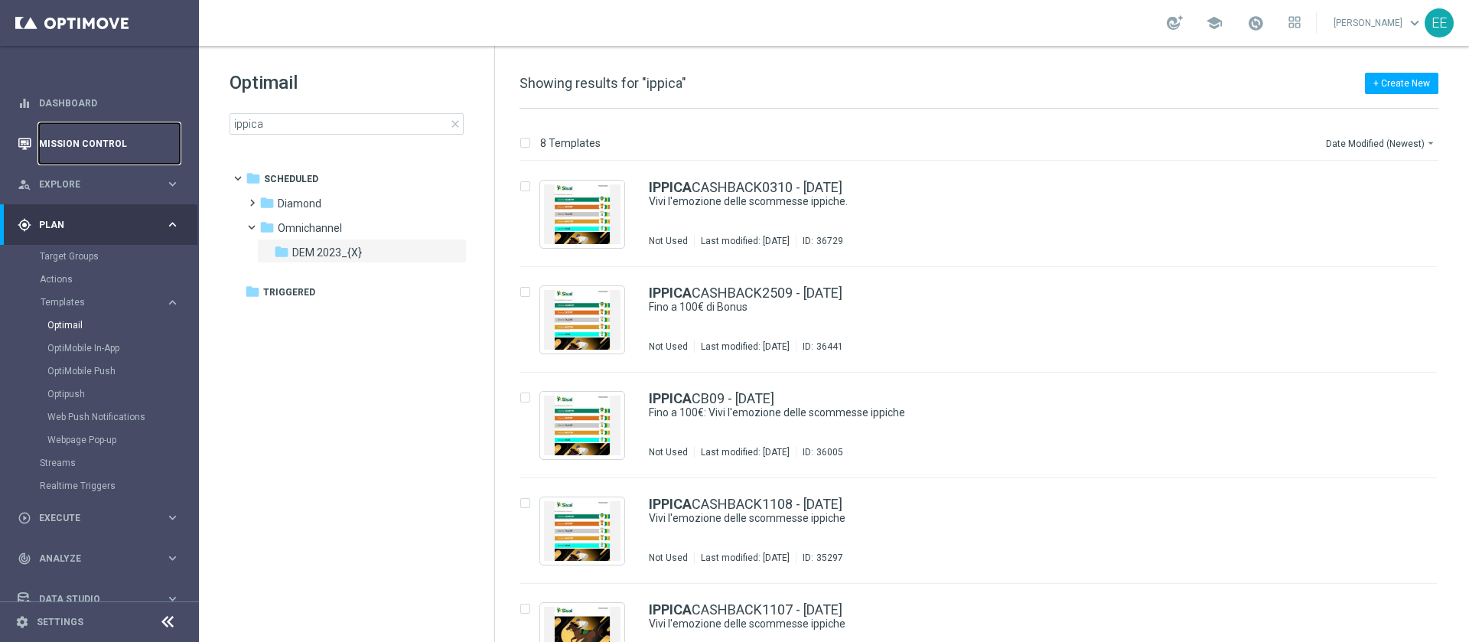
click at [116, 145] on link "Mission Control" at bounding box center [109, 143] width 141 height 41
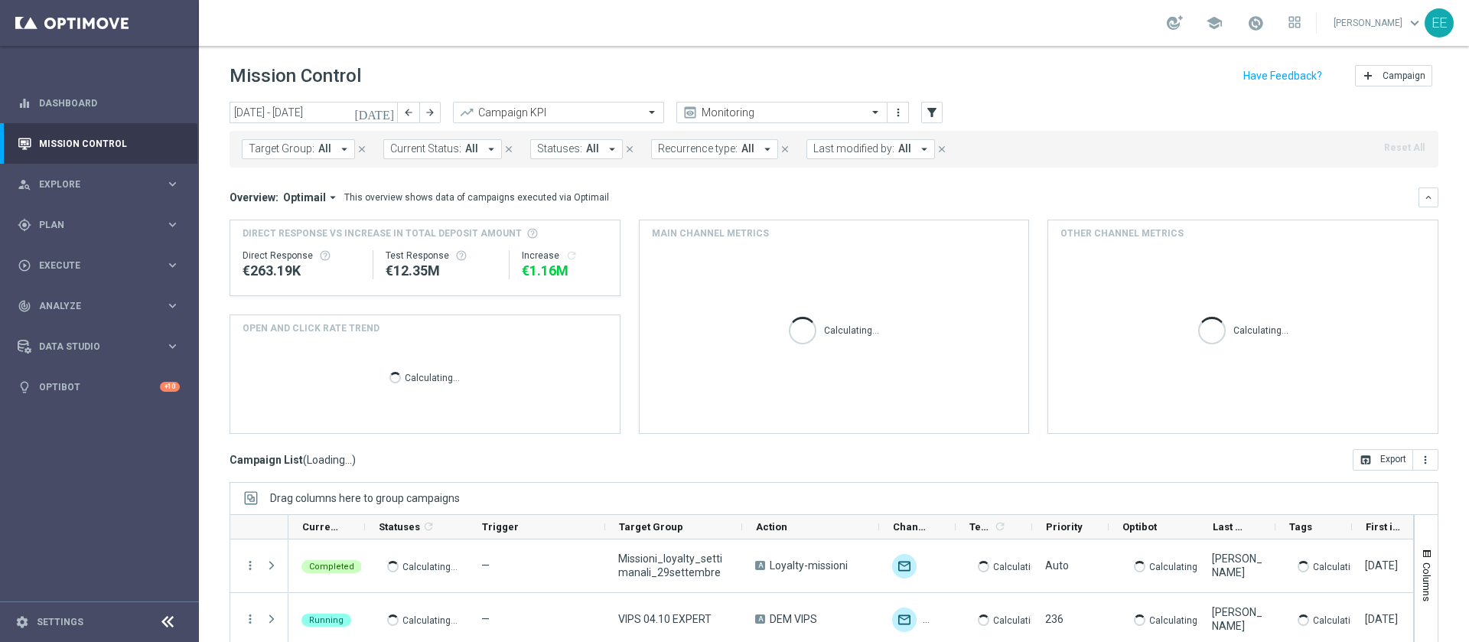
click at [873, 156] on button "Last modified by: All arrow_drop_down" at bounding box center [870, 149] width 129 height 20
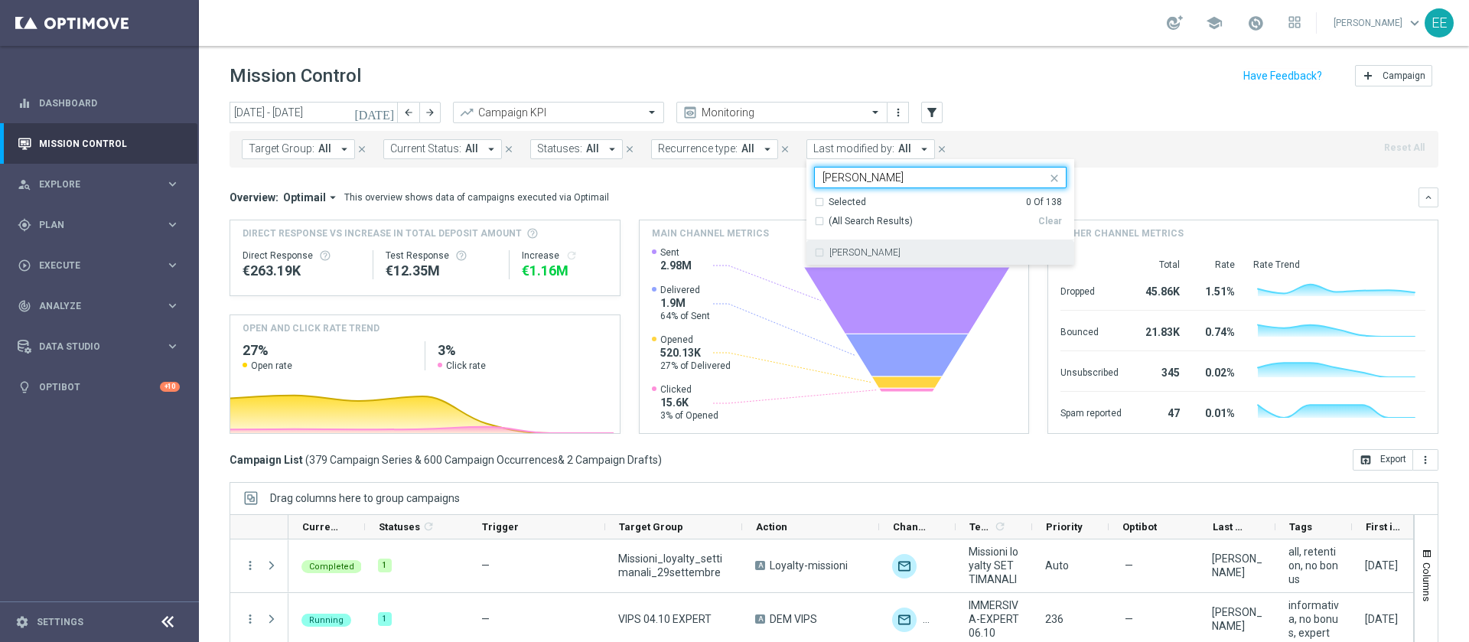
click at [901, 240] on div "[PERSON_NAME]" at bounding box center [940, 252] width 253 height 24
type input "ellena"
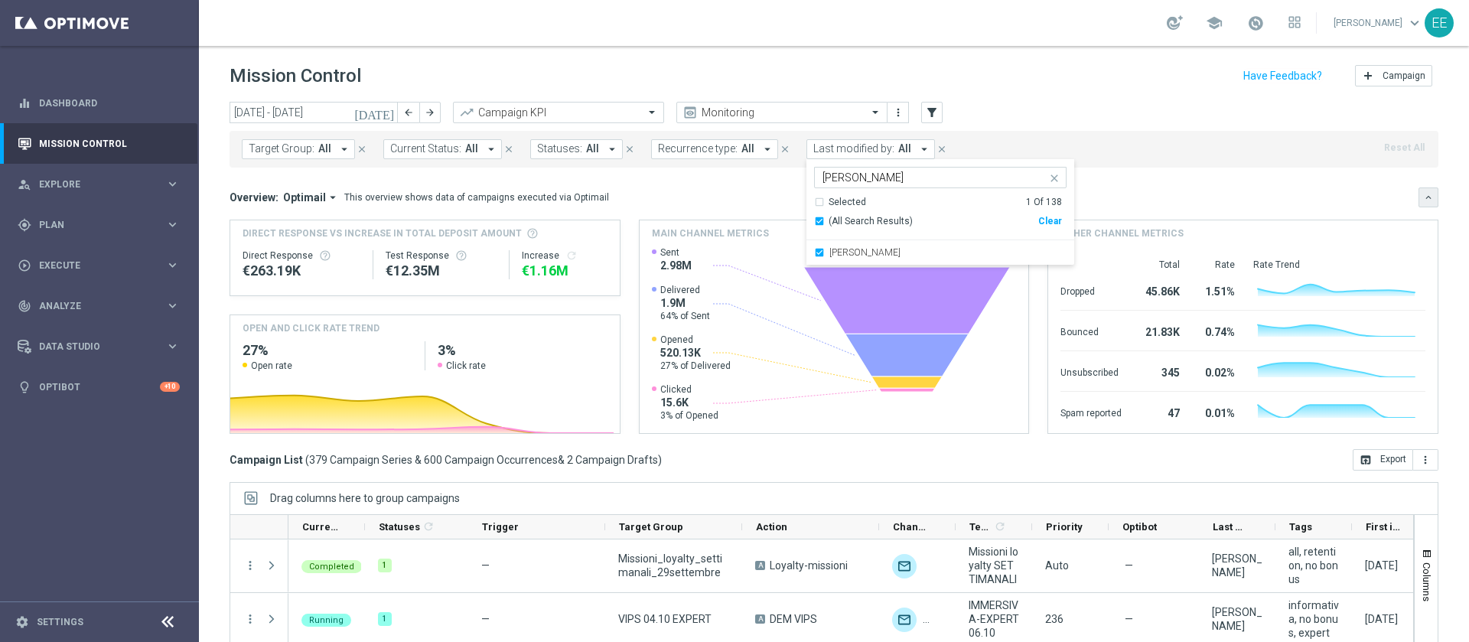
click at [1423, 192] on icon "keyboard_arrow_down" at bounding box center [1428, 197] width 11 height 11
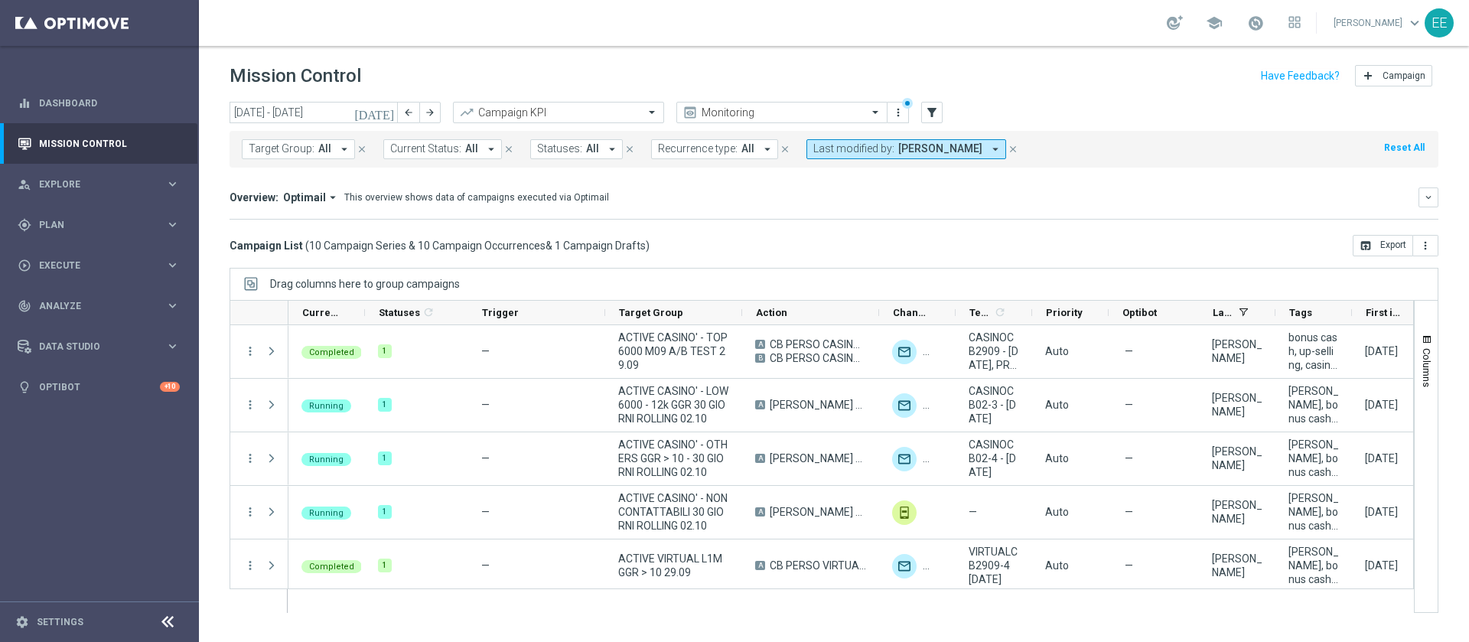
click at [389, 109] on icon "[DATE]" at bounding box center [374, 113] width 41 height 14
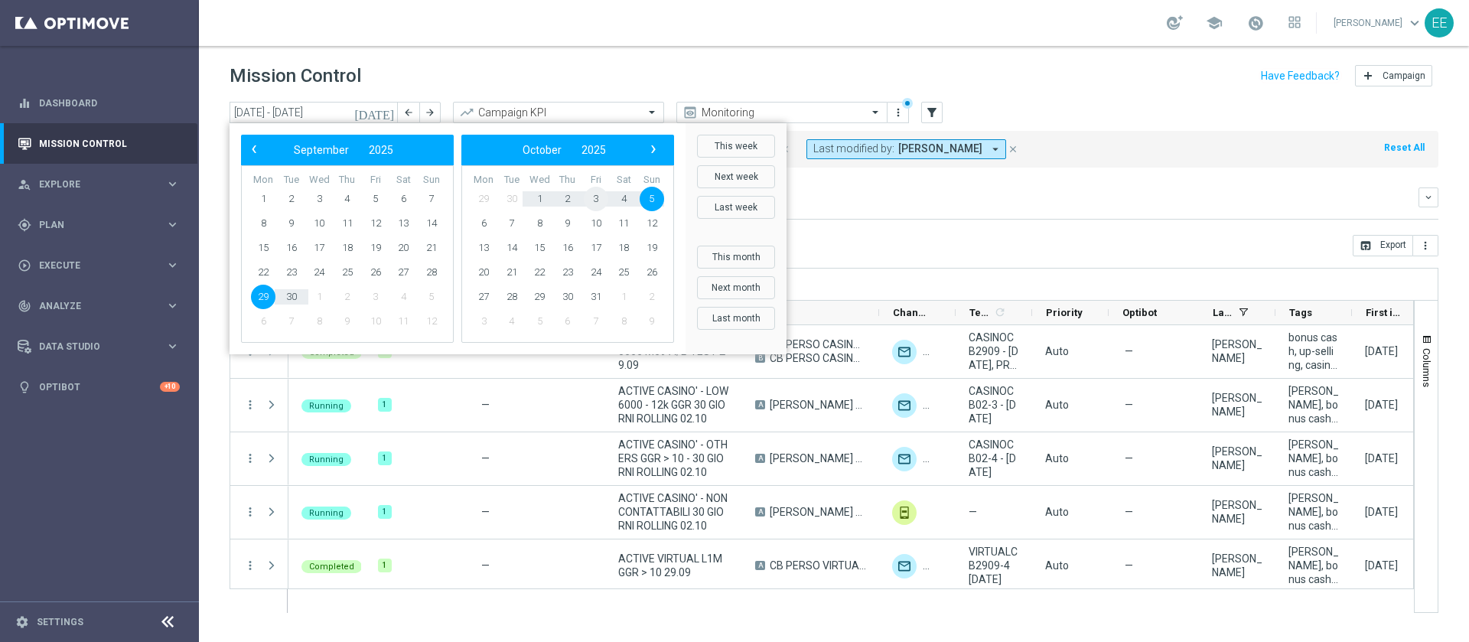
click at [591, 195] on span "3" at bounding box center [596, 199] width 24 height 24
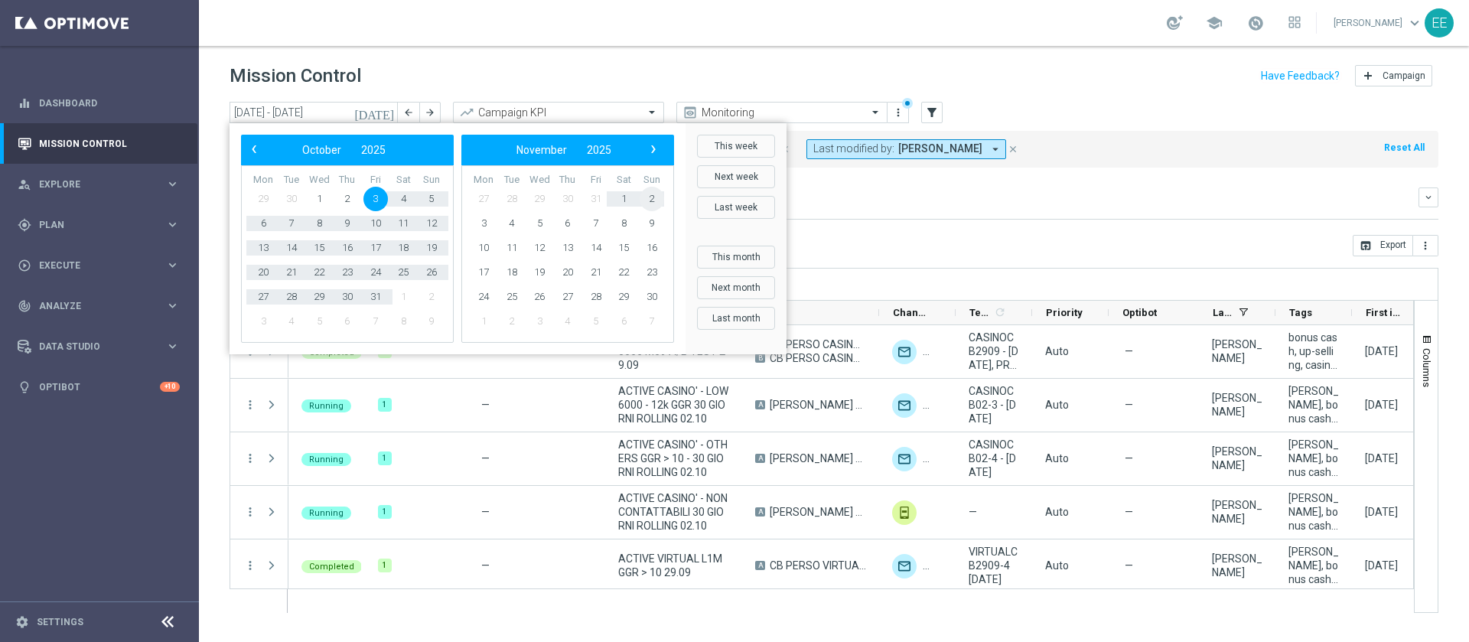
click at [660, 198] on span "2" at bounding box center [652, 199] width 24 height 24
type input "03 Oct 2025 - 02 Nov 2025"
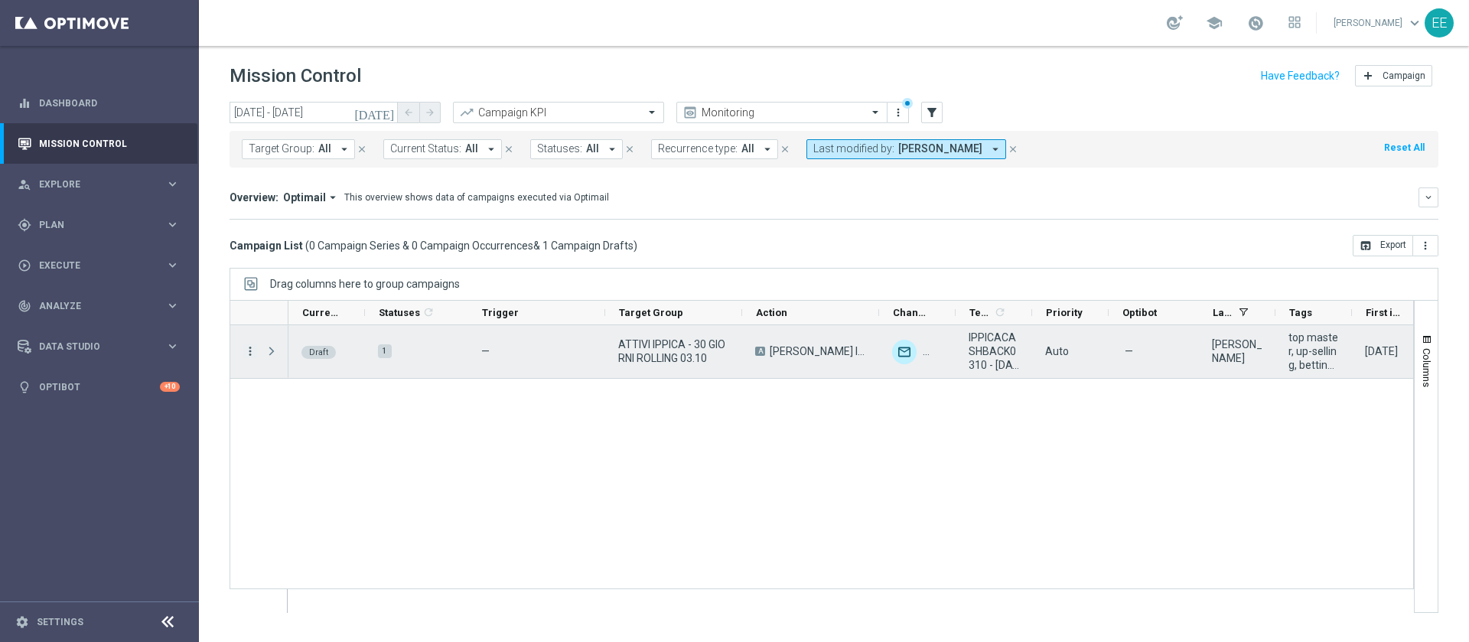
click at [245, 348] on icon "more_vert" at bounding box center [250, 351] width 14 height 14
click at [327, 409] on div "Edit" at bounding box center [351, 410] width 142 height 11
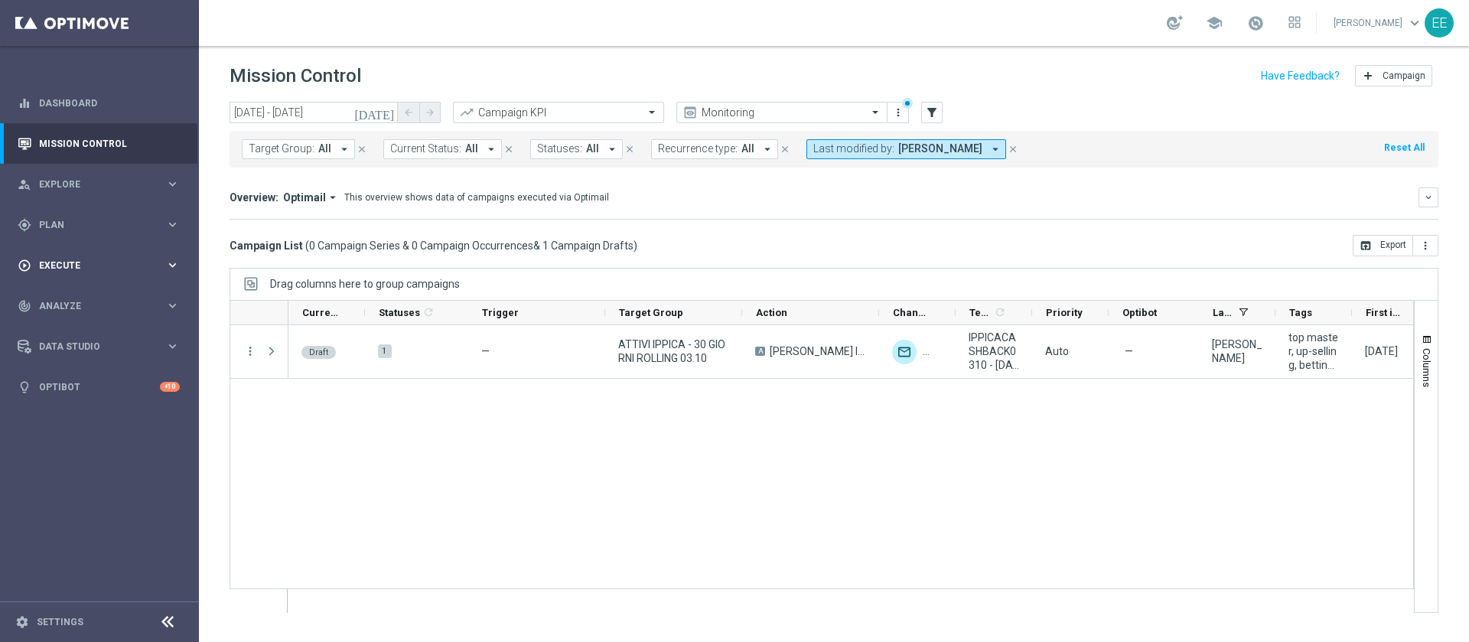
click at [87, 259] on div "play_circle_outline Execute" at bounding box center [92, 266] width 148 height 14
click at [60, 226] on span "Plan" at bounding box center [102, 224] width 126 height 9
click at [87, 255] on link "Target Groups" at bounding box center [99, 256] width 119 height 12
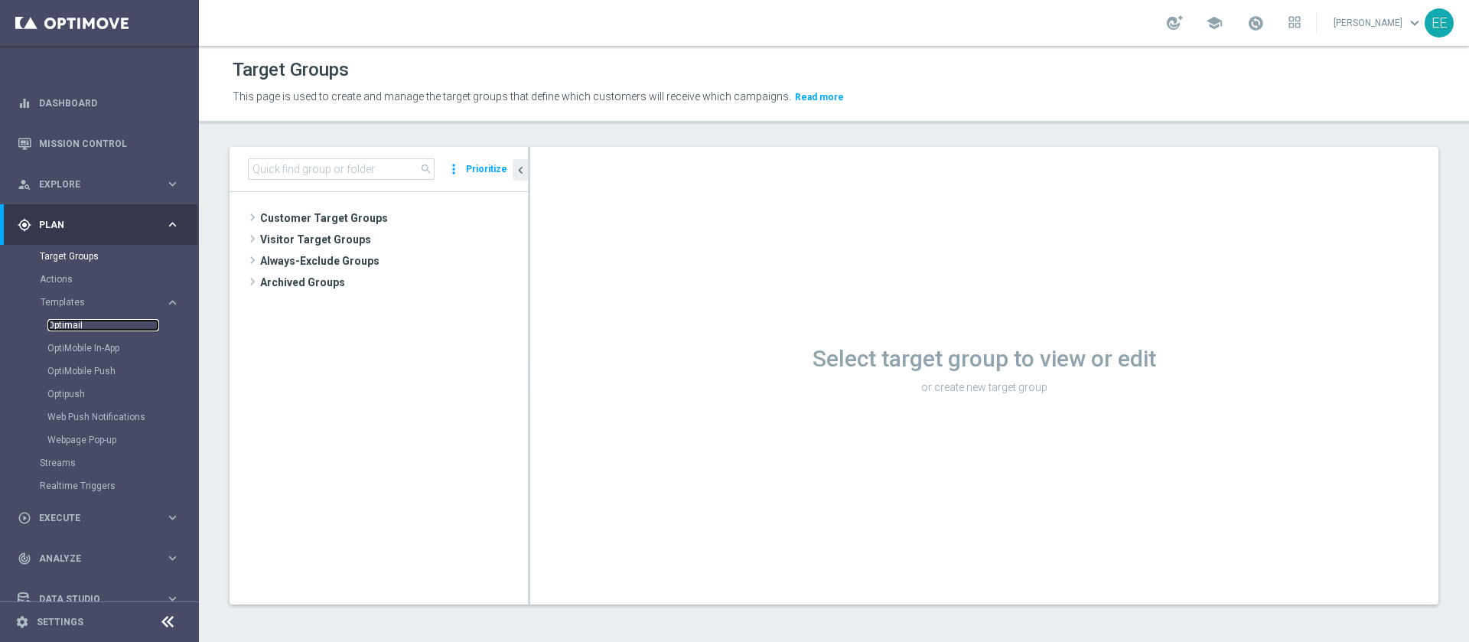
click at [75, 327] on link "Optimail" at bounding box center [103, 325] width 112 height 12
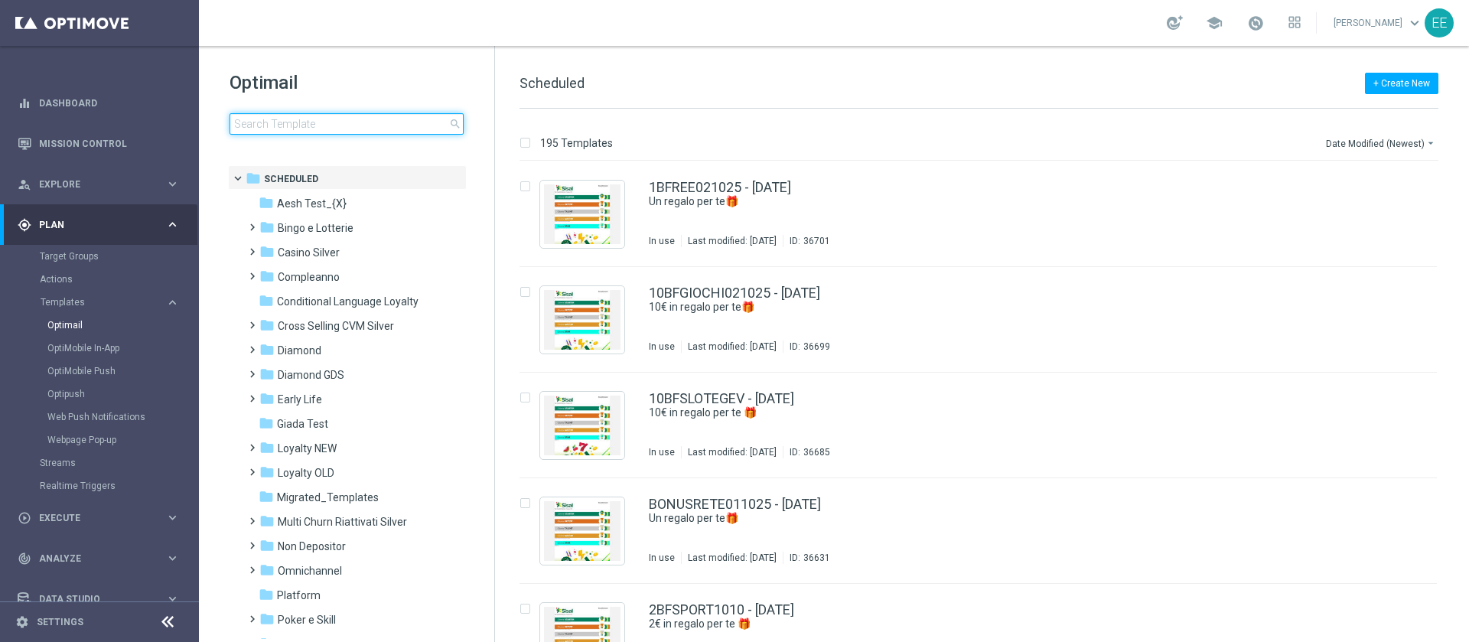
click at [346, 129] on input at bounding box center [347, 123] width 234 height 21
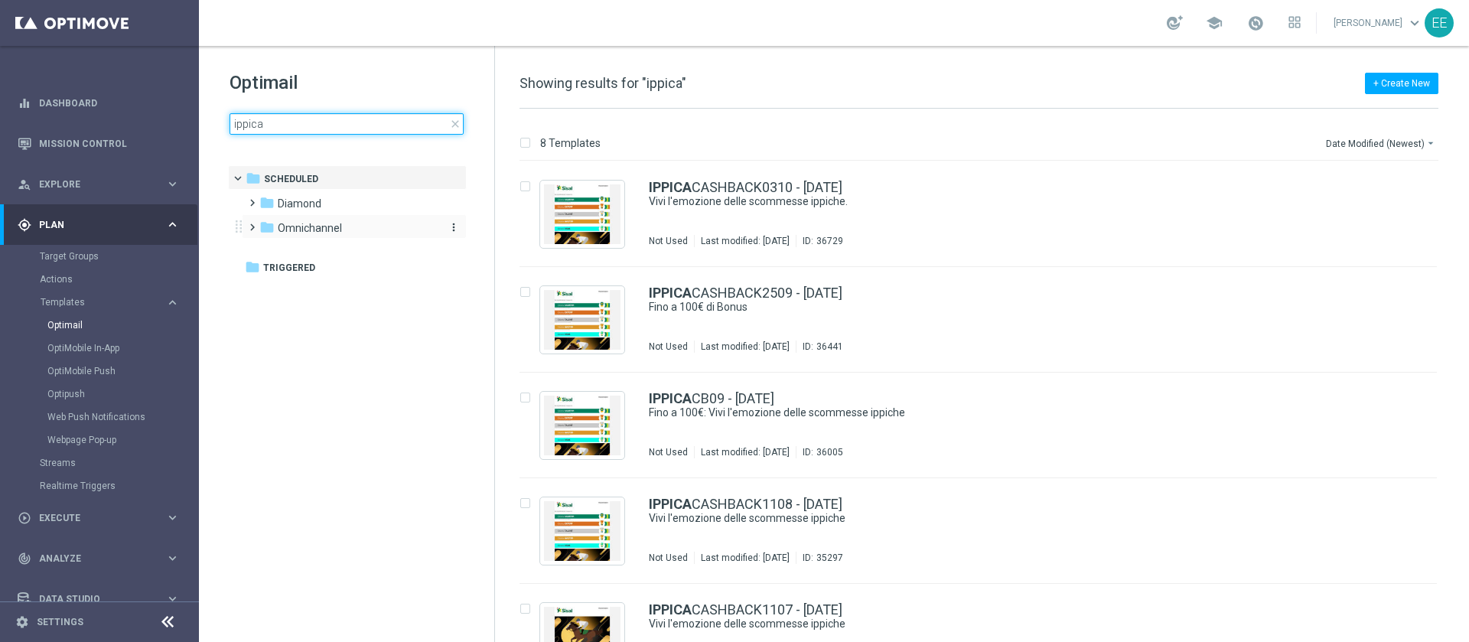
type input "ippica"
click at [333, 228] on span "Omnichannel" at bounding box center [310, 228] width 64 height 14
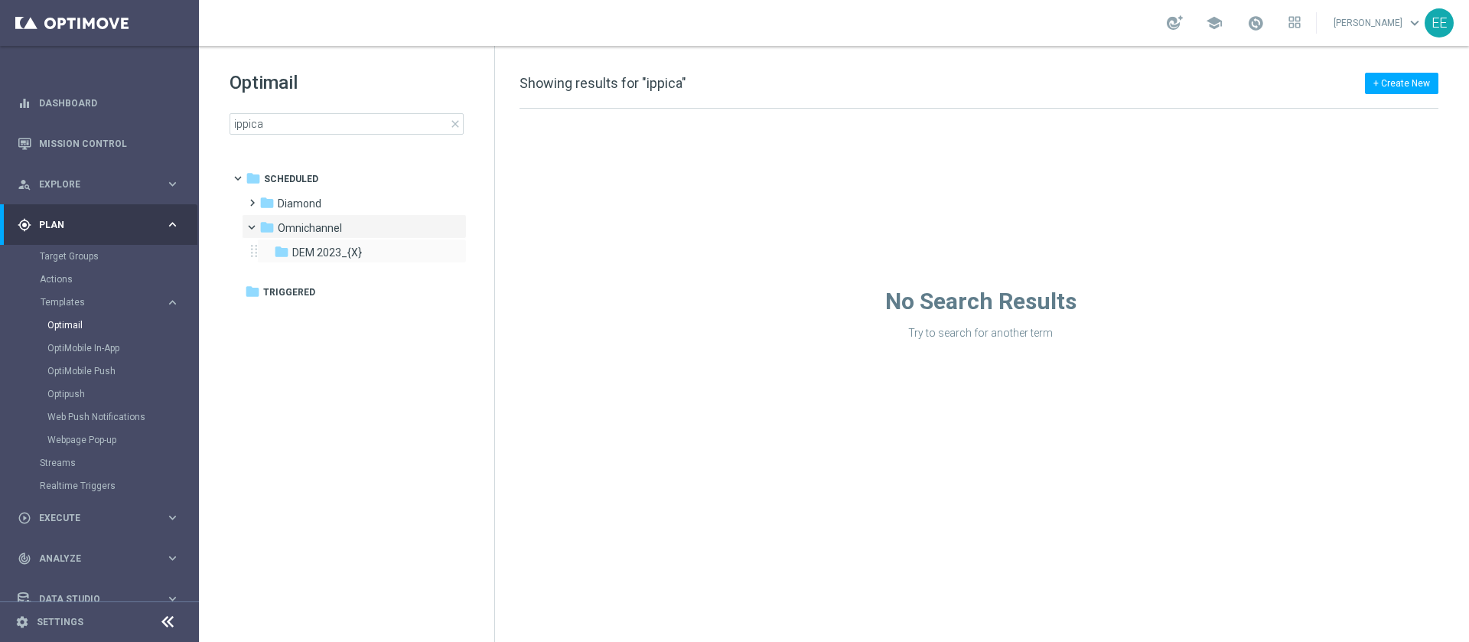
click at [336, 242] on div "folder DEM 2023_{X} more_vert" at bounding box center [362, 251] width 210 height 24
click at [335, 260] on div "folder DEM 2023_{X}" at bounding box center [355, 253] width 163 height 18
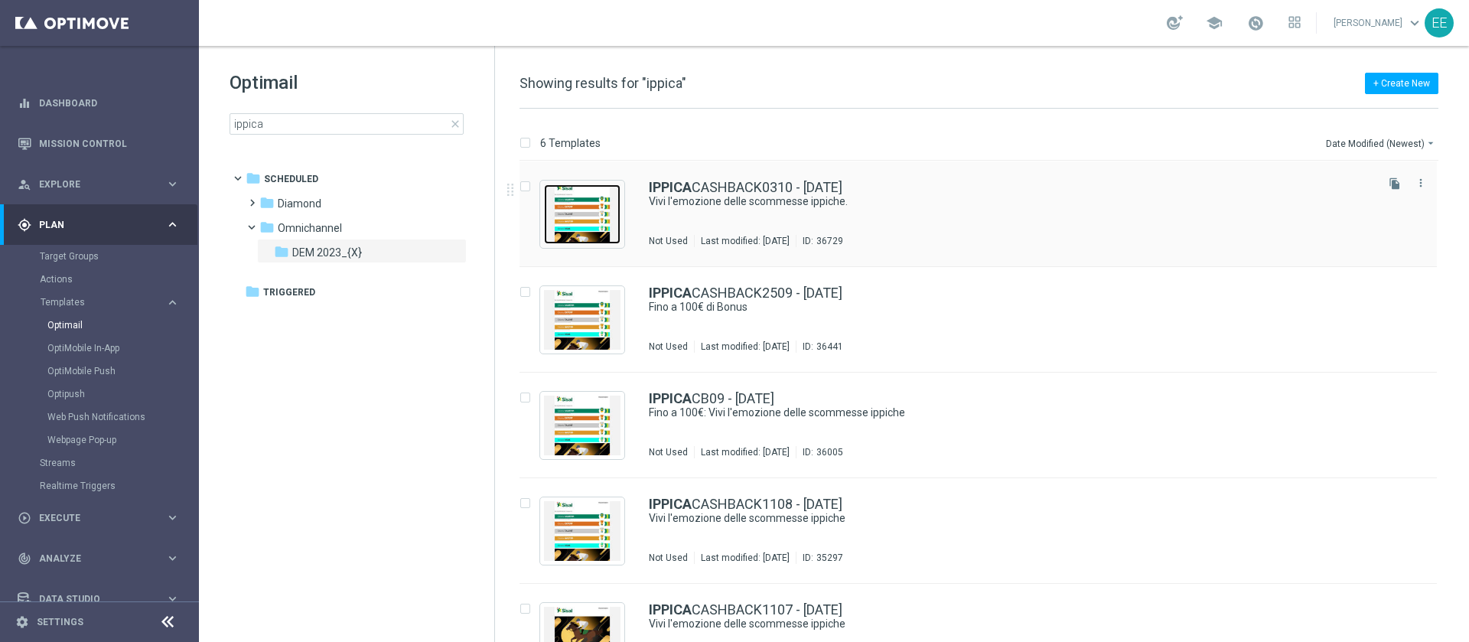
click at [601, 222] on img "Press SPACE to select this row." at bounding box center [582, 214] width 77 height 60
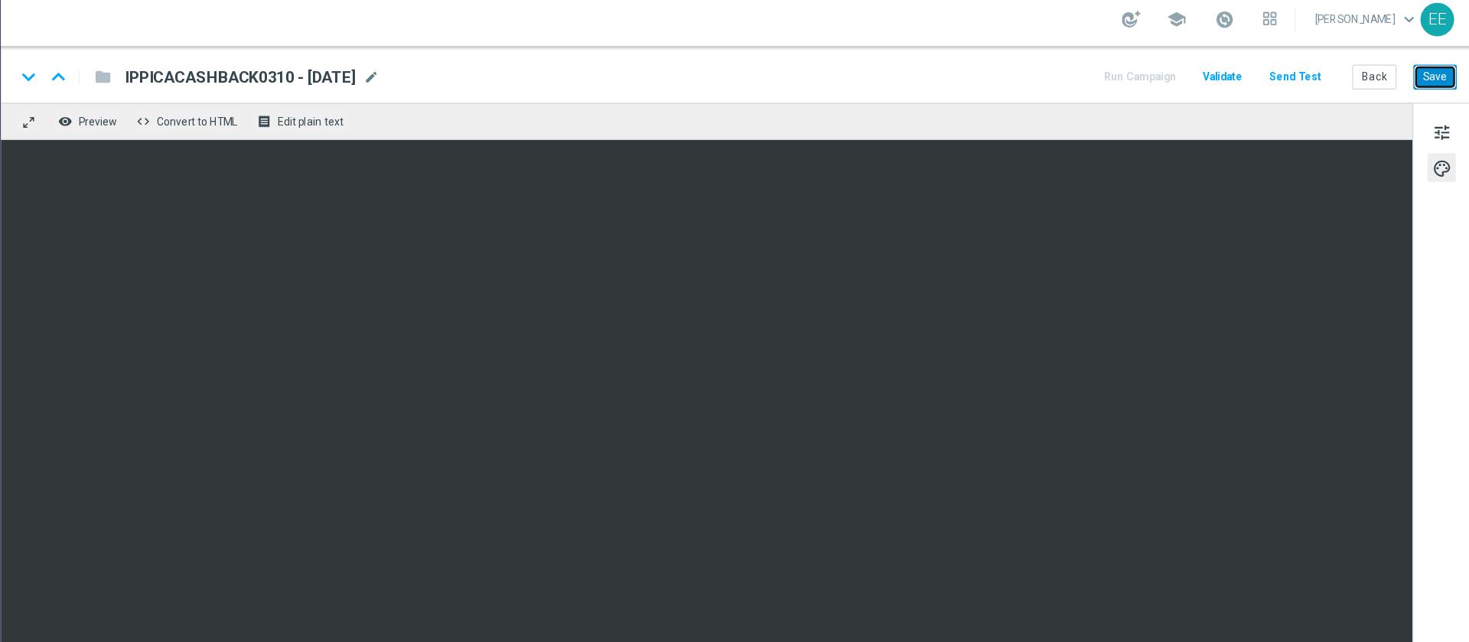
click at [1447, 73] on button "Save" at bounding box center [1437, 72] width 37 height 21
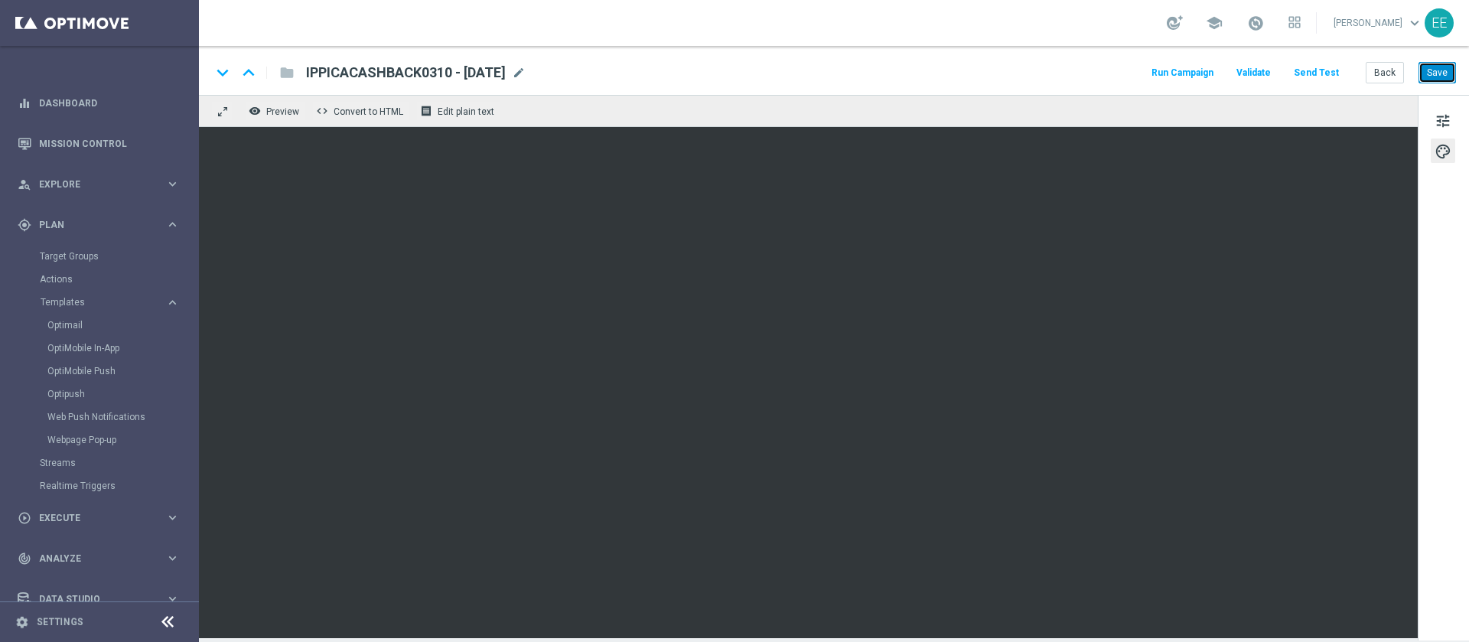
click at [1453, 77] on button "Save" at bounding box center [1437, 72] width 37 height 21
click at [91, 148] on link "Mission Control" at bounding box center [109, 143] width 141 height 41
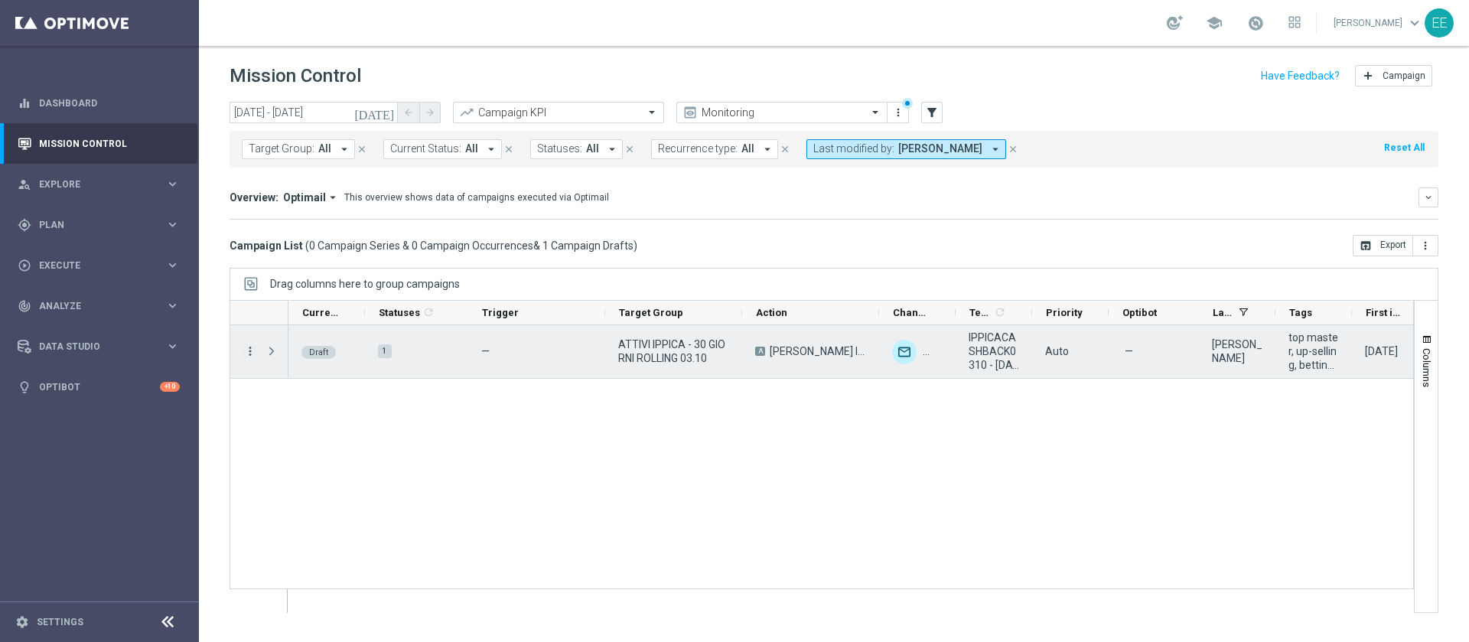
click at [253, 355] on icon "more_vert" at bounding box center [250, 351] width 14 height 14
click at [310, 405] on div "Edit" at bounding box center [351, 410] width 142 height 11
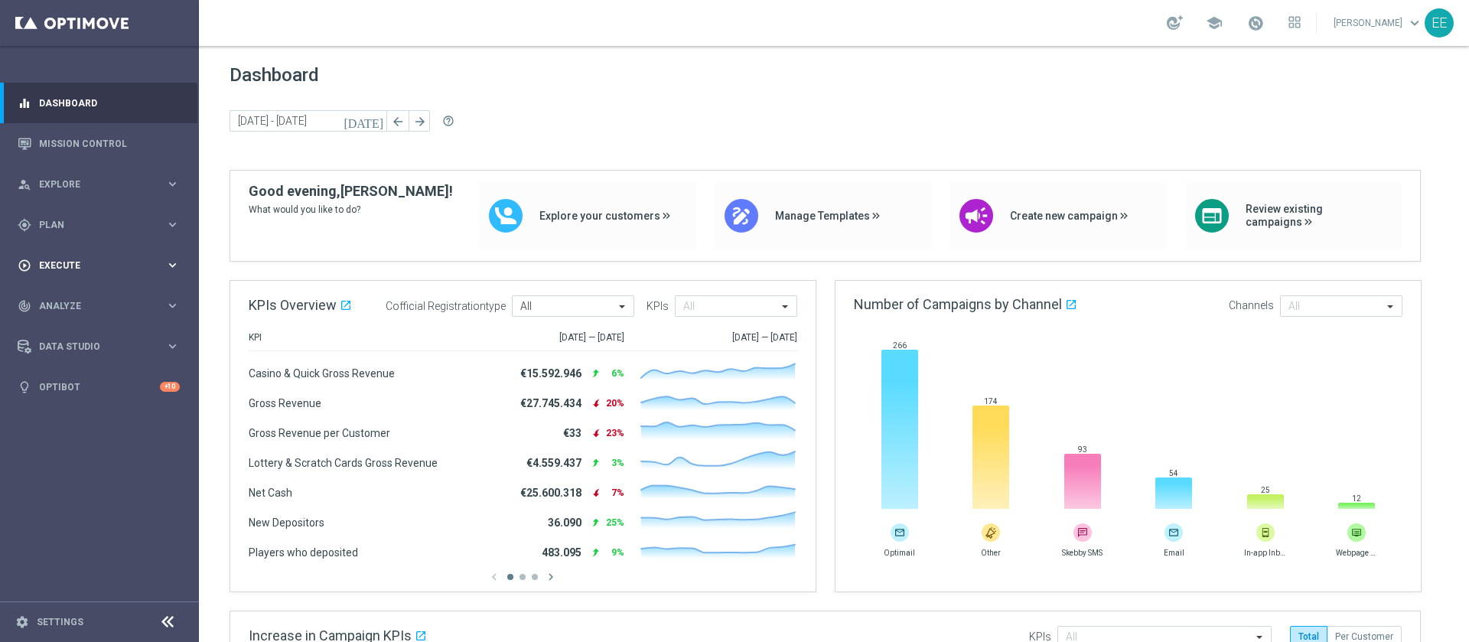
click at [161, 259] on div "play_circle_outline Execute" at bounding box center [92, 266] width 148 height 14
click at [65, 226] on span "Plan" at bounding box center [102, 224] width 126 height 9
click at [88, 254] on link "Target Groups" at bounding box center [99, 256] width 119 height 12
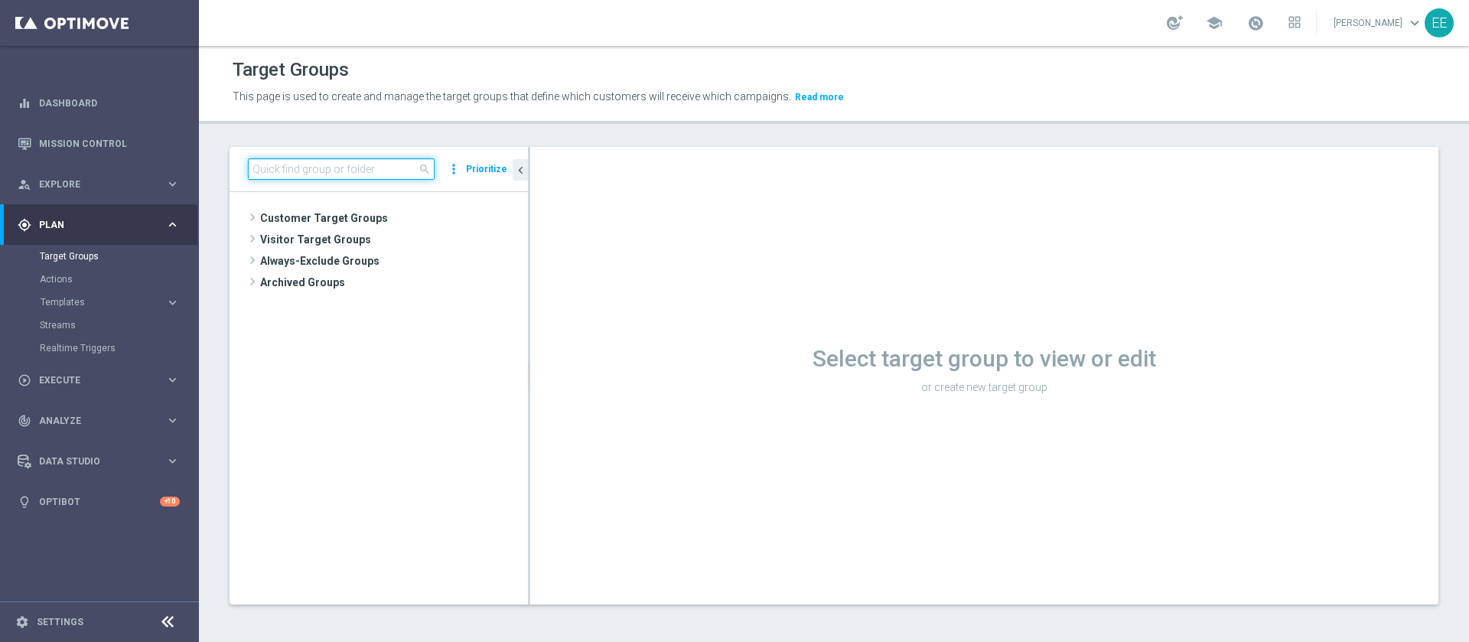
click at [332, 169] on input at bounding box center [341, 168] width 187 height 21
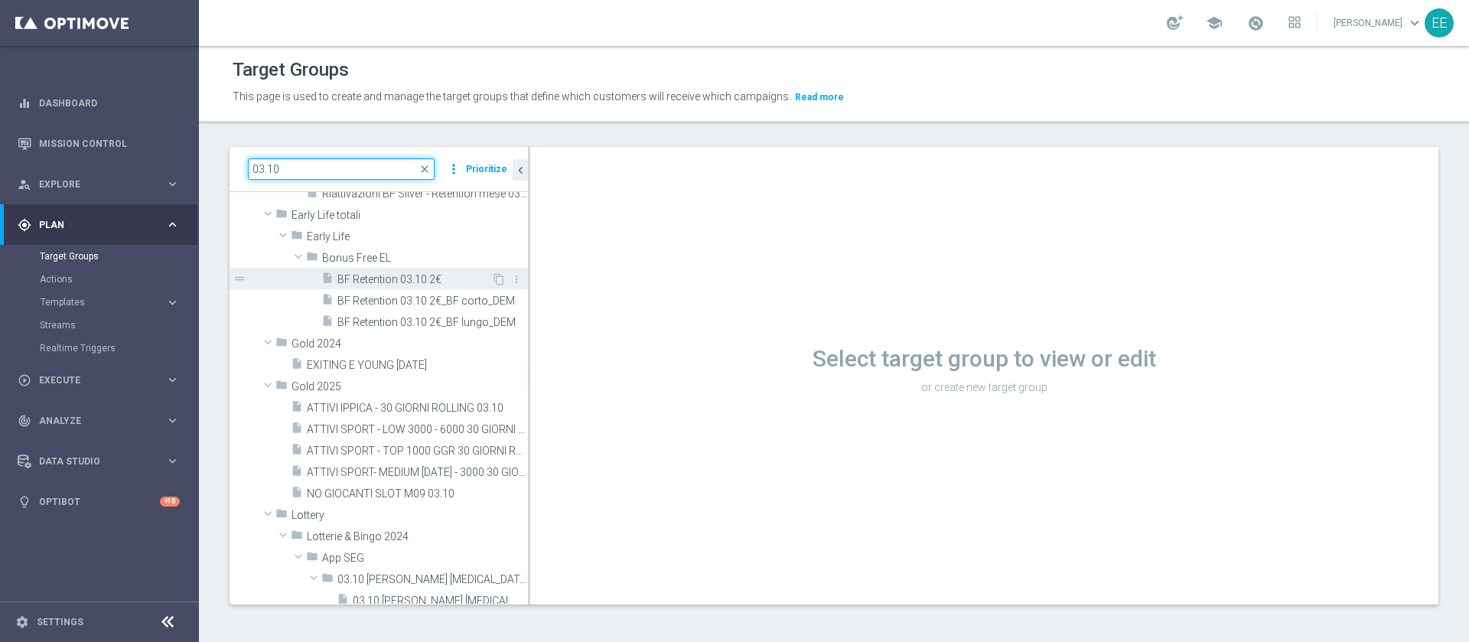
scroll to position [155, 0]
type input "03.10"
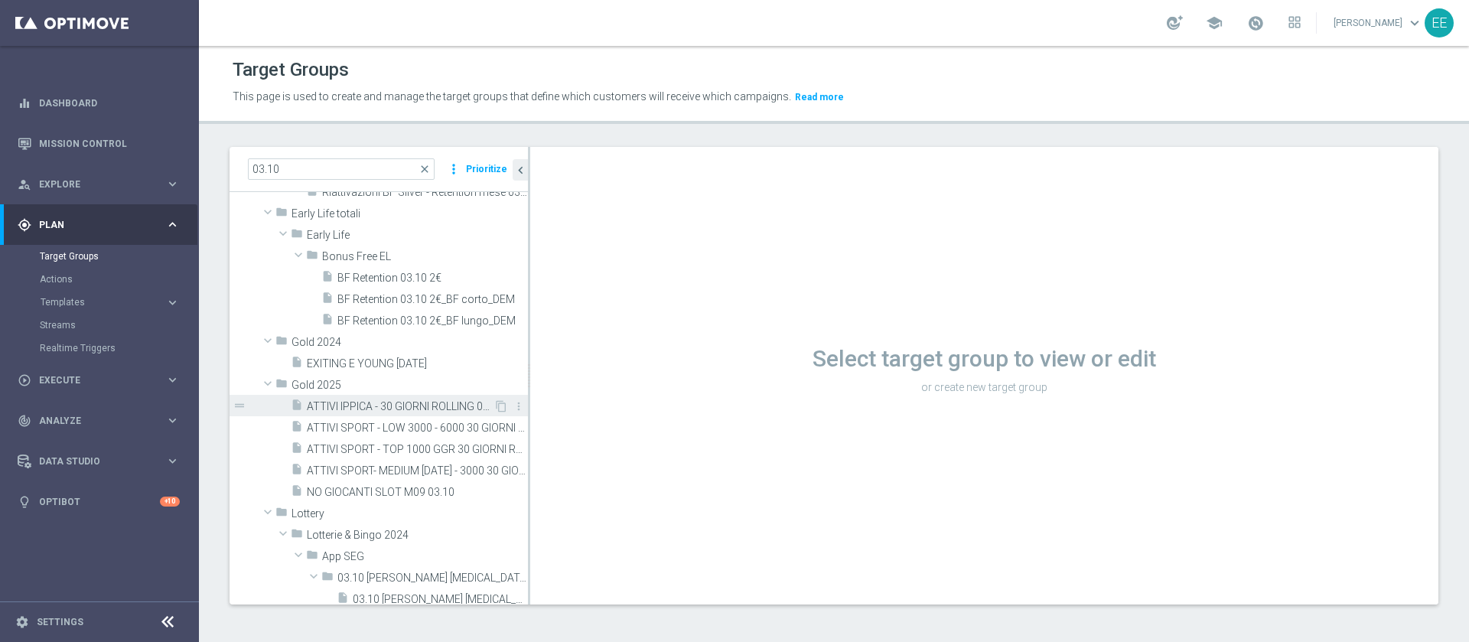
click at [406, 414] on div "insert_drive_file ATTIVI IPPICA - 30 GIORNI ROLLING 03.10" at bounding box center [392, 405] width 203 height 21
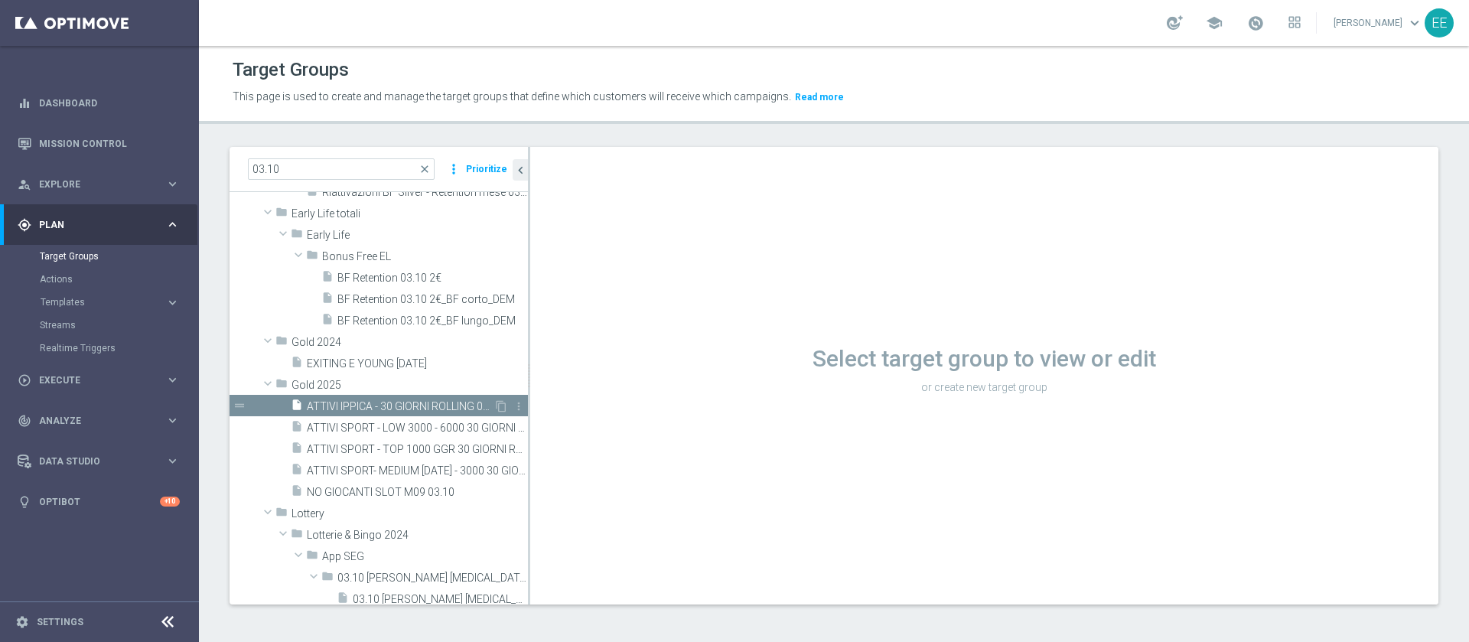
click at [386, 406] on span "ATTIVI IPPICA - 30 GIORNI ROLLING 03.10" at bounding box center [400, 406] width 187 height 13
drag, startPoint x: 386, startPoint y: 406, endPoint x: 1026, endPoint y: 197, distance: 672.9
click at [386, 406] on span "ATTIVI IPPICA - 30 GIORNI ROLLING 03.10" at bounding box center [417, 406] width 221 height 13
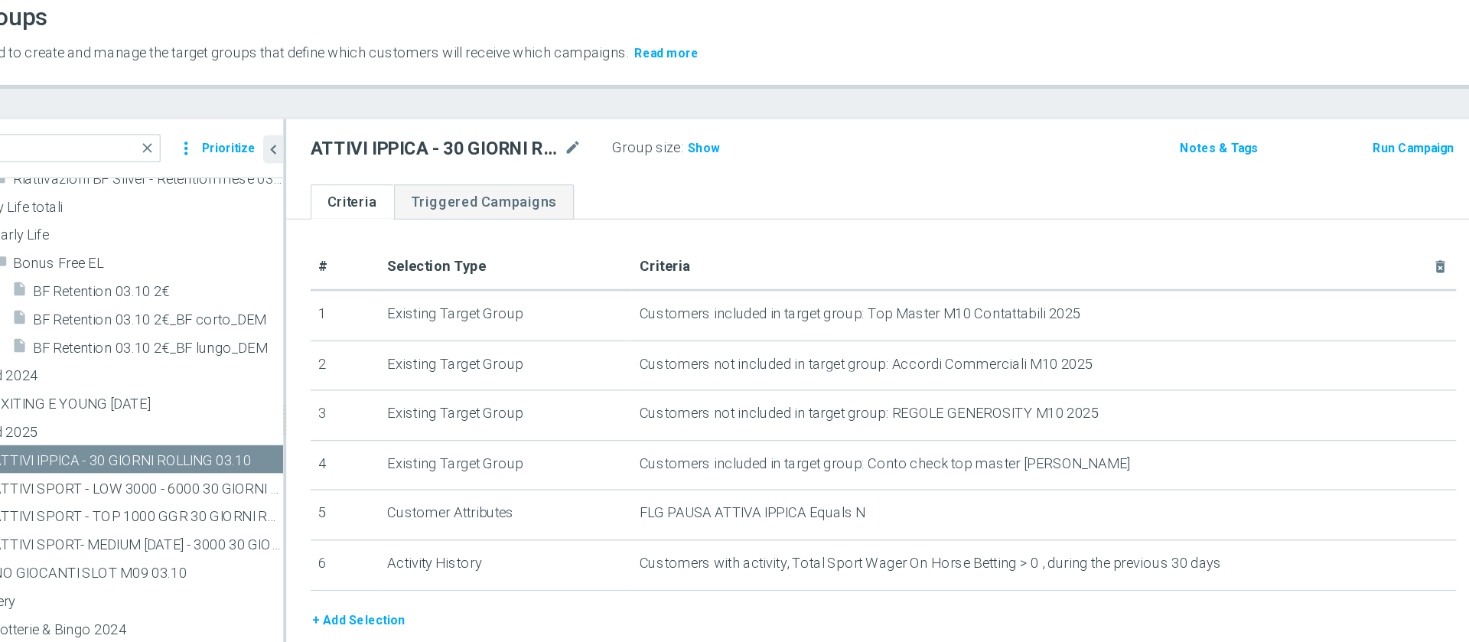
scroll to position [38, 0]
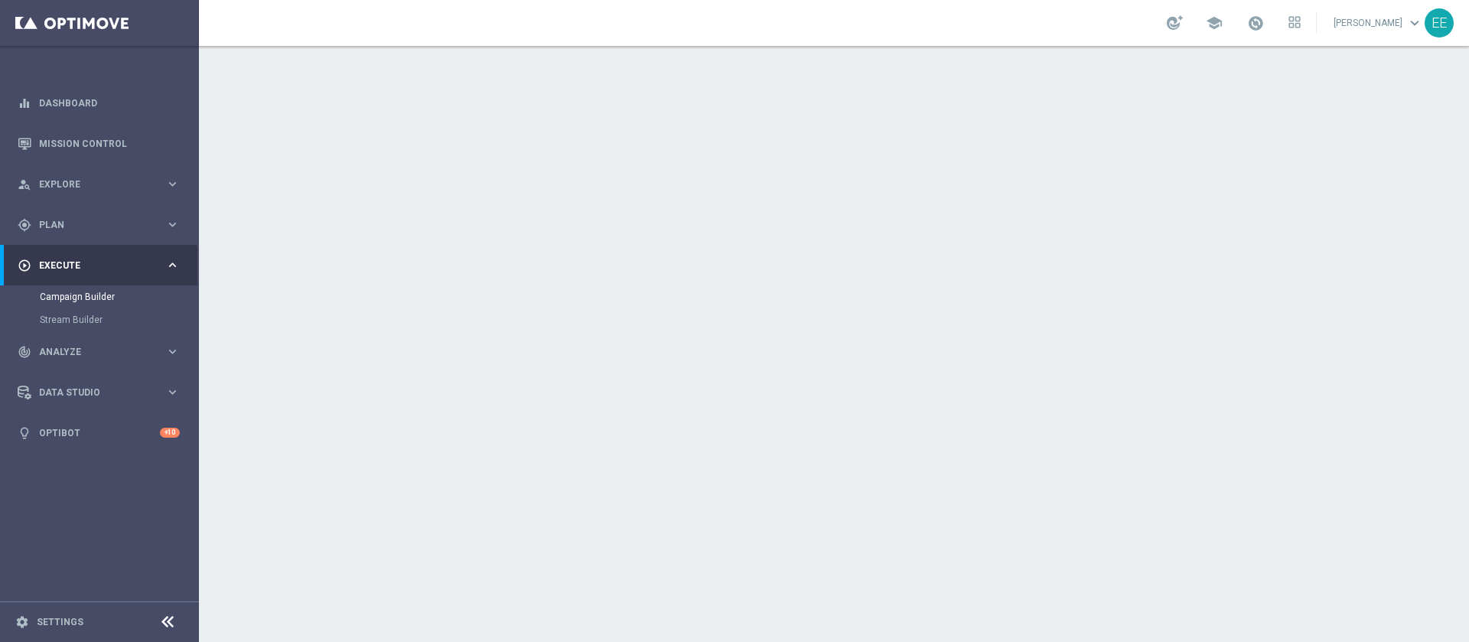
scroll to position [150, 0]
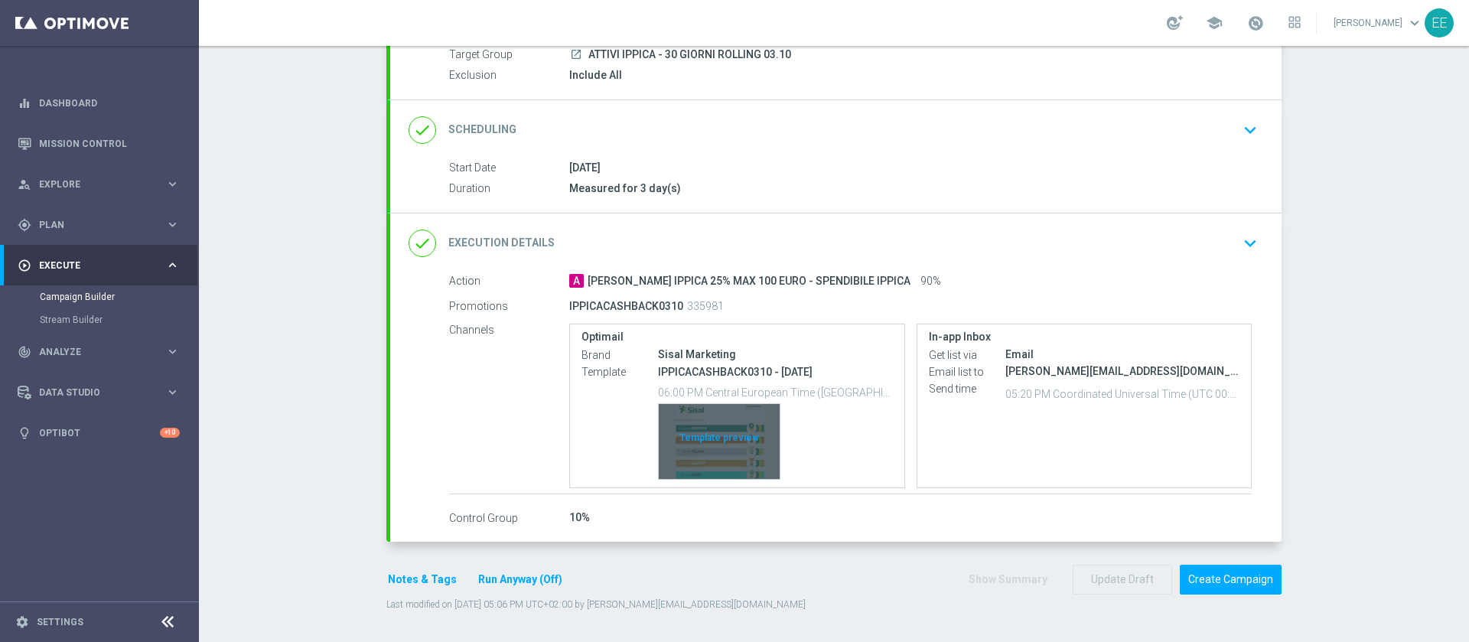
click at [723, 425] on div "Template preview" at bounding box center [719, 441] width 121 height 75
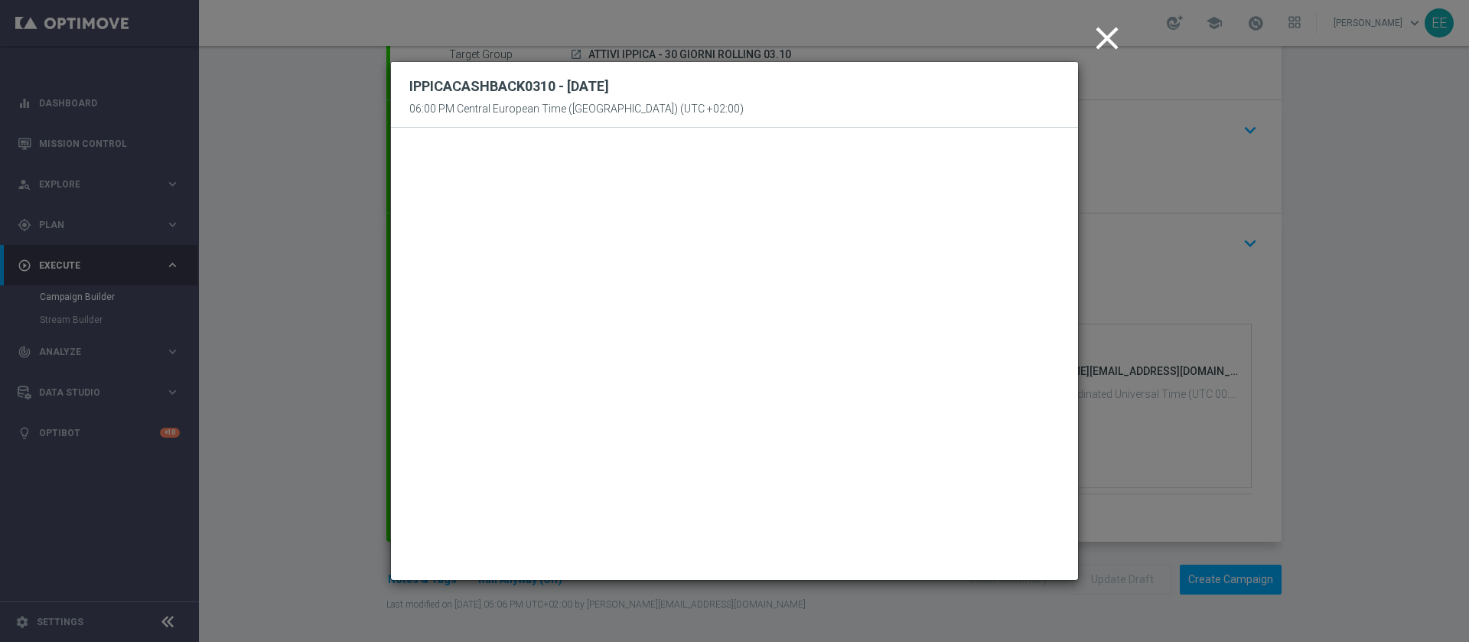
scroll to position [0, 0]
click at [1102, 42] on icon "close" at bounding box center [1107, 38] width 38 height 38
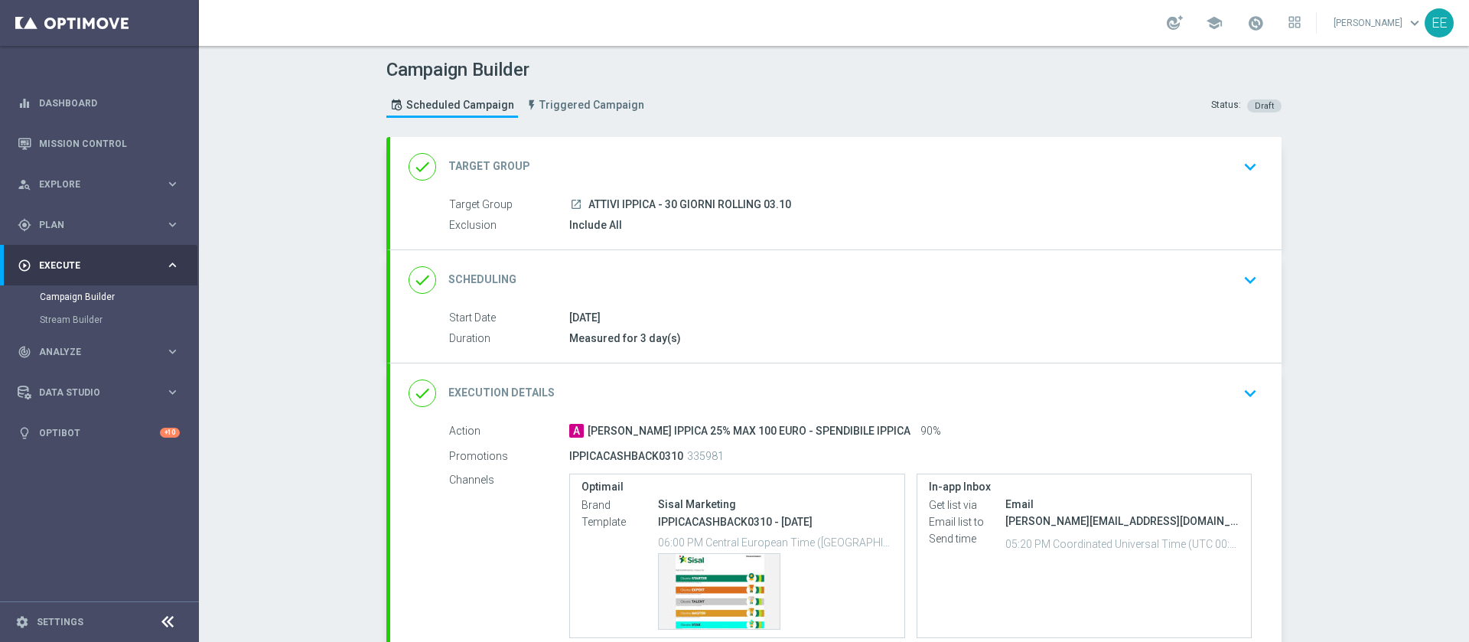
scroll to position [119, 0]
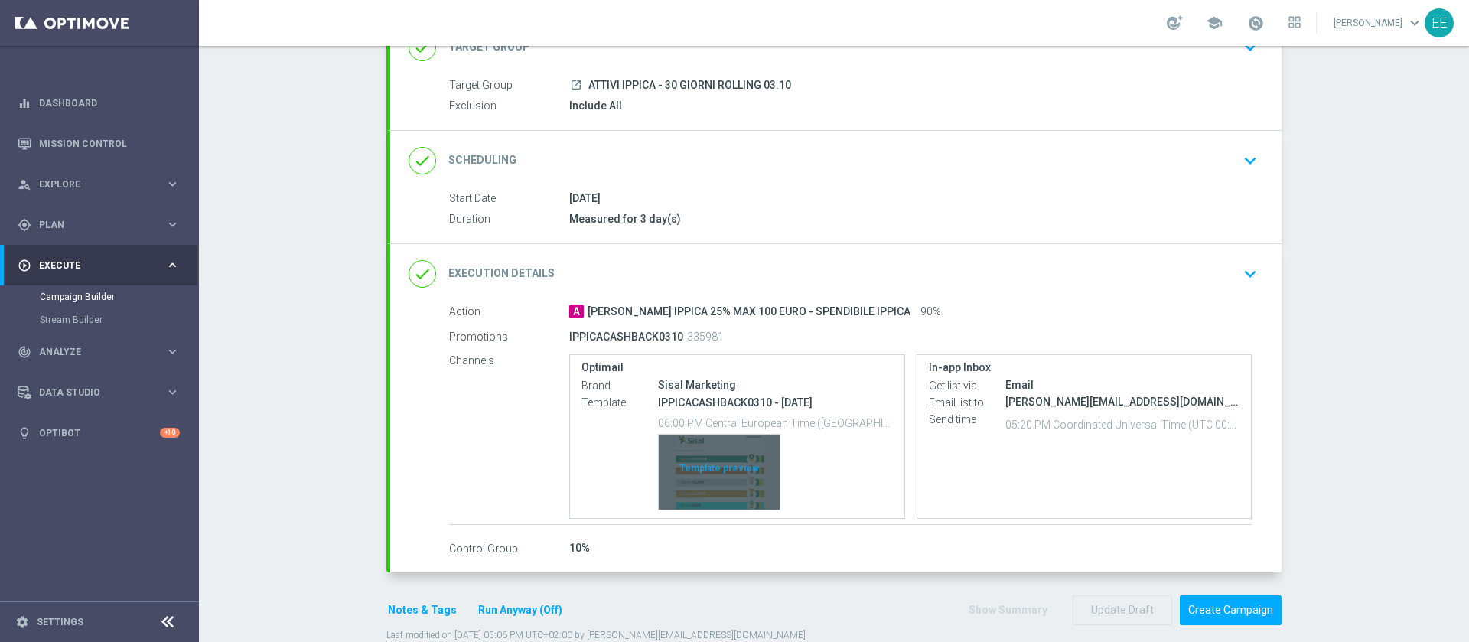
click at [720, 457] on div "Template preview" at bounding box center [719, 472] width 121 height 75
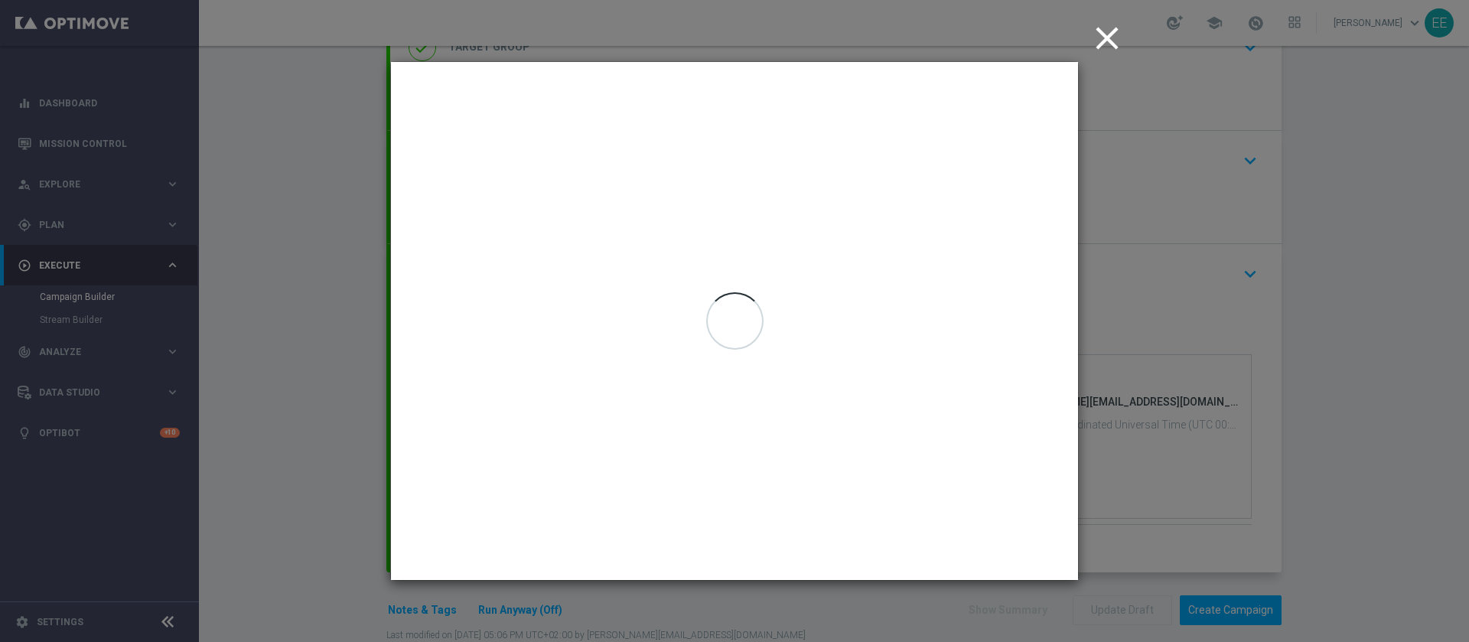
scroll to position [0, 0]
click at [1112, 33] on icon "close" at bounding box center [1107, 38] width 38 height 38
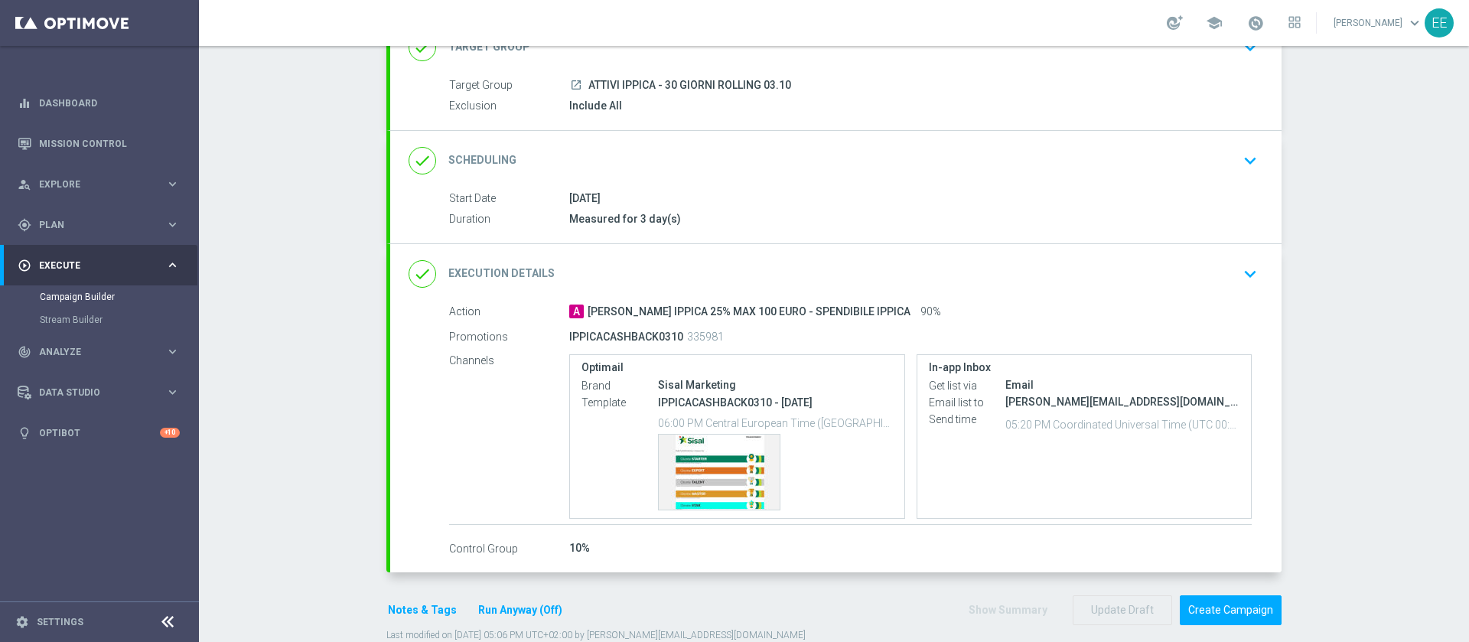
scroll to position [150, 0]
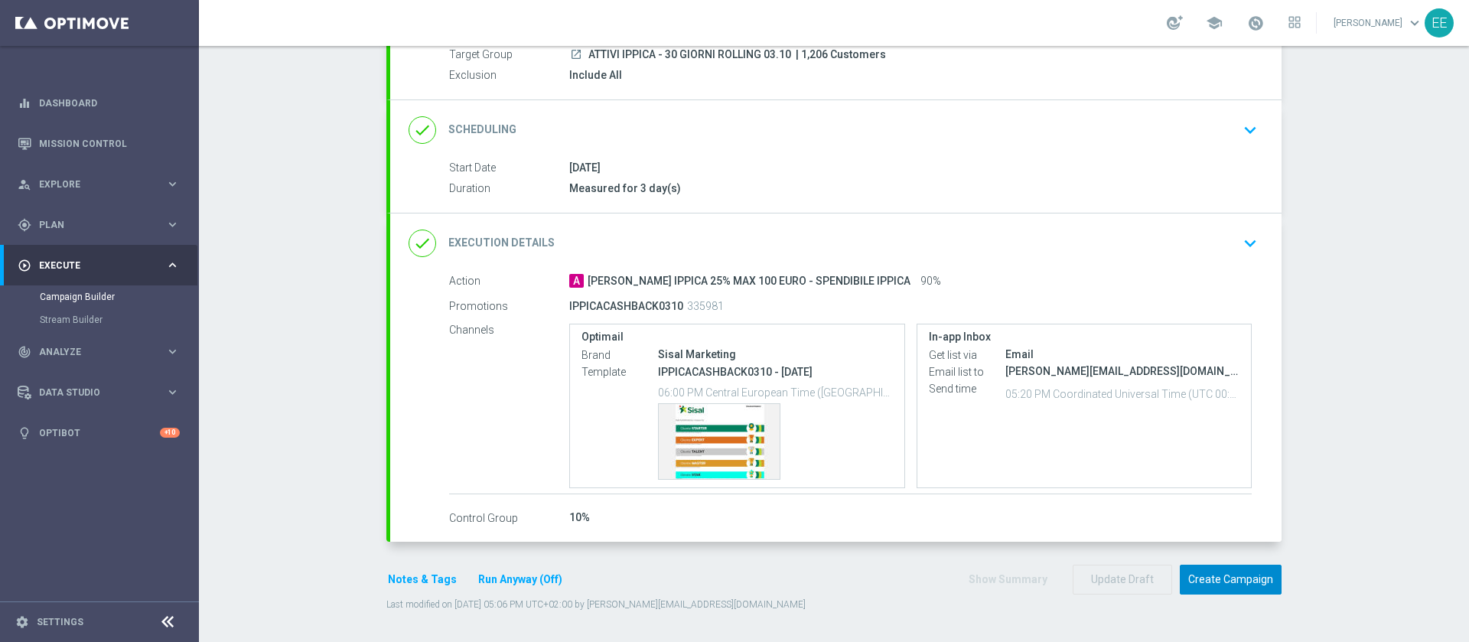
click at [1235, 582] on button "Create Campaign" at bounding box center [1231, 580] width 102 height 30
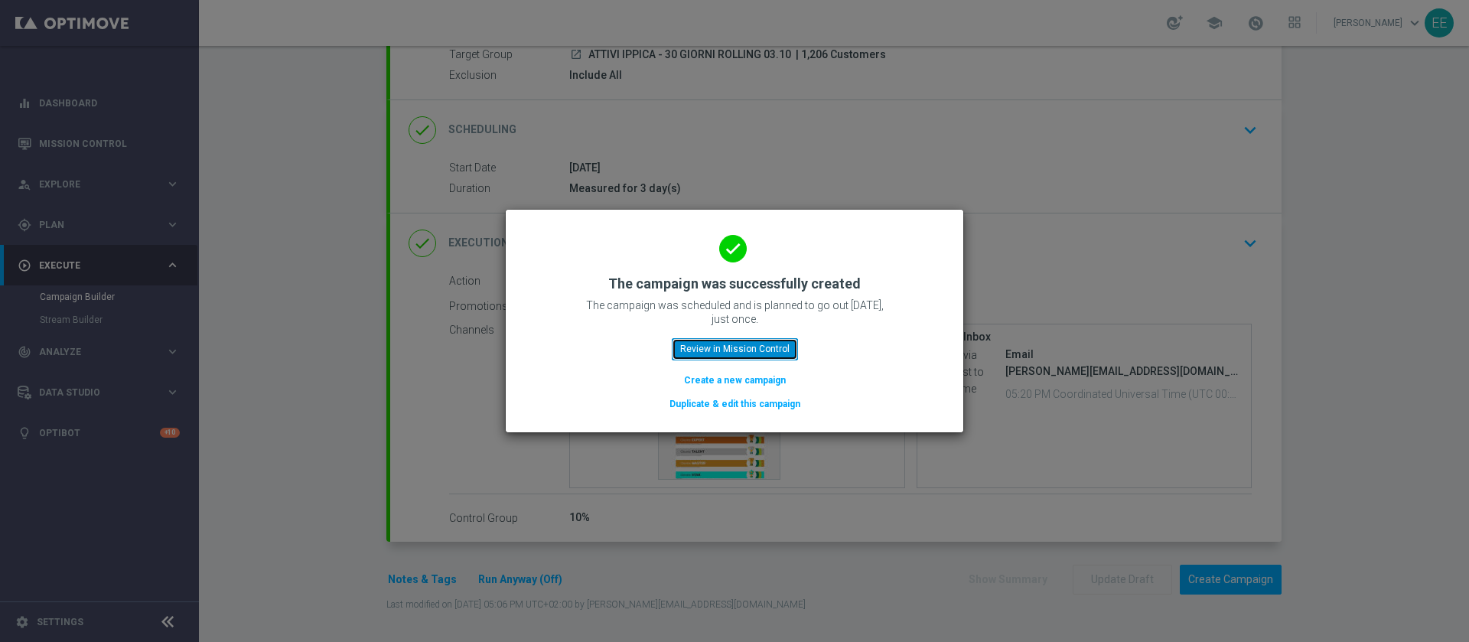
click at [764, 349] on button "Review in Mission Control" at bounding box center [735, 348] width 126 height 21
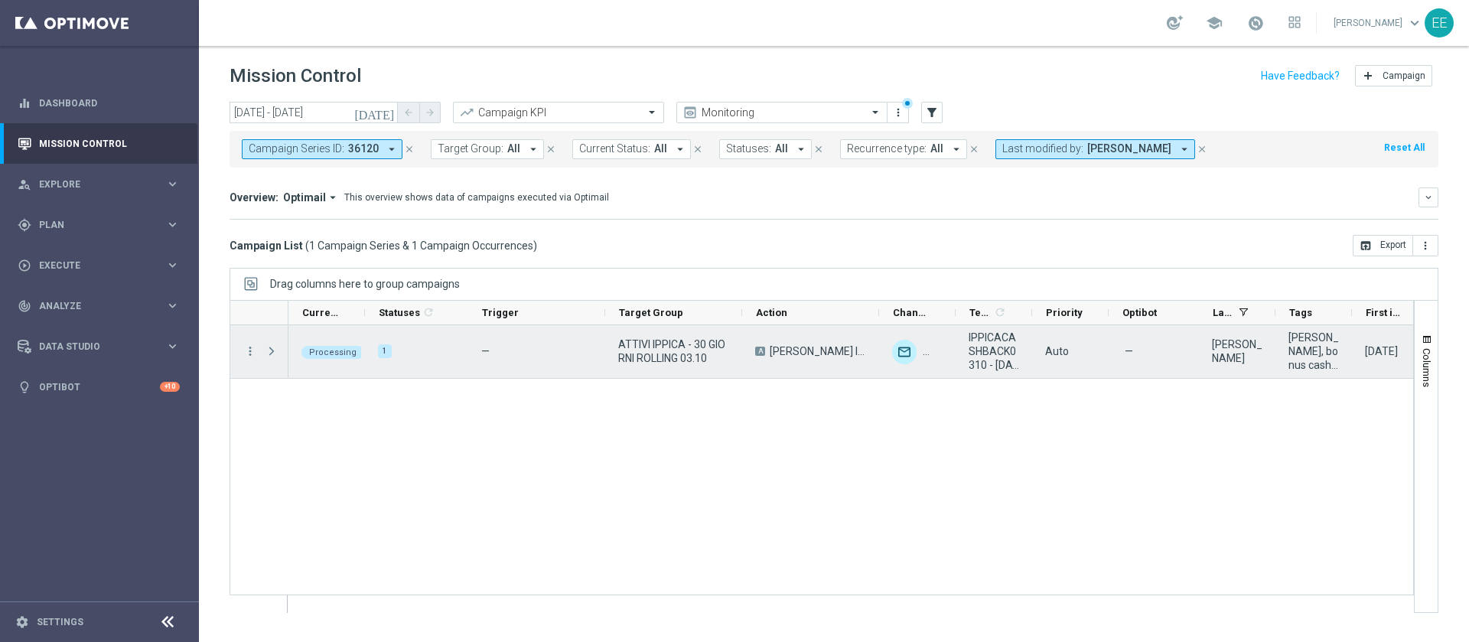
click at [682, 367] on div "ATTIVI IPPICA - 30 GIORNI ROLLING 03.10" at bounding box center [673, 351] width 137 height 53
click at [269, 350] on span "Press SPACE to select this row." at bounding box center [272, 351] width 14 height 12
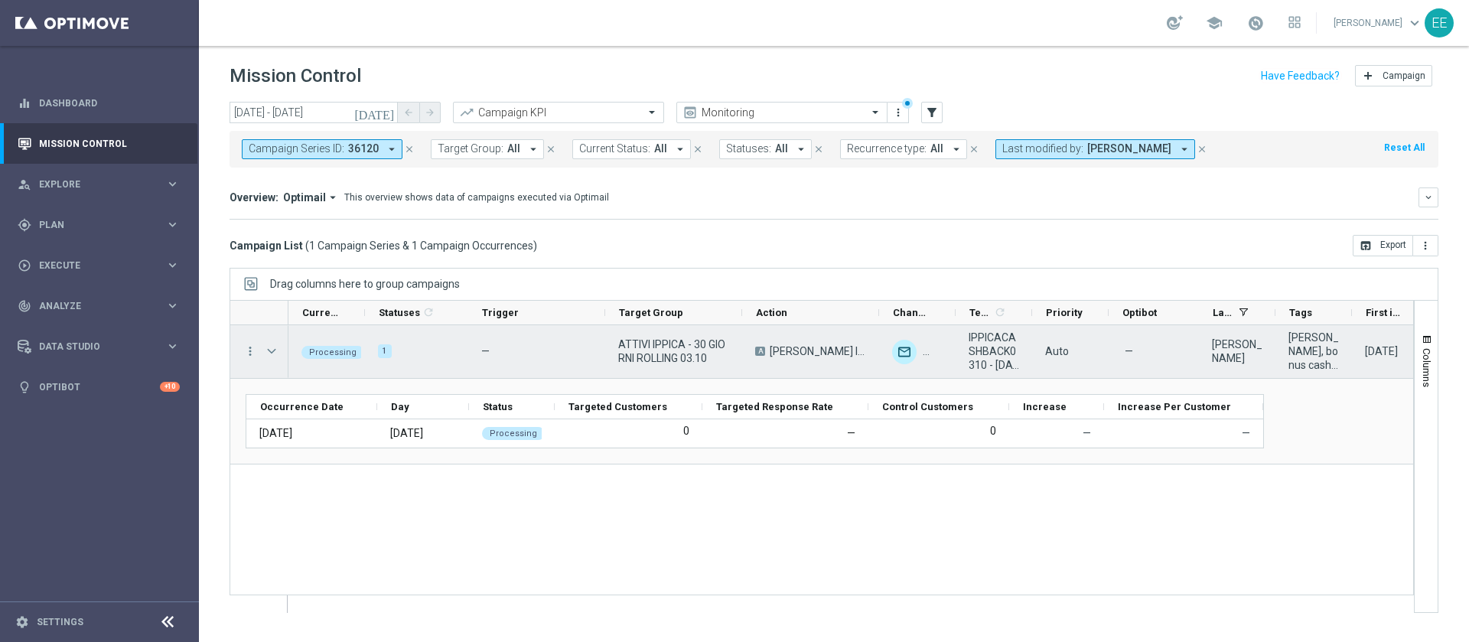
click at [269, 350] on span "Press SPACE to select this row." at bounding box center [272, 351] width 14 height 12
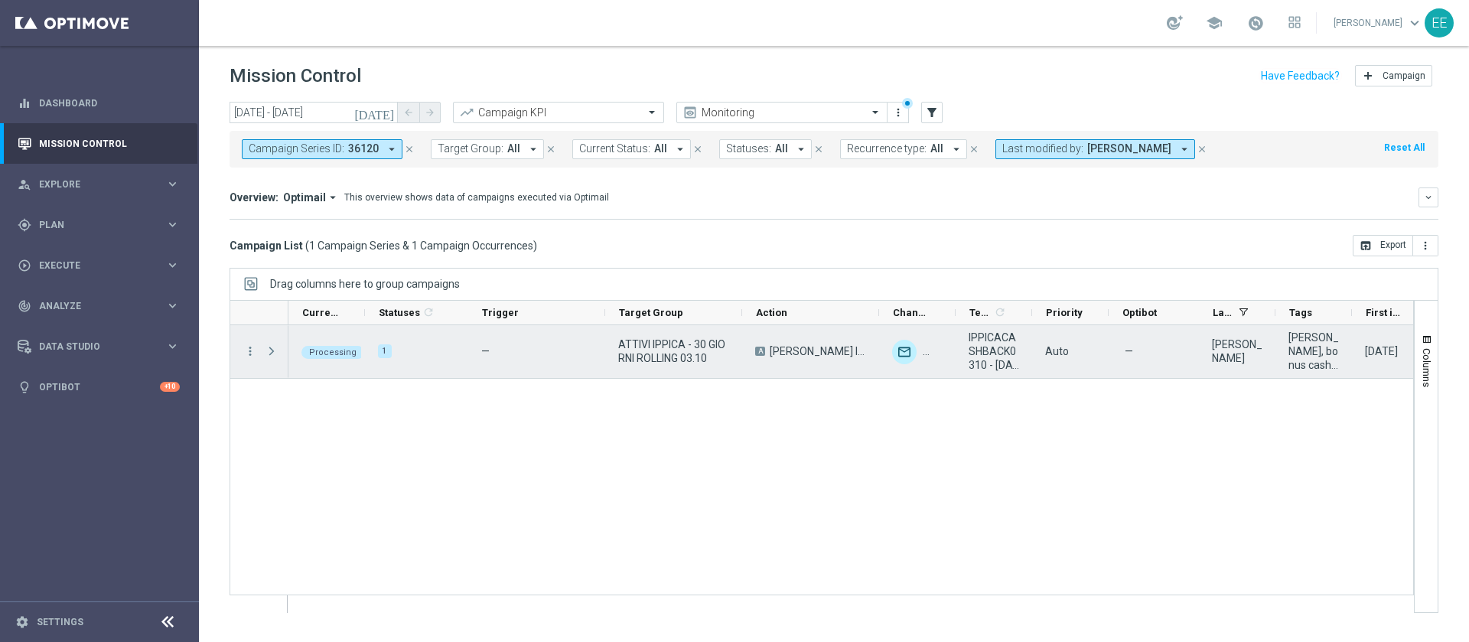
click at [269, 350] on span "Press SPACE to select this row." at bounding box center [272, 351] width 14 height 12
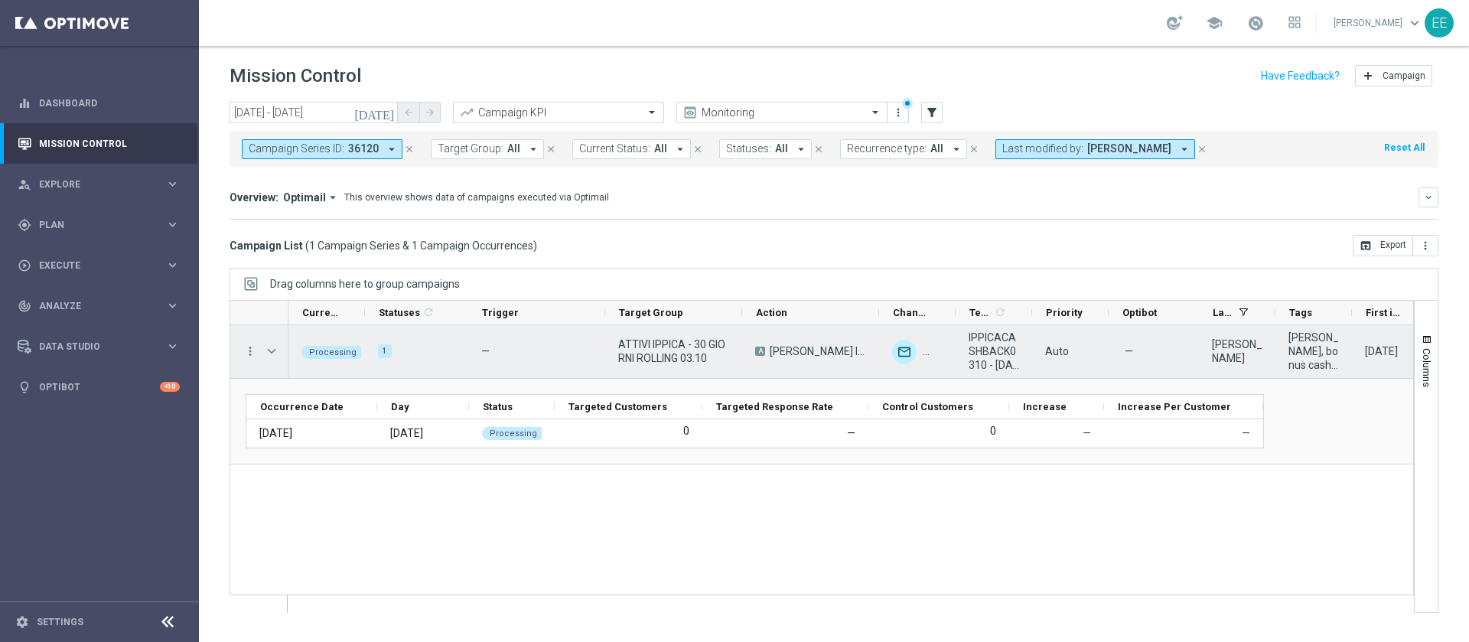
click at [269, 350] on span "Press SPACE to select this row." at bounding box center [272, 351] width 14 height 12
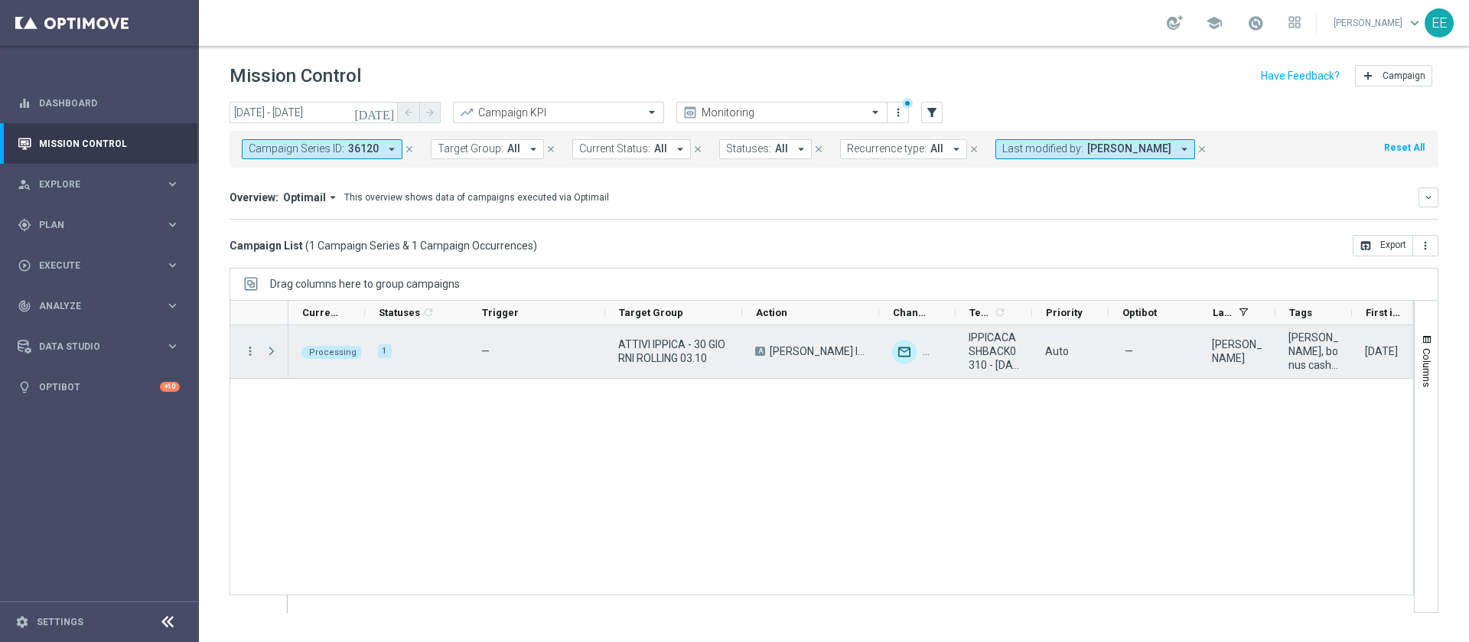
click at [269, 350] on span "Press SPACE to select this row." at bounding box center [272, 351] width 14 height 12
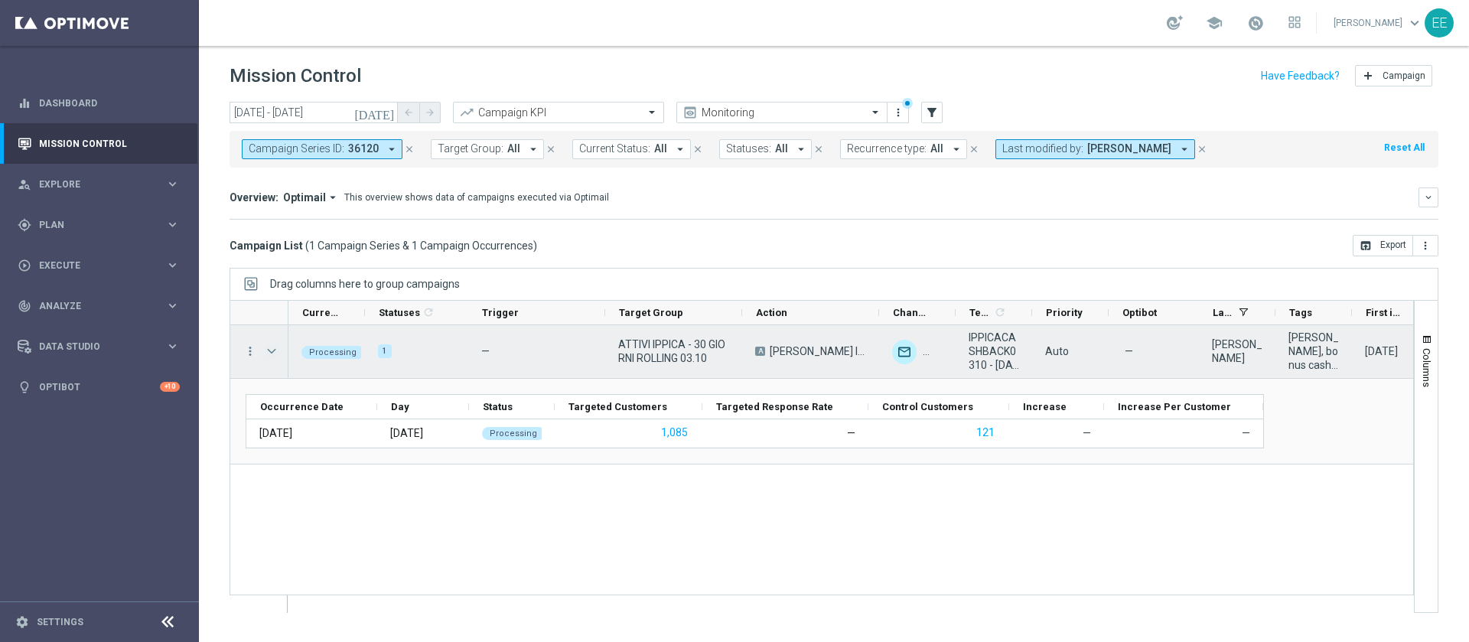
click at [266, 350] on span "Press SPACE to select this row." at bounding box center [272, 351] width 14 height 12
